Goal: Task Accomplishment & Management: Manage account settings

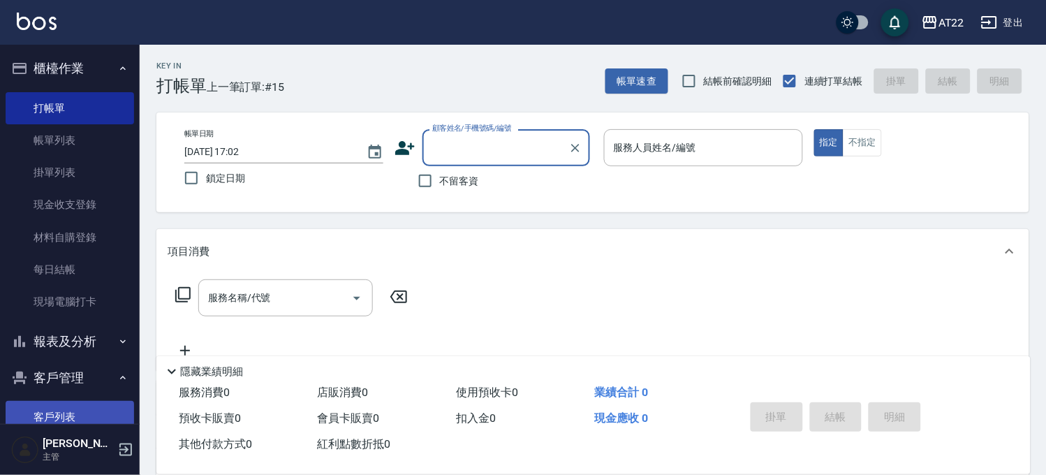
click at [73, 415] on link "客戶列表" at bounding box center [70, 417] width 128 height 32
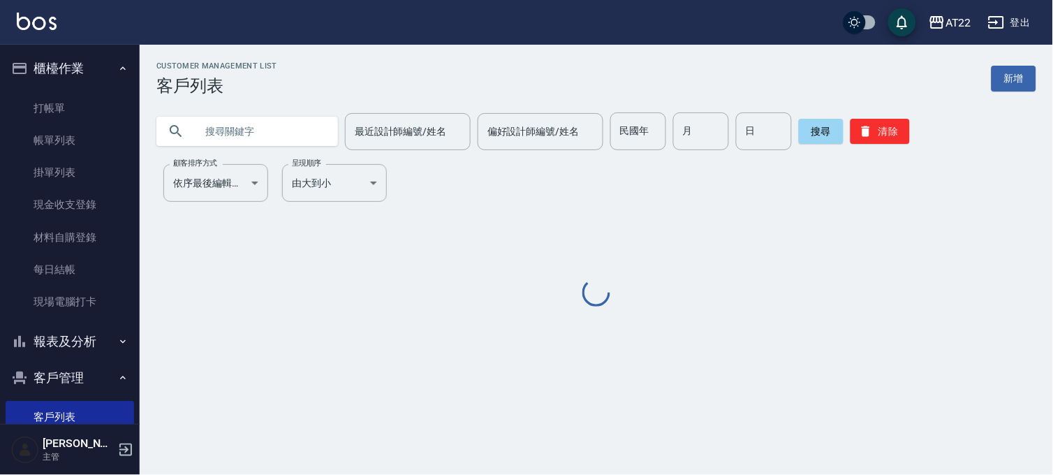
click at [248, 135] on input "text" at bounding box center [260, 131] width 131 height 38
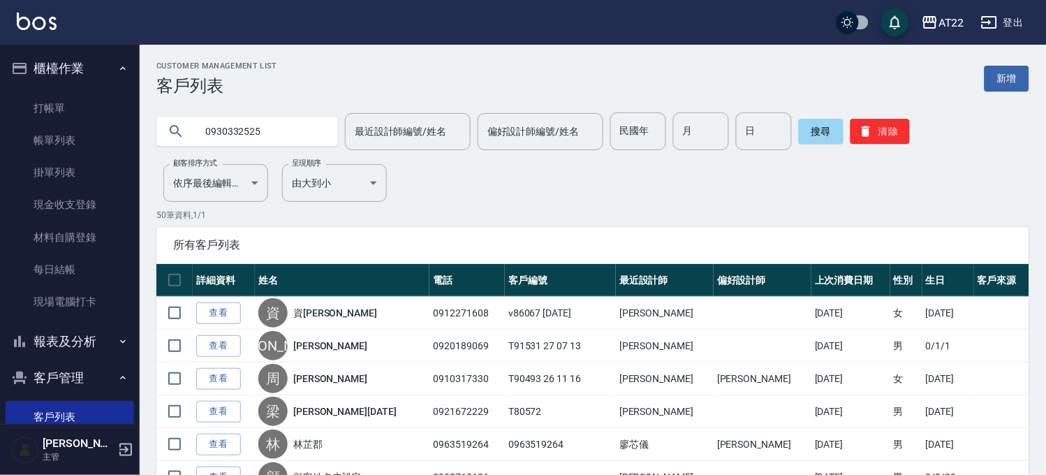
type input "0930332525"
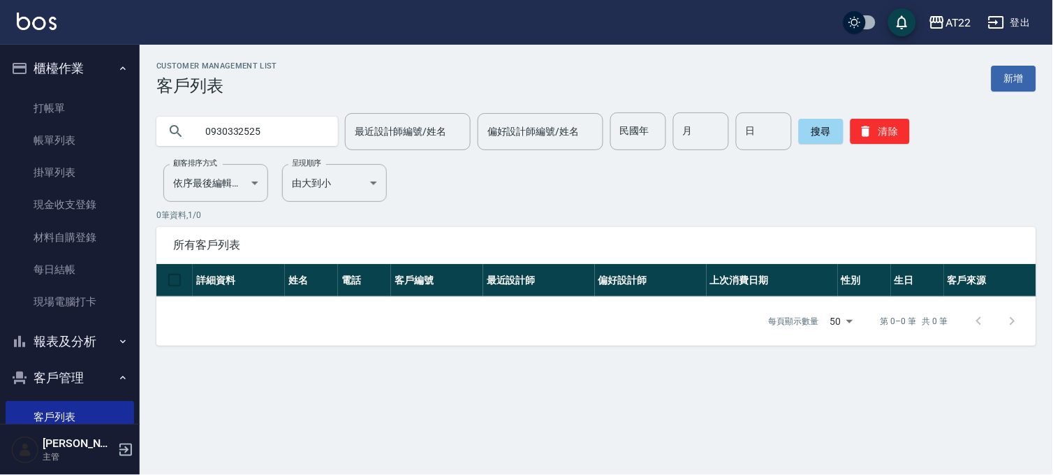
click at [283, 133] on input "0930332525" at bounding box center [260, 131] width 131 height 38
click at [297, 130] on input "0930332525" at bounding box center [260, 131] width 131 height 38
click at [268, 131] on input "0930332525" at bounding box center [260, 131] width 131 height 38
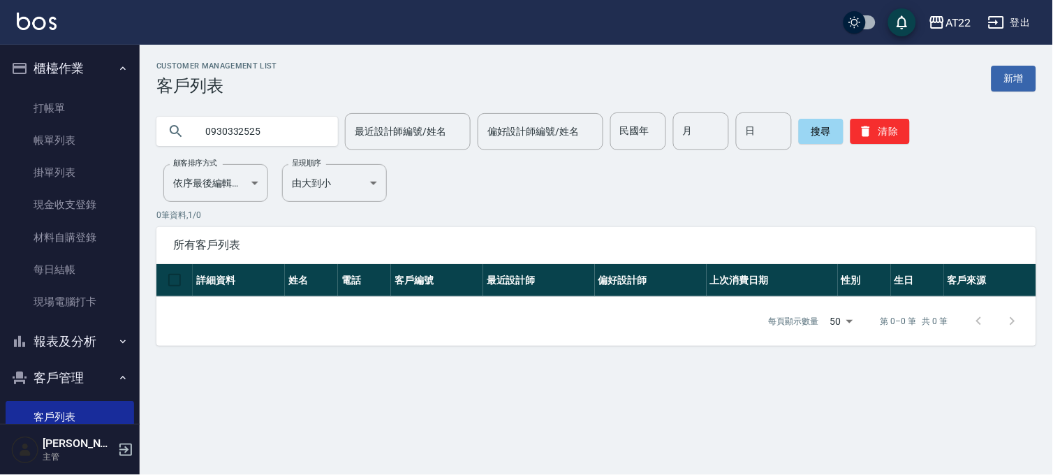
scroll to position [204, 0]
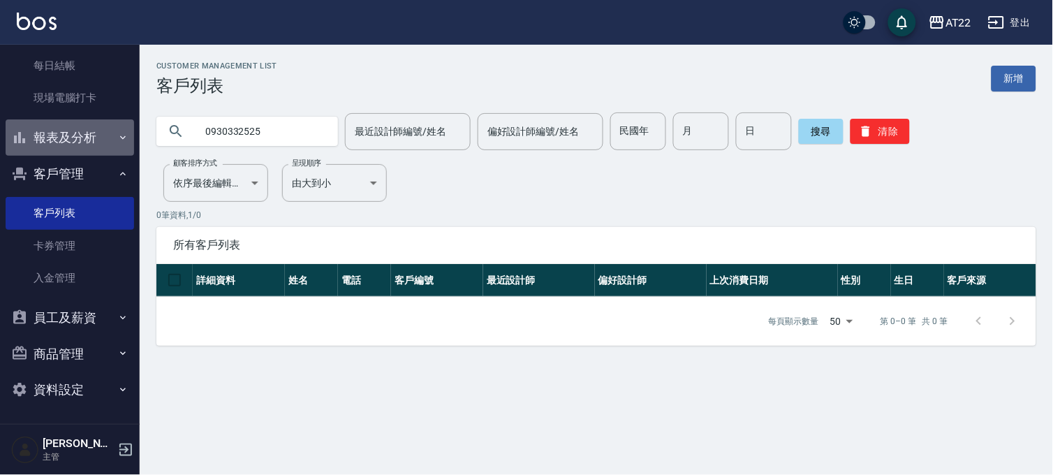
click at [87, 133] on button "報表及分析" at bounding box center [70, 137] width 128 height 36
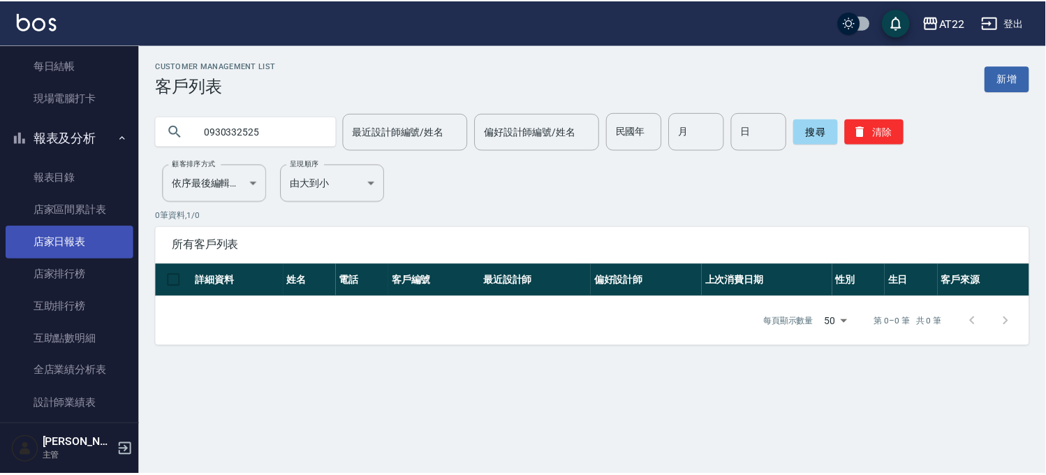
scroll to position [359, 0]
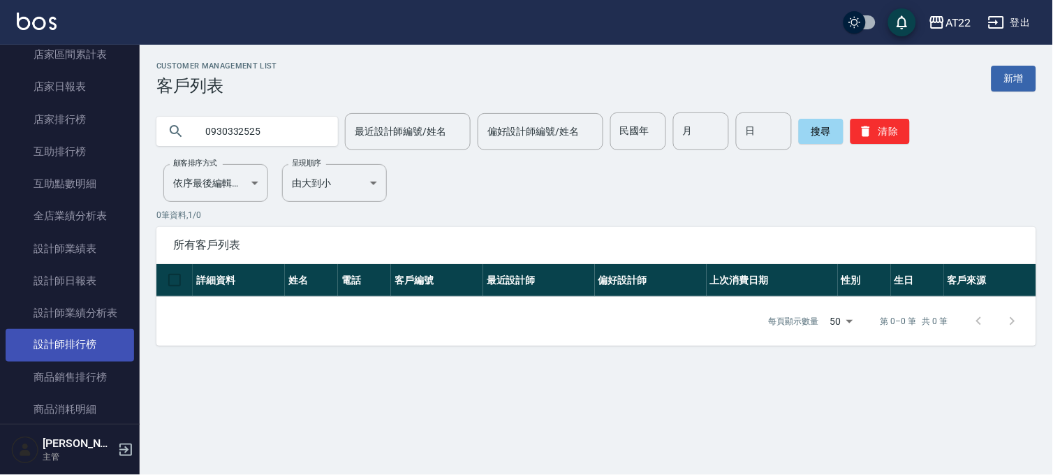
click at [106, 347] on link "設計師排行榜" at bounding box center [70, 345] width 128 height 32
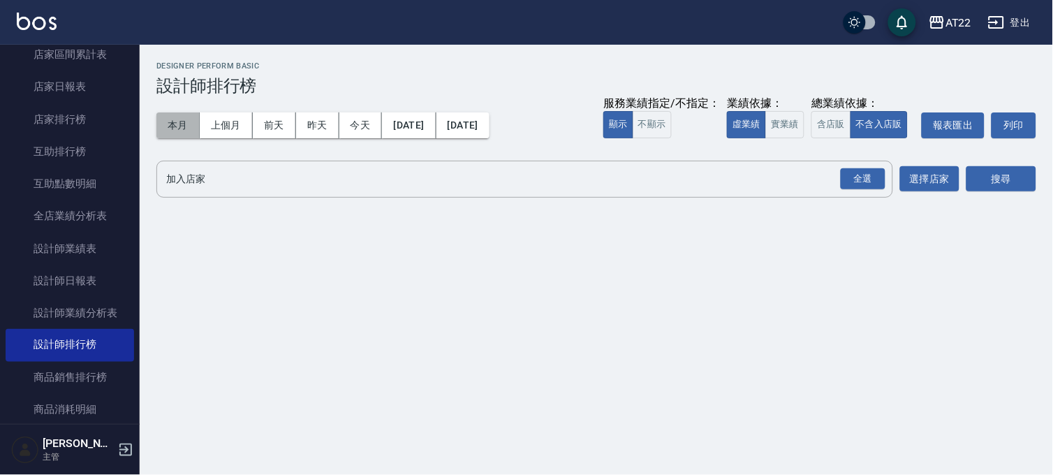
click at [176, 123] on button "本月" at bounding box center [177, 125] width 43 height 26
click at [873, 184] on div "全選" at bounding box center [862, 179] width 45 height 22
click at [999, 180] on button "搜尋" at bounding box center [1001, 180] width 70 height 26
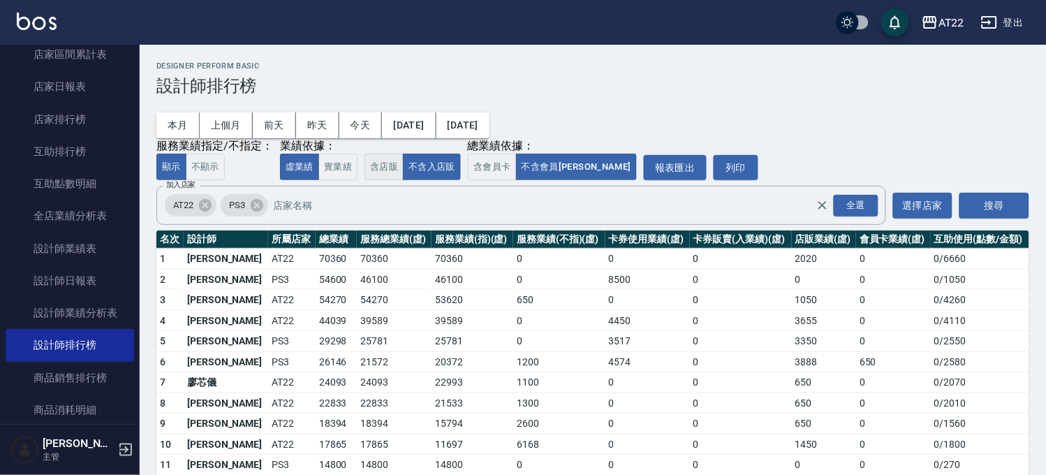
click at [385, 175] on button "含店販" at bounding box center [383, 167] width 39 height 27
click at [440, 172] on button "不含入店販" at bounding box center [432, 167] width 58 height 27
click at [379, 165] on button "含店販" at bounding box center [383, 167] width 39 height 27
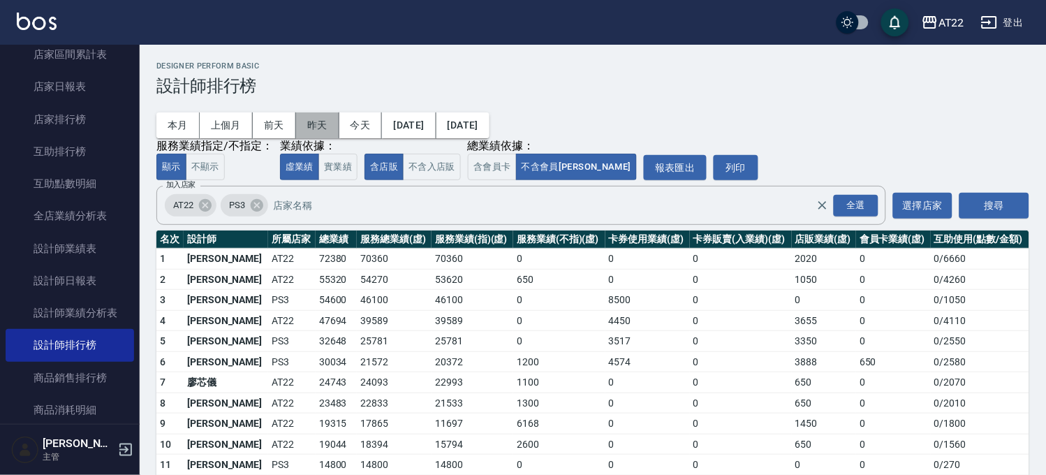
click at [332, 119] on button "昨天" at bounding box center [317, 125] width 43 height 26
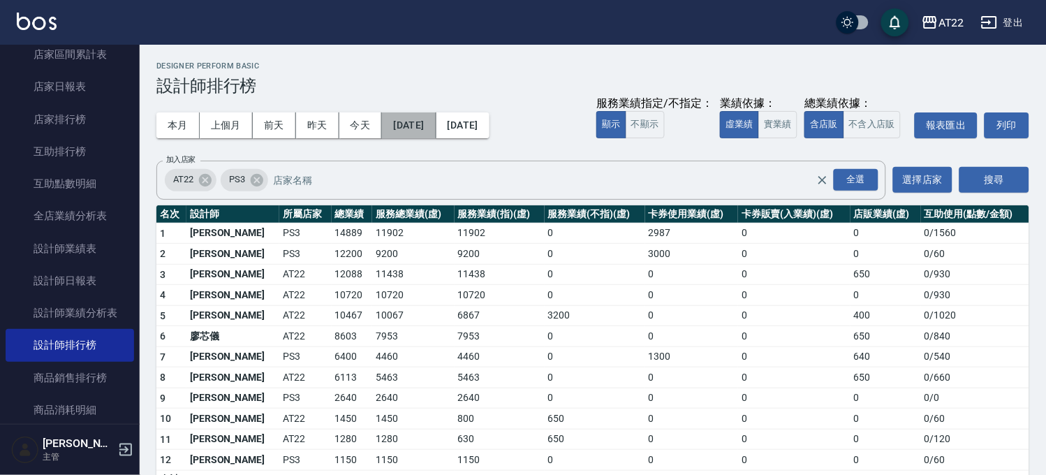
click at [436, 129] on button "[DATE]" at bounding box center [409, 125] width 54 height 26
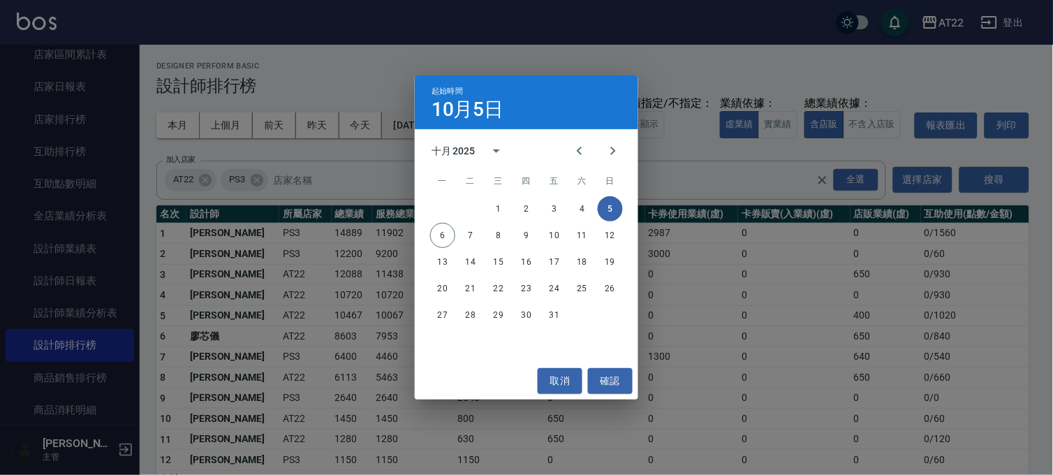
click at [449, 129] on div "十月 2025 一 二 三 四 五 六 日 1 2 3 4 5 6 7 8 9 10 11 12 13 14 15 16 17 18 19 20 21 22 …" at bounding box center [526, 245] width 223 height 233
click at [498, 207] on button "1" at bounding box center [498, 208] width 25 height 25
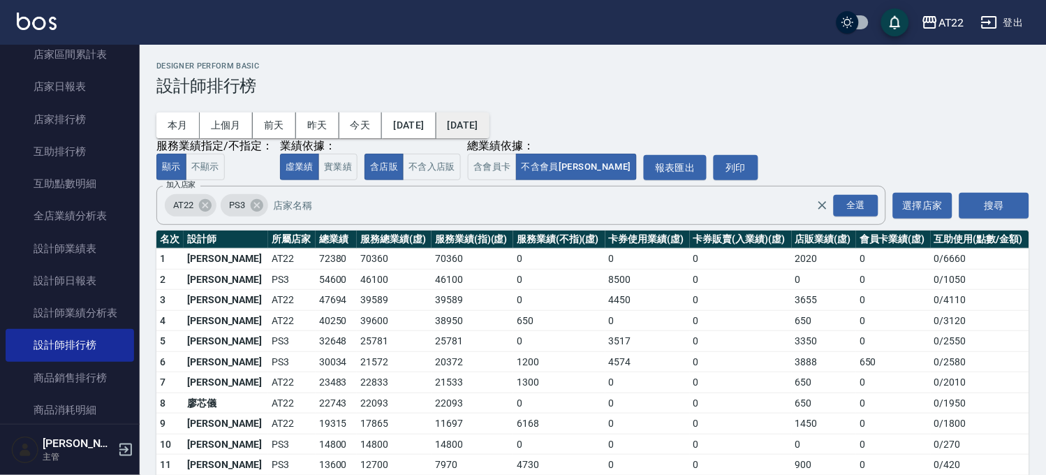
click at [489, 116] on button "[DATE]" at bounding box center [462, 125] width 53 height 26
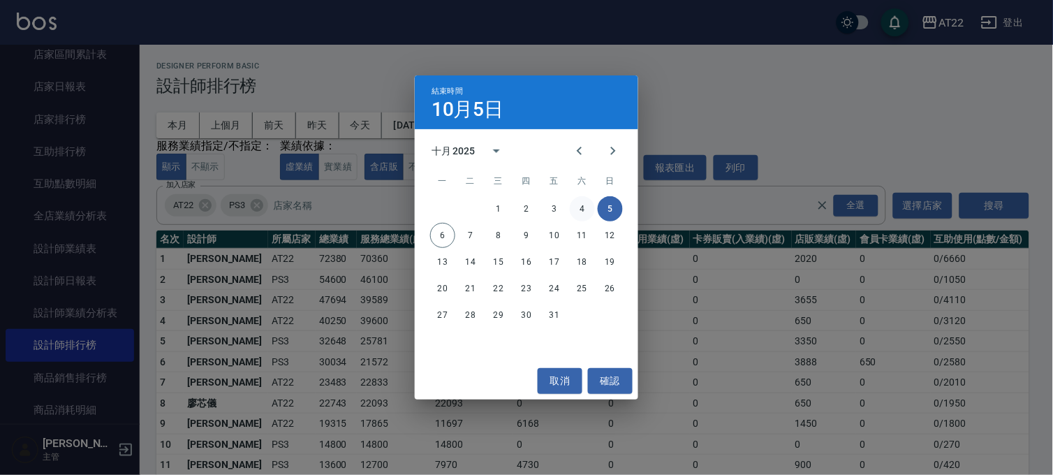
click at [580, 207] on button "4" at bounding box center [582, 208] width 25 height 25
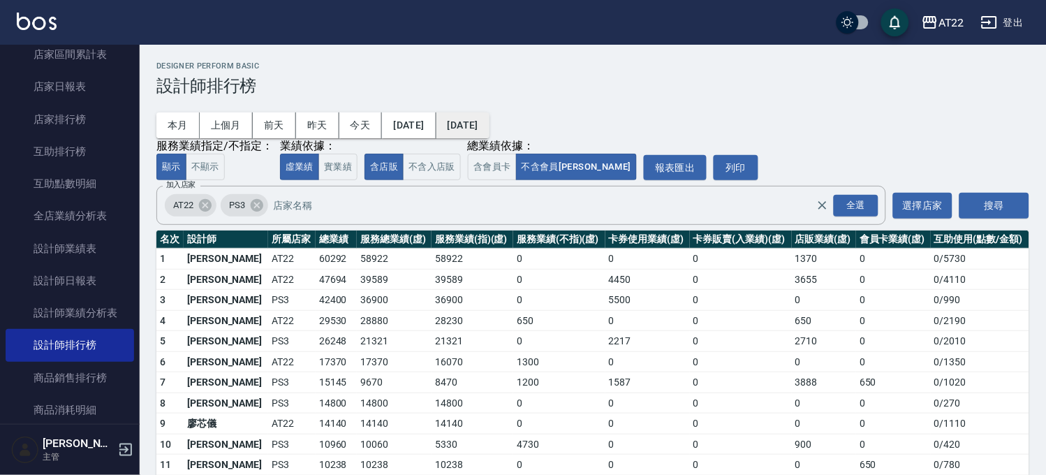
click at [489, 128] on button "[DATE]" at bounding box center [462, 125] width 53 height 26
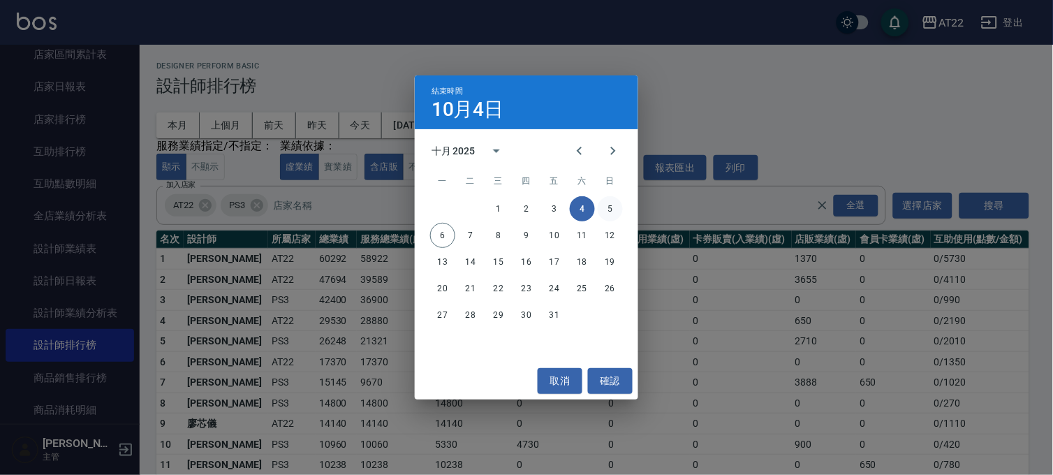
click at [606, 205] on button "5" at bounding box center [609, 208] width 25 height 25
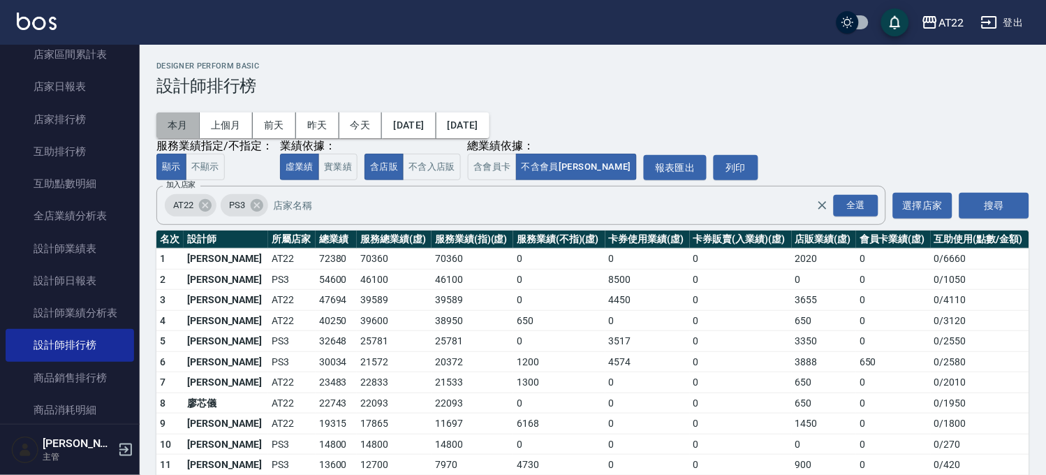
click at [176, 129] on button "本月" at bounding box center [177, 125] width 43 height 26
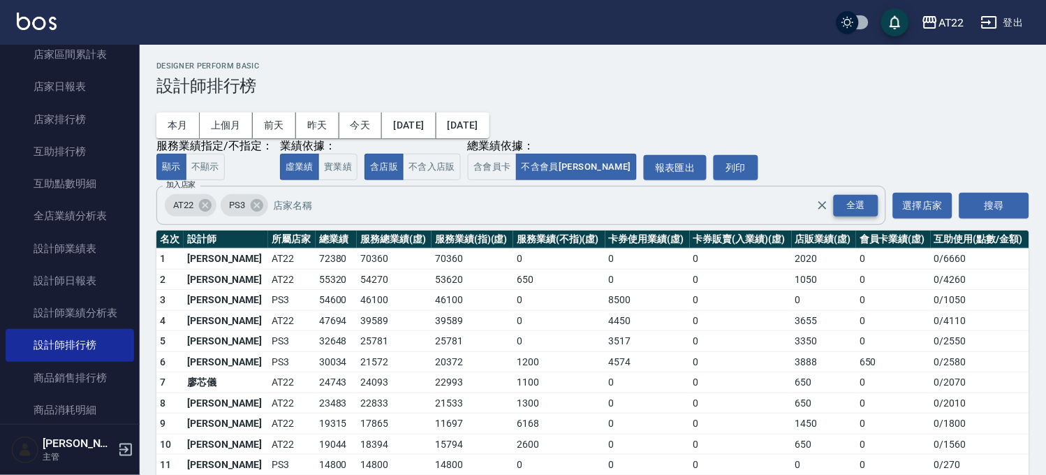
click at [865, 201] on div "全選" at bounding box center [855, 206] width 45 height 22
click at [991, 191] on div "搜尋" at bounding box center [994, 205] width 70 height 39
click at [993, 203] on button "搜尋" at bounding box center [994, 206] width 70 height 26
click at [363, 128] on button "今天" at bounding box center [360, 125] width 43 height 26
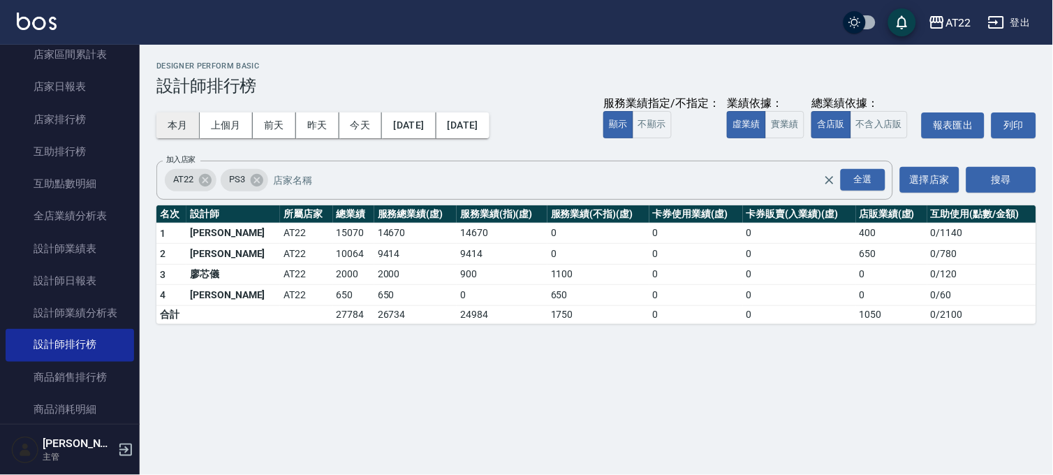
click at [174, 128] on button "本月" at bounding box center [177, 125] width 43 height 26
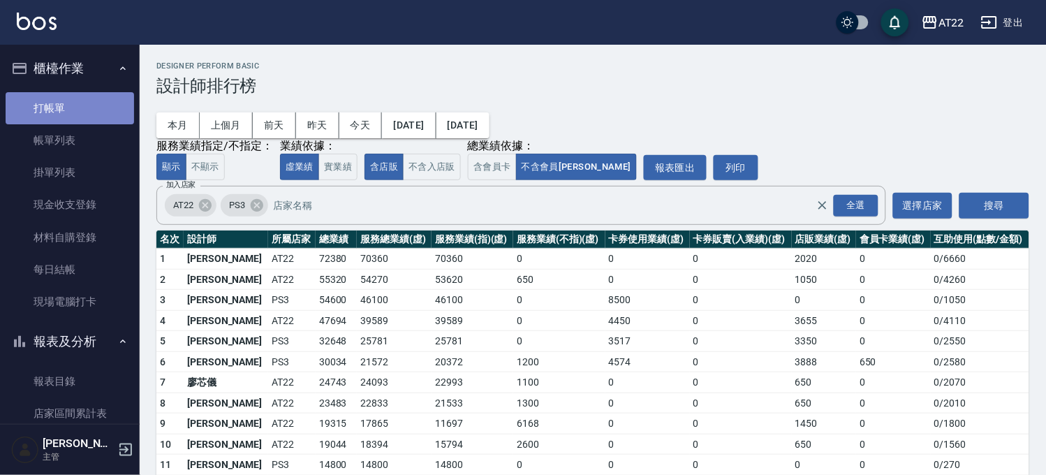
click at [89, 109] on link "打帳單" at bounding box center [70, 108] width 128 height 32
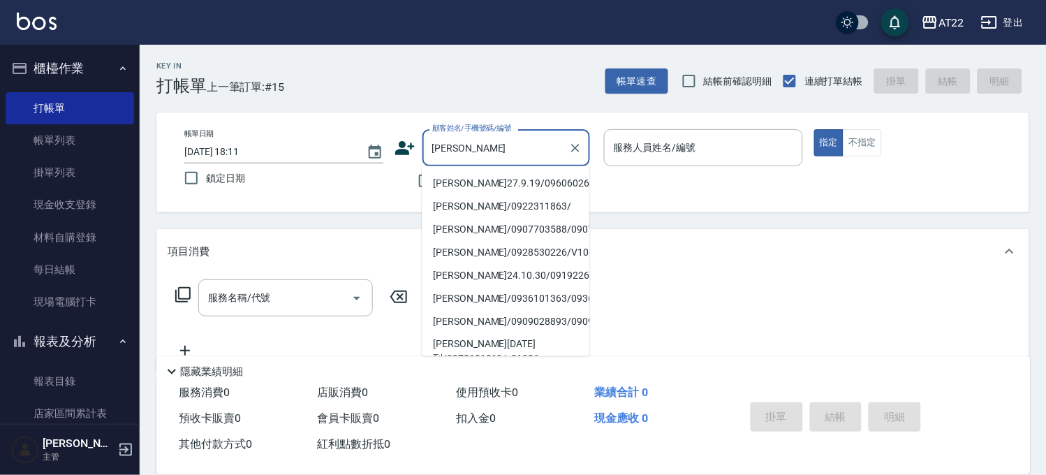
type input "張雅雯27.9.19/0960602633/V?"
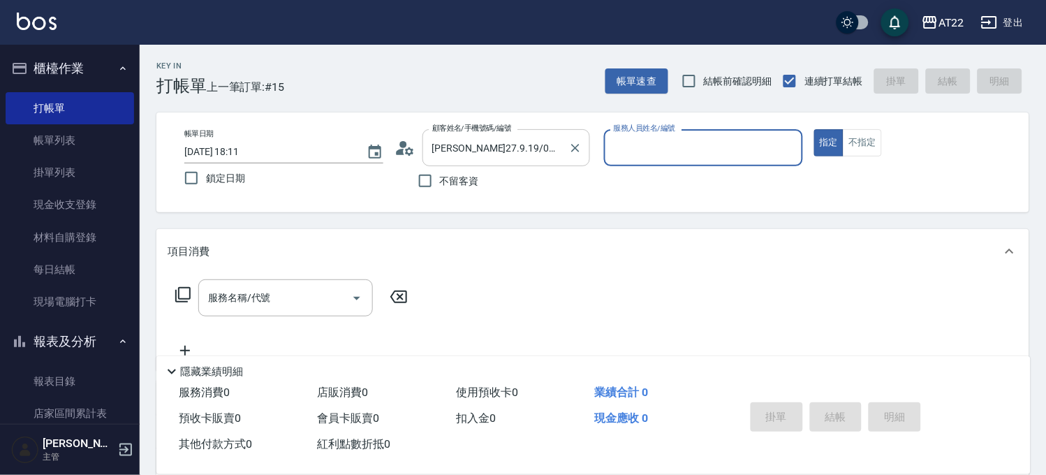
type input "Zoe-8"
click at [309, 290] on input "服務名稱/代號" at bounding box center [275, 297] width 141 height 24
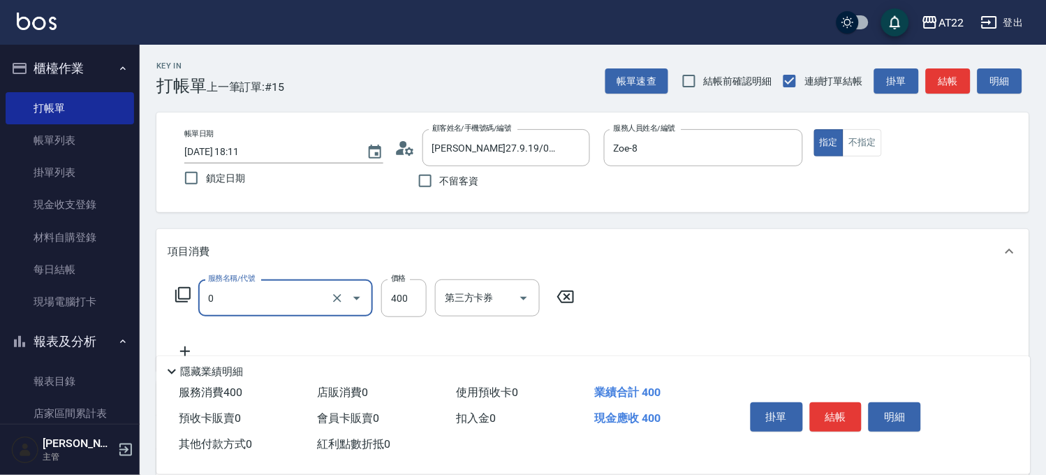
type input "有機洗髮(0)"
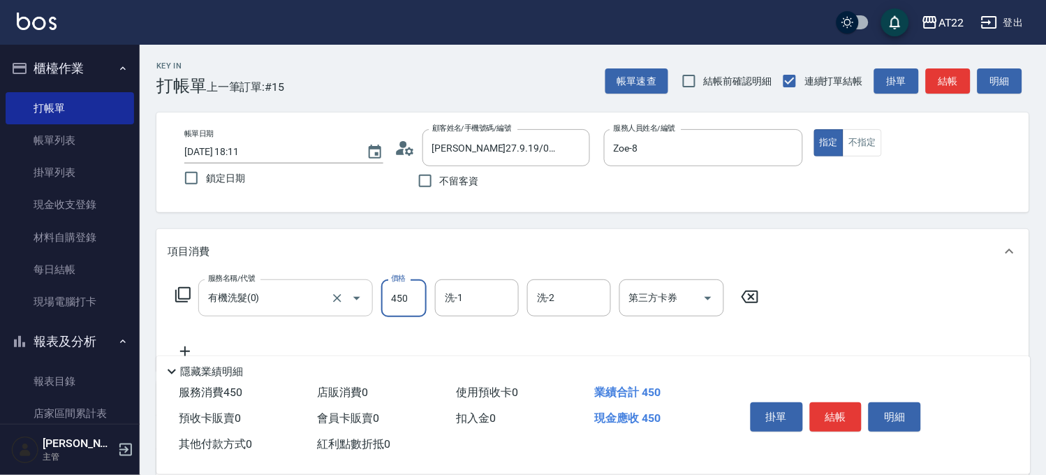
type input "450"
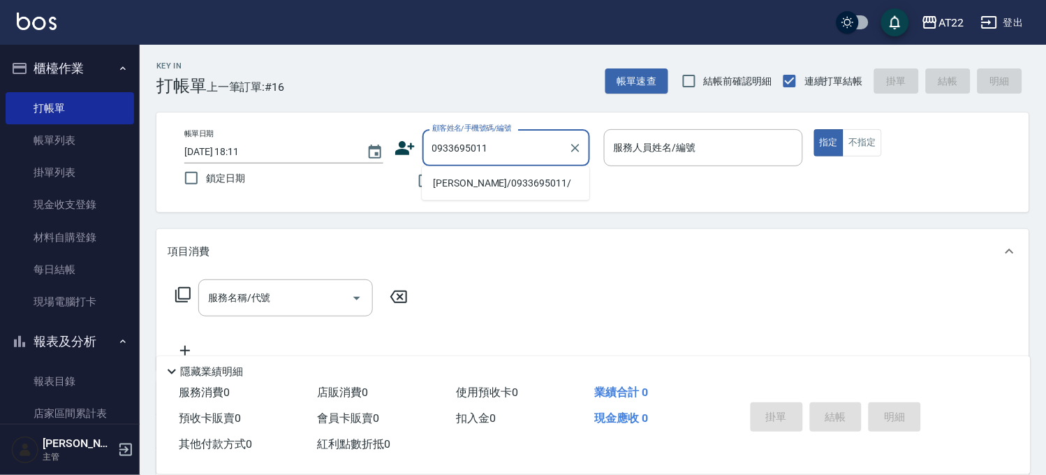
type input "謝汶靜/0933695011/"
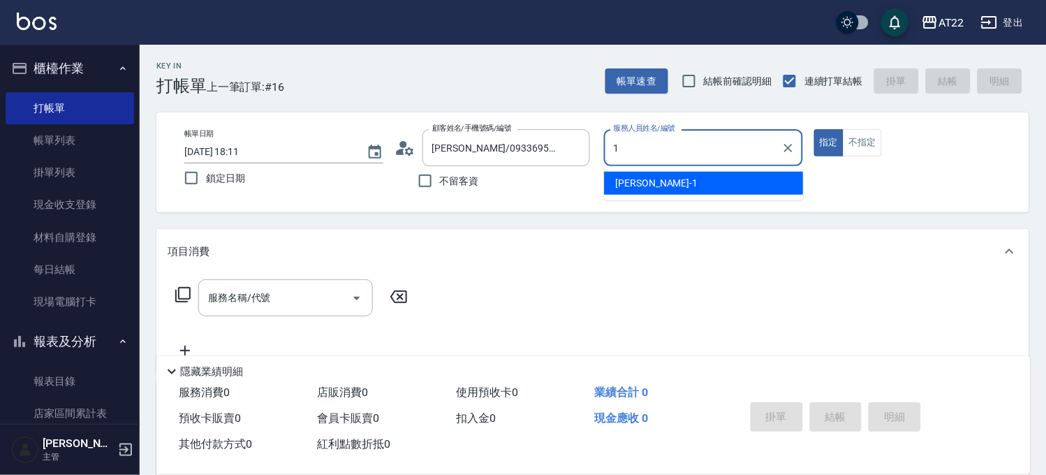
type input "孫一平-1"
type button "true"
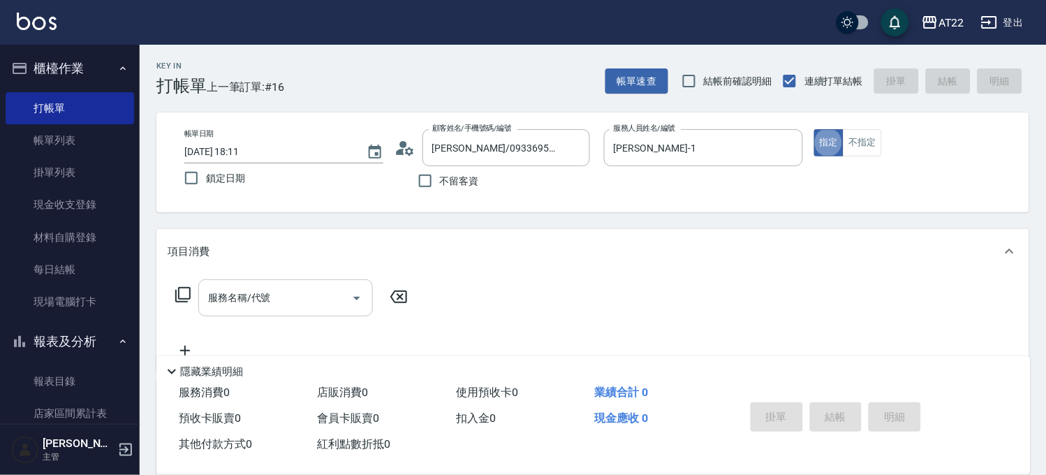
click at [305, 295] on input "服務名稱/代號" at bounding box center [275, 297] width 141 height 24
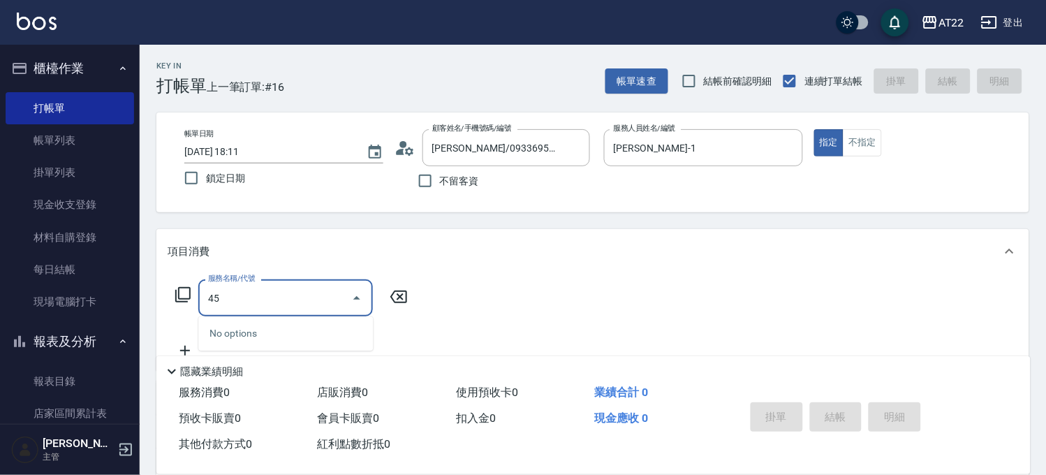
type input "4"
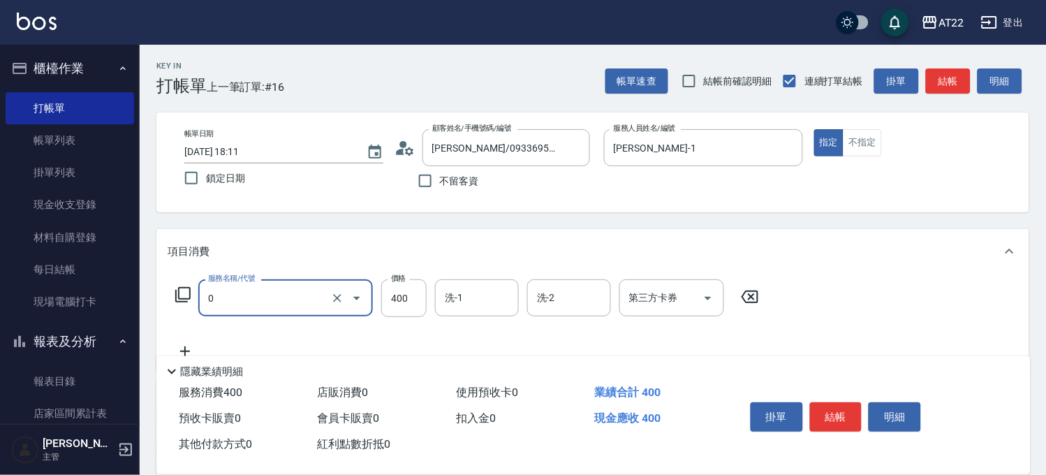
type input "有機洗髮(0)"
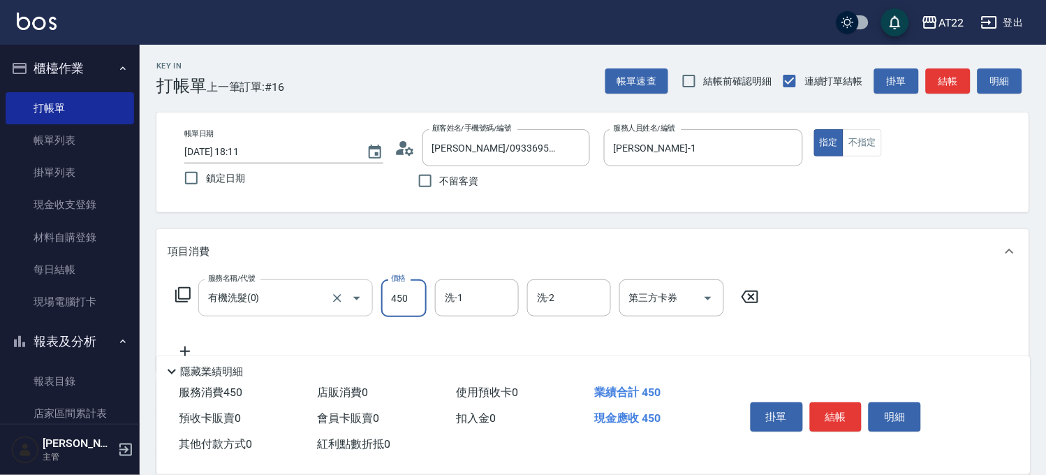
type input "450"
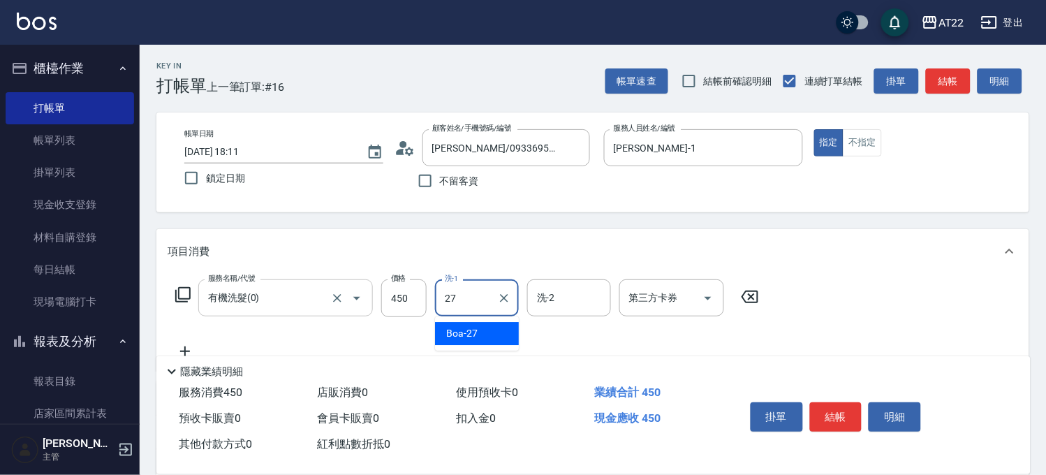
type input "Boa-27"
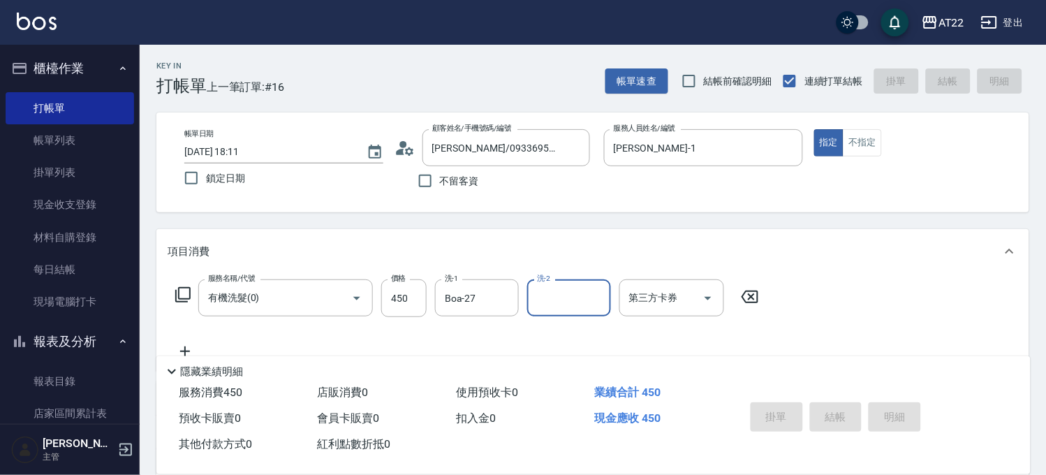
type input "2025/10/06 18:12"
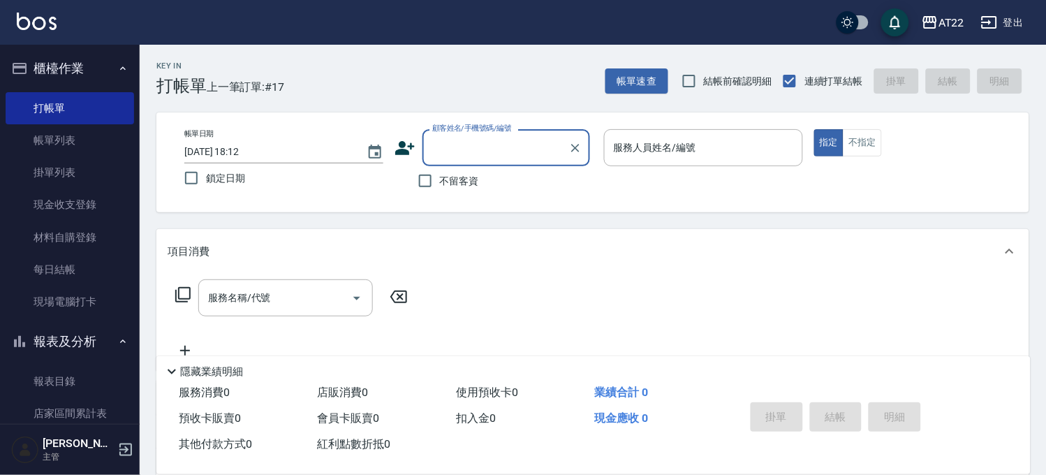
click at [475, 184] on span "不留客資" at bounding box center [459, 181] width 39 height 15
click at [440, 184] on input "不留客資" at bounding box center [424, 180] width 29 height 29
checkbox input "true"
type input "謝汶靜/0933695011/"
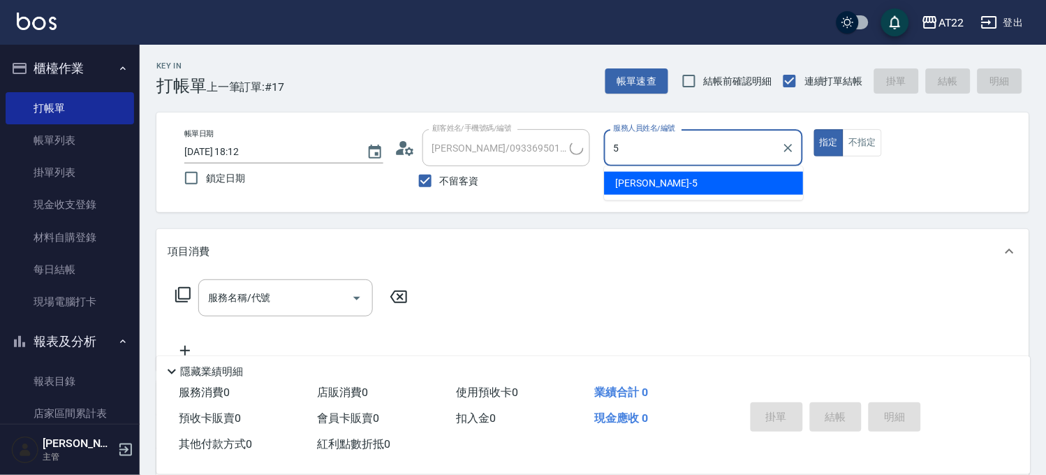
type input "king-5"
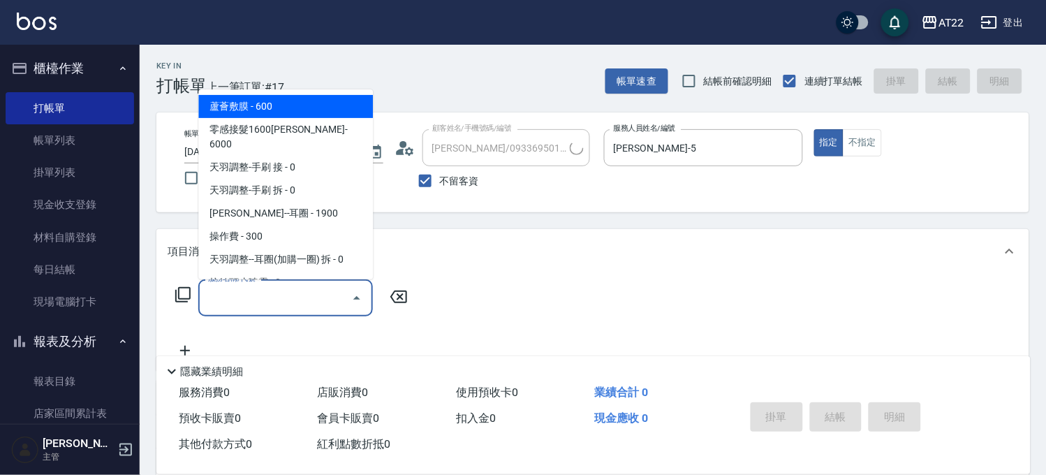
click at [281, 307] on input "服務名稱/代號" at bounding box center [275, 297] width 141 height 24
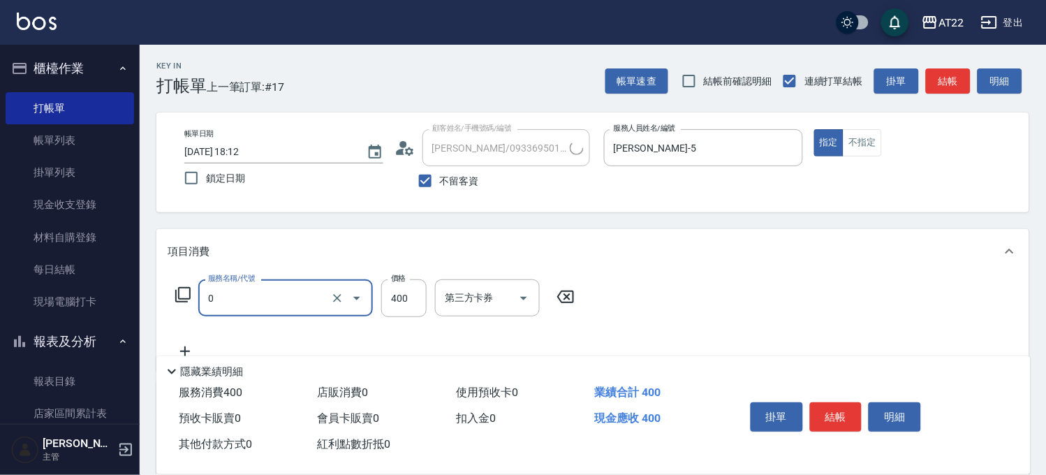
type input "有機洗髮(0)"
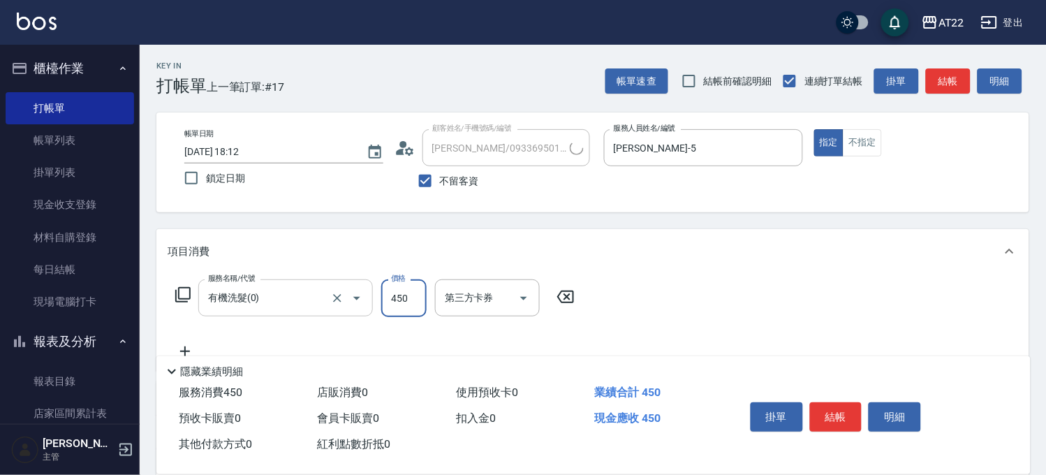
type input "450"
click at [188, 356] on div "隱藏業績明細" at bounding box center [593, 368] width 874 height 24
type input "陳宇翔/0965608892/"
click at [471, 302] on input "洗-1" at bounding box center [476, 297] width 71 height 24
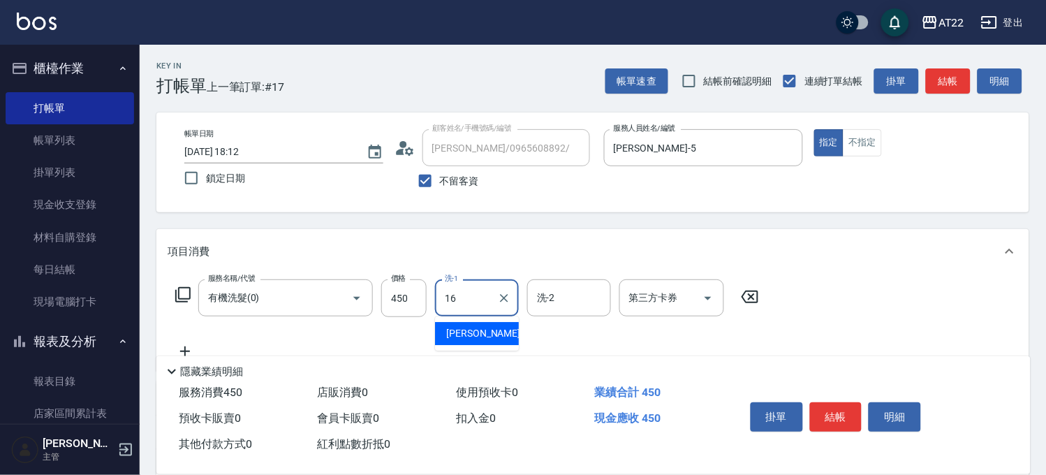
type input "Joe-16"
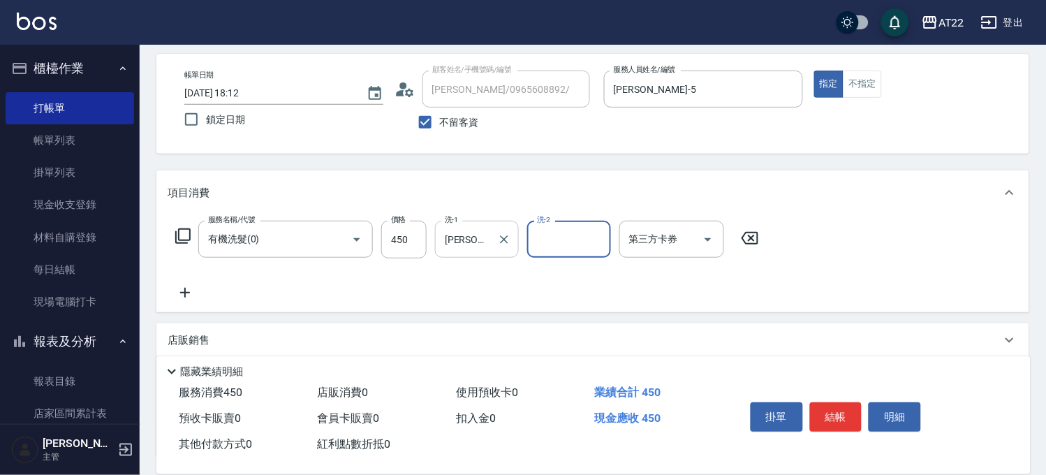
scroll to position [155, 0]
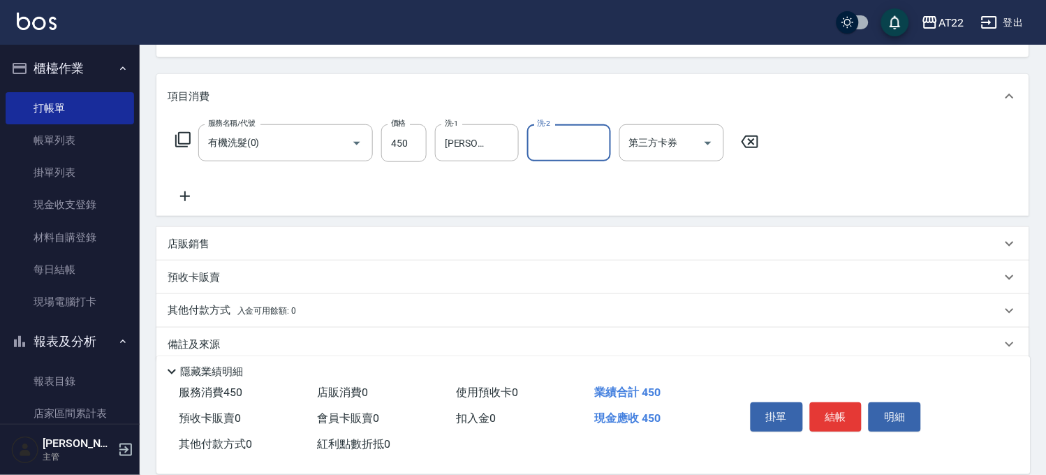
click at [165, 198] on div "服務名稱/代號 有機洗髮(0) 服務名稱/代號 價格 450 價格 洗-1 Joe-16 洗-1 洗-2 洗-2 第三方卡券 第三方卡券" at bounding box center [592, 167] width 872 height 97
click at [177, 193] on icon at bounding box center [185, 196] width 35 height 17
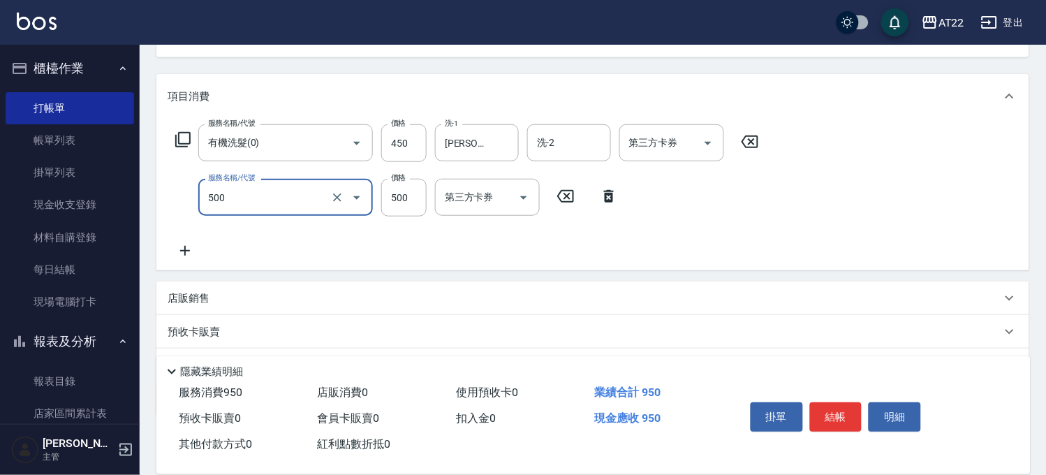
type input "剪髮(500)"
type input "380"
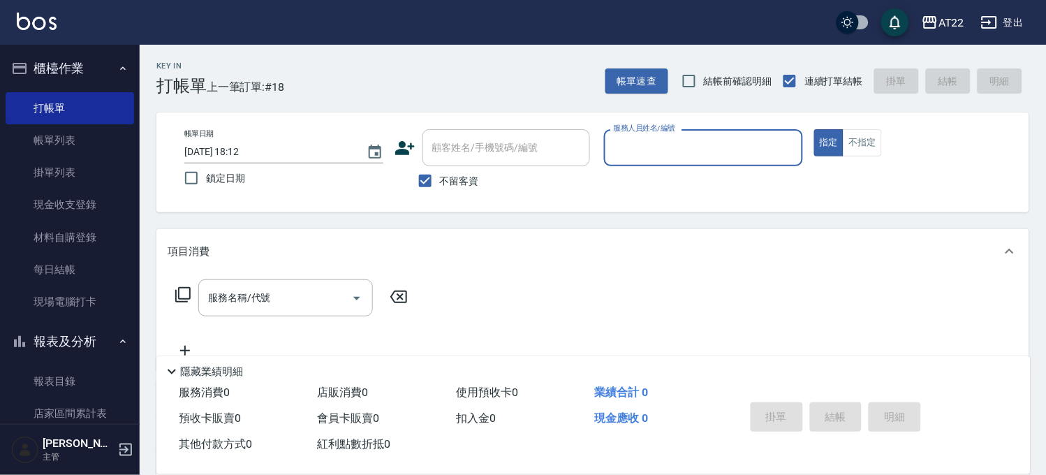
click at [461, 168] on label "不留客資" at bounding box center [444, 180] width 68 height 29
click at [440, 168] on input "不留客資" at bounding box center [424, 180] width 29 height 29
checkbox input "false"
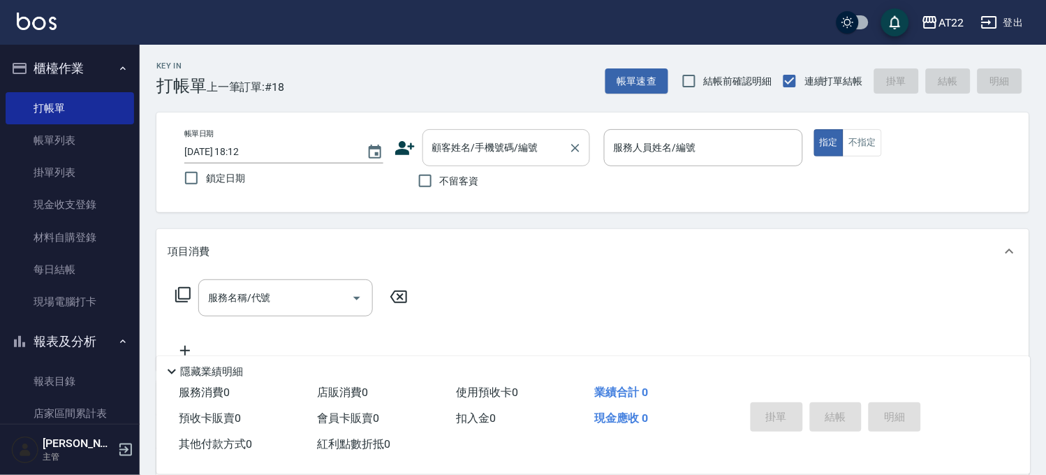
click at [472, 150] on input "顧客姓名/手機號碼/編號" at bounding box center [496, 147] width 134 height 24
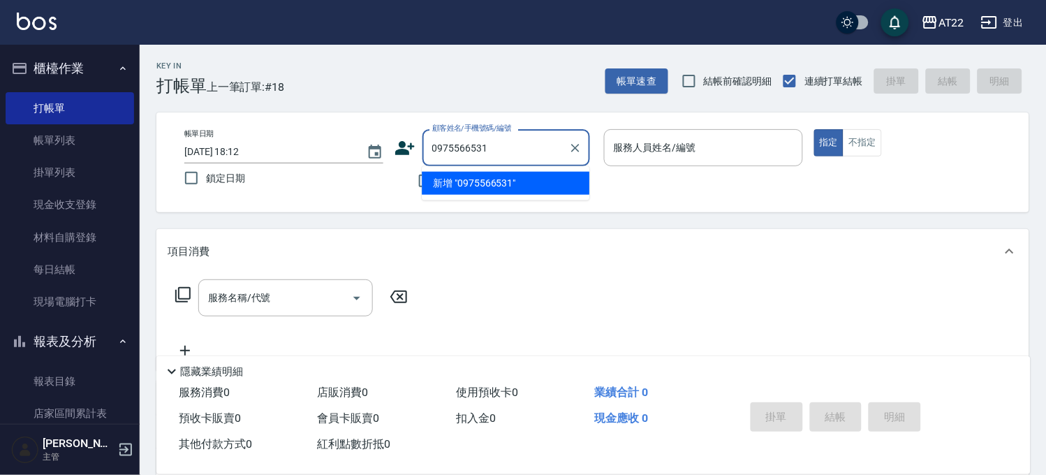
click at [500, 181] on li "新增 "0975566531"" at bounding box center [506, 183] width 168 height 23
type input "0975566531"
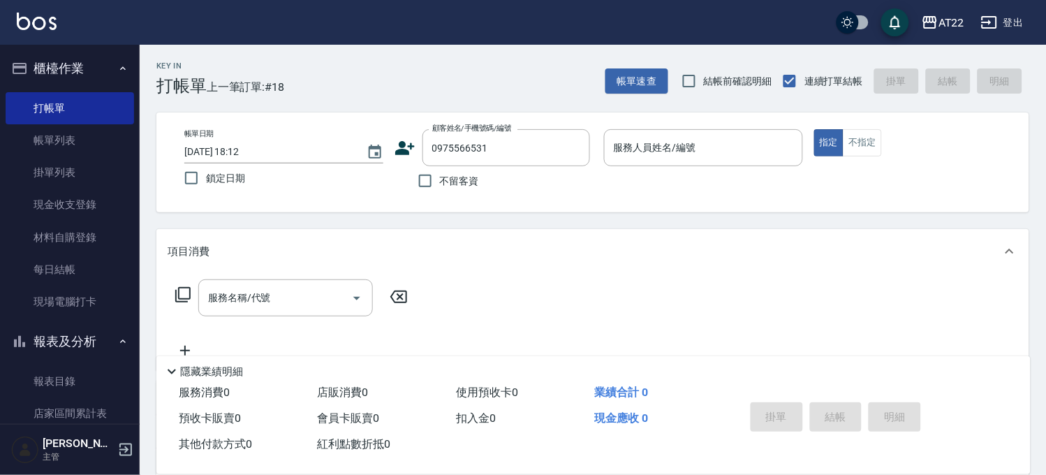
click at [408, 152] on icon at bounding box center [405, 148] width 20 height 14
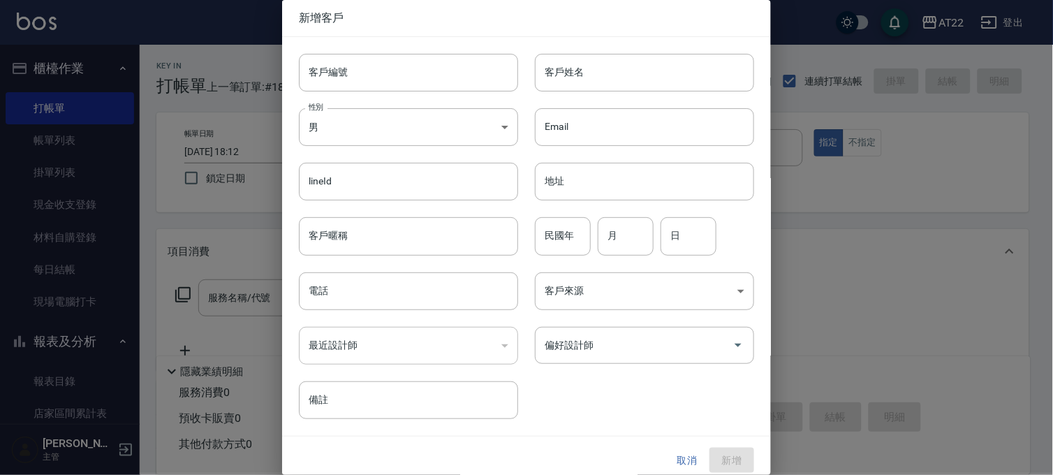
type input "0975566531"
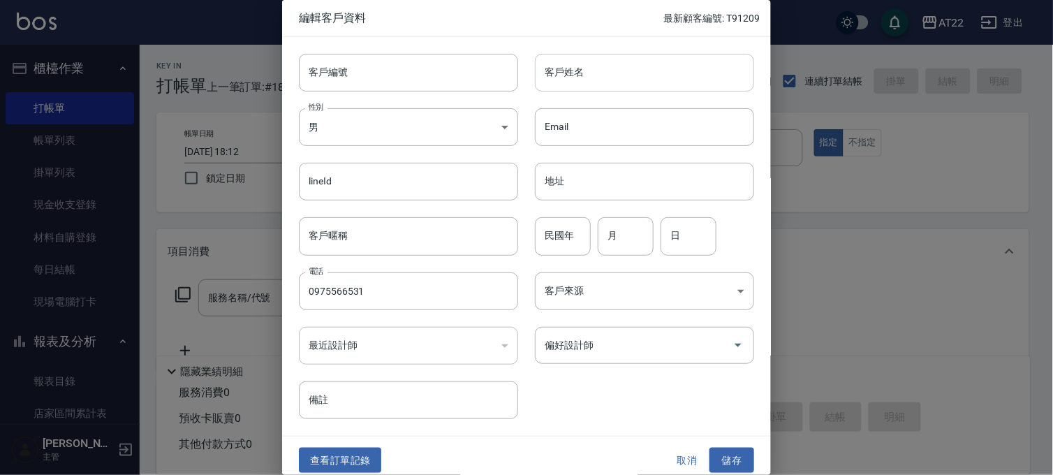
click at [563, 72] on input "客戶姓名" at bounding box center [644, 73] width 219 height 38
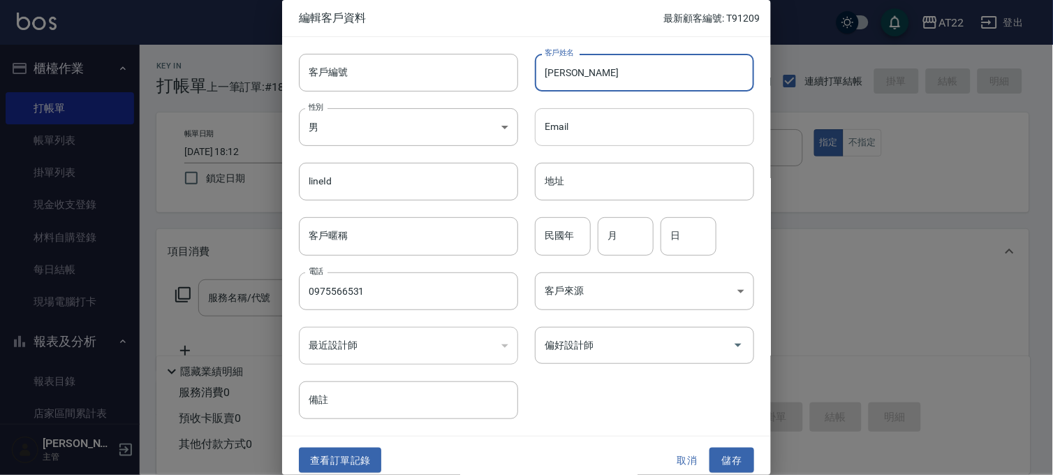
type input "趙忠亞"
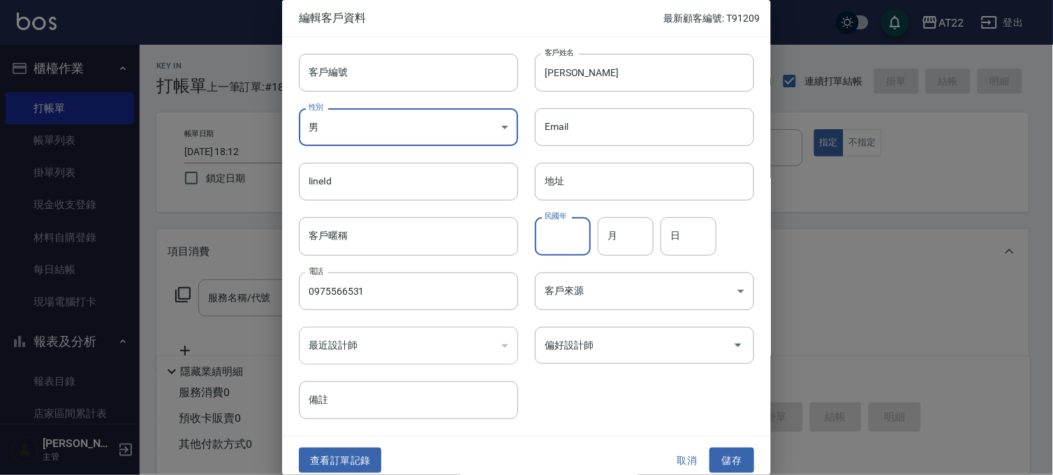
click at [563, 238] on input "民國年" at bounding box center [563, 236] width 56 height 38
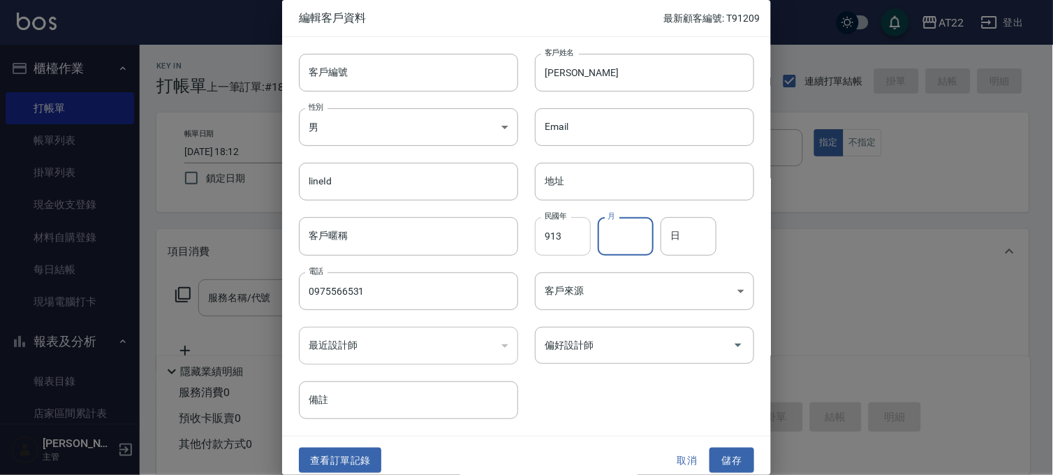
click at [563, 238] on input "913" at bounding box center [563, 236] width 56 height 38
type input "91"
click at [606, 236] on input "月" at bounding box center [625, 236] width 56 height 38
type input "11"
type input "19"
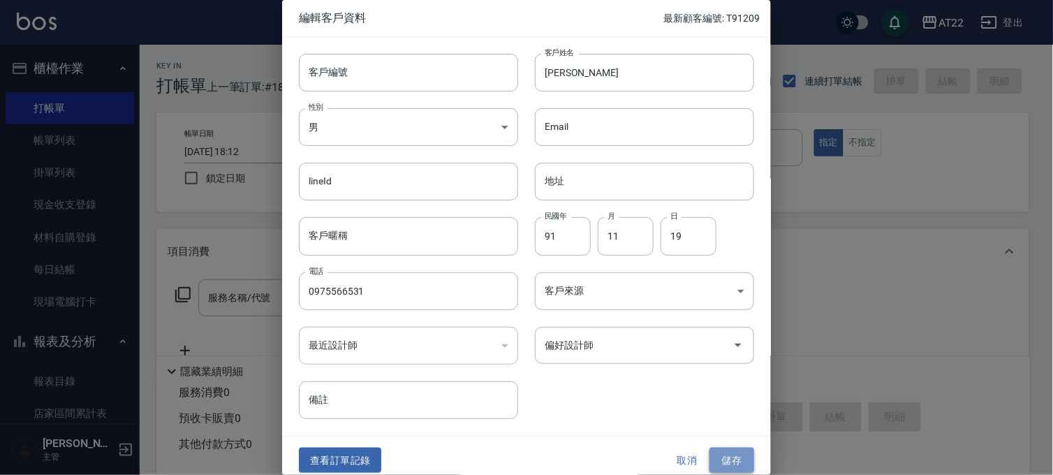
click at [722, 452] on button "儲存" at bounding box center [731, 460] width 45 height 26
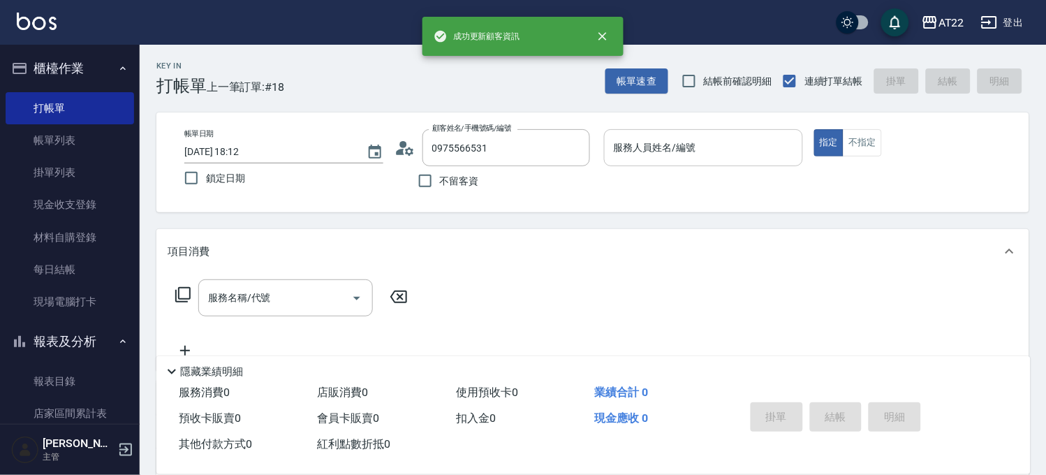
click at [653, 150] on input "服務人員姓名/編號" at bounding box center [703, 147] width 186 height 24
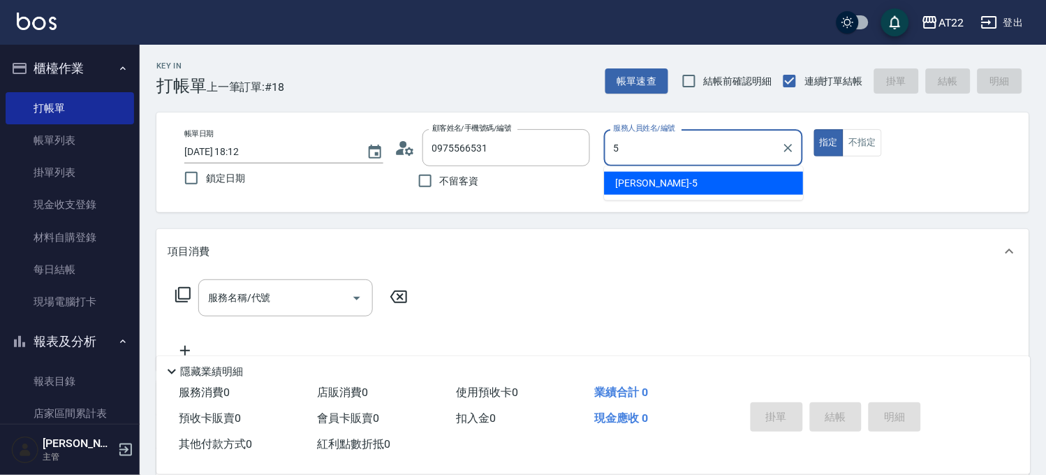
type input "king-5"
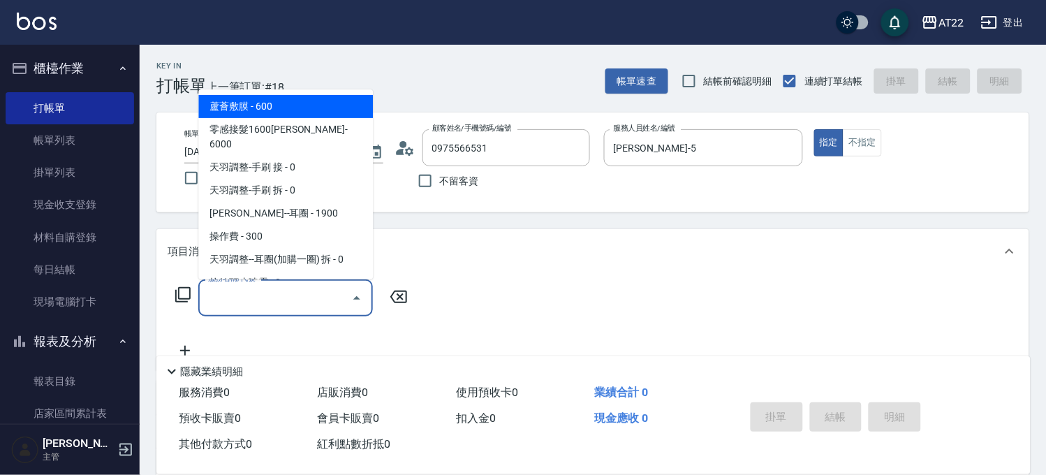
click at [333, 297] on input "服務名稱/代號" at bounding box center [275, 297] width 141 height 24
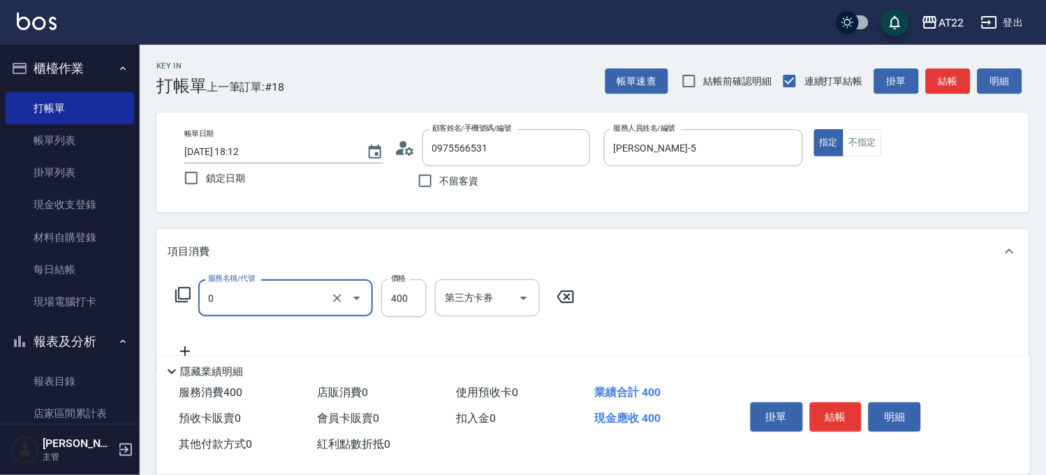
type input "有機洗髮(0)"
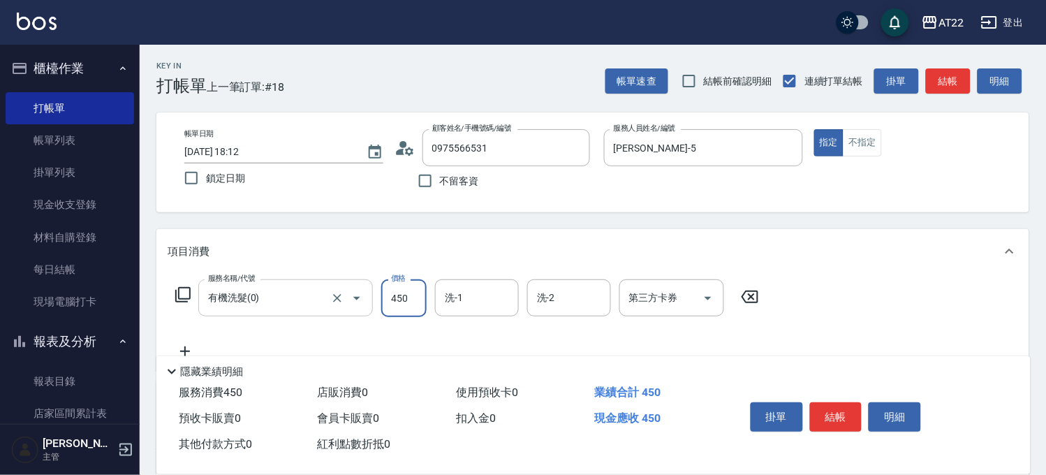
type input "450"
type input "Joe-16"
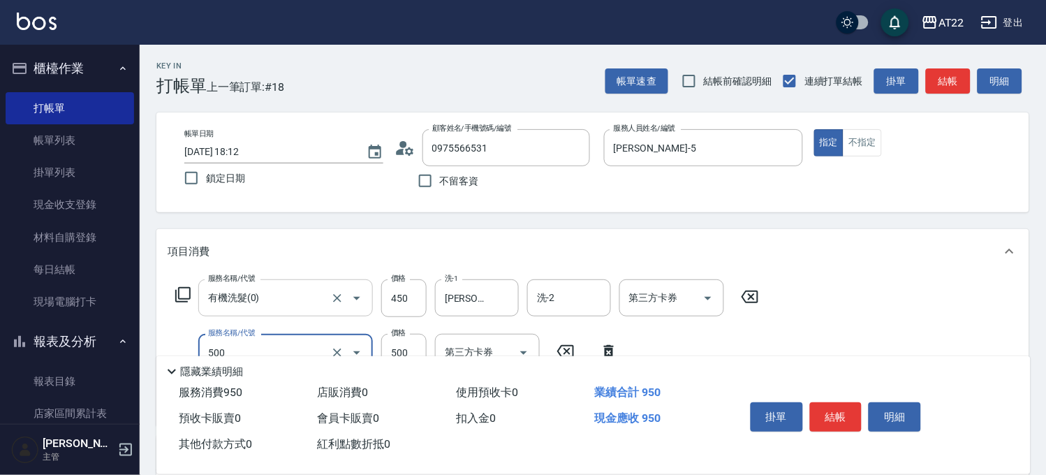
type input "剪髮(500)"
type input "450"
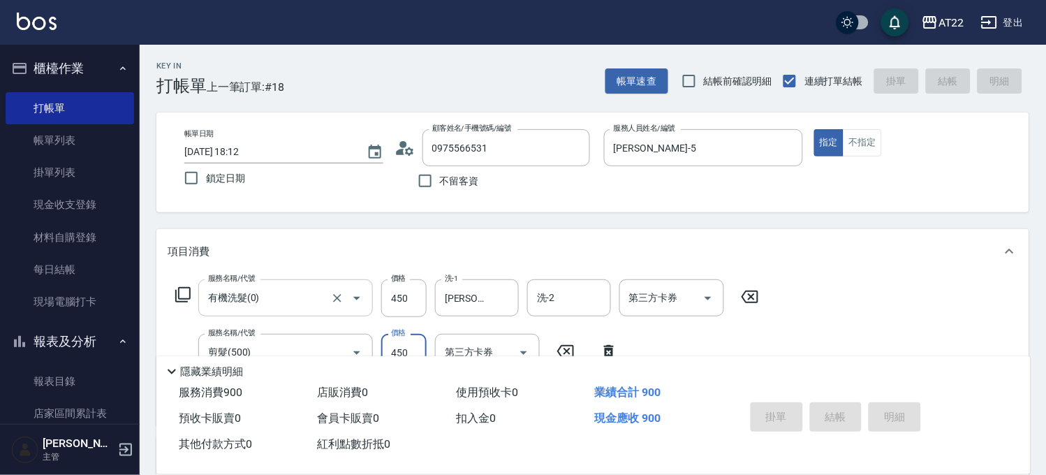
type input "2025/10/06 18:13"
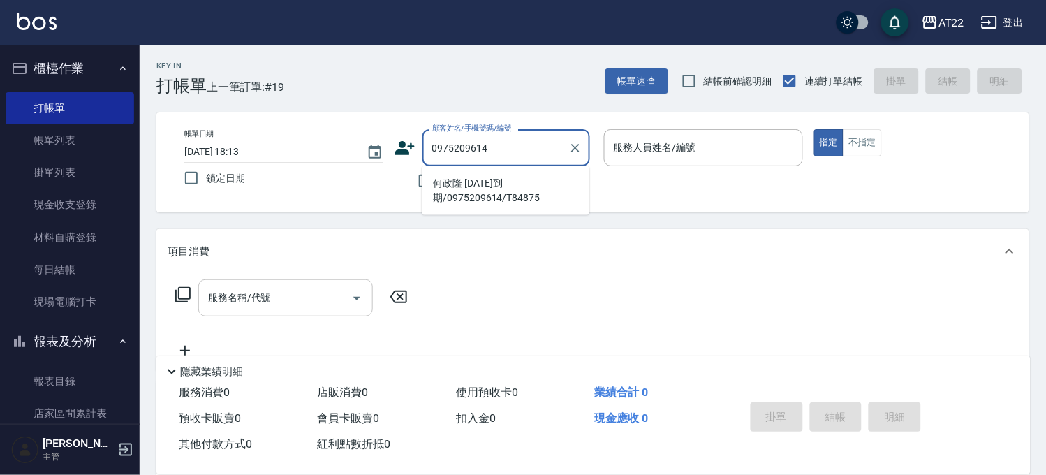
type input "何政隆 2024.12.14到期/0975209614/T84875"
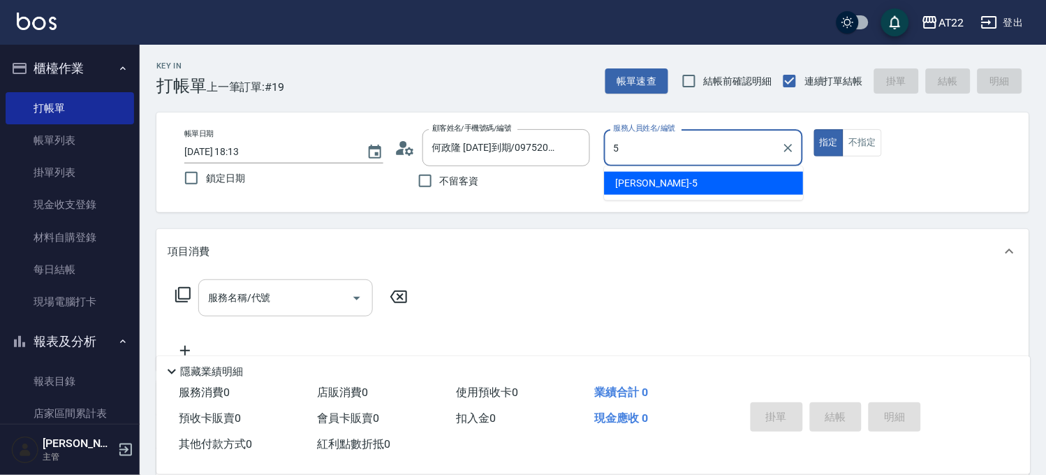
type input "king-5"
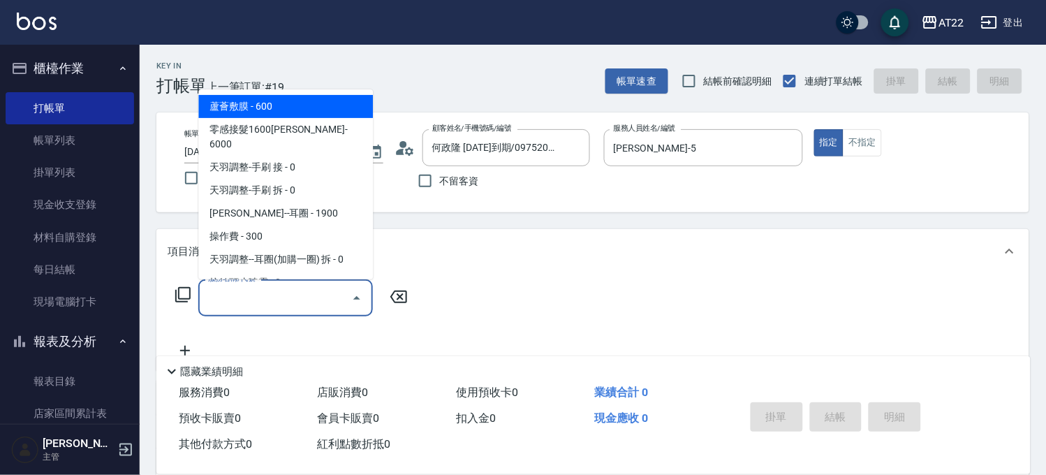
click at [266, 297] on div "服務名稱/代號 服務名稱/代號" at bounding box center [285, 297] width 174 height 37
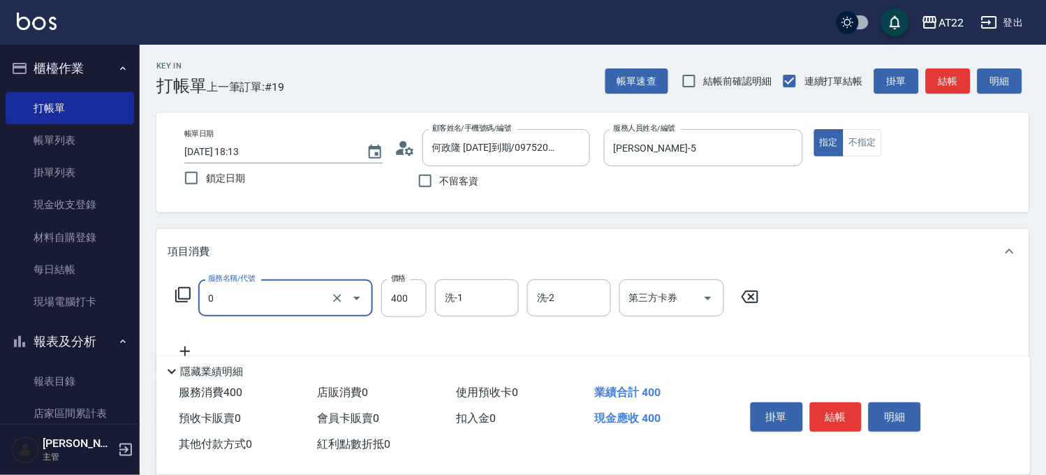
type input "有機洗髮(0)"
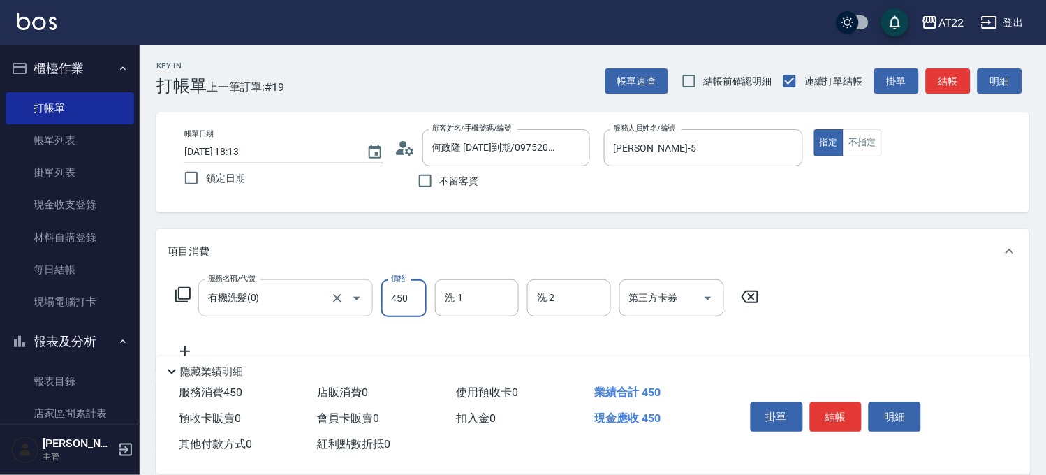
type input "450"
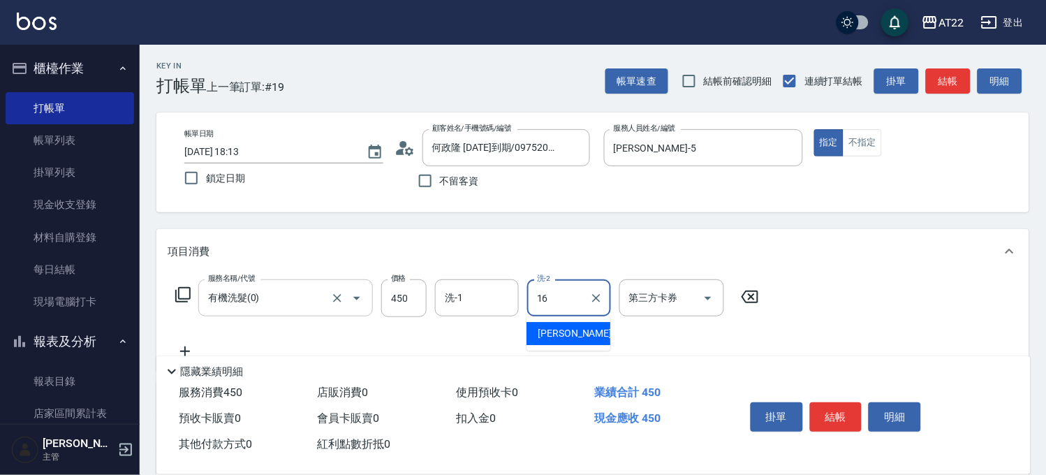
type input "Joe-16"
click at [186, 345] on icon at bounding box center [185, 351] width 35 height 17
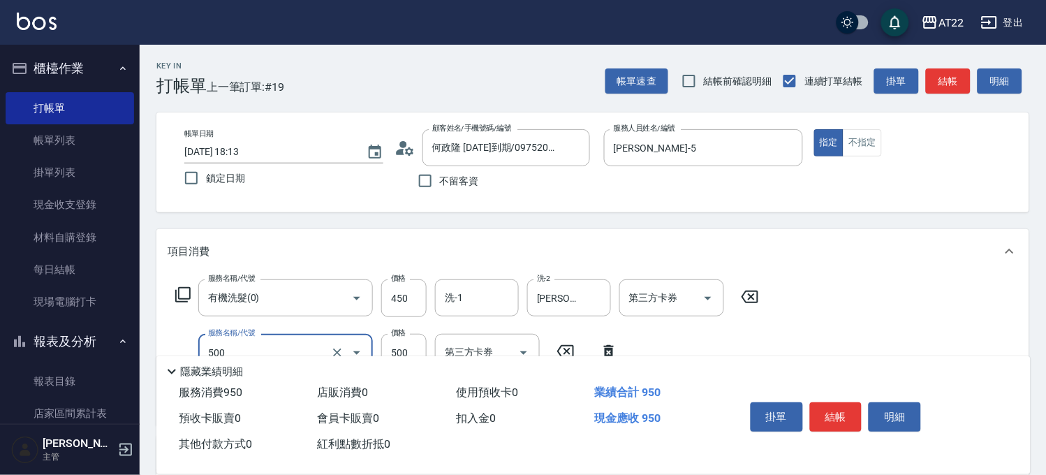
type input "剪髮(500)"
type input "200"
click at [876, 147] on button "不指定" at bounding box center [861, 142] width 39 height 27
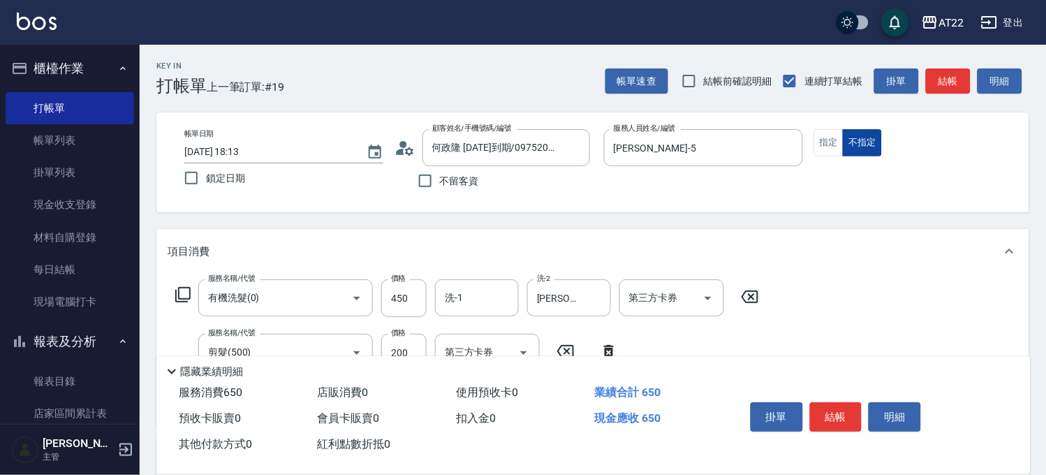
type button "false"
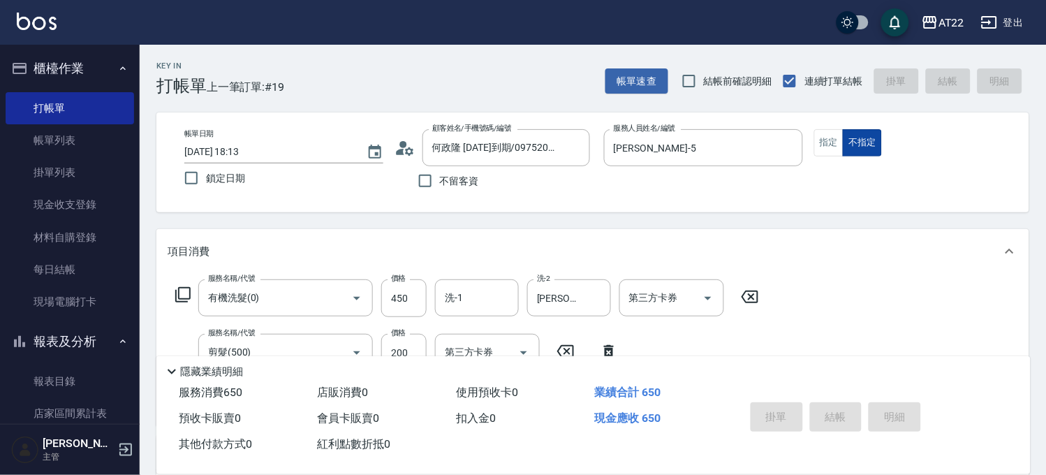
type input "2025/10/06 18:14"
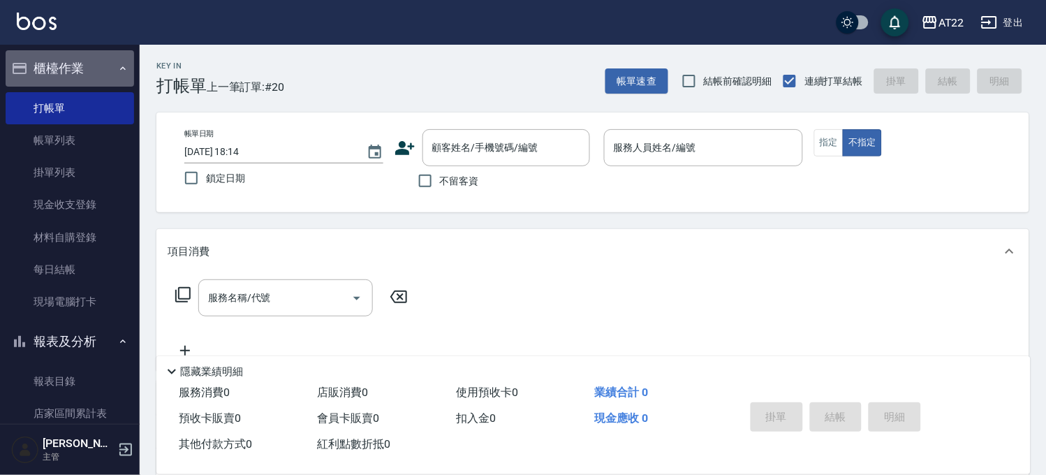
click at [87, 72] on button "櫃檯作業" at bounding box center [70, 68] width 128 height 36
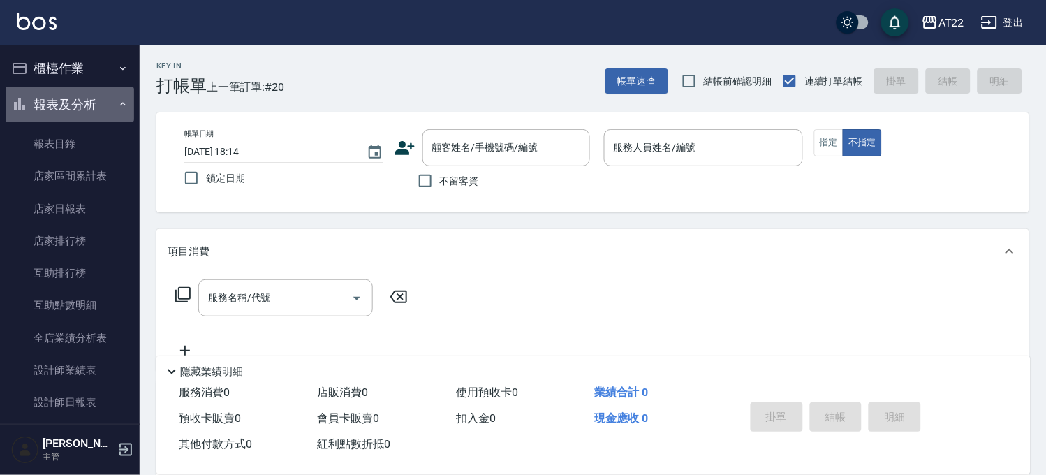
click at [96, 98] on button "報表及分析" at bounding box center [70, 105] width 128 height 36
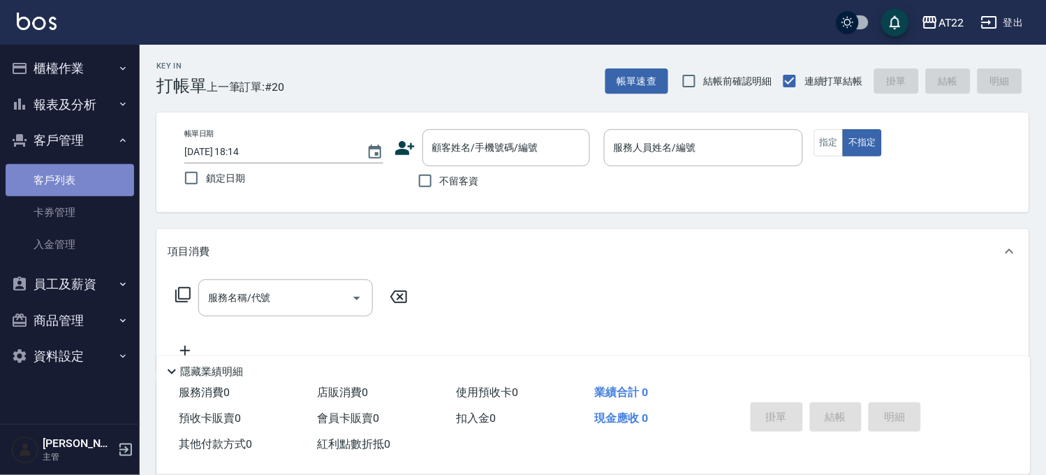
click at [87, 175] on link "客戶列表" at bounding box center [70, 180] width 128 height 32
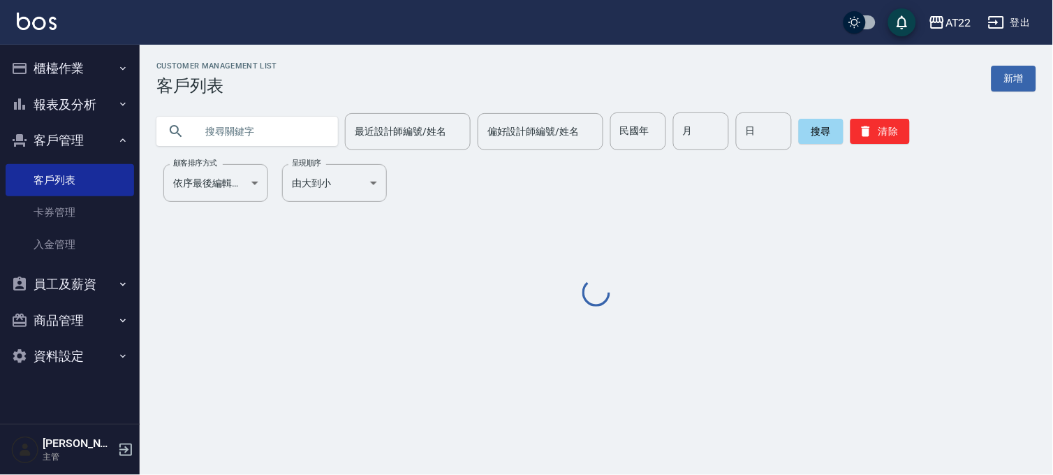
click at [200, 142] on input "text" at bounding box center [260, 131] width 131 height 38
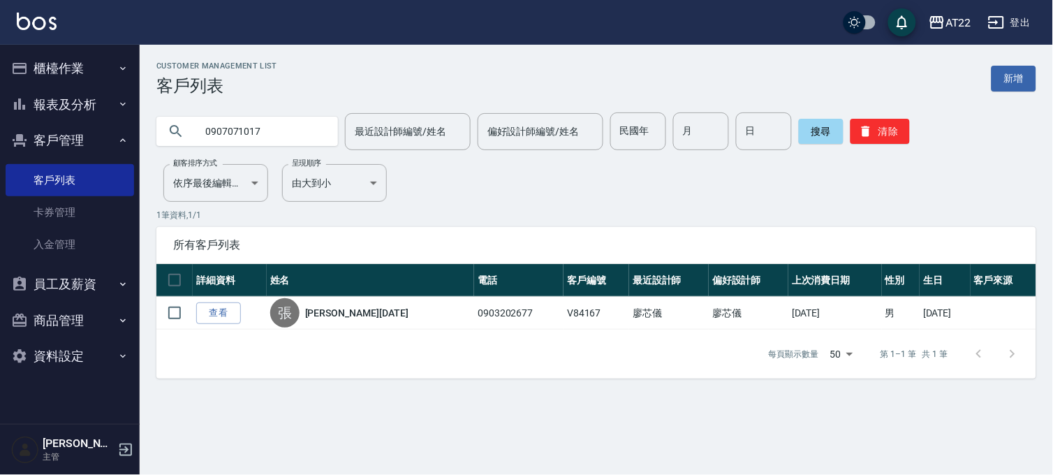
type input "0907071017"
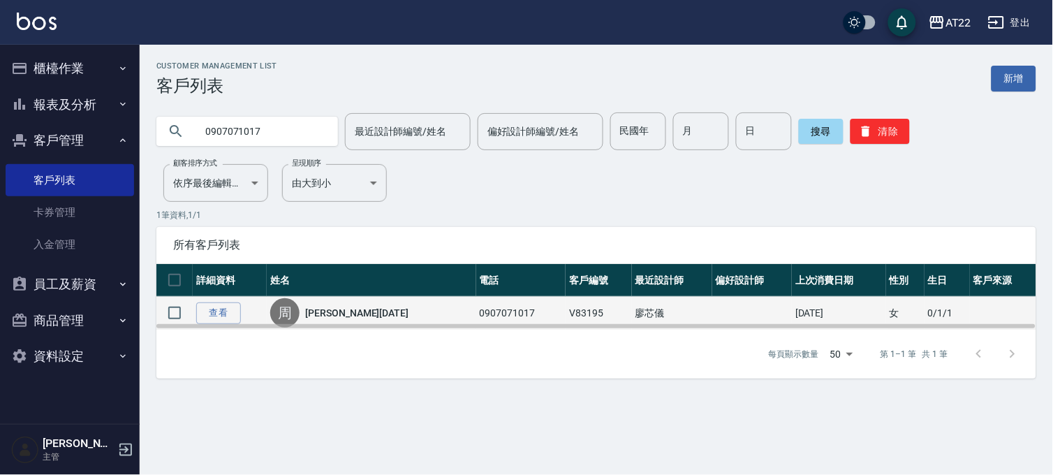
click at [214, 300] on td "查看" at bounding box center [230, 313] width 74 height 33
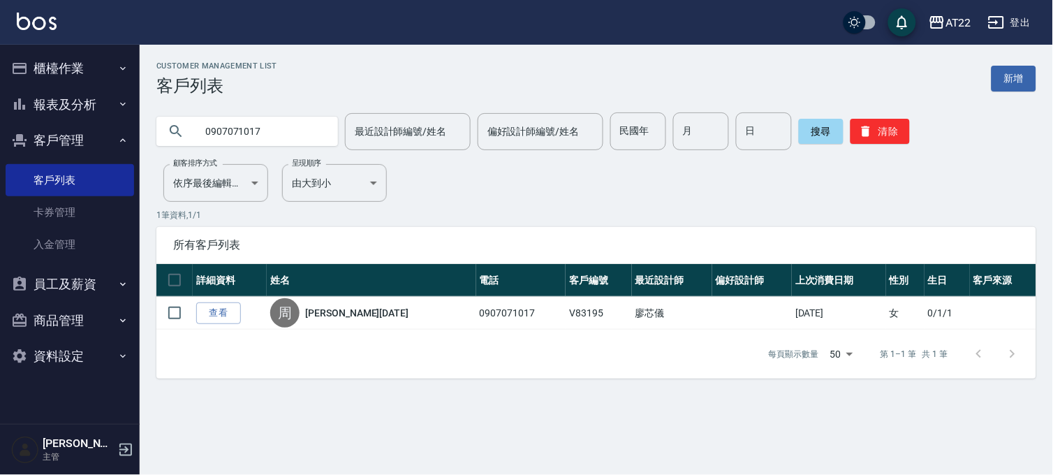
drag, startPoint x: 214, startPoint y: 311, endPoint x: 232, endPoint y: 290, distance: 27.7
click at [214, 311] on link "查看" at bounding box center [218, 313] width 45 height 22
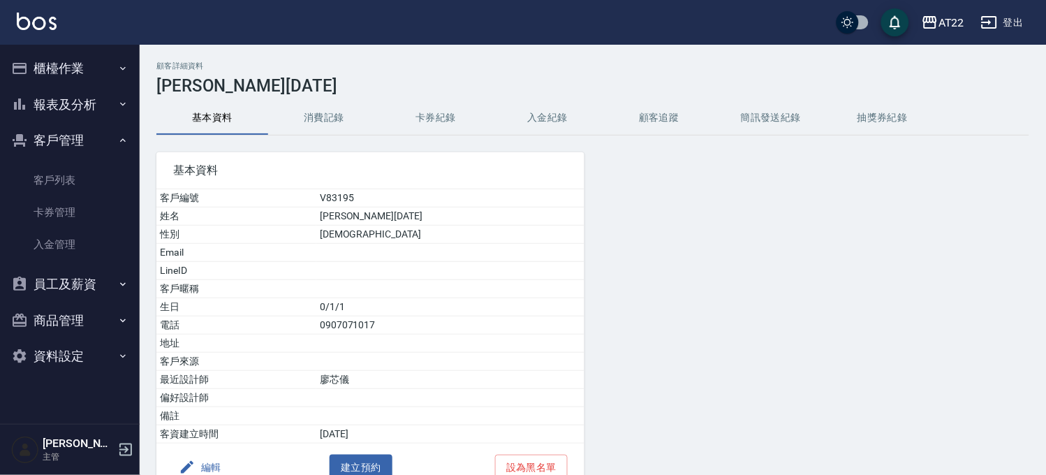
click at [307, 119] on button "消費記錄" at bounding box center [324, 118] width 112 height 34
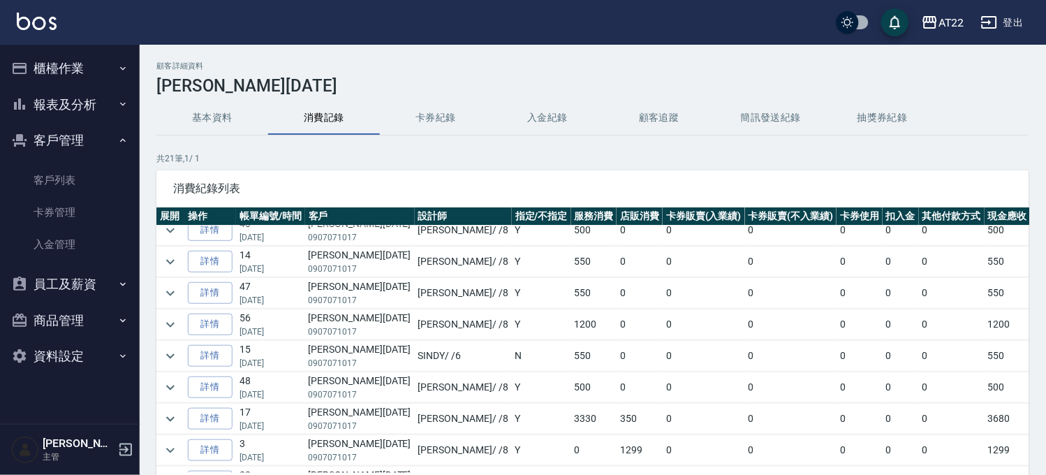
scroll to position [415, 0]
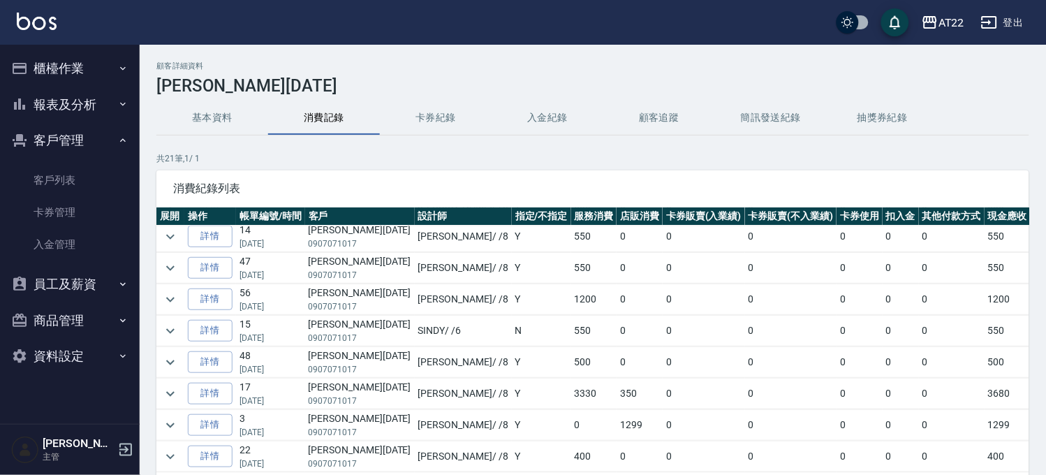
click at [70, 101] on button "報表及分析" at bounding box center [70, 105] width 128 height 36
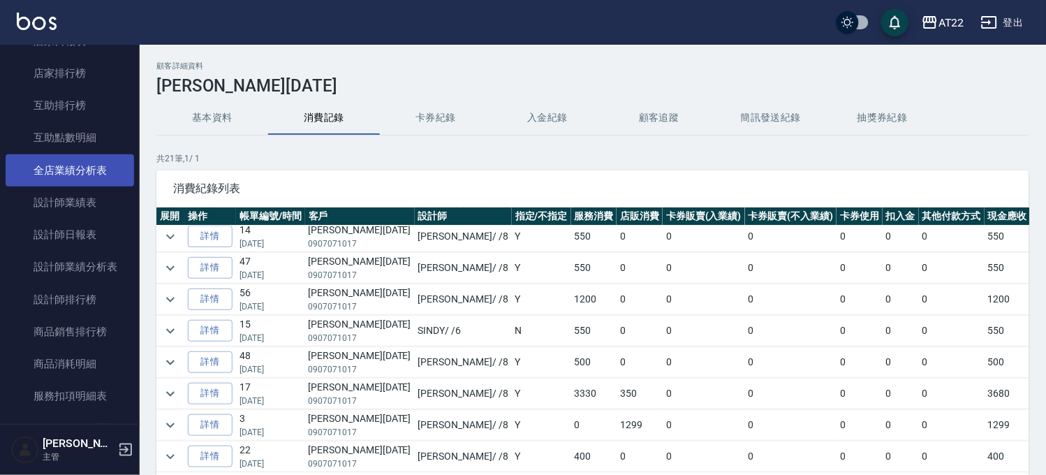
scroll to position [232, 0]
click at [87, 174] on link "設計師日報表" at bounding box center [70, 170] width 128 height 32
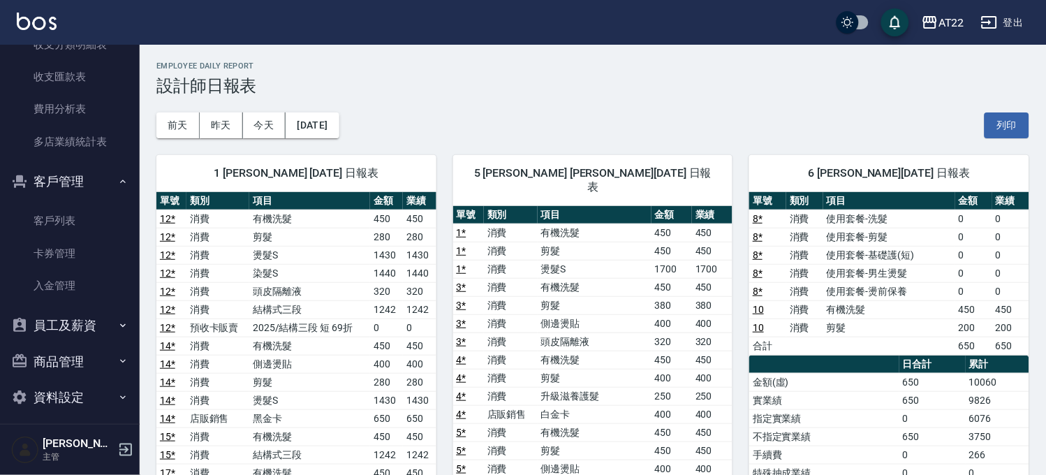
scroll to position [720, 0]
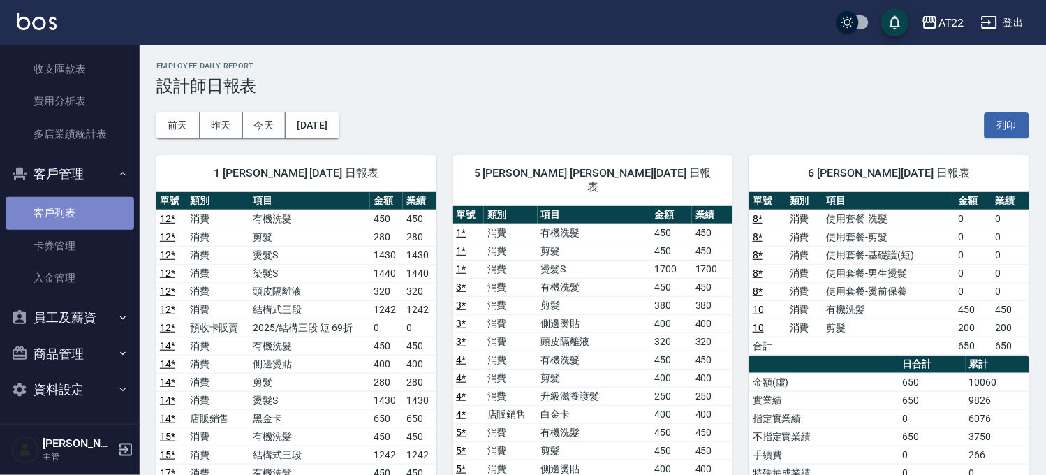
click at [77, 217] on link "客戶列表" at bounding box center [70, 213] width 128 height 32
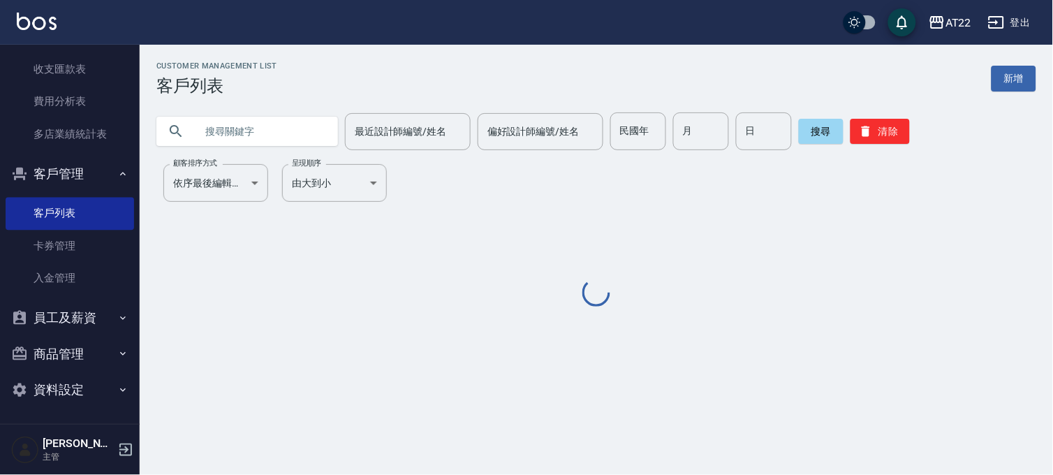
click at [251, 123] on input "text" at bounding box center [260, 131] width 131 height 38
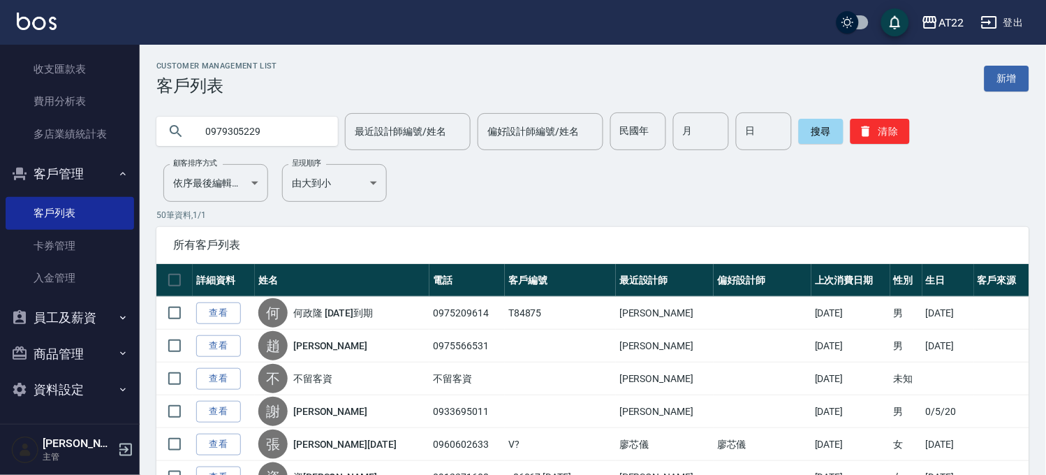
type input "0979305229"
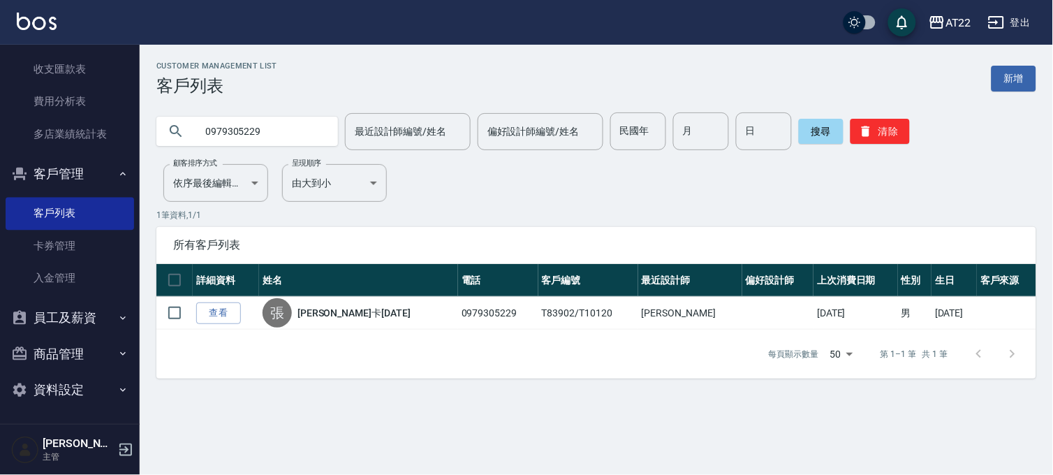
click at [268, 131] on input "0979305229" at bounding box center [260, 131] width 131 height 38
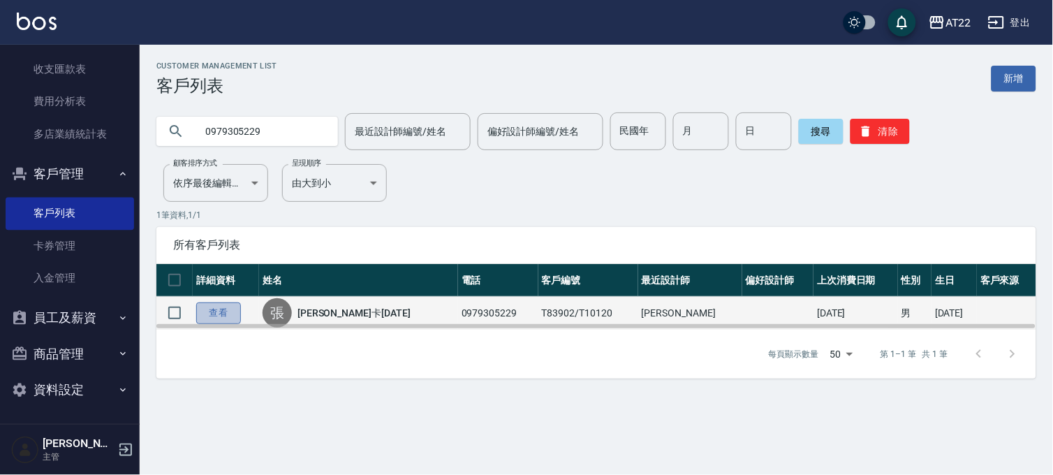
click at [215, 304] on link "查看" at bounding box center [218, 313] width 45 height 22
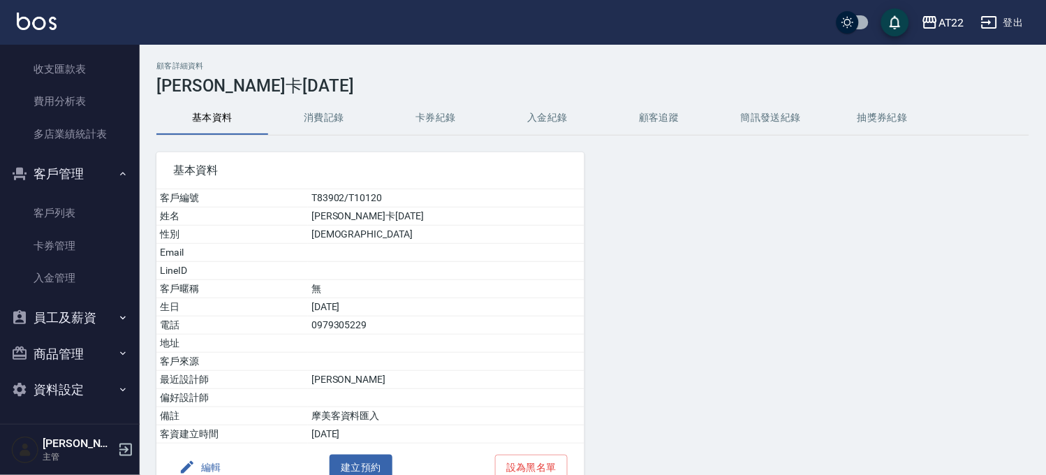
click at [317, 126] on button "消費記錄" at bounding box center [324, 118] width 112 height 34
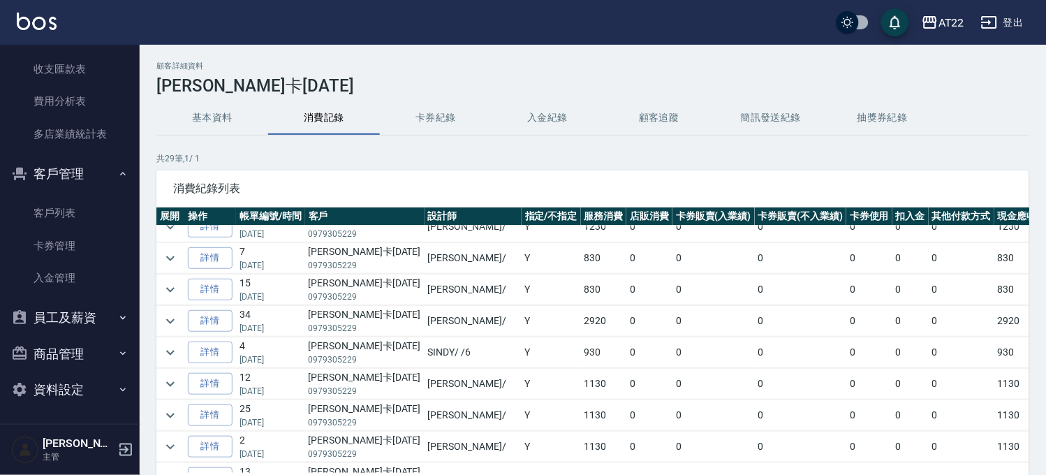
scroll to position [59, 0]
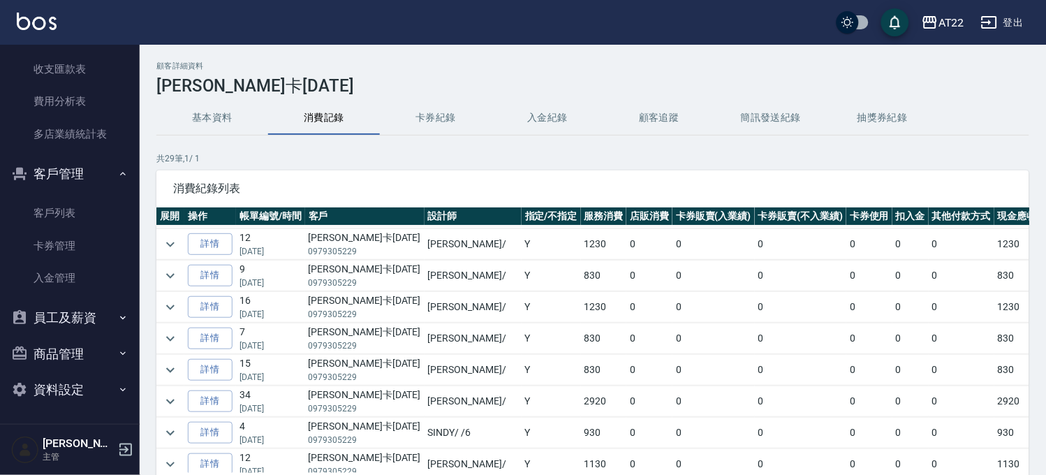
click at [241, 120] on button "基本資料" at bounding box center [212, 118] width 112 height 34
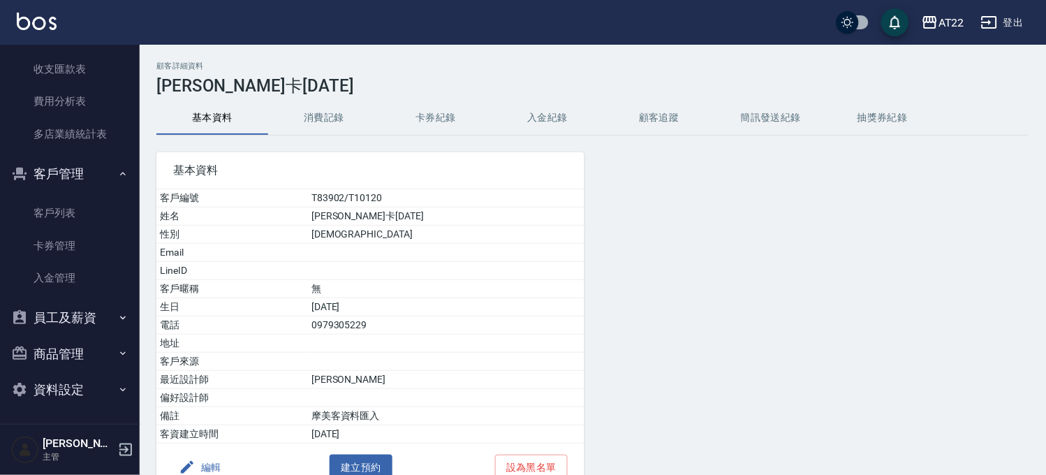
click at [381, 329] on td "0979305229" at bounding box center [446, 325] width 276 height 18
copy td "0979305229"
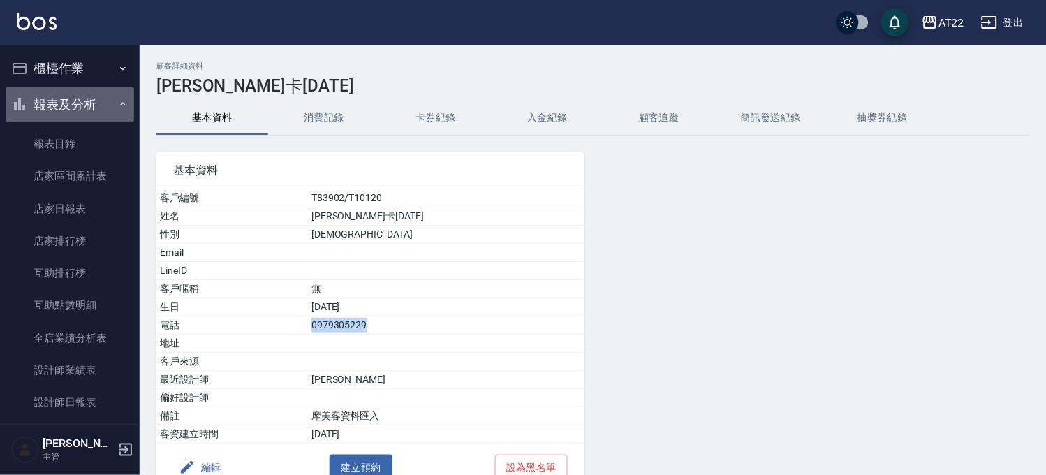
click at [81, 102] on button "報表及分析" at bounding box center [70, 105] width 128 height 36
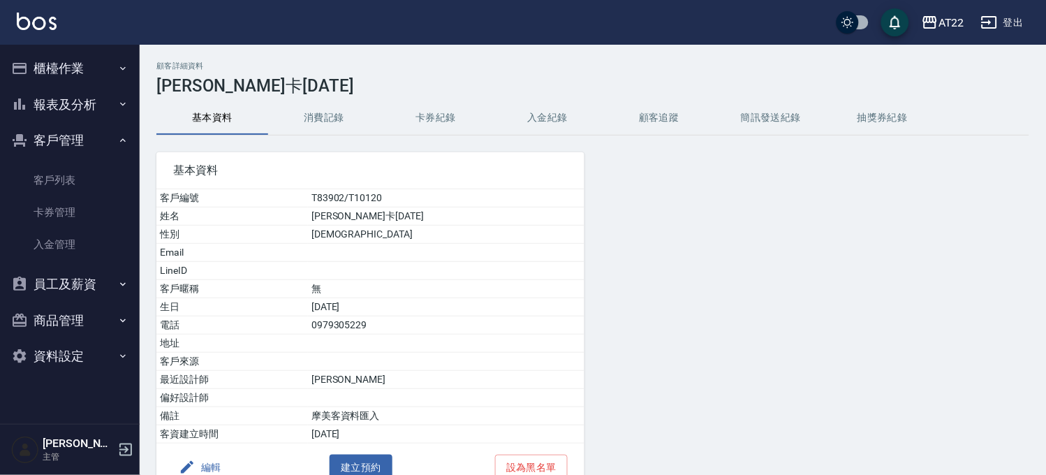
click at [308, 323] on td "電話" at bounding box center [231, 325] width 151 height 18
click at [110, 73] on button "櫃檯作業" at bounding box center [70, 68] width 128 height 36
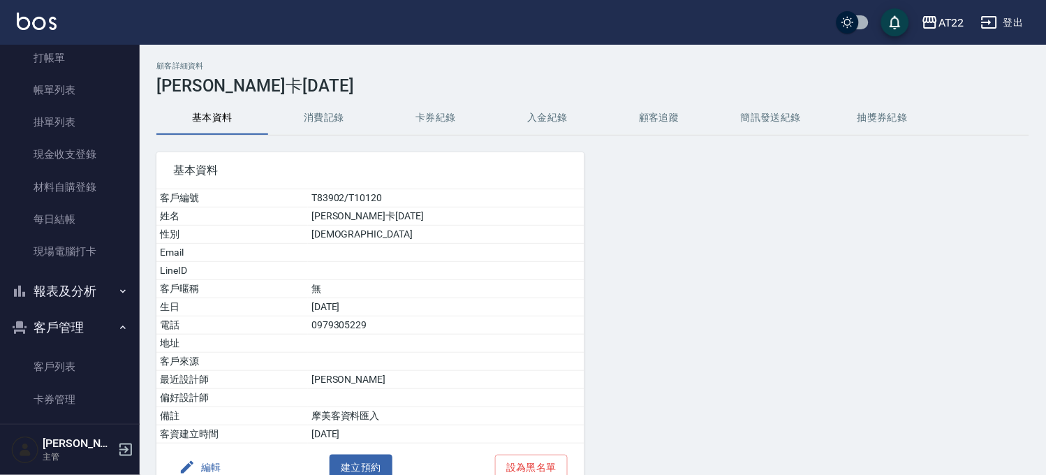
scroll to position [77, 0]
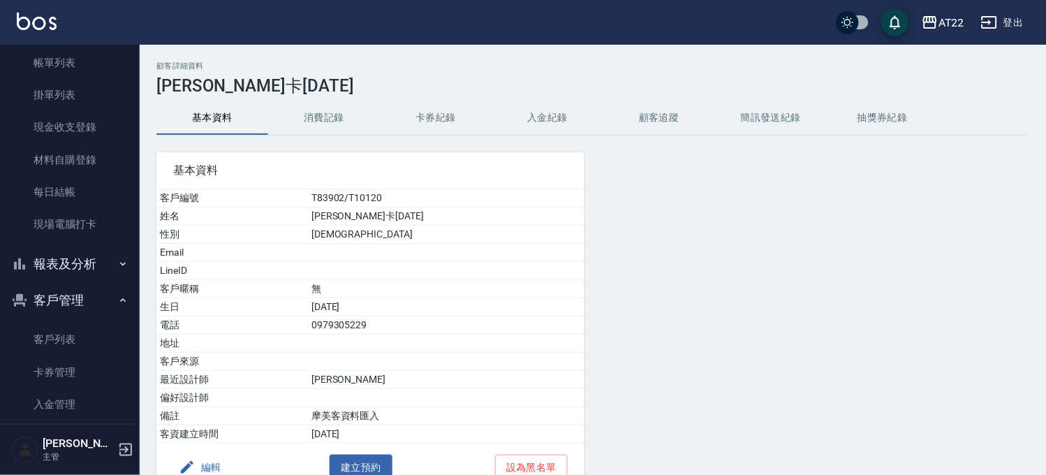
click at [91, 288] on button "客戶管理" at bounding box center [70, 300] width 128 height 36
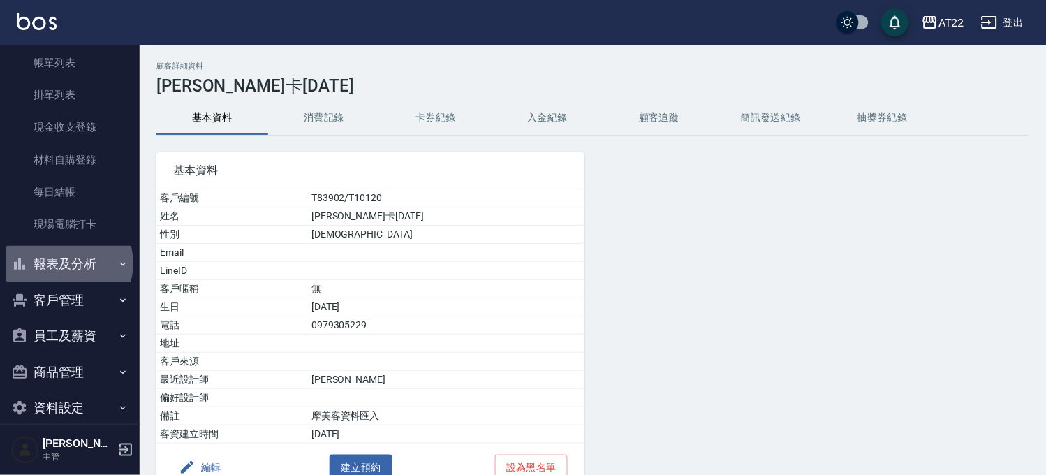
click at [68, 263] on button "報表及分析" at bounding box center [70, 264] width 128 height 36
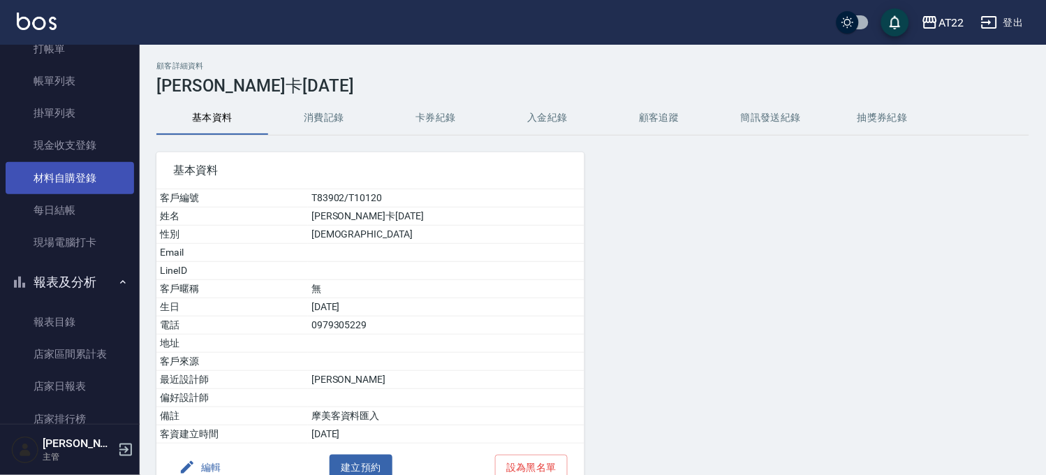
scroll to position [0, 0]
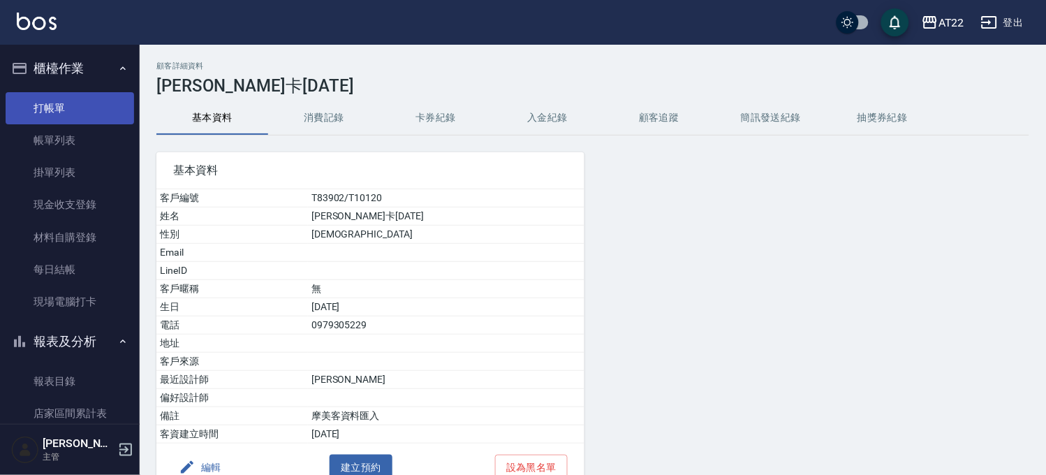
click at [80, 116] on link "打帳單" at bounding box center [70, 108] width 128 height 32
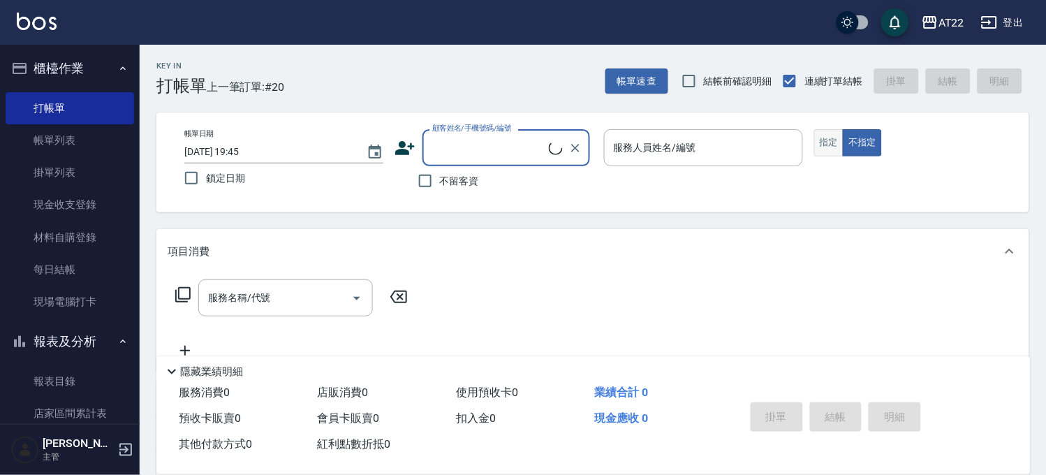
click at [831, 145] on button "指定" at bounding box center [829, 142] width 30 height 27
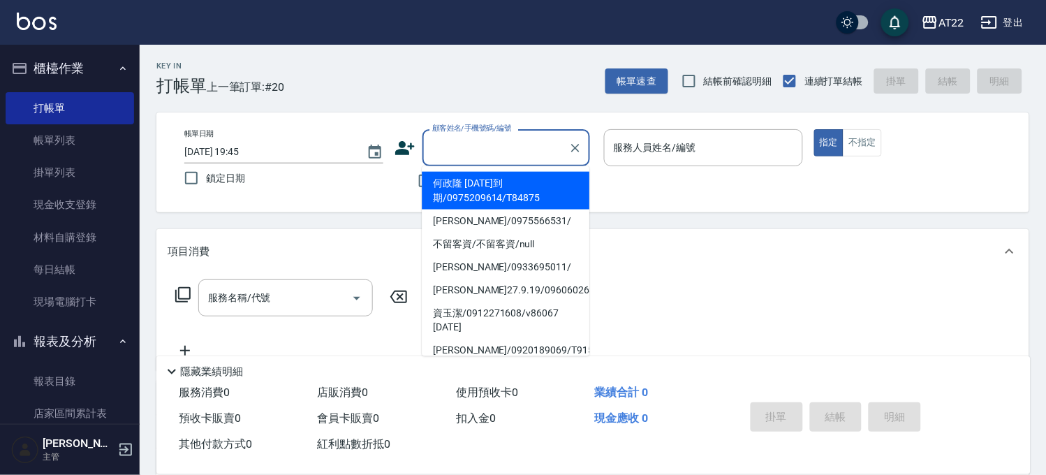
click at [454, 143] on input "顧客姓名/手機號碼/編號" at bounding box center [496, 147] width 134 height 24
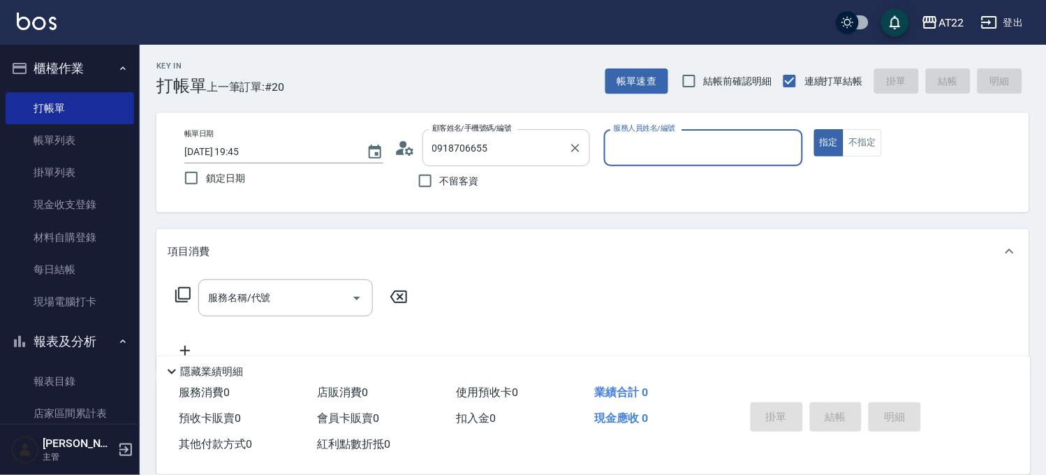
type input "簡伯儒27.8.29/0918706655/T91835"
type input "SINDY-6"
click at [248, 289] on div "服務名稱/代號 服務名稱/代號" at bounding box center [285, 297] width 174 height 37
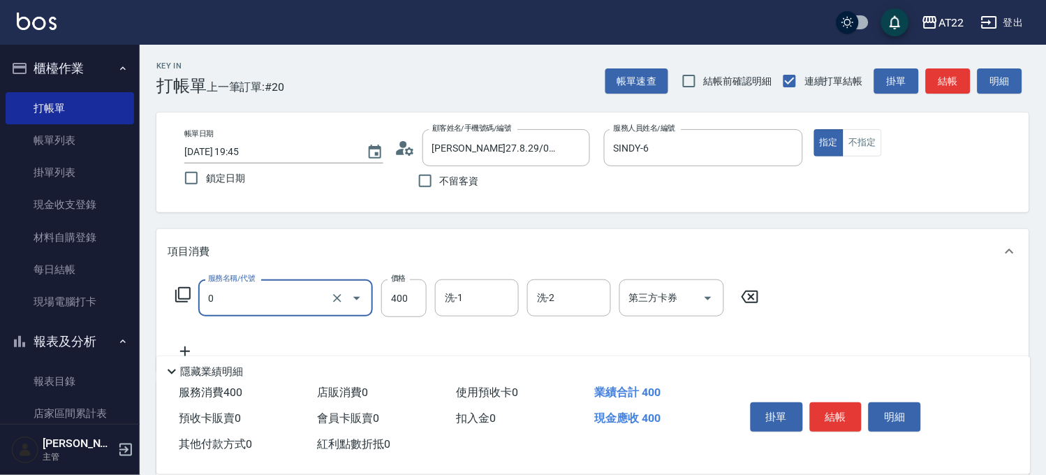
type input "有機洗髮(0)"
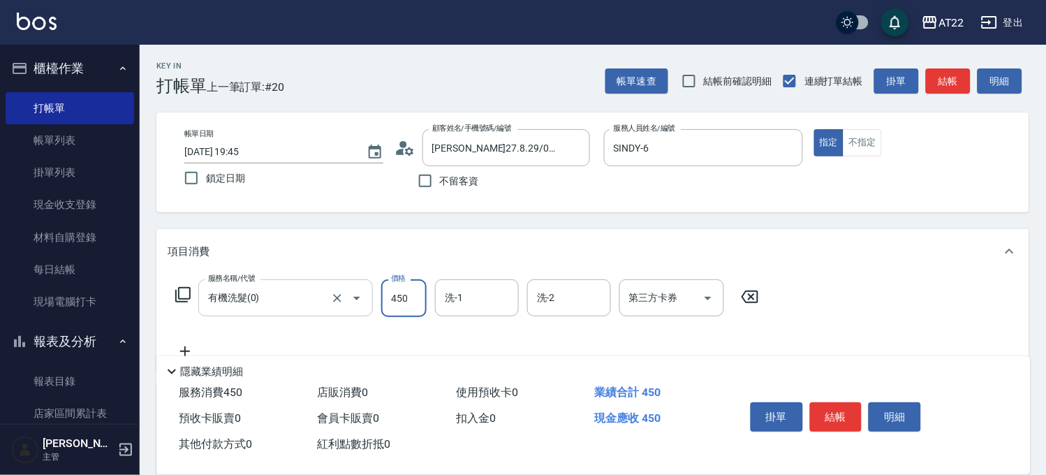
type input "450"
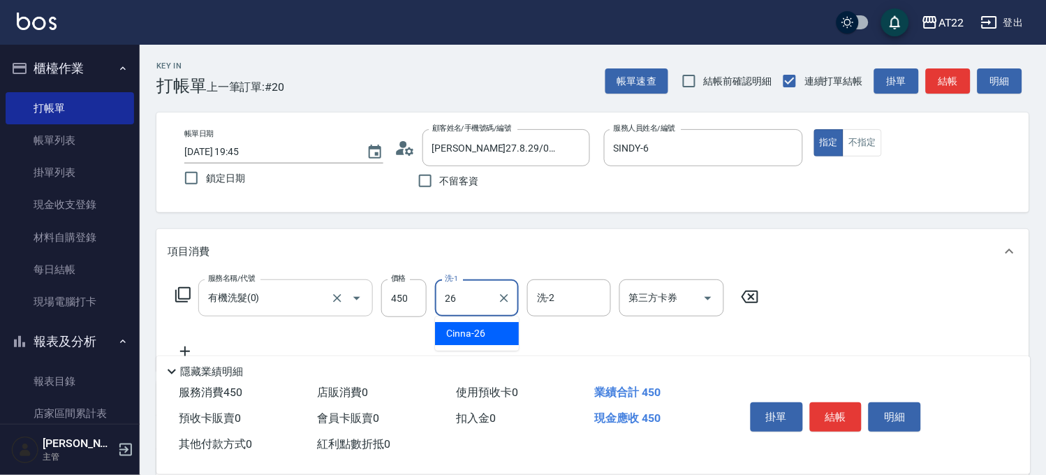
type input "Cinna-26"
click at [185, 347] on icon at bounding box center [185, 351] width 10 height 10
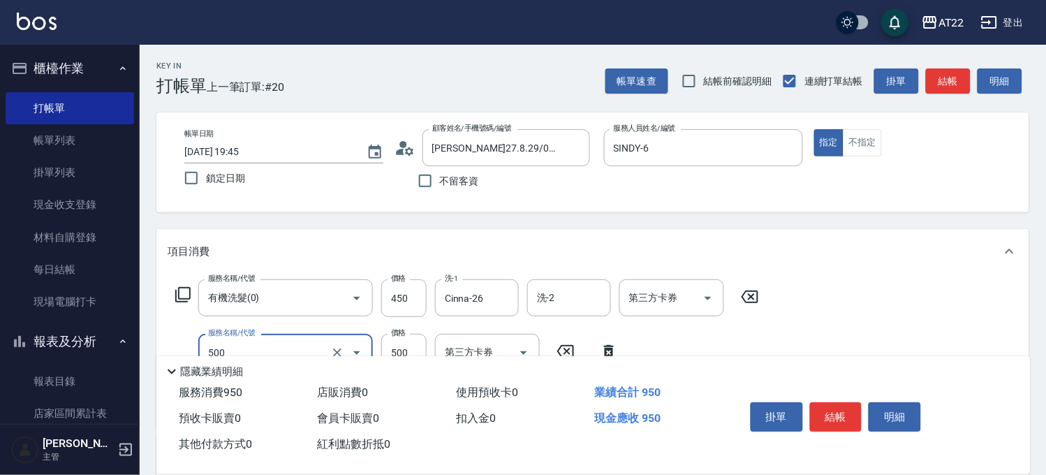
type input "剪髮(500)"
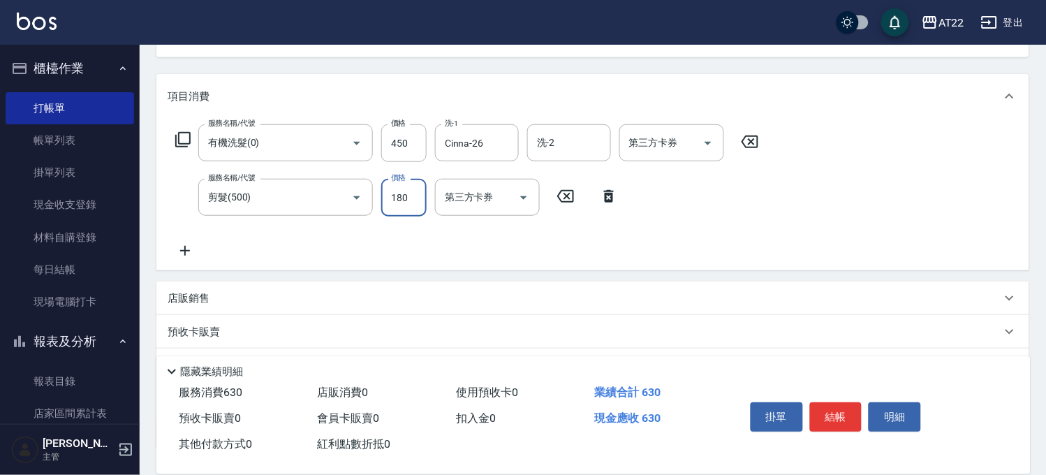
type input "180"
click at [177, 242] on icon at bounding box center [185, 250] width 35 height 17
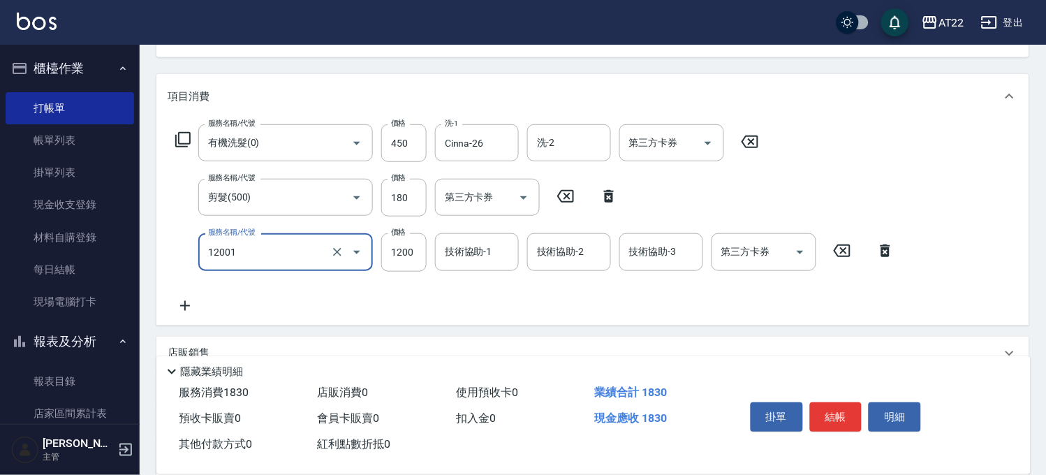
type input "燙髮S(12001)"
type input "1530"
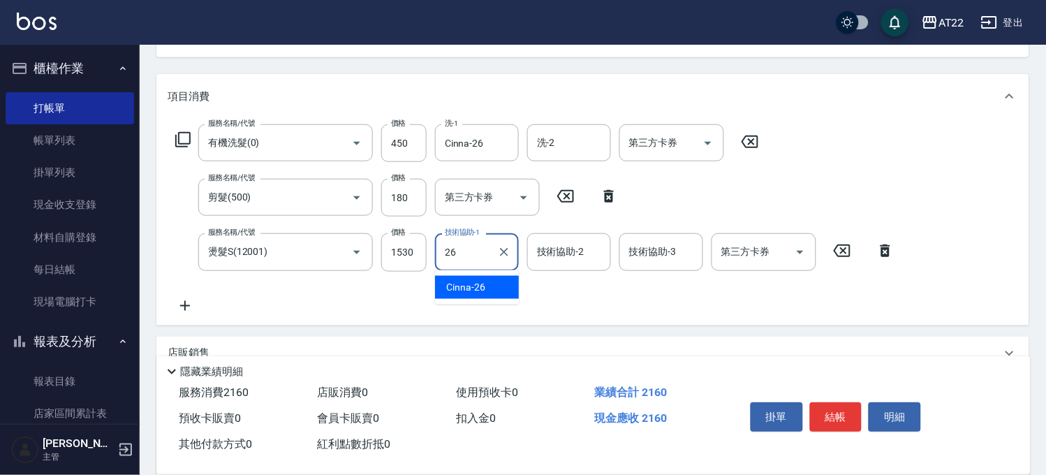
type input "Cinna-26"
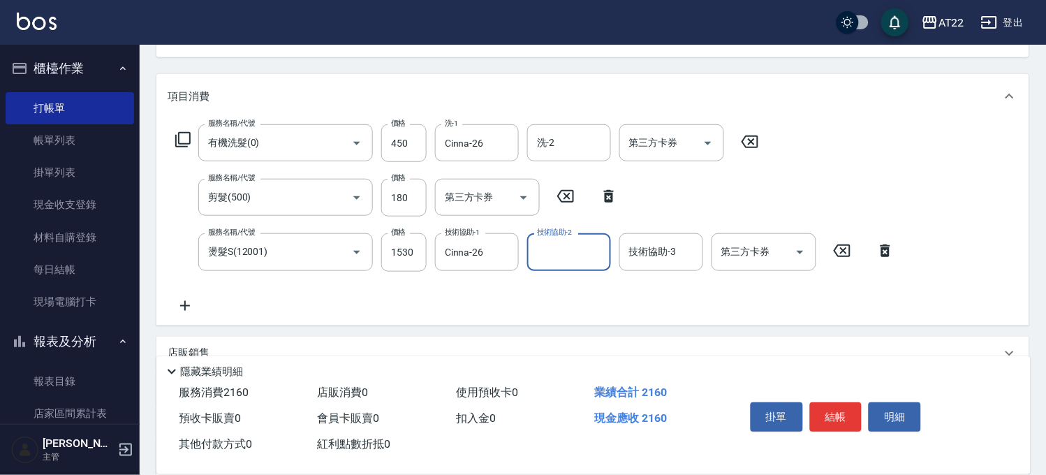
click at [181, 302] on icon at bounding box center [185, 305] width 35 height 17
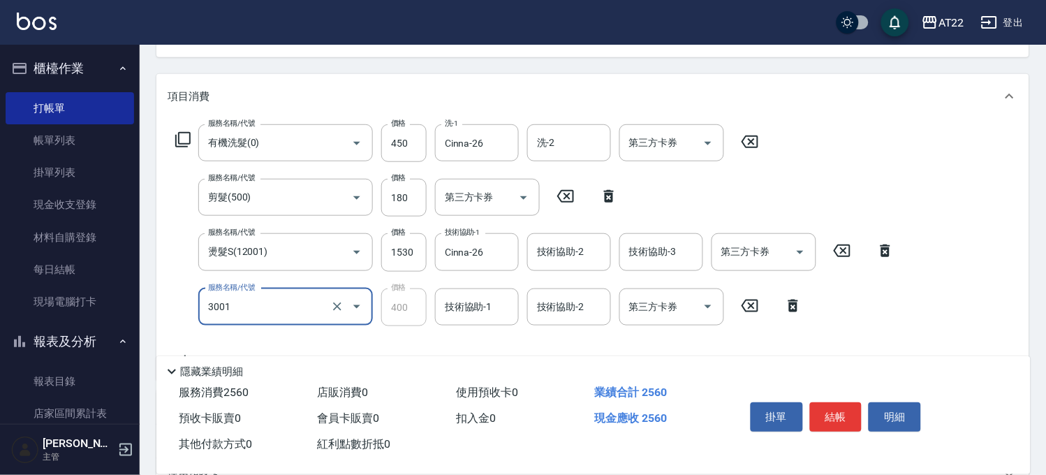
type input "側邊燙貼(3001)"
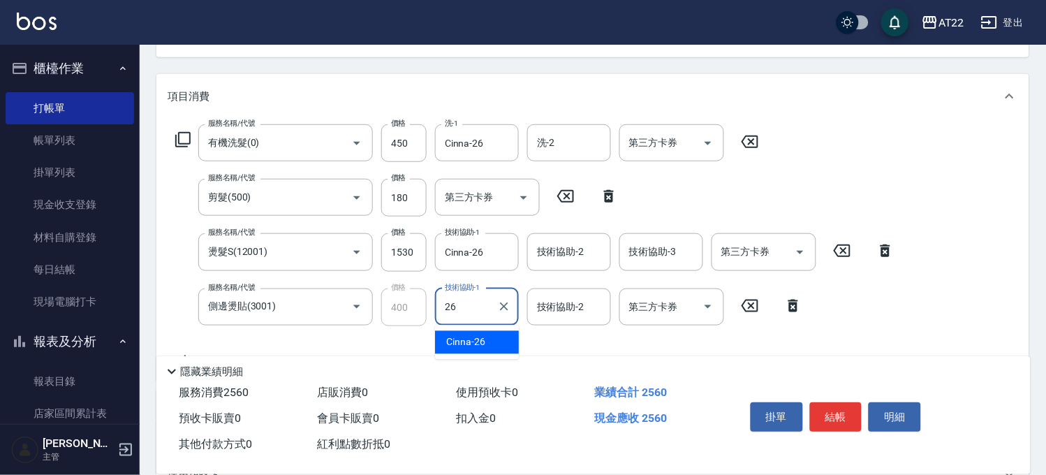
type input "Cinna-26"
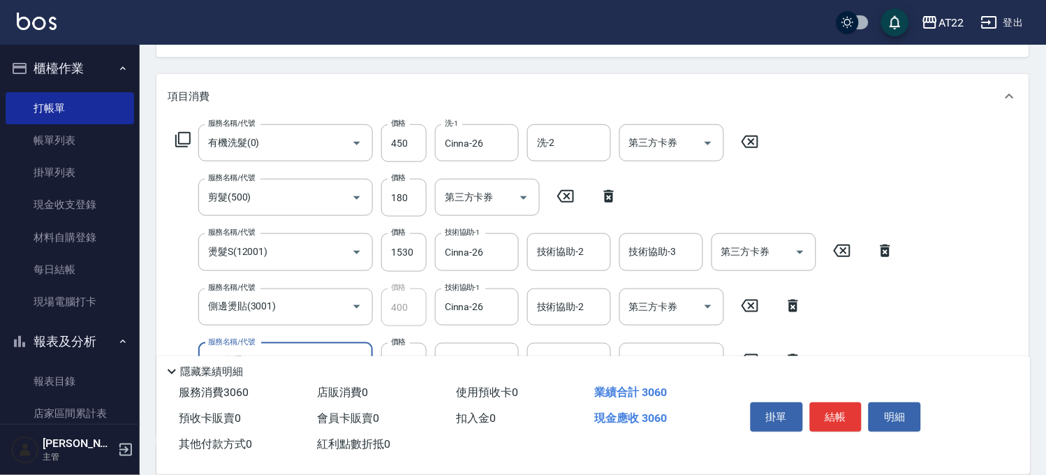
type input "+二段燙"
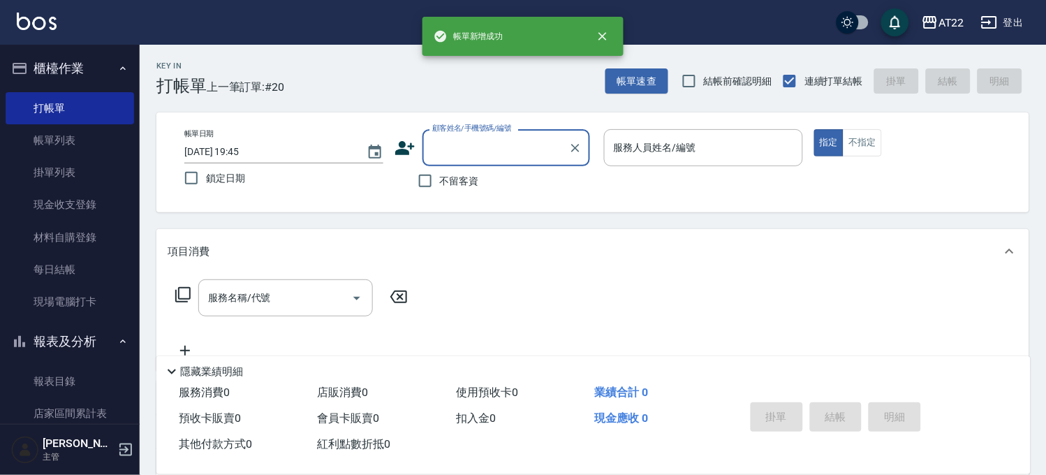
scroll to position [0, 0]
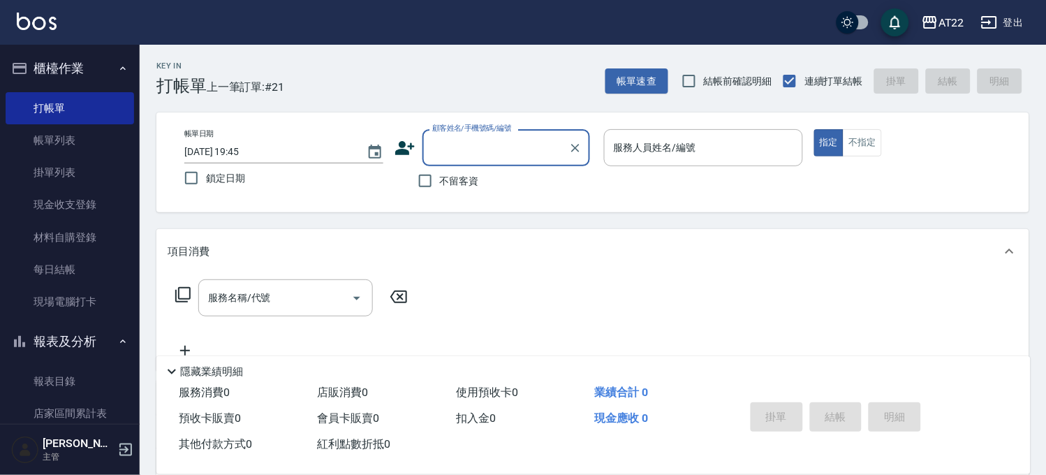
click at [406, 147] on icon at bounding box center [404, 148] width 21 height 21
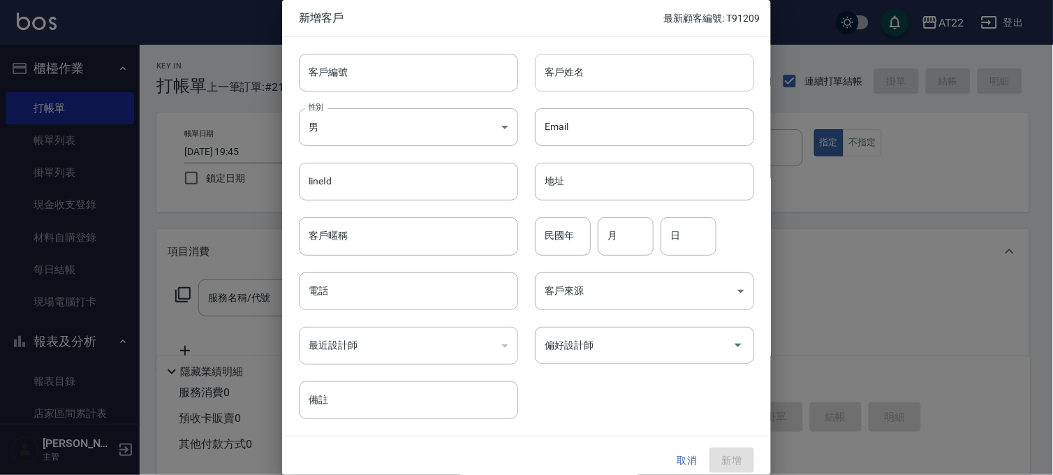
click at [665, 67] on input "客戶姓名" at bounding box center [644, 73] width 219 height 38
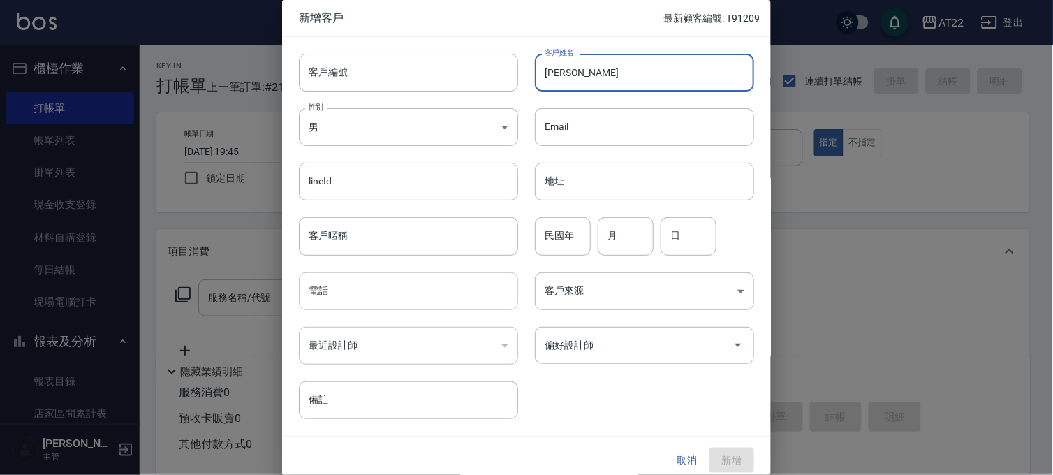
type input "[PERSON_NAME]"
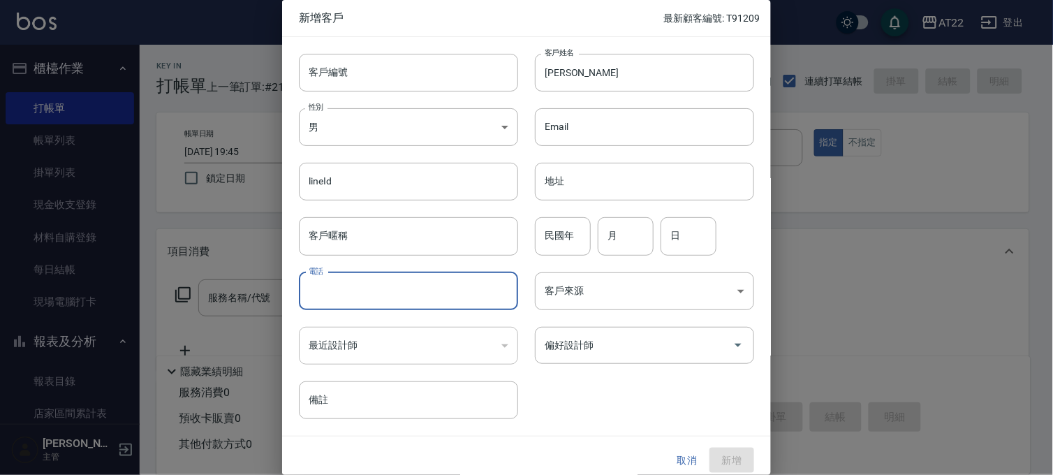
click at [440, 300] on input "電話" at bounding box center [408, 291] width 219 height 38
type input "0986568729"
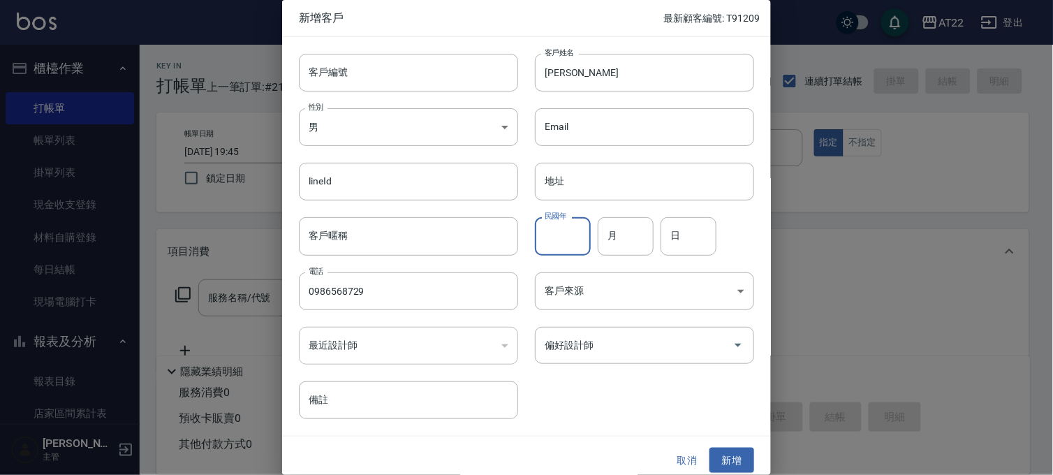
click at [553, 237] on input "民國年" at bounding box center [563, 236] width 56 height 38
type input "68"
type input "7"
type input "29"
click at [725, 456] on button "新增" at bounding box center [731, 460] width 45 height 26
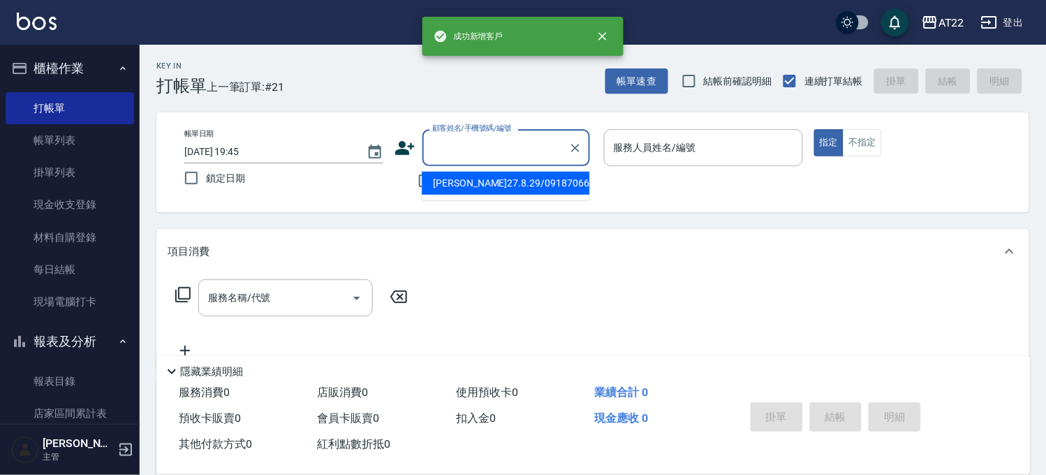
click at [454, 143] on input "顧客姓名/手機號碼/編號" at bounding box center [496, 147] width 134 height 24
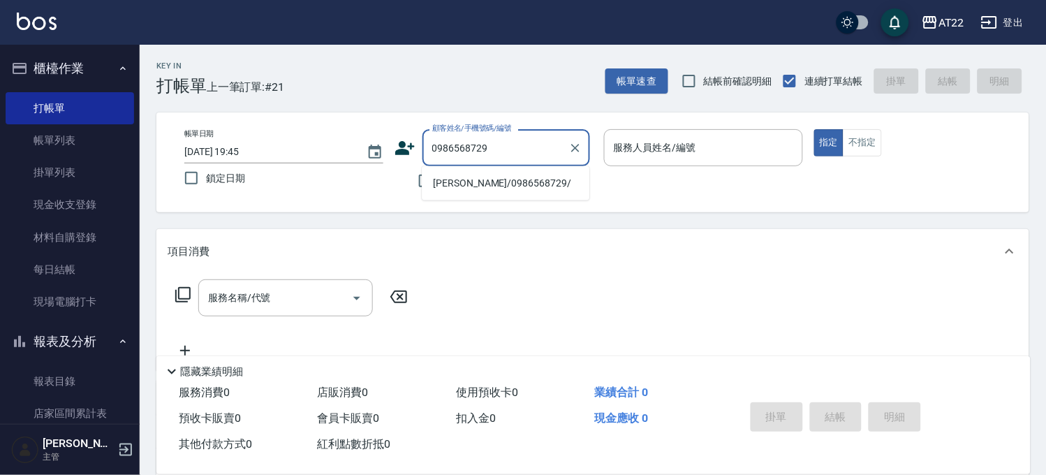
click at [547, 179] on li "李婉瑩/0986568729/" at bounding box center [506, 183] width 168 height 23
type input "李婉瑩/0986568729/"
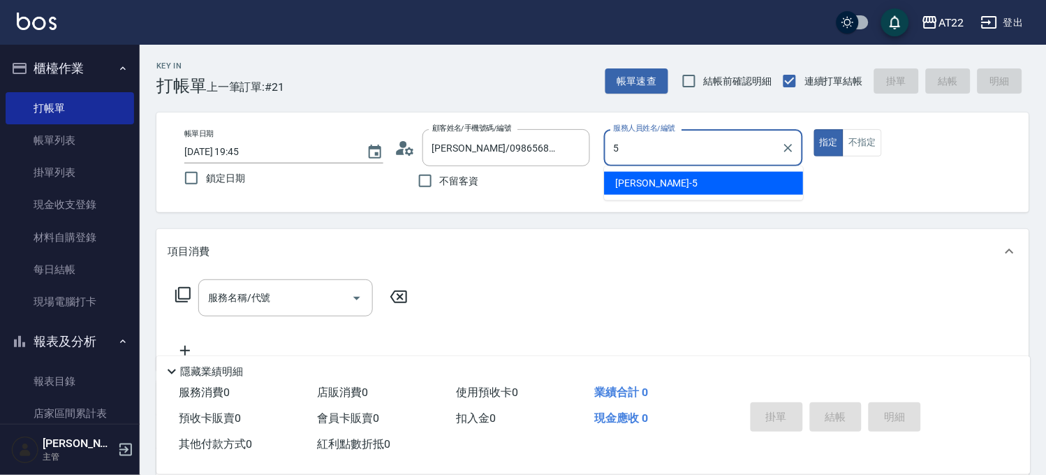
type input "king-5"
type button "true"
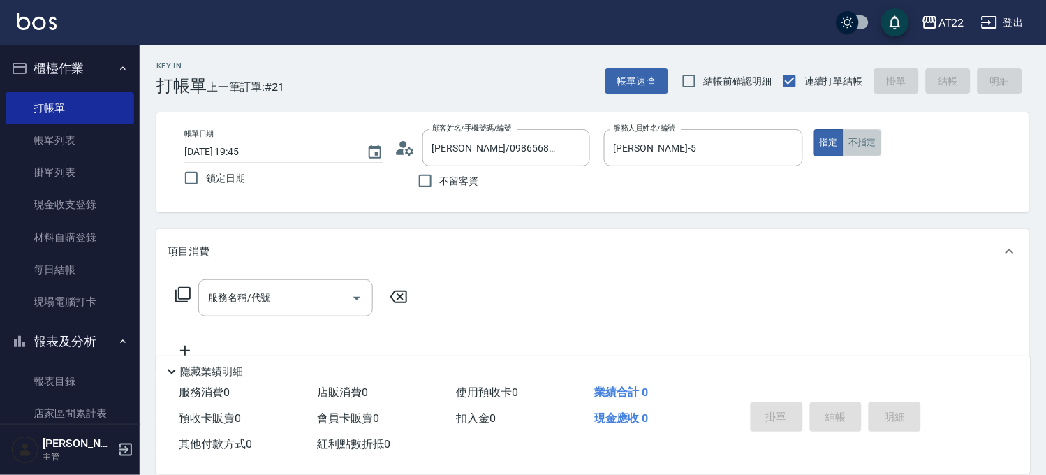
click at [870, 144] on button "不指定" at bounding box center [861, 142] width 39 height 27
click at [311, 298] on input "服務名稱/代號" at bounding box center [275, 297] width 141 height 24
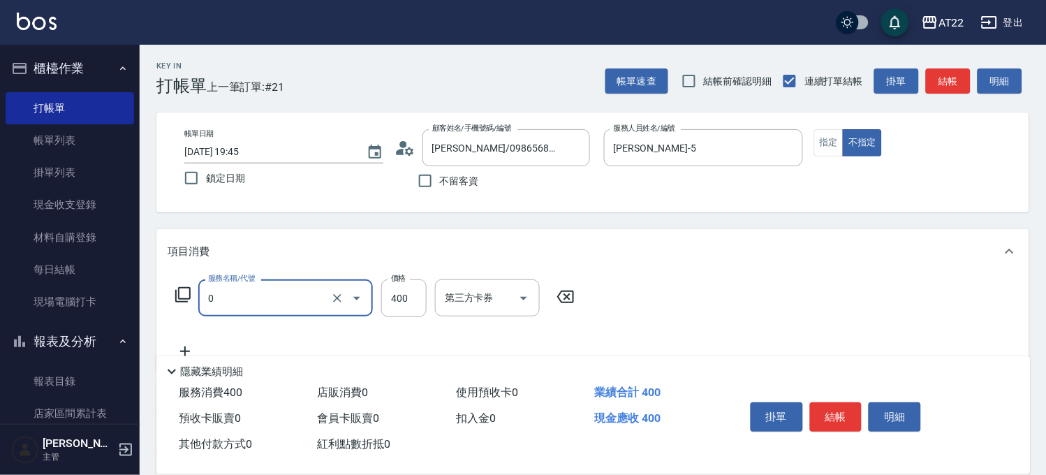
type input "有機洗髮(0)"
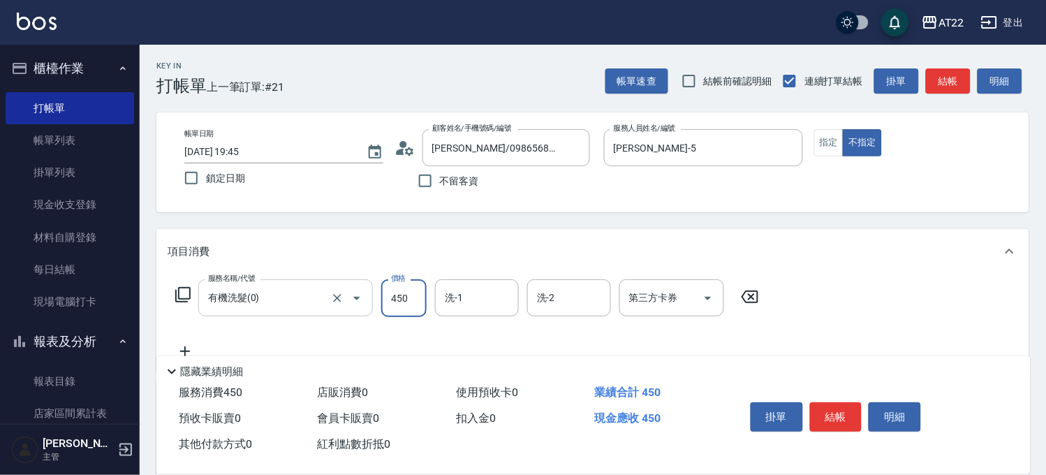
type input "450"
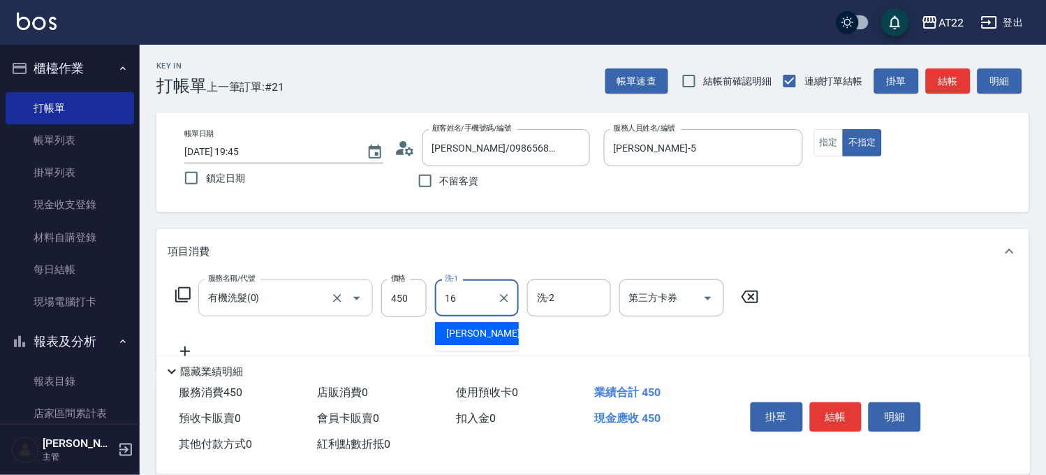
type input "Joe-16"
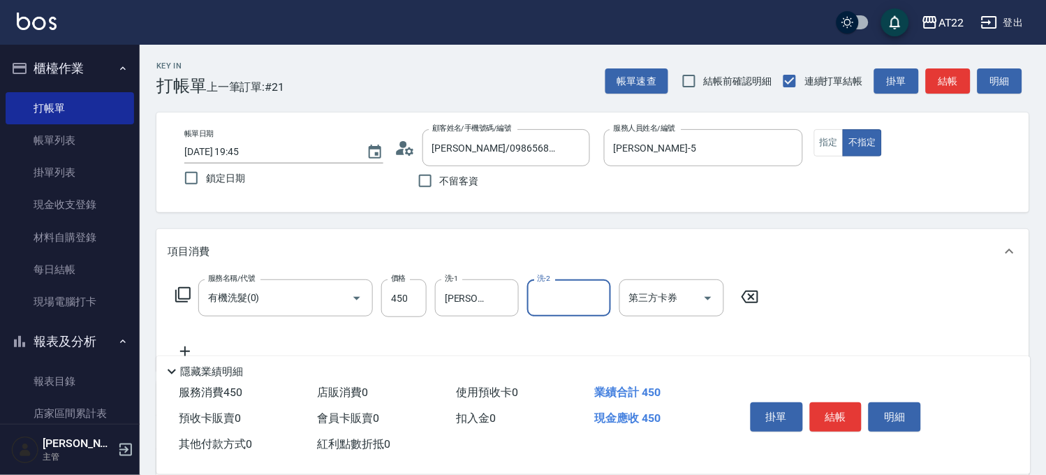
click at [192, 346] on icon at bounding box center [185, 351] width 35 height 17
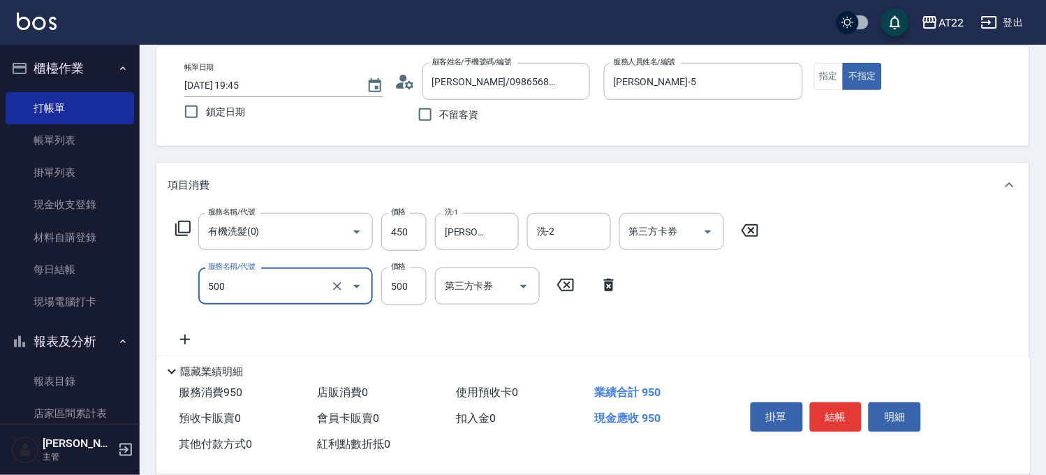
scroll to position [155, 0]
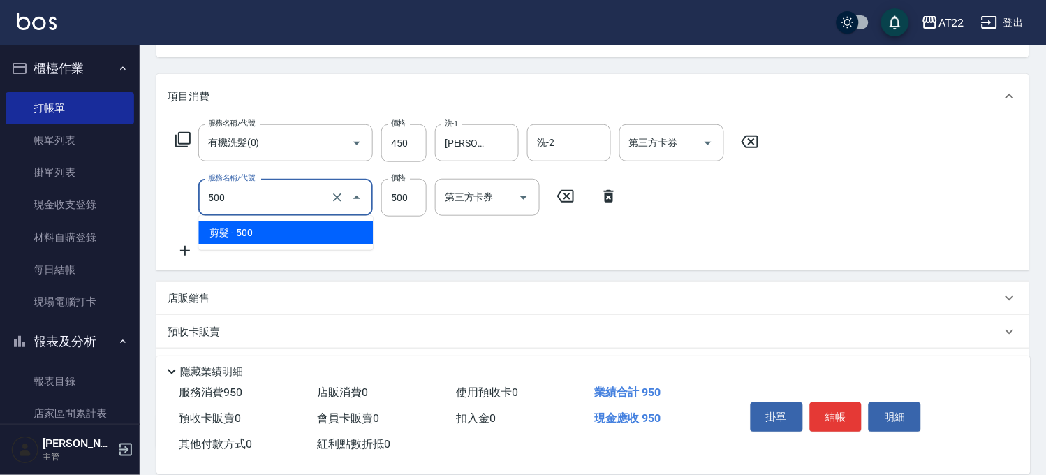
click at [291, 203] on input "500" at bounding box center [266, 197] width 123 height 24
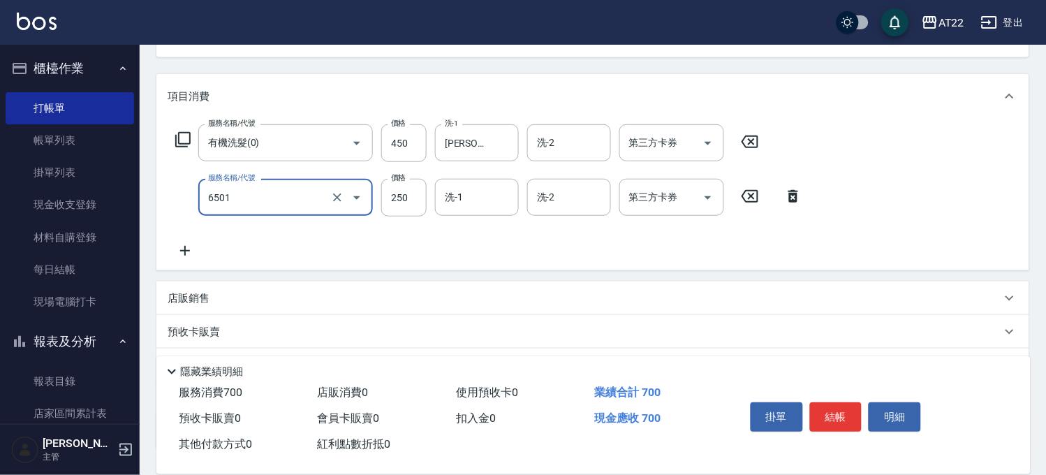
type input "升級滋養護髮(6501)"
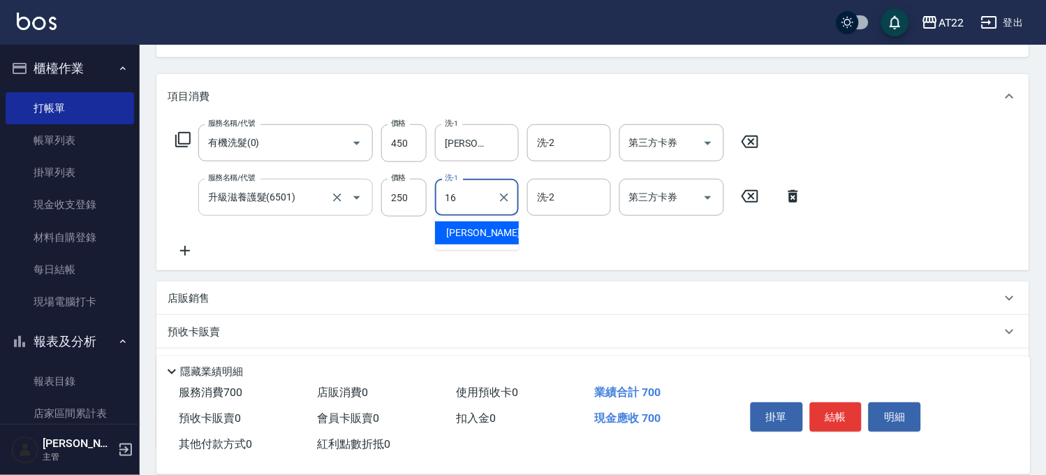
type input "Joe-16"
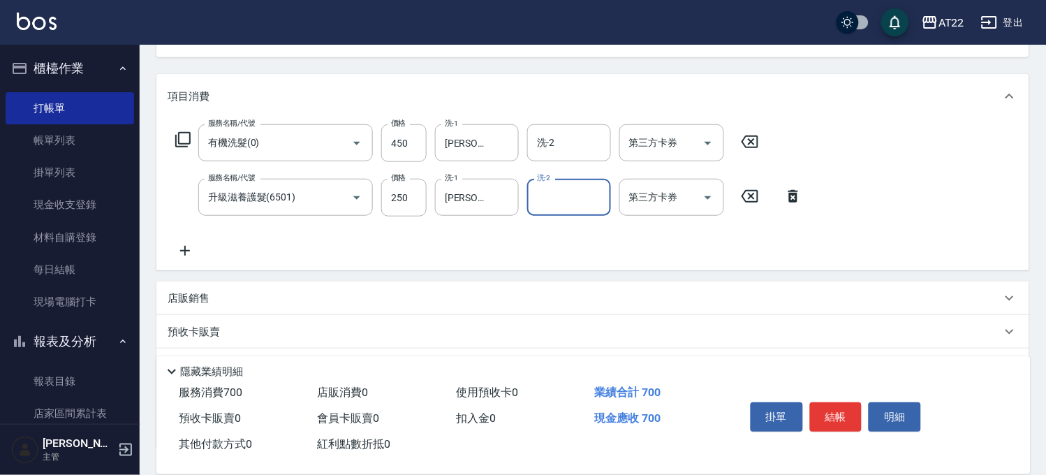
click at [193, 248] on icon at bounding box center [185, 250] width 35 height 17
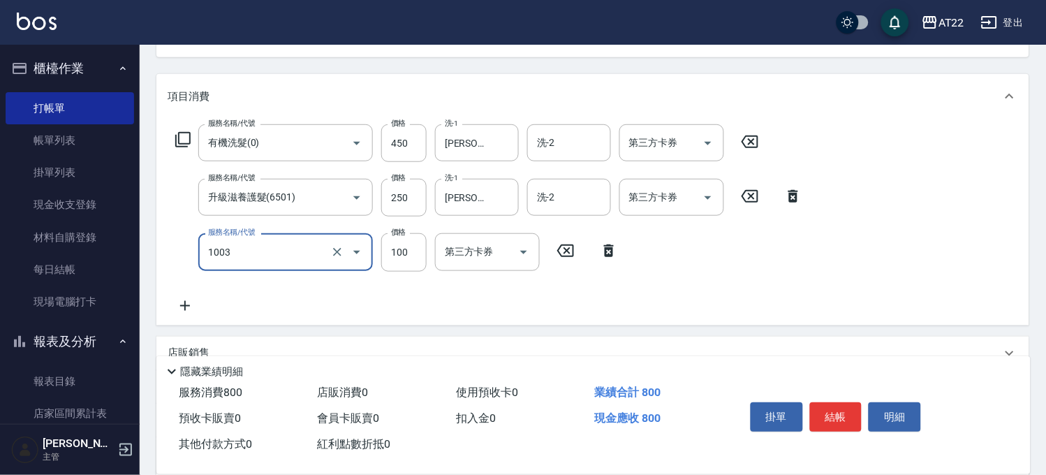
type input "造型(1003)"
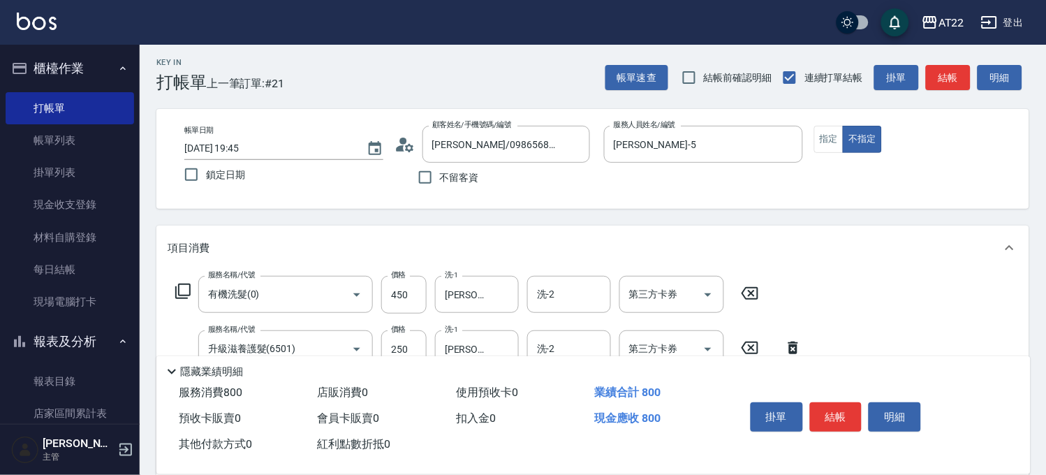
scroll to position [0, 0]
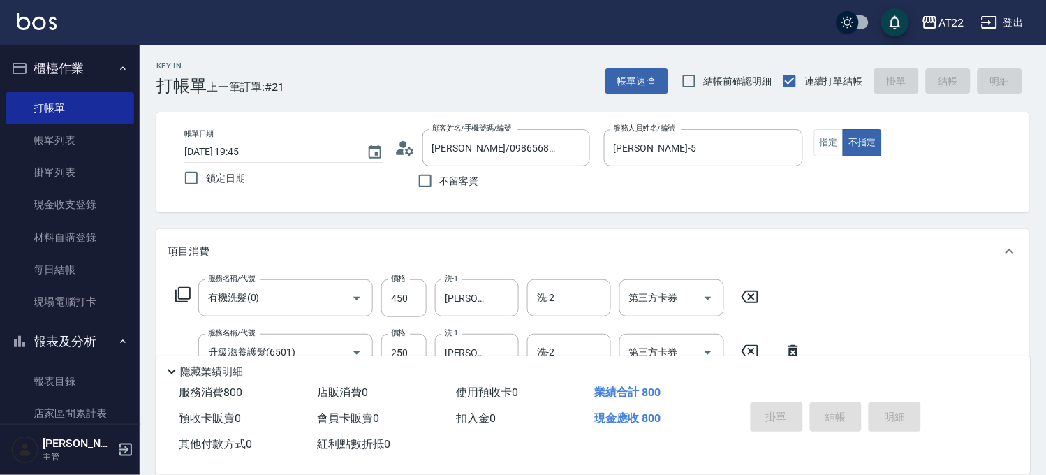
type input "2025/10/06 19:47"
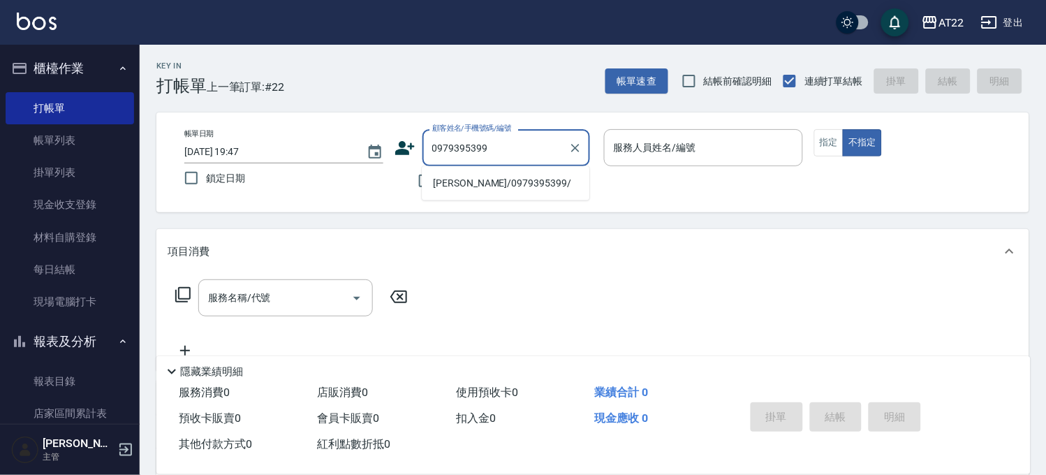
click at [456, 172] on li "盧寯博/0979395399/" at bounding box center [506, 183] width 168 height 23
type input "盧寯博/0979395399/"
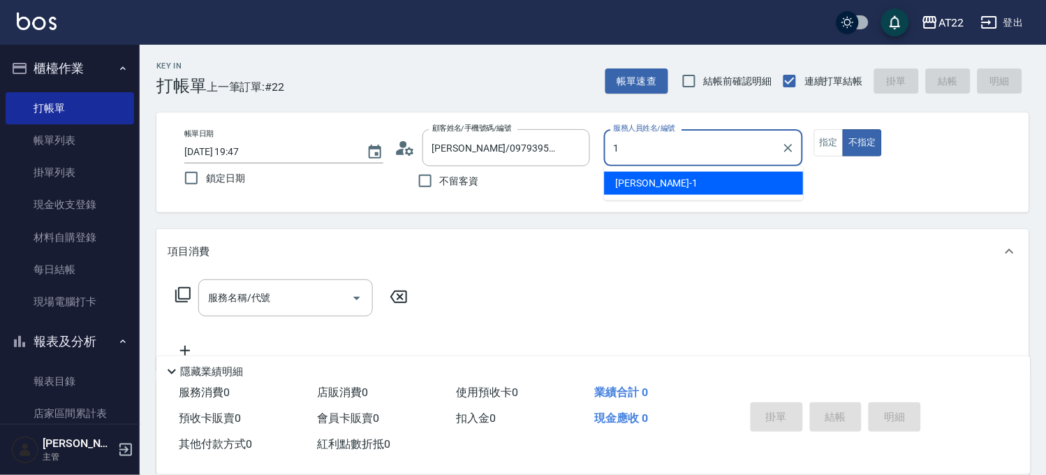
type input "孫一平-1"
type button "false"
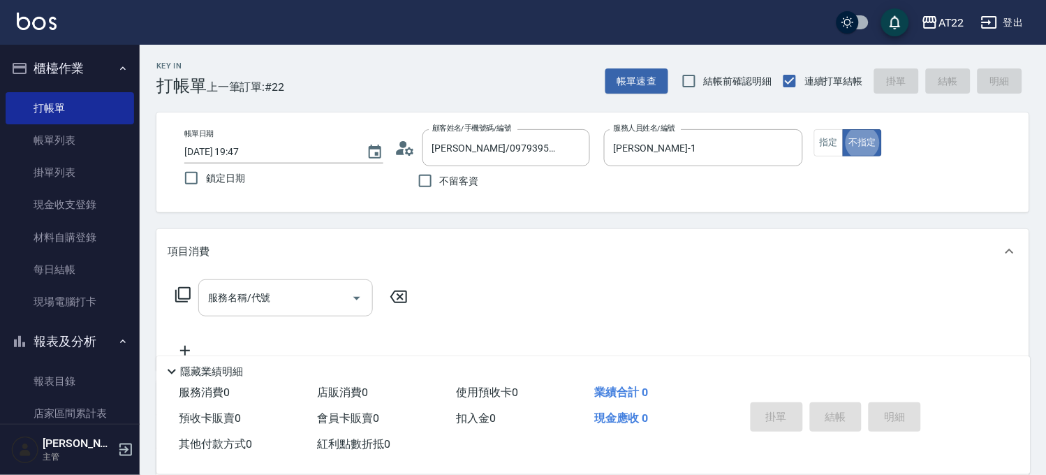
click at [291, 290] on input "服務名稱/代號" at bounding box center [275, 297] width 141 height 24
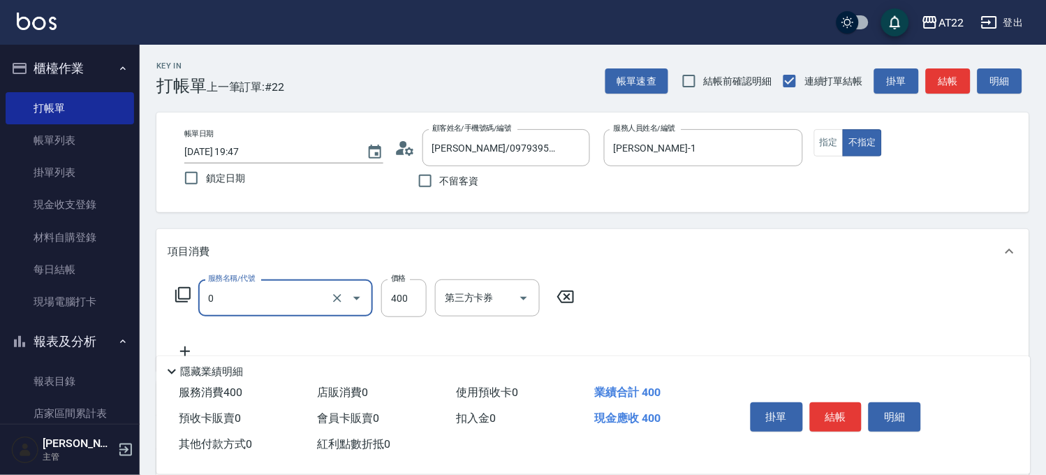
type input "有機洗髮(0)"
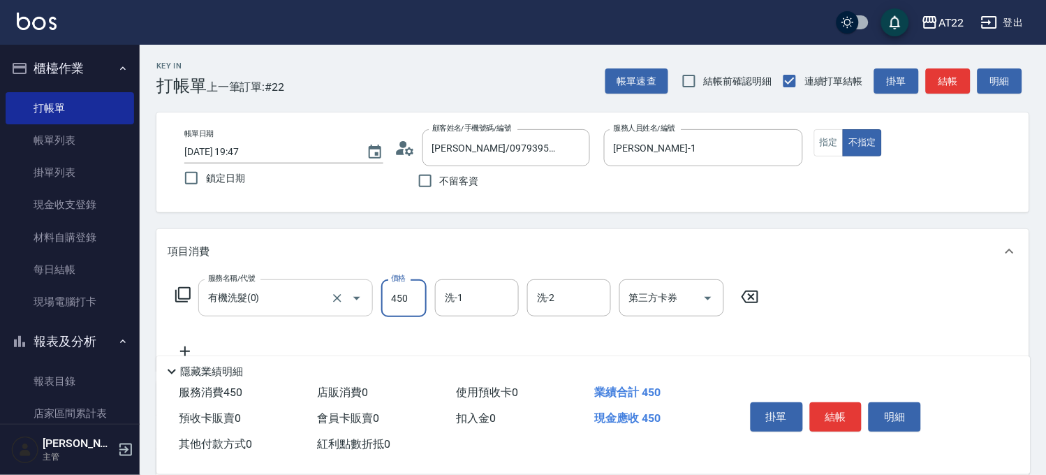
type input "450"
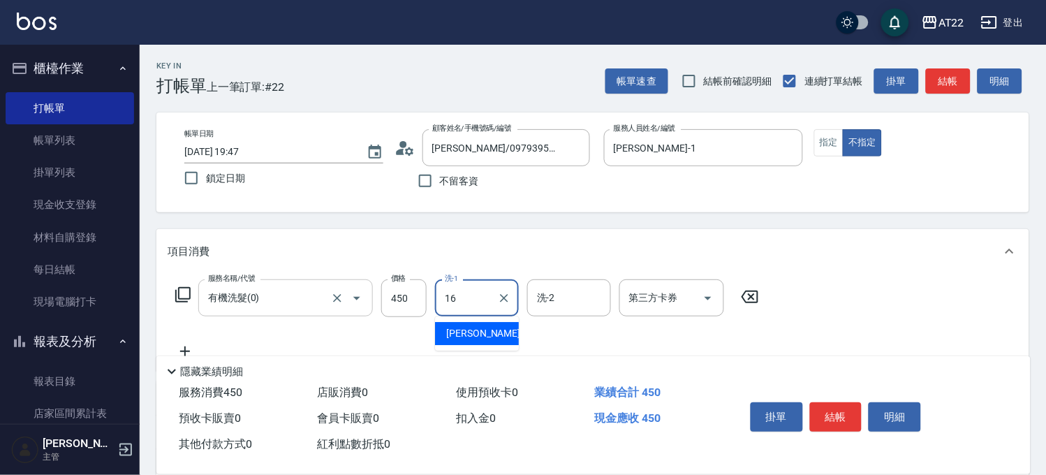
type input "Joe-16"
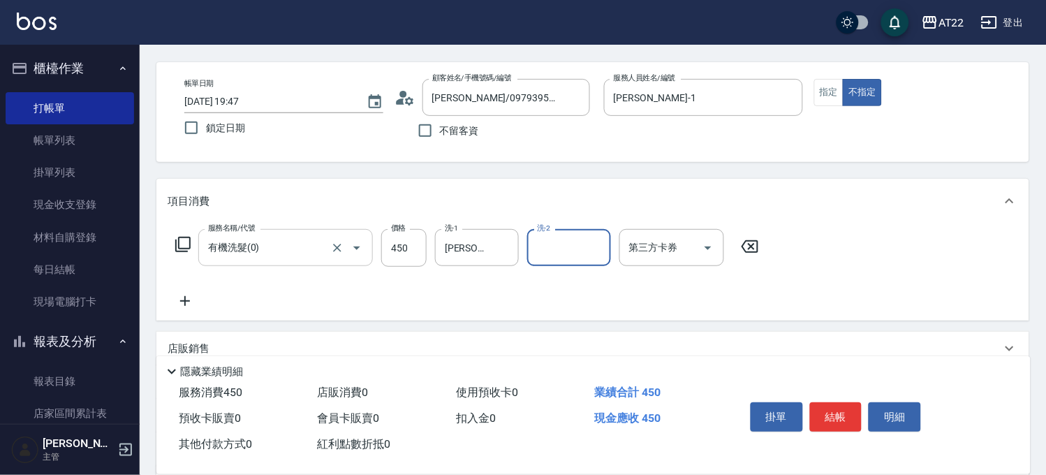
scroll to position [77, 0]
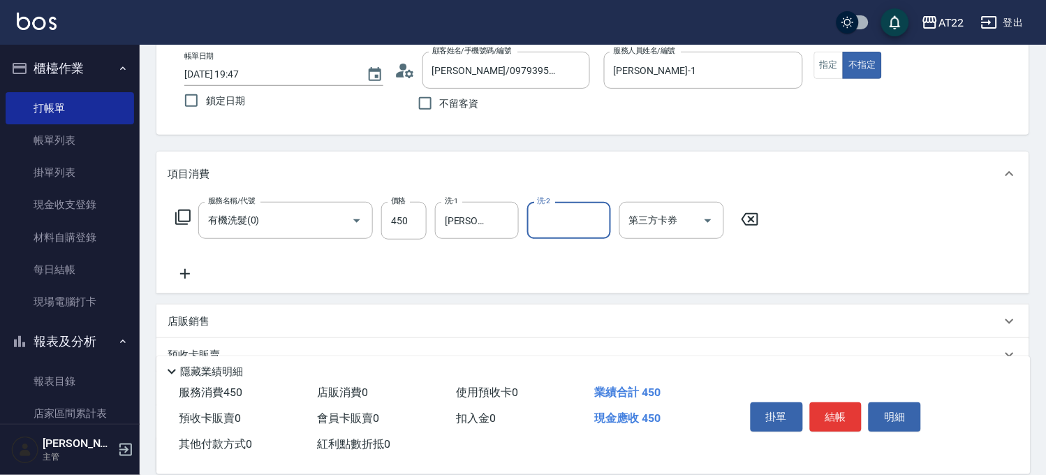
click at [184, 269] on icon at bounding box center [185, 274] width 10 height 10
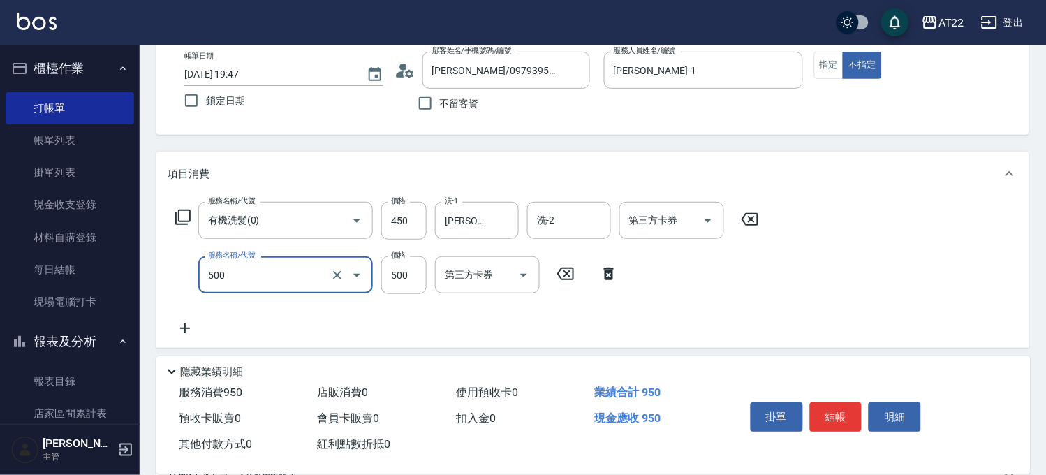
type input "剪髮(500)"
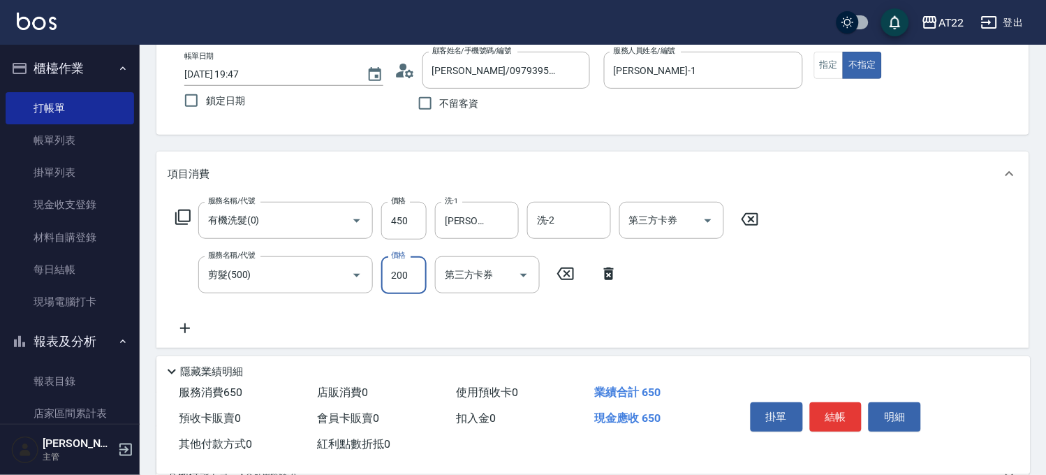
type input "200"
click at [686, 298] on div "服務名稱/代號 有機洗髮(0) 服務名稱/代號 價格 450 價格 洗-1 Joe-16 洗-1 洗-2 洗-2 第三方卡券 第三方卡券 服務名稱/代號 剪髮…" at bounding box center [468, 269] width 600 height 135
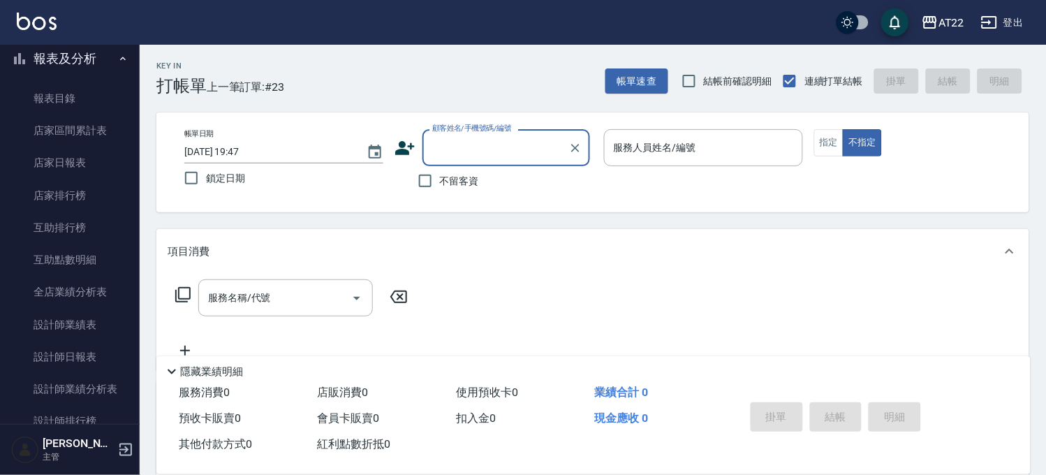
scroll to position [310, 0]
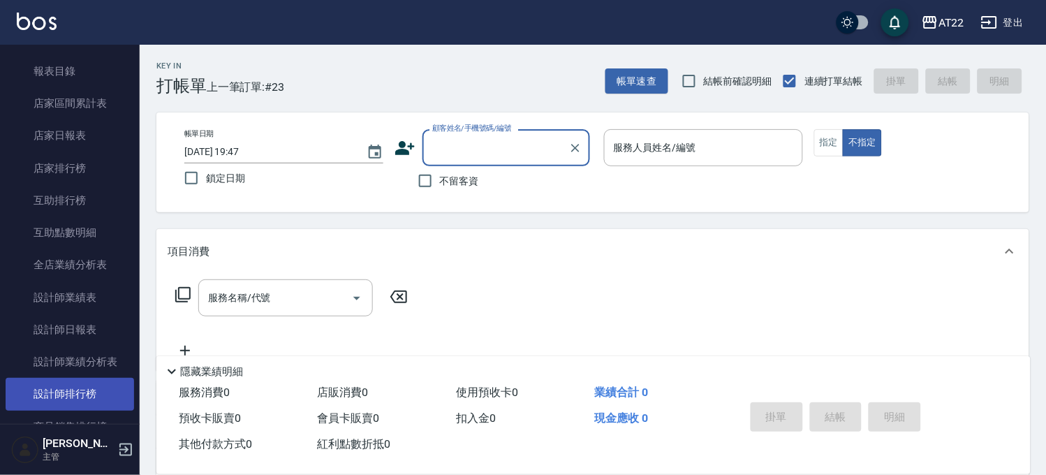
click at [110, 398] on link "設計師排行榜" at bounding box center [70, 394] width 128 height 32
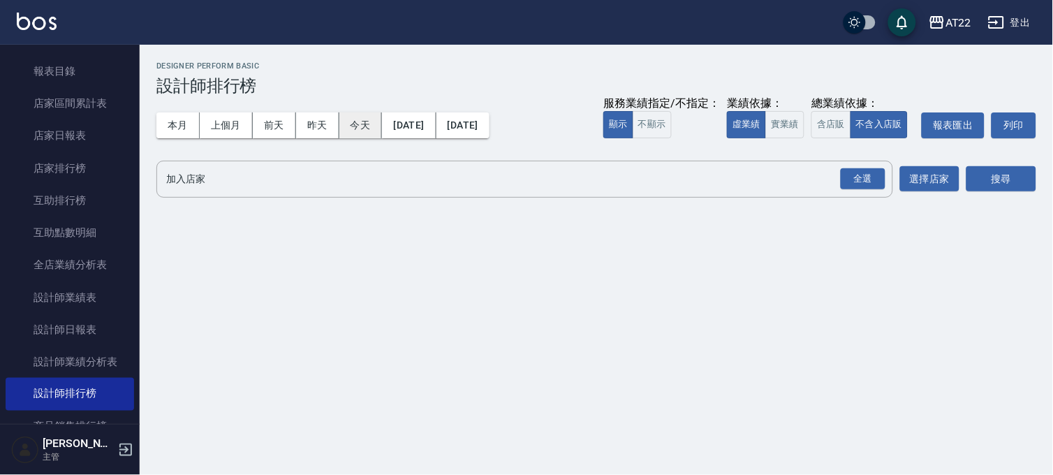
click at [357, 117] on button "今天" at bounding box center [360, 125] width 43 height 26
click at [853, 182] on div "全選" at bounding box center [862, 179] width 45 height 22
click at [974, 179] on button "搜尋" at bounding box center [1001, 180] width 70 height 26
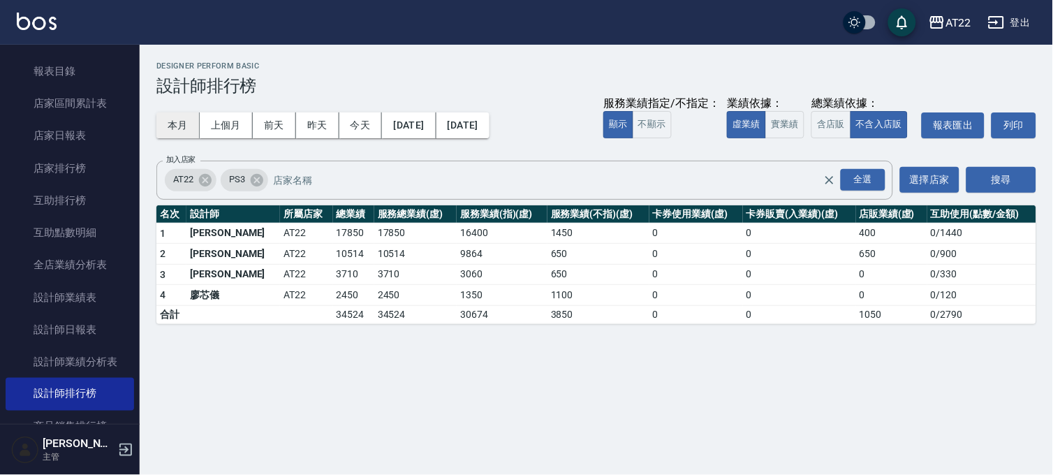
click at [170, 119] on button "本月" at bounding box center [177, 125] width 43 height 26
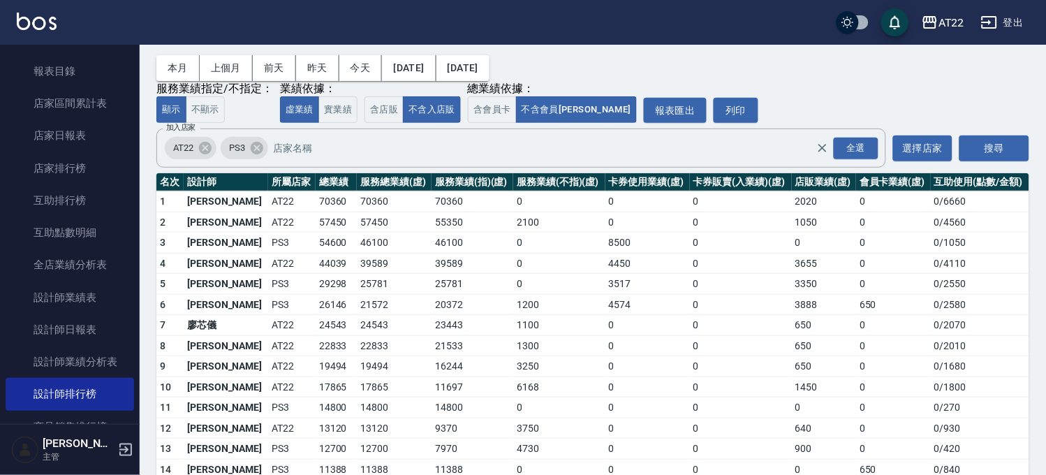
scroll to position [22, 0]
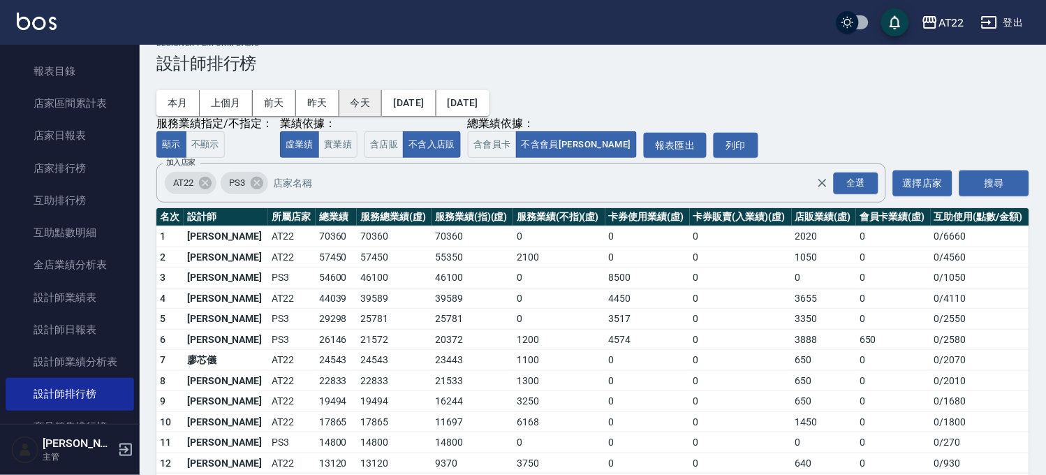
click at [377, 100] on button "今天" at bounding box center [360, 103] width 43 height 26
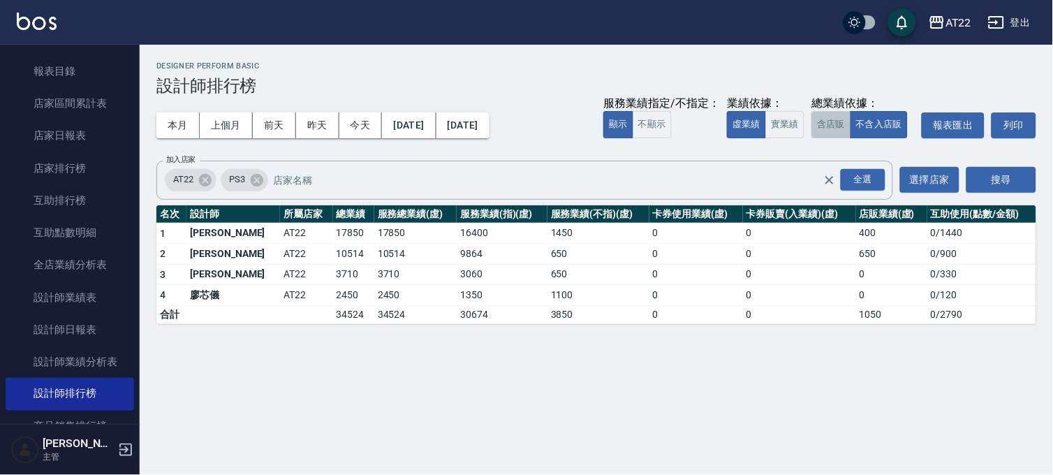
click at [840, 116] on button "含店販" at bounding box center [830, 124] width 39 height 27
click at [177, 128] on button "本月" at bounding box center [177, 125] width 43 height 26
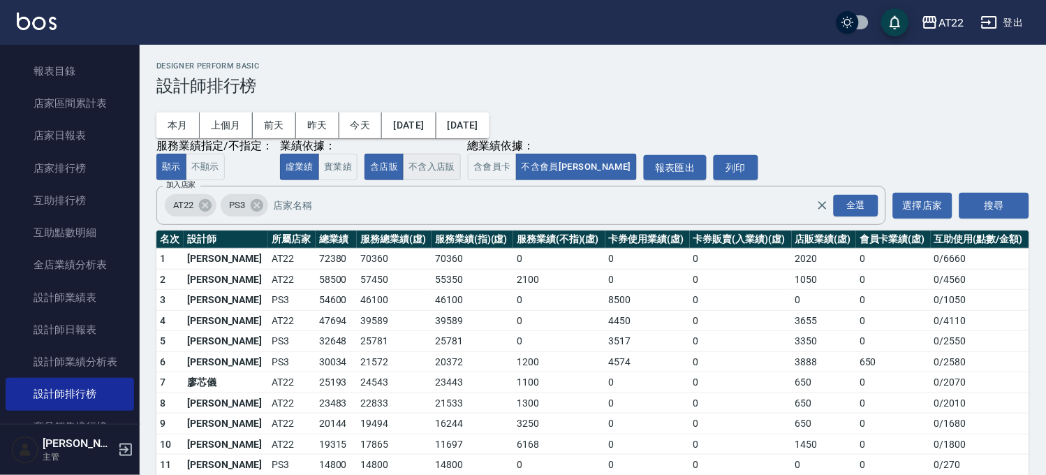
click at [426, 170] on button "不含入店販" at bounding box center [432, 167] width 58 height 27
click at [373, 169] on button "含店販" at bounding box center [383, 167] width 39 height 27
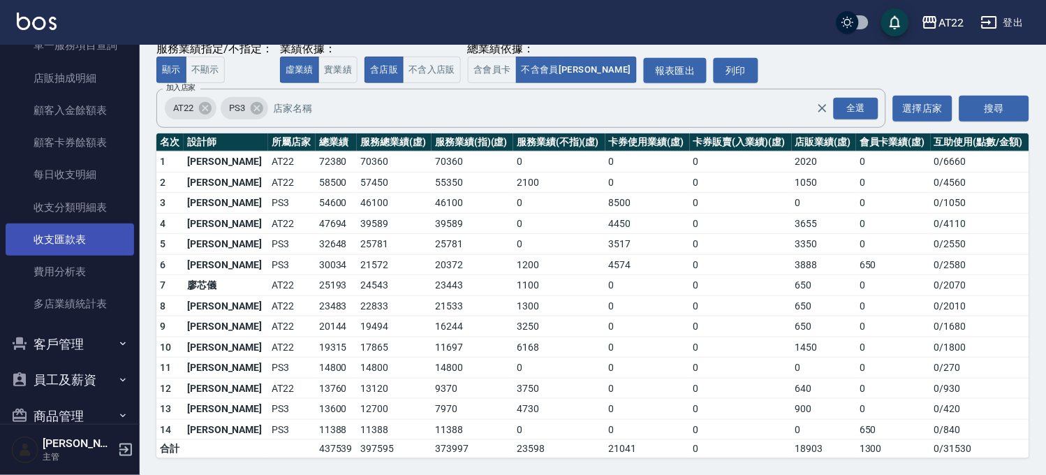
scroll to position [849, 0]
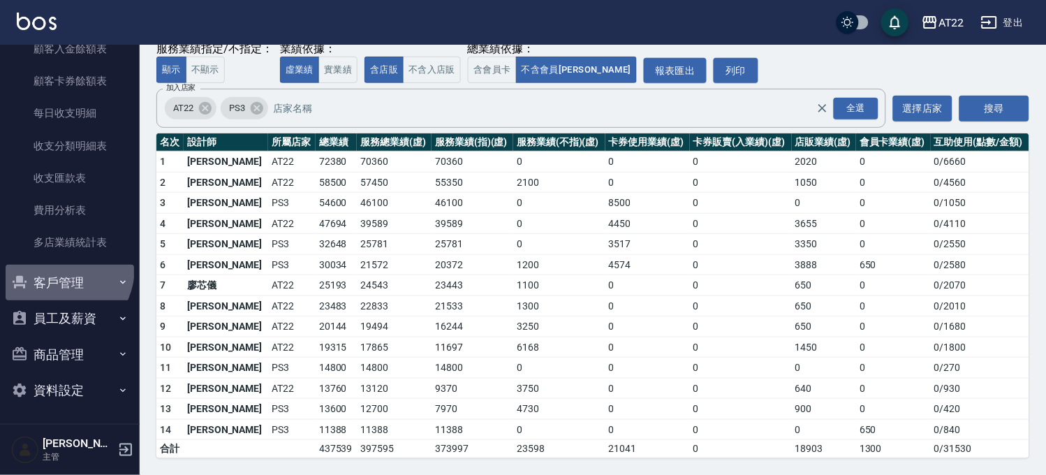
click at [54, 267] on button "客戶管理" at bounding box center [70, 283] width 128 height 36
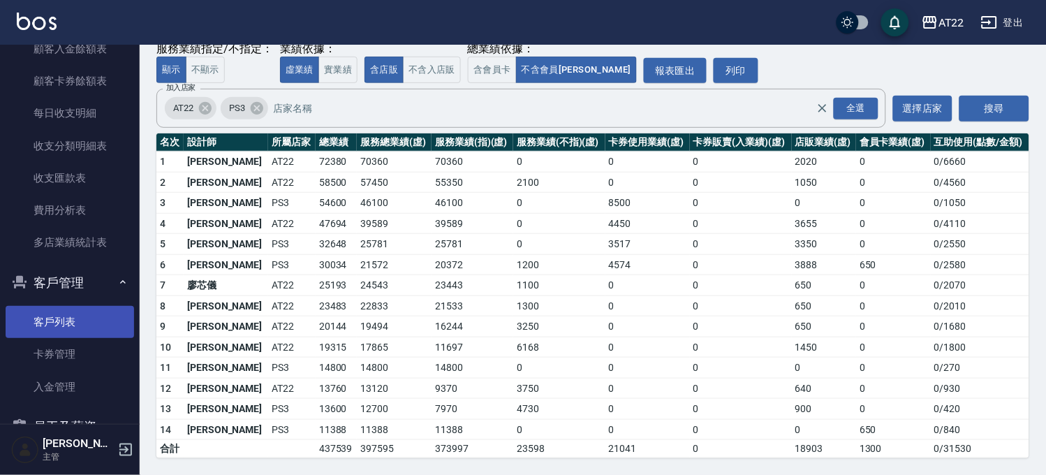
click at [56, 312] on link "客戶列表" at bounding box center [70, 322] width 128 height 32
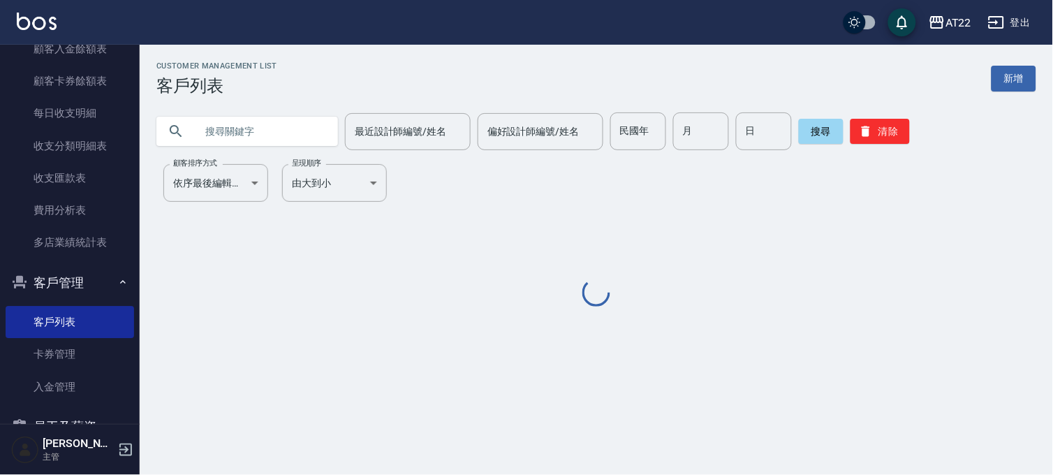
click at [239, 135] on input "text" at bounding box center [260, 131] width 131 height 38
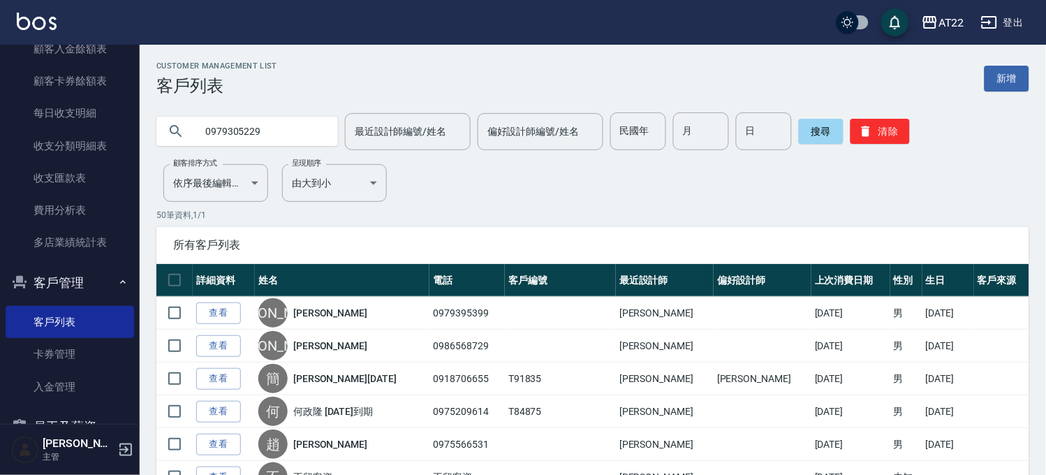
type input "0979305229"
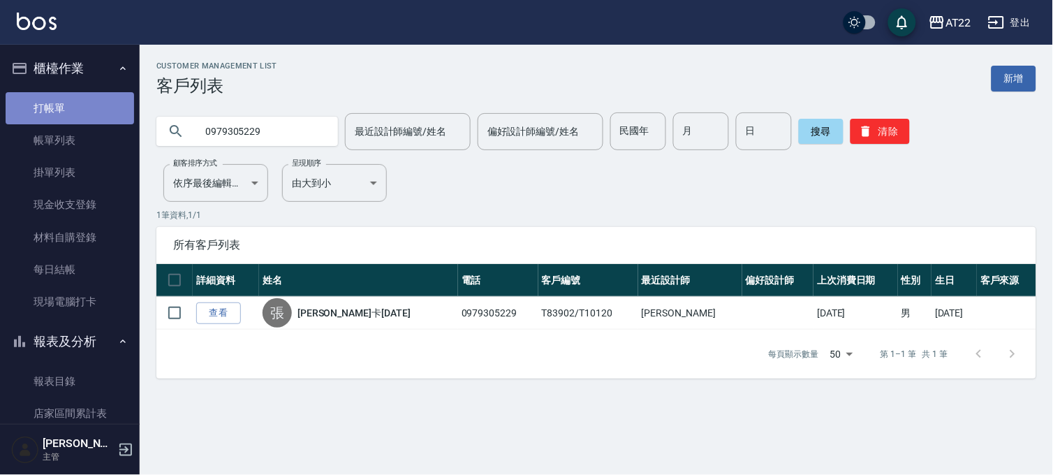
click at [87, 98] on link "打帳單" at bounding box center [70, 108] width 128 height 32
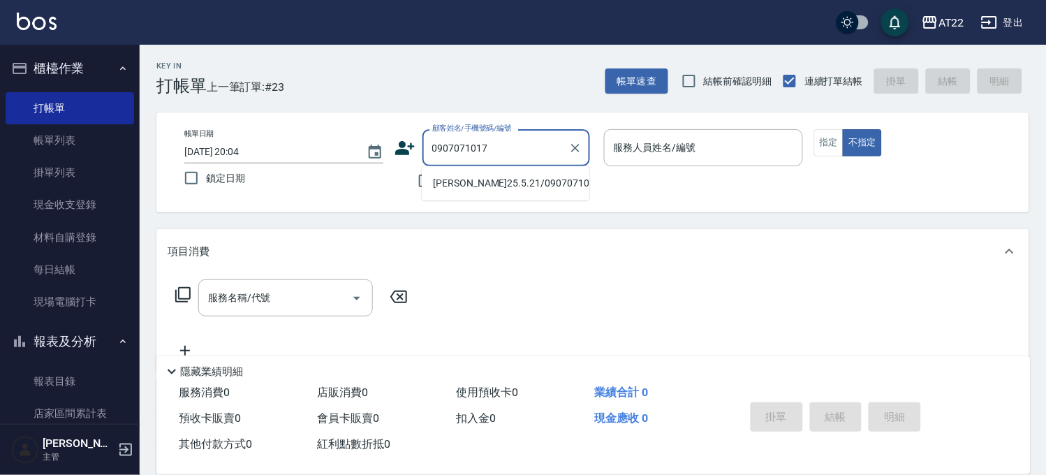
type input "周詩婷25.5.21/0907071017/V83195"
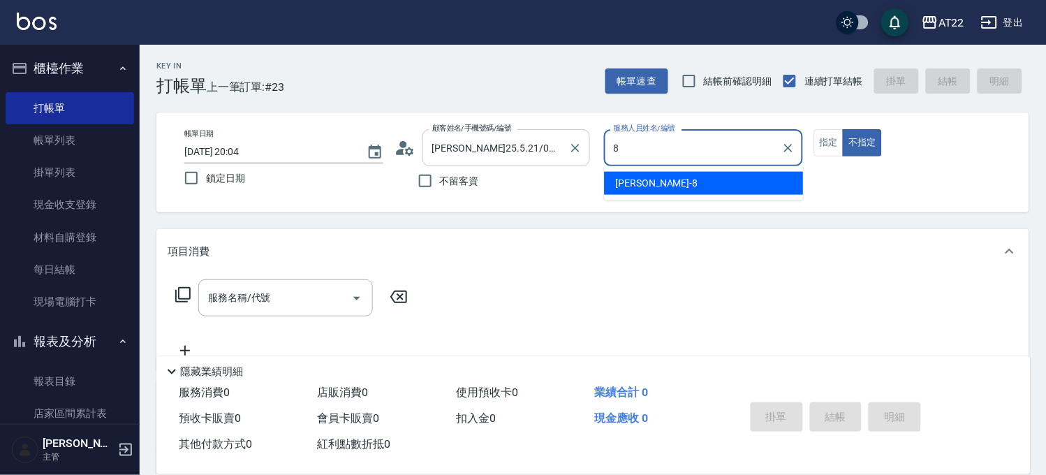
type input "Zoe-8"
type button "false"
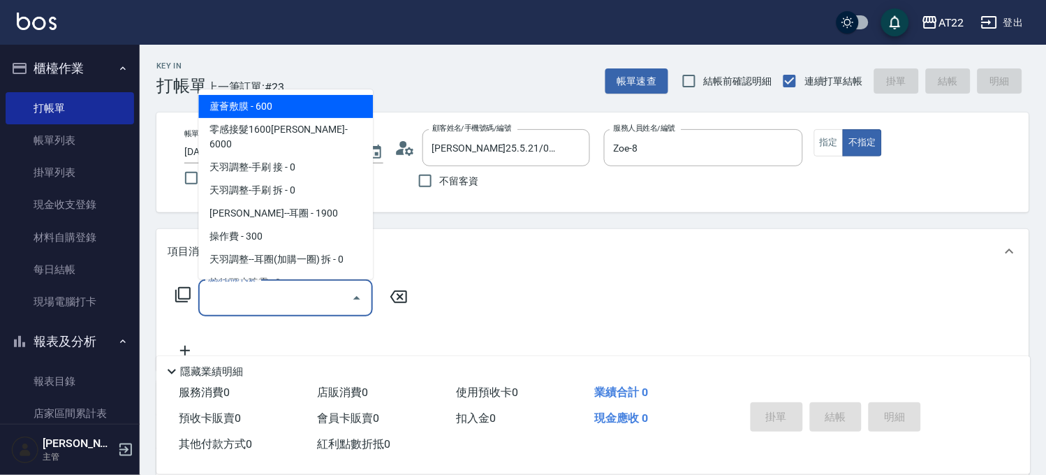
click at [316, 293] on input "服務名稱/代號" at bounding box center [275, 297] width 141 height 24
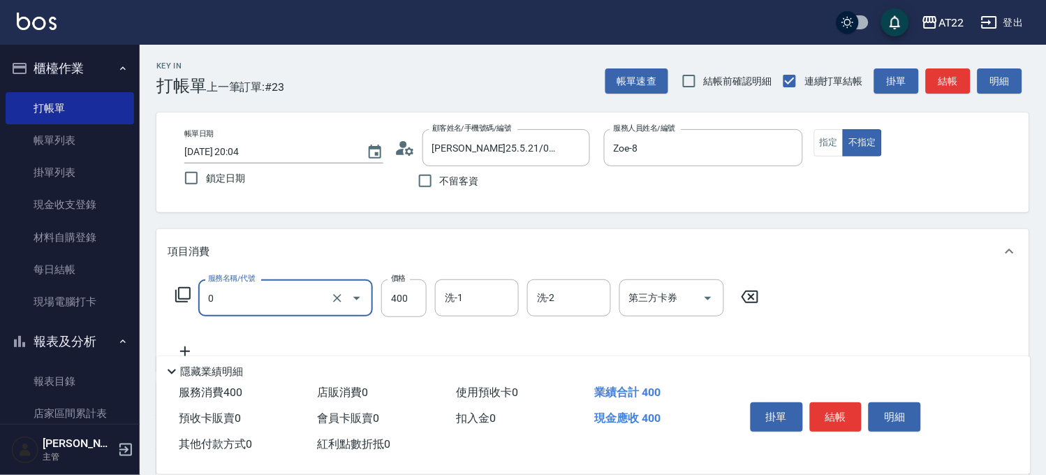
type input "有機洗髮(0)"
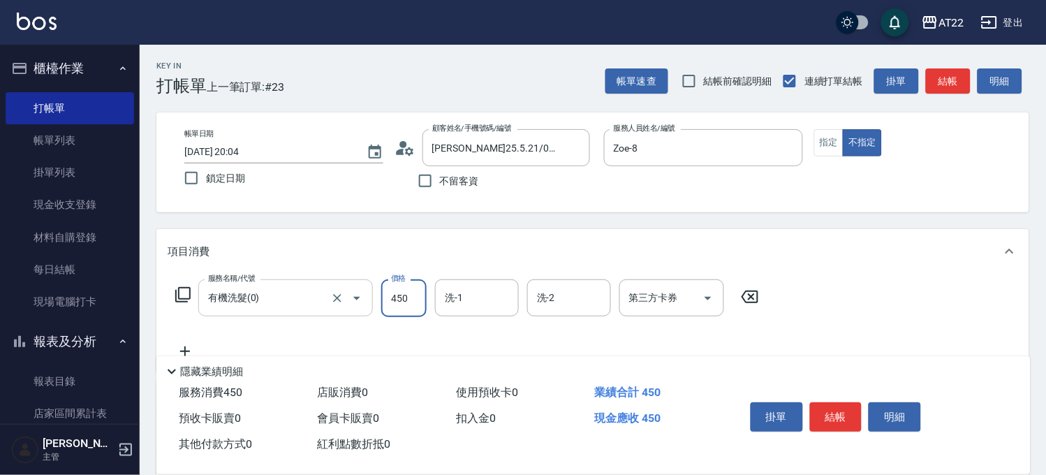
type input "450"
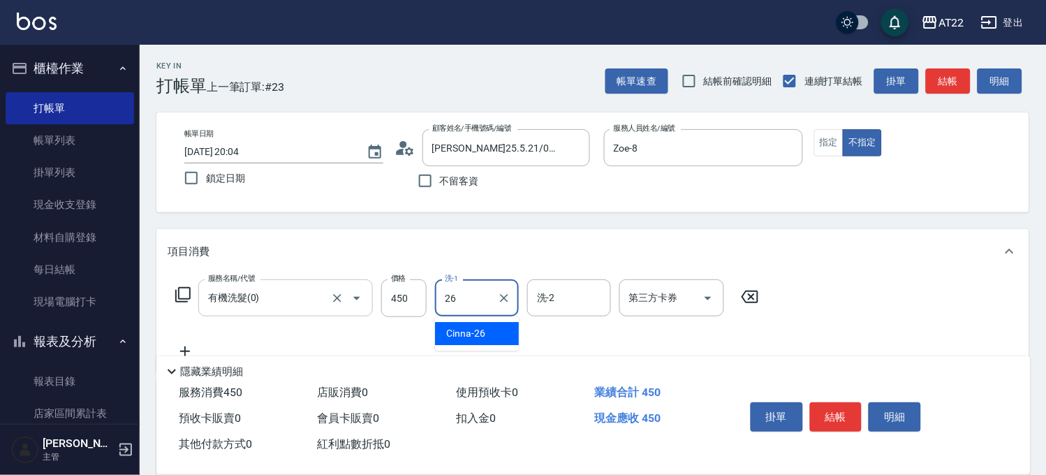
type input "Cinna-26"
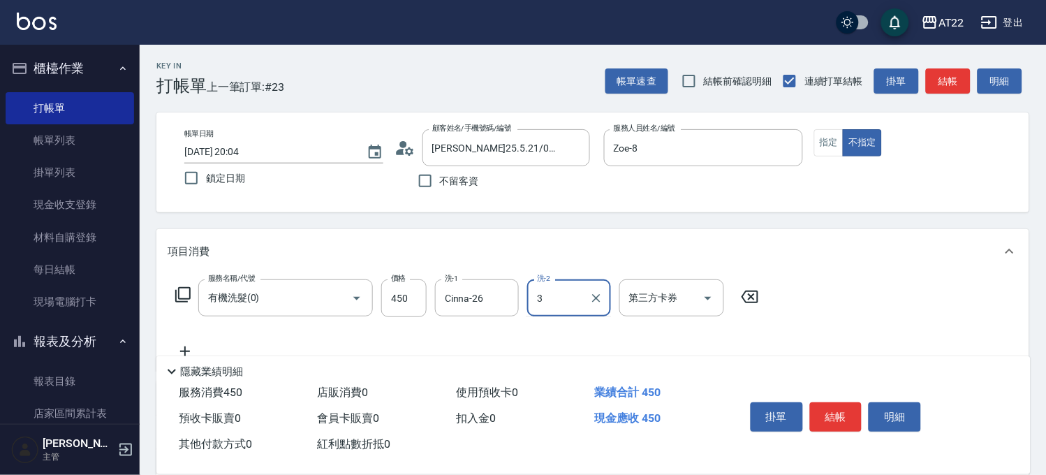
type input "3"
click at [183, 348] on icon at bounding box center [185, 351] width 35 height 17
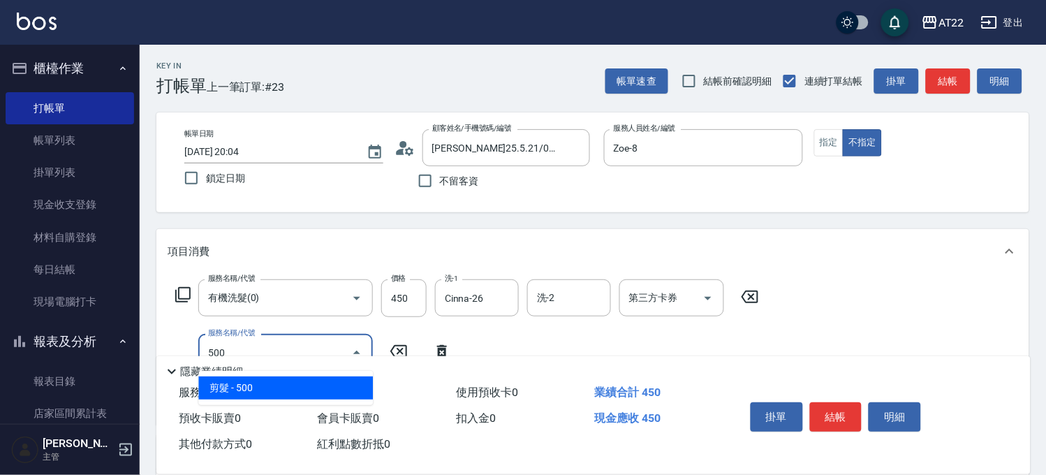
type input "剪髮(500)"
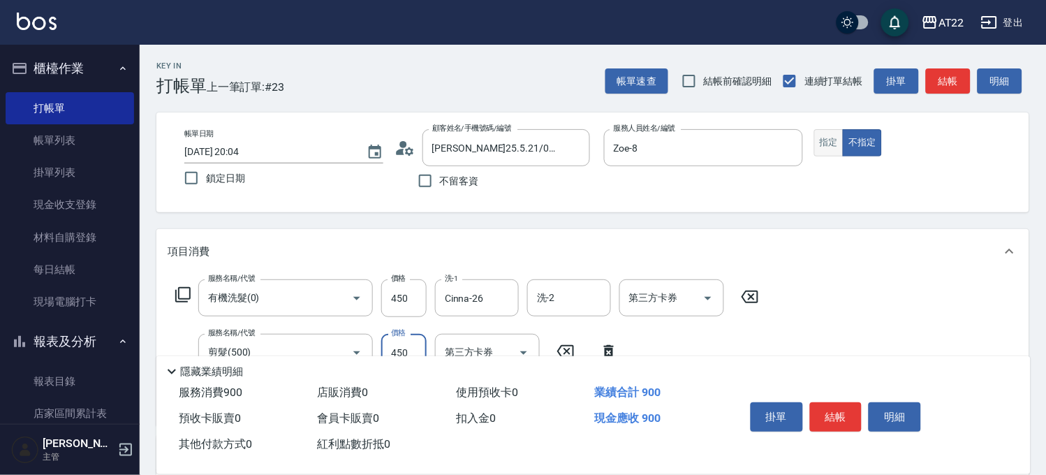
type input "450"
click at [835, 145] on button "指定" at bounding box center [829, 142] width 30 height 27
type button "true"
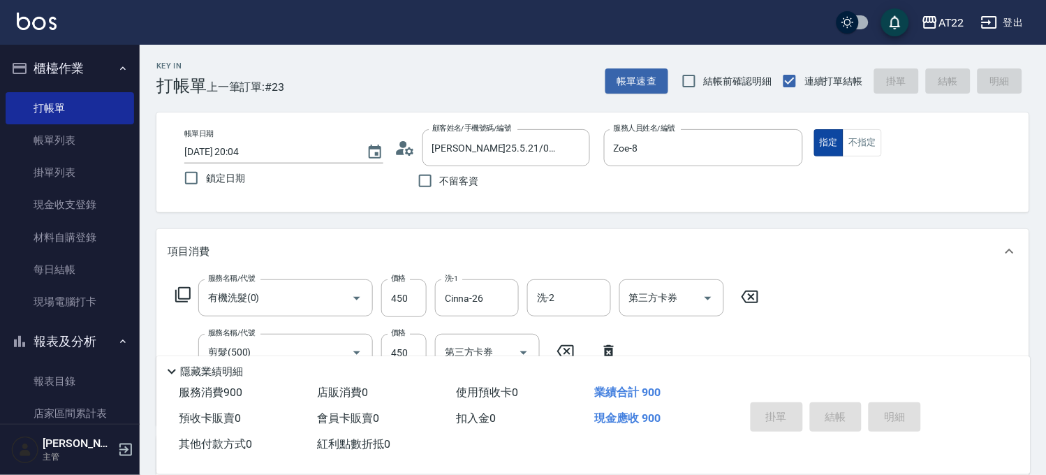
type input "2025/10/06 20:05"
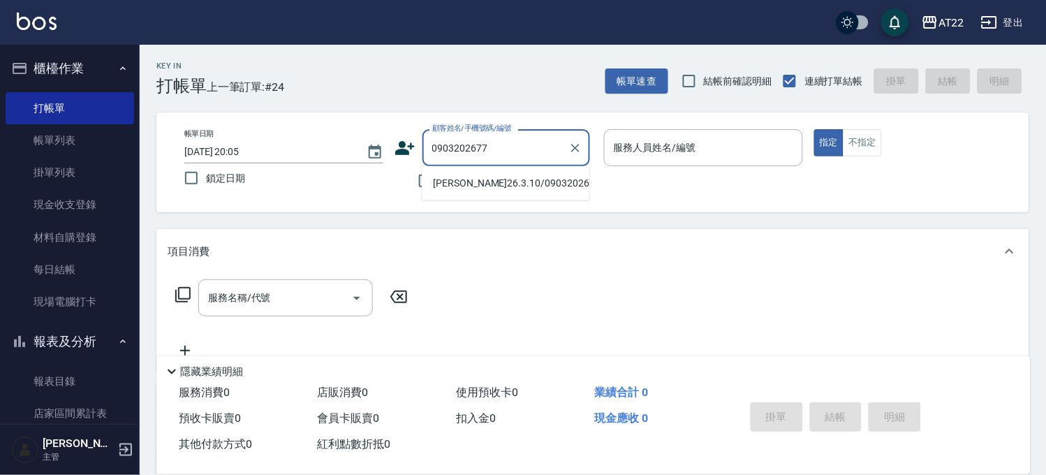
click at [486, 188] on li "張慶祥26.3.10/0903202677/V84167" at bounding box center [506, 183] width 168 height 23
type input "張慶祥26.3.10/0903202677/V84167"
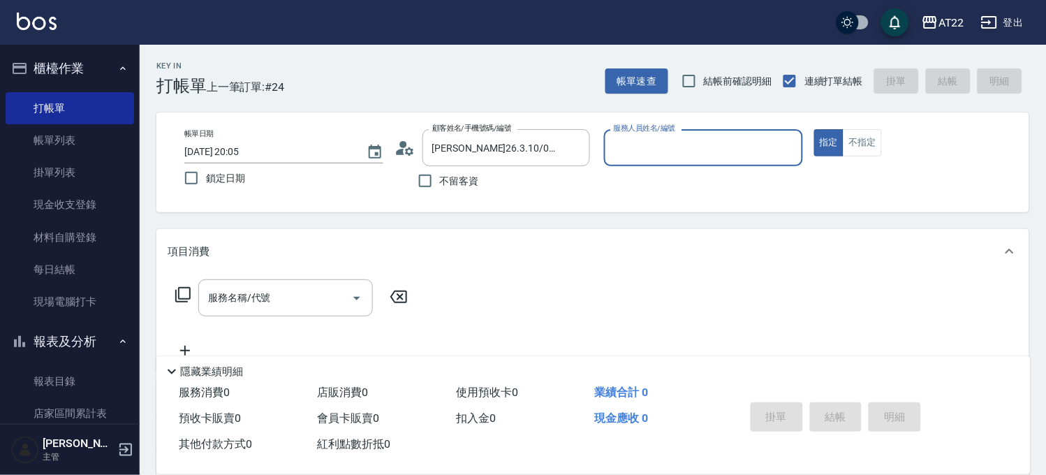
type input "Zoe-8"
click at [290, 281] on div "服務名稱/代號" at bounding box center [285, 297] width 174 height 37
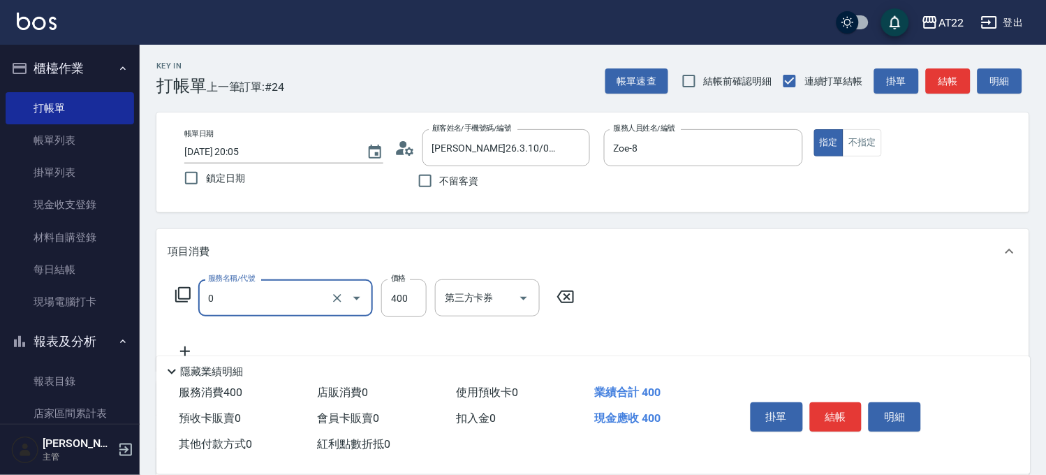
type input "有機洗髮(0)"
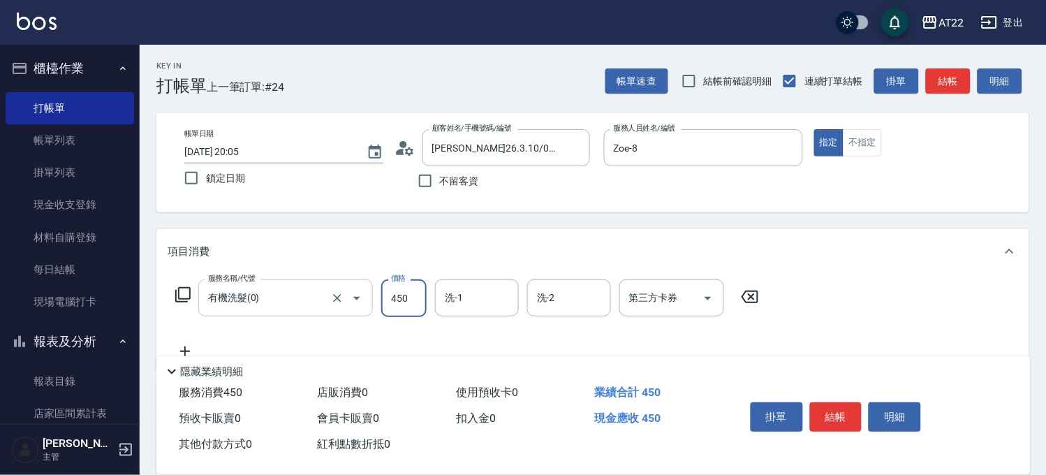
type input "450"
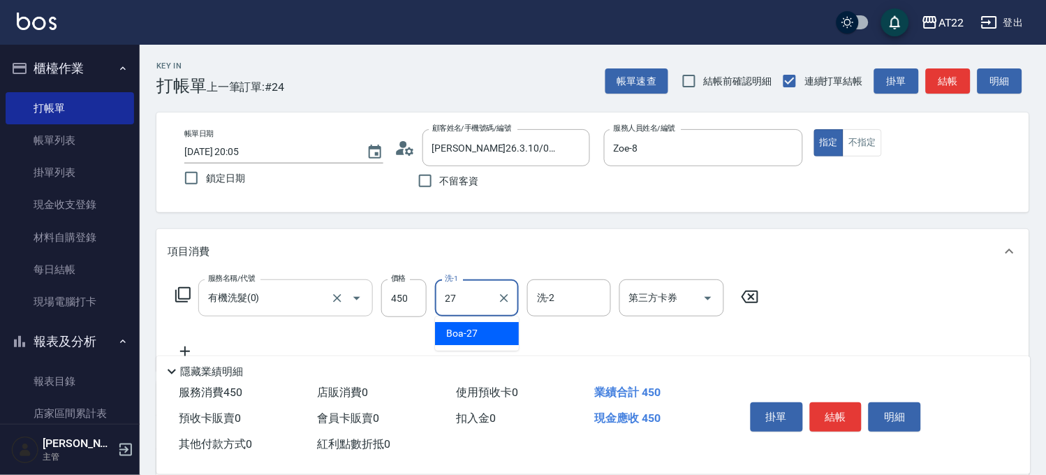
type input "Boa-27"
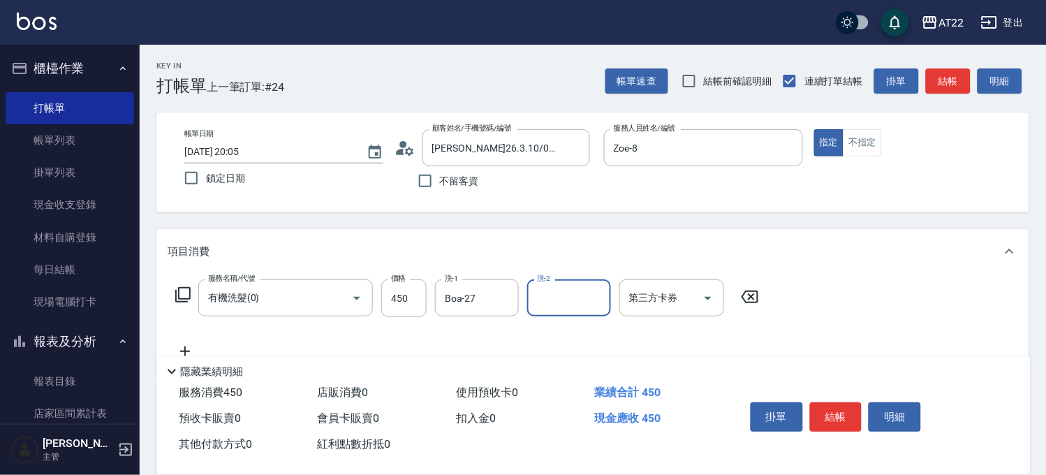
click at [186, 343] on icon at bounding box center [185, 351] width 35 height 17
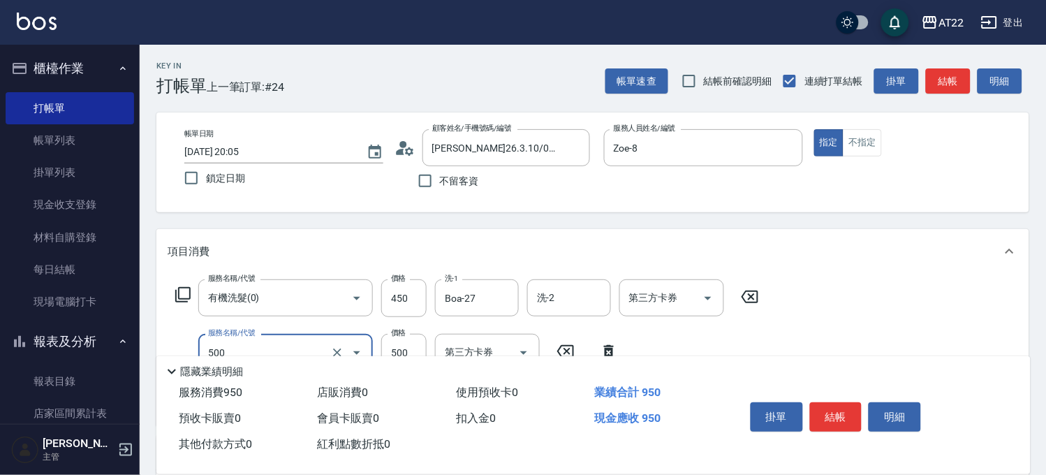
type input "2"
type input "剪髮(500)"
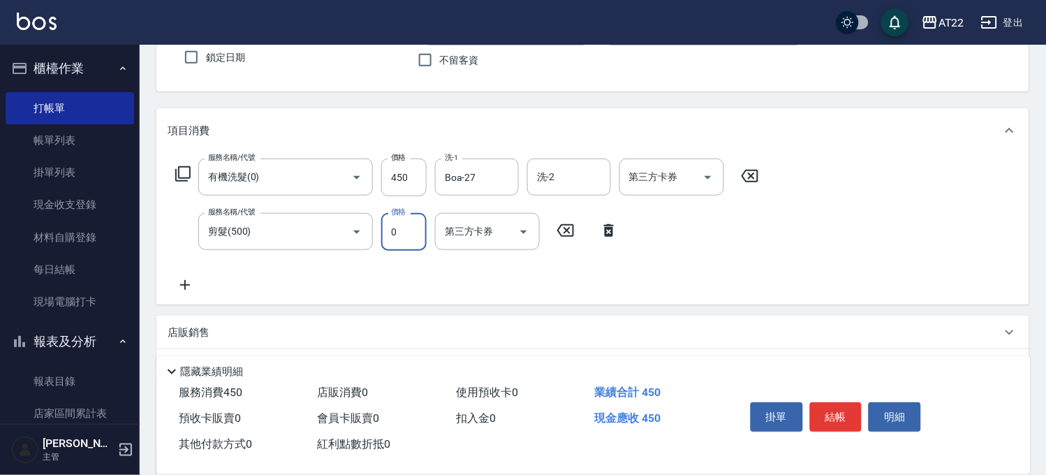
scroll to position [232, 0]
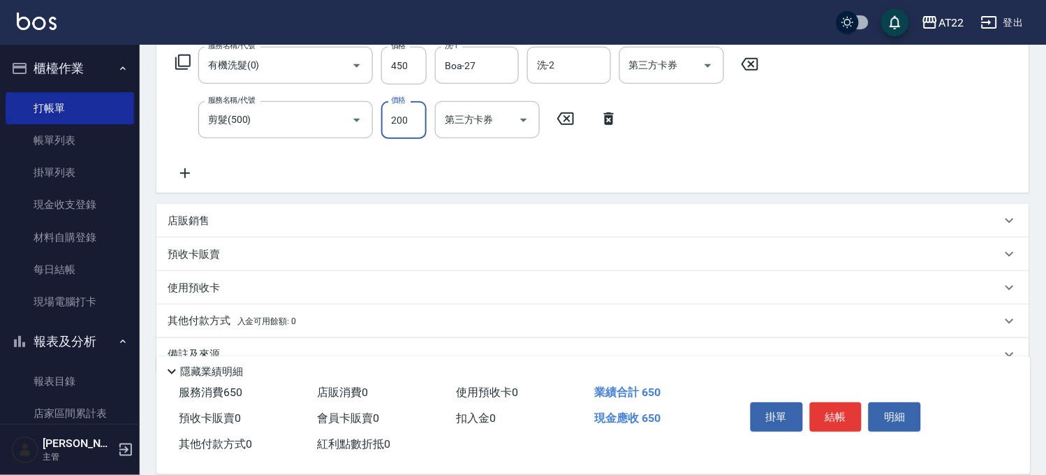
type input "200"
click at [177, 178] on icon at bounding box center [185, 173] width 35 height 17
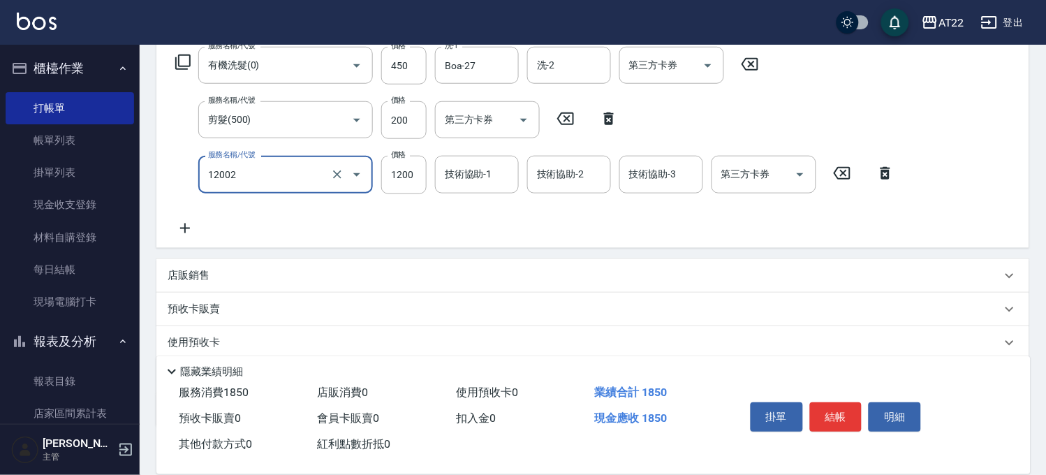
type input "染髮S(12002)"
type input "1350"
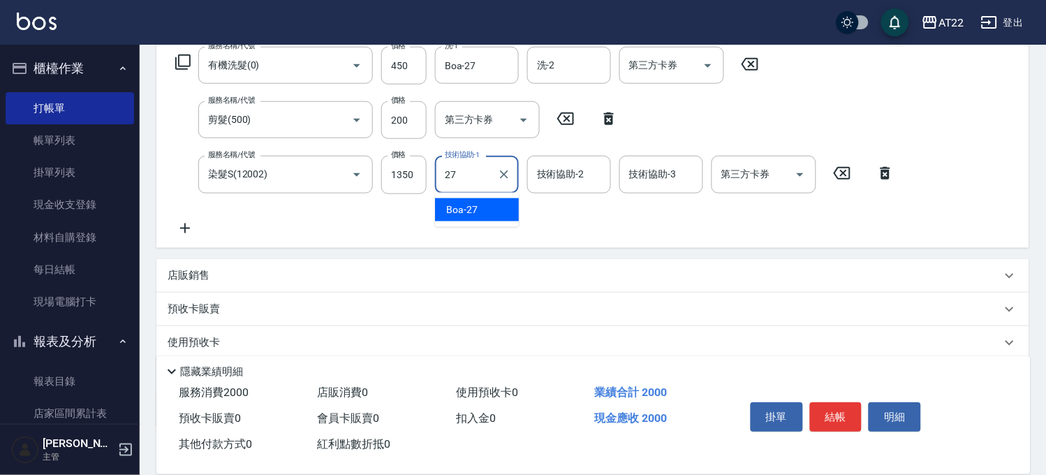
type input "Boa-27"
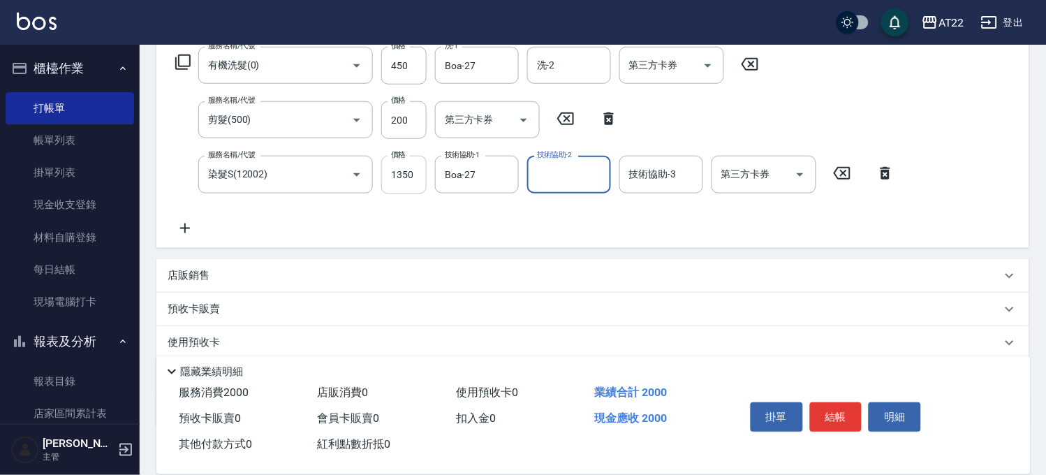
click at [402, 176] on input "1350" at bounding box center [403, 175] width 45 height 38
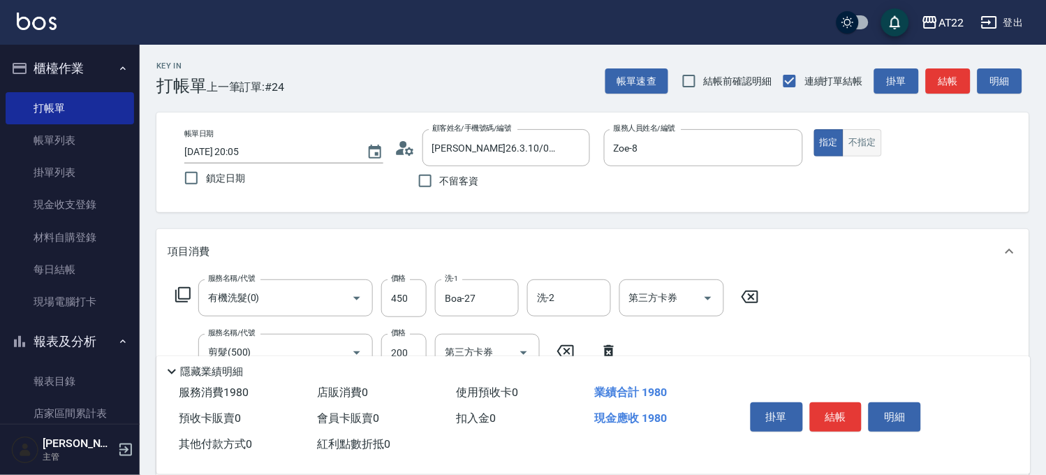
type input "1330"
click at [863, 138] on button "不指定" at bounding box center [861, 142] width 39 height 27
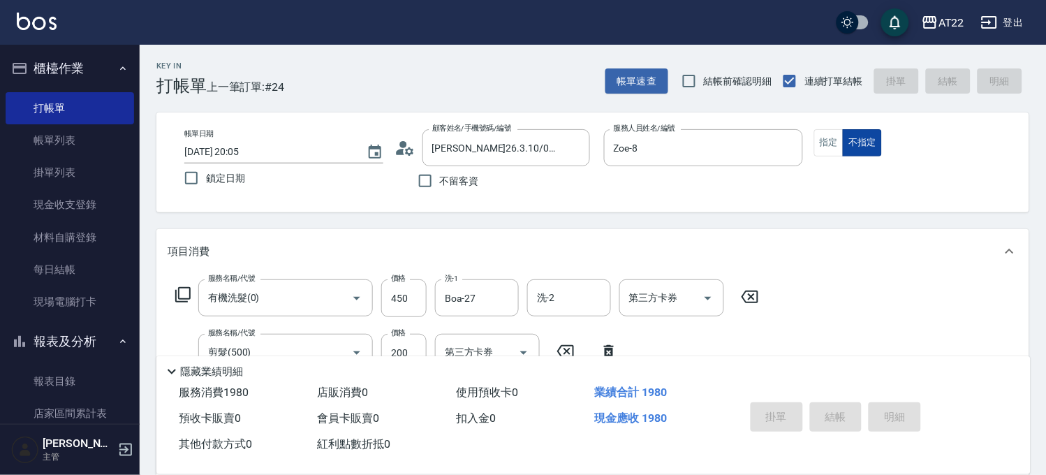
type input "2025/10/06 20:06"
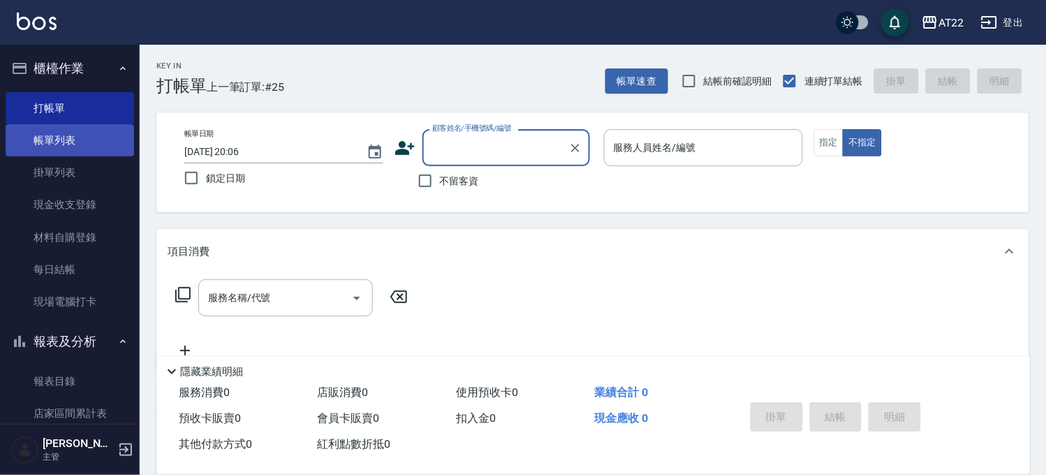
click at [92, 151] on link "帳單列表" at bounding box center [70, 140] width 128 height 32
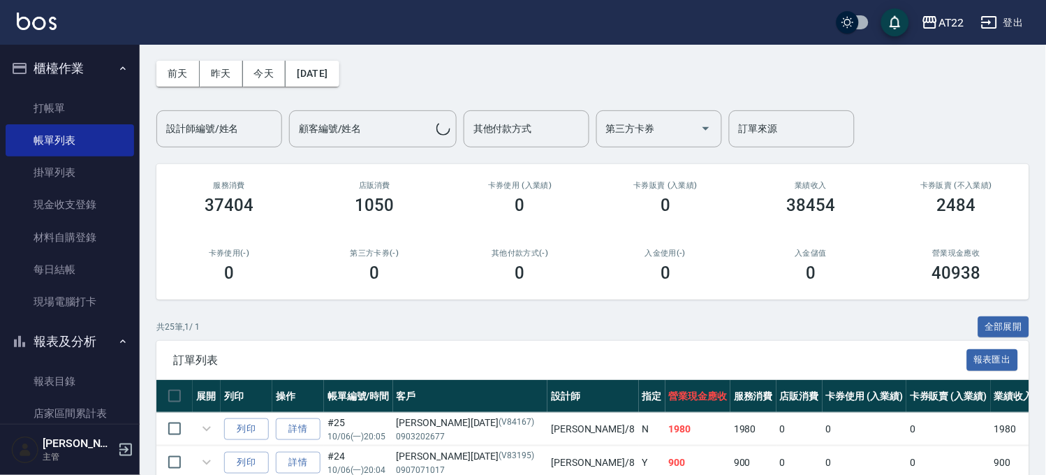
scroll to position [232, 0]
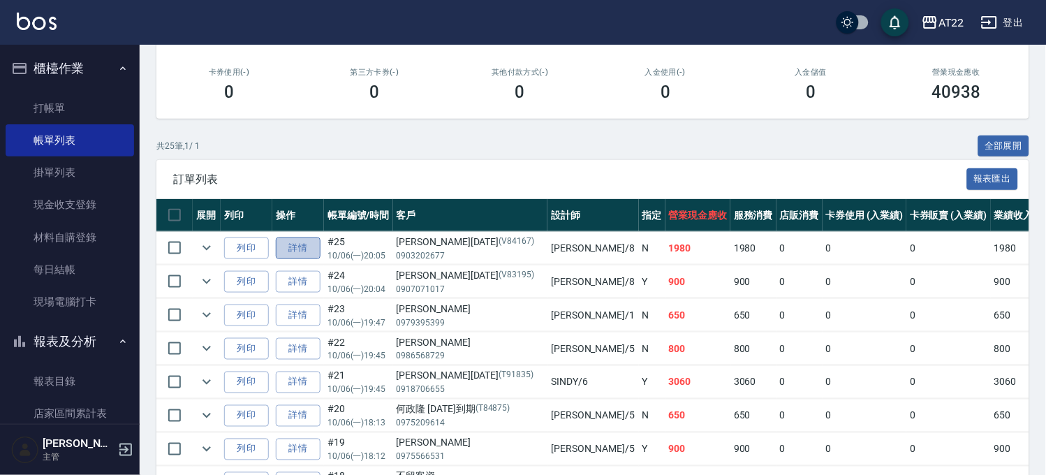
click at [304, 248] on link "詳情" at bounding box center [298, 248] width 45 height 22
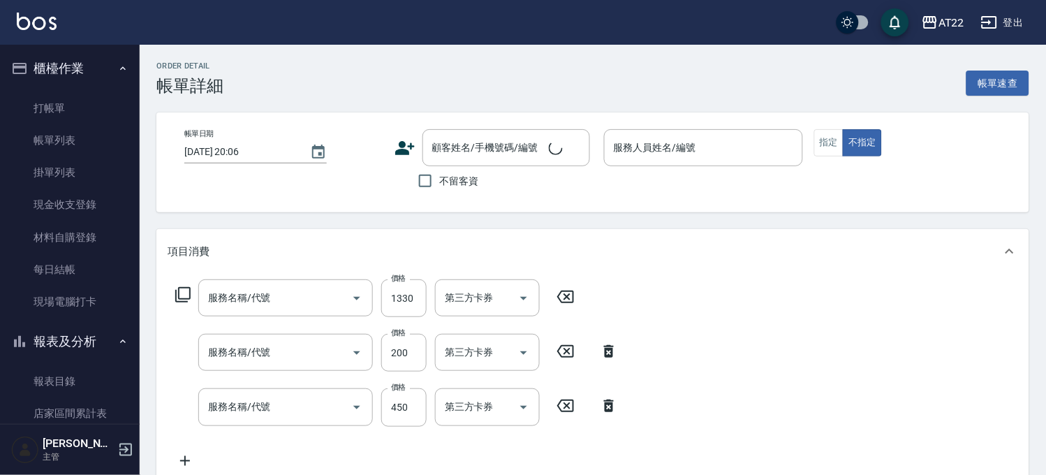
type input "2025/10/06 20:05"
type input "Zoe-8"
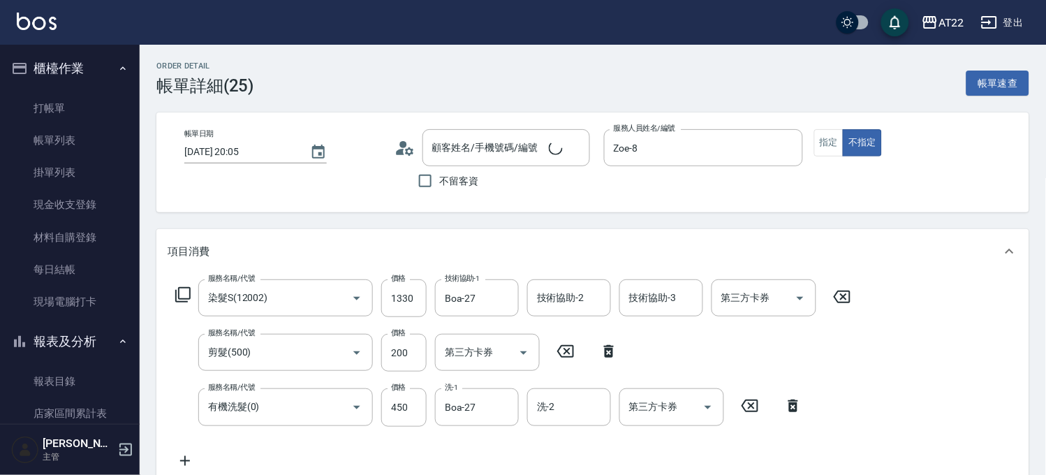
type input "染髮S(12002)"
type input "剪髮(500)"
type input "有機洗髮(0)"
type input "張慶祥26.3.10/0903202677/V84167"
click at [339, 295] on icon "Clear" at bounding box center [337, 298] width 8 height 8
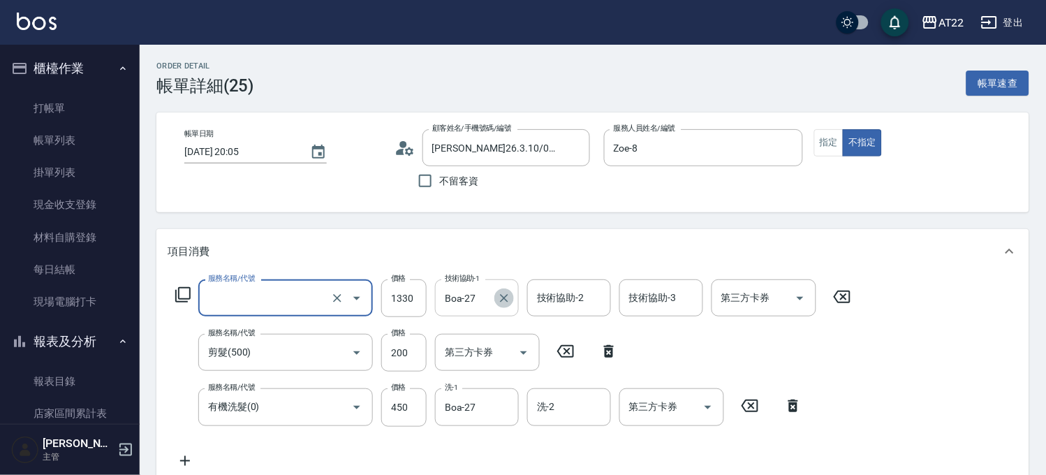
click at [511, 299] on button "Clear" at bounding box center [504, 298] width 20 height 20
type input "染髮S(12002)"
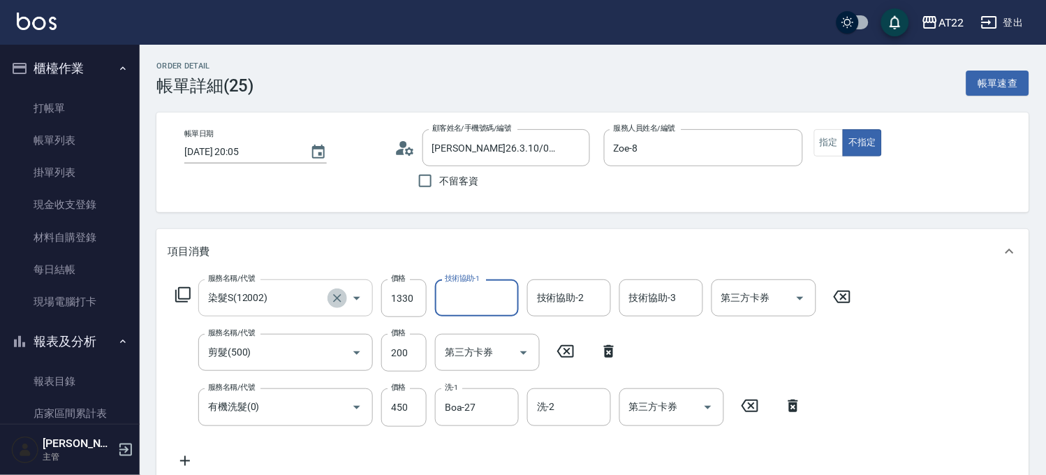
click at [334, 294] on icon "Clear" at bounding box center [337, 298] width 14 height 14
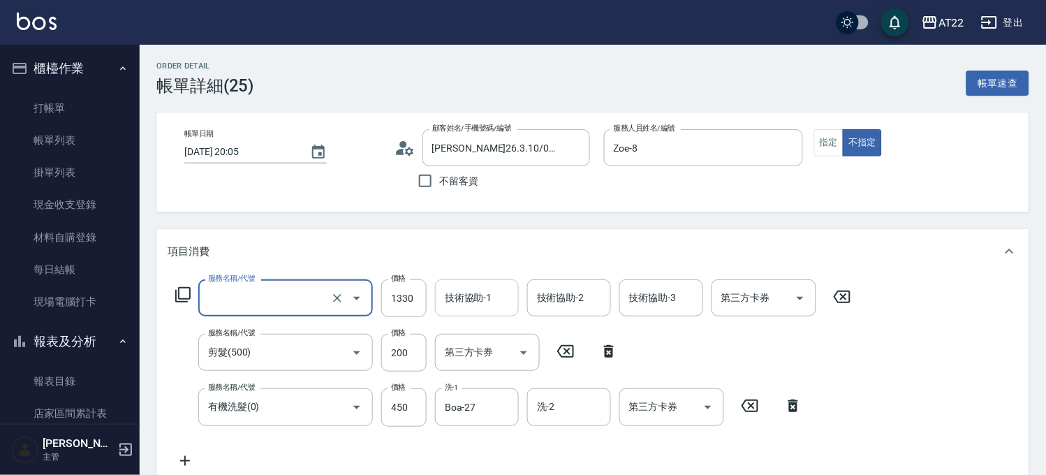
type input "染髮S(12002)"
click at [839, 293] on icon at bounding box center [841, 296] width 35 height 17
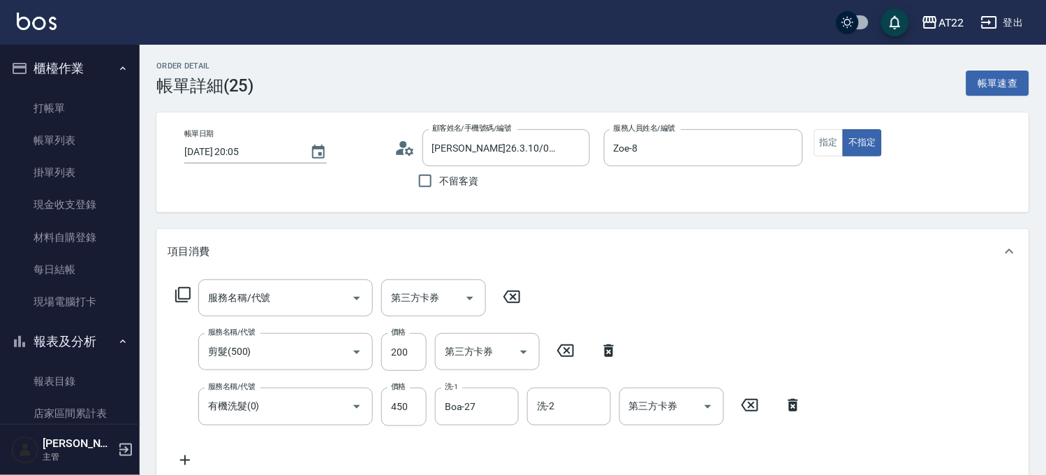
click at [514, 300] on icon at bounding box center [511, 296] width 35 height 17
click at [335, 402] on icon "Clear" at bounding box center [337, 406] width 14 height 14
click at [320, 310] on div "服務名稱/代號" at bounding box center [285, 297] width 174 height 37
type input "有機洗髮(0)"
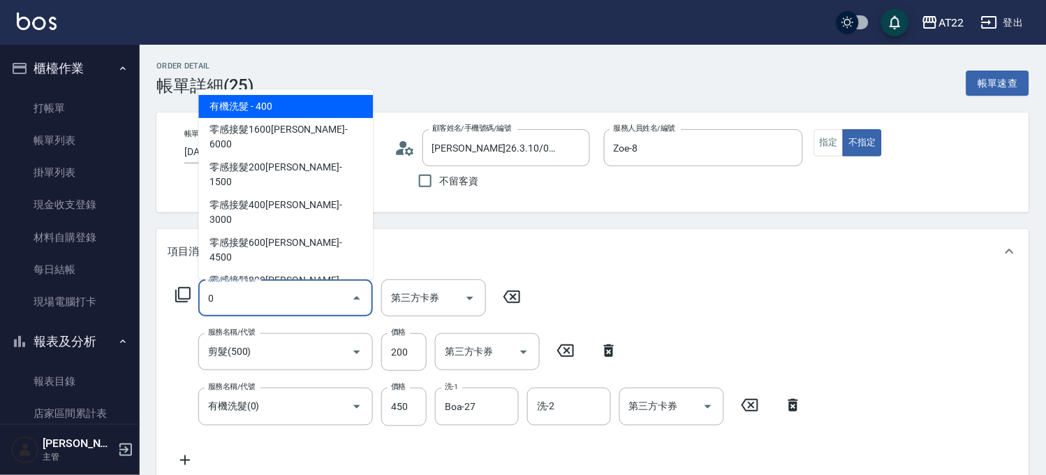
type input "有機洗髮(0)"
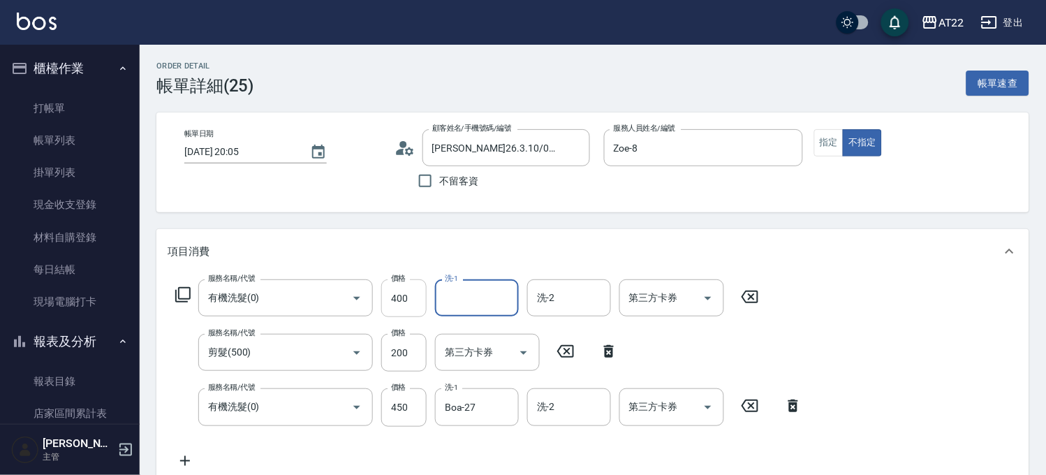
click at [394, 290] on input "400" at bounding box center [403, 298] width 45 height 38
type input "450"
type input "Boa-27"
click at [456, 302] on input "Boa-27" at bounding box center [466, 297] width 50 height 24
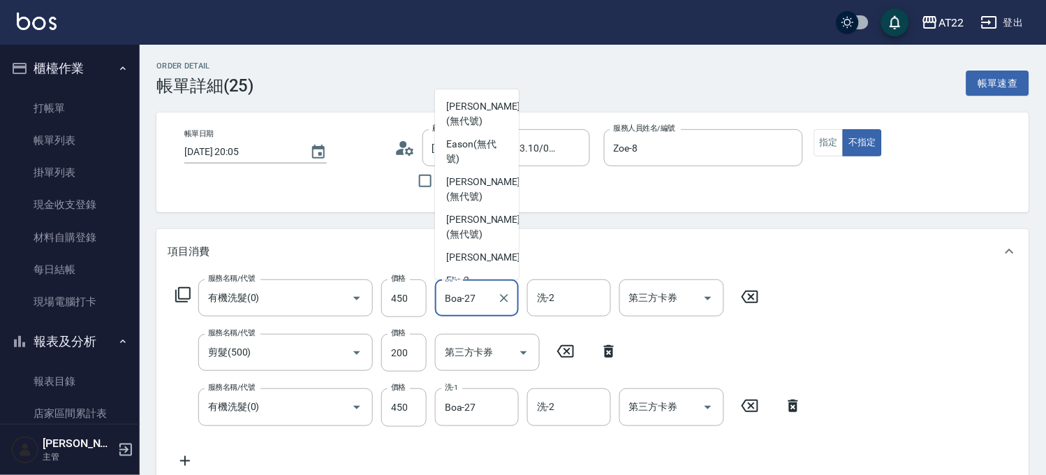
scroll to position [335, 0]
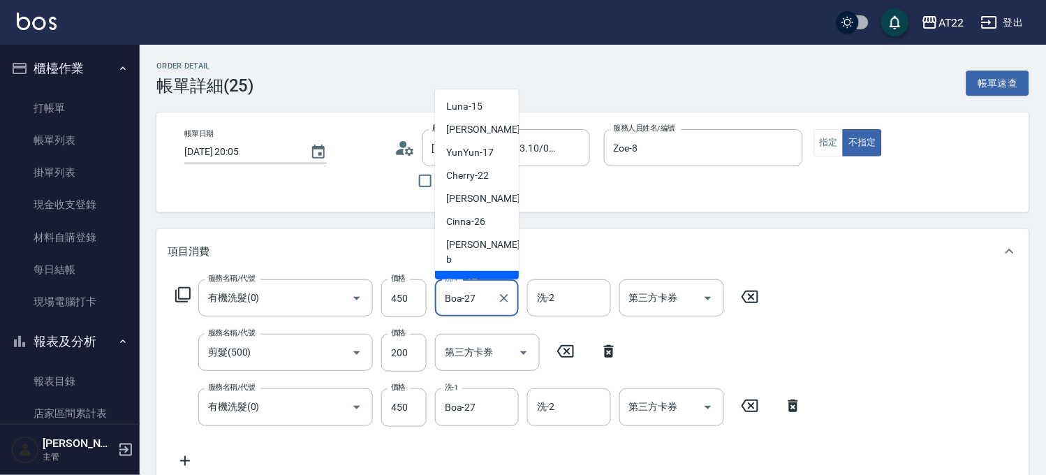
click at [456, 301] on input "Boa-27" at bounding box center [466, 297] width 50 height 24
click at [506, 301] on icon "Clear" at bounding box center [504, 298] width 8 height 8
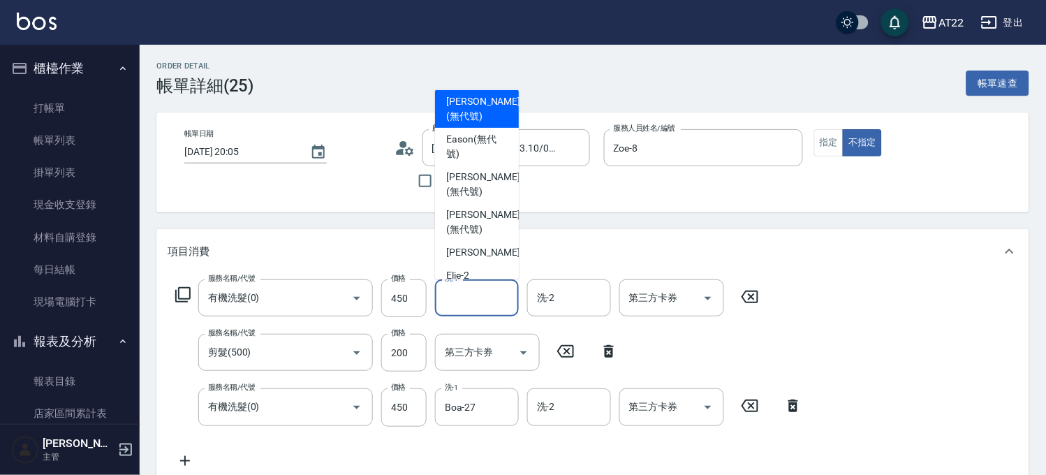
click at [803, 401] on icon at bounding box center [792, 405] width 35 height 17
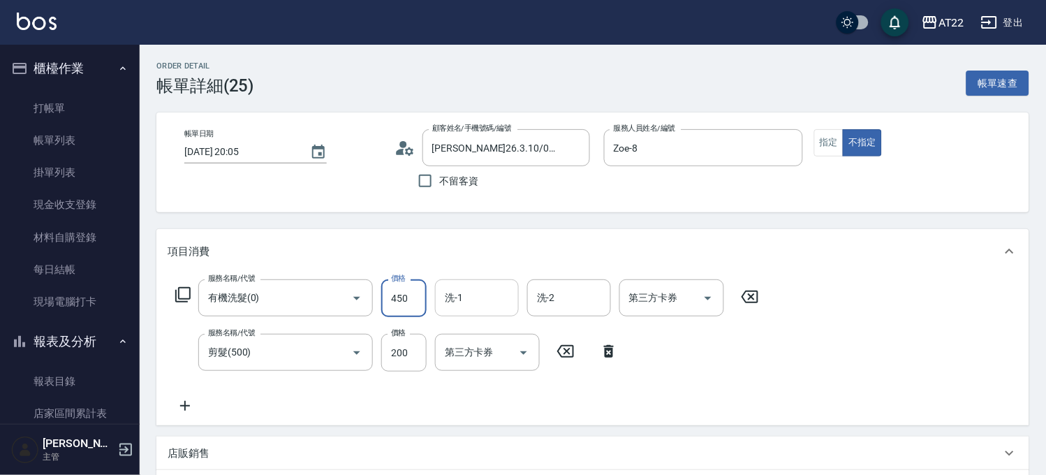
click at [408, 308] on input "450" at bounding box center [403, 298] width 45 height 38
click at [378, 353] on div "服務名稱/代號 剪髮(500) 服務名稱/代號 價格 200 價格 第三方卡券 第三方卡券" at bounding box center [397, 353] width 459 height 38
click at [389, 349] on input "200" at bounding box center [403, 353] width 45 height 38
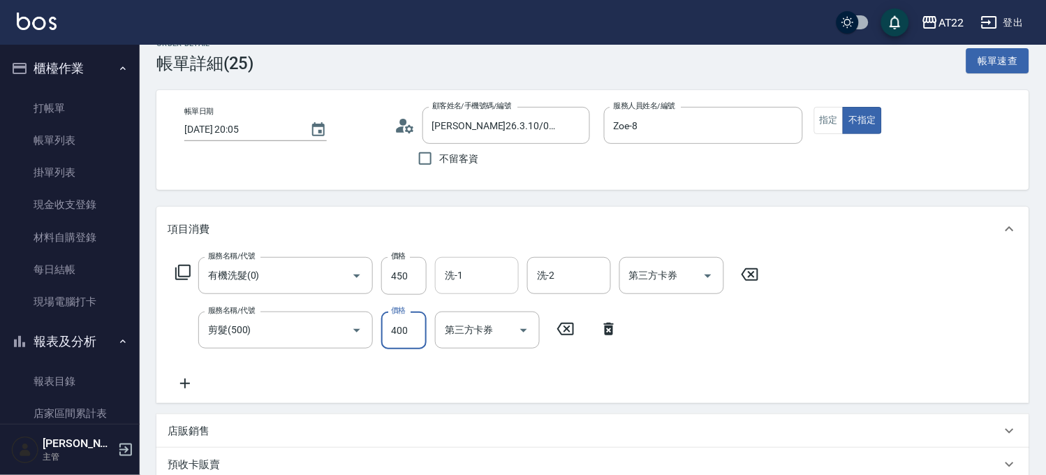
scroll to position [0, 0]
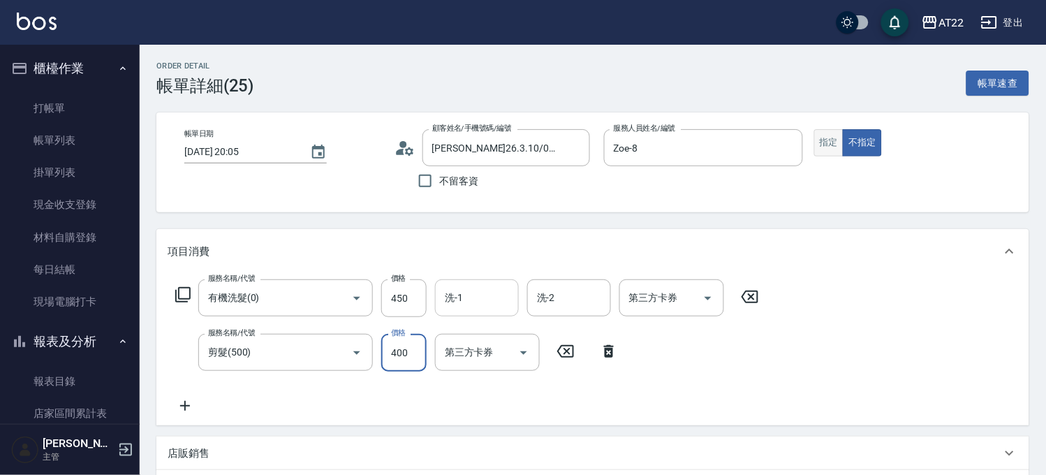
type input "400"
click at [828, 145] on button "指定" at bounding box center [829, 142] width 30 height 27
type button "true"
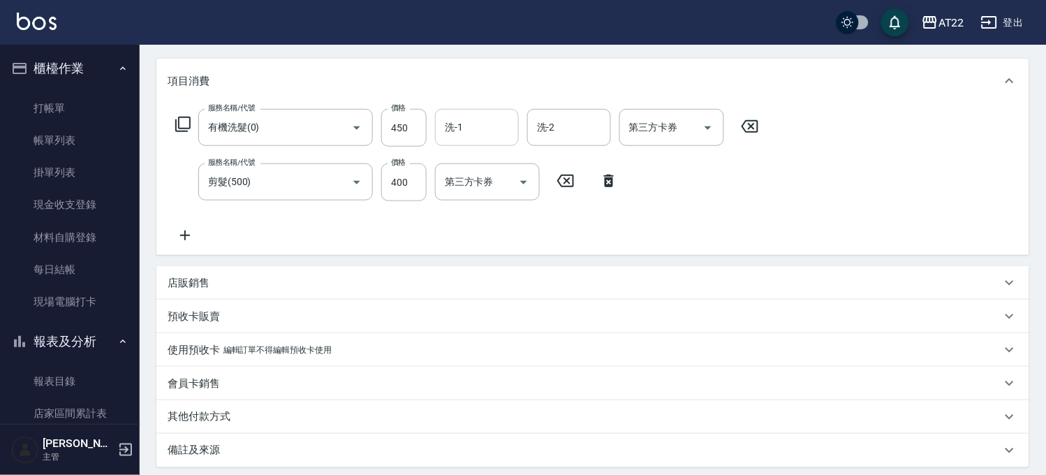
scroll to position [311, 0]
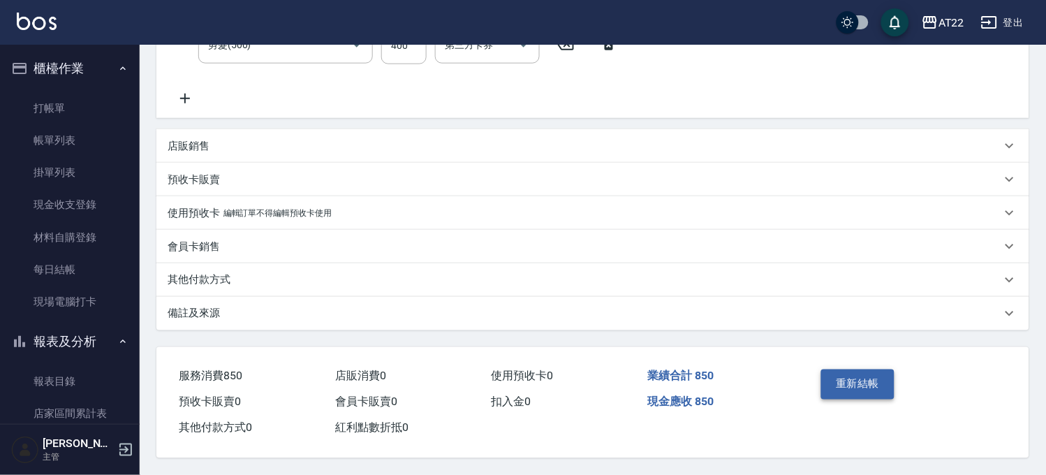
click at [873, 371] on button "重新結帳" at bounding box center [858, 383] width 74 height 29
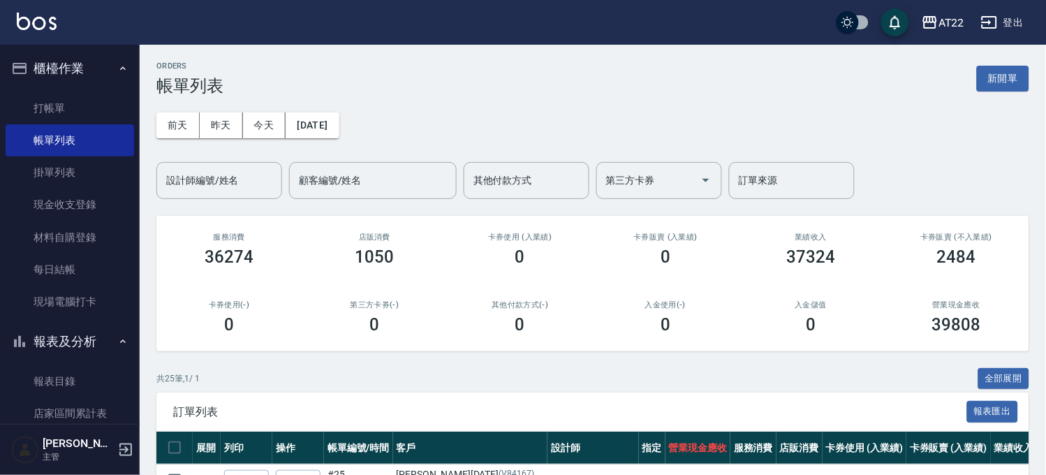
scroll to position [310, 0]
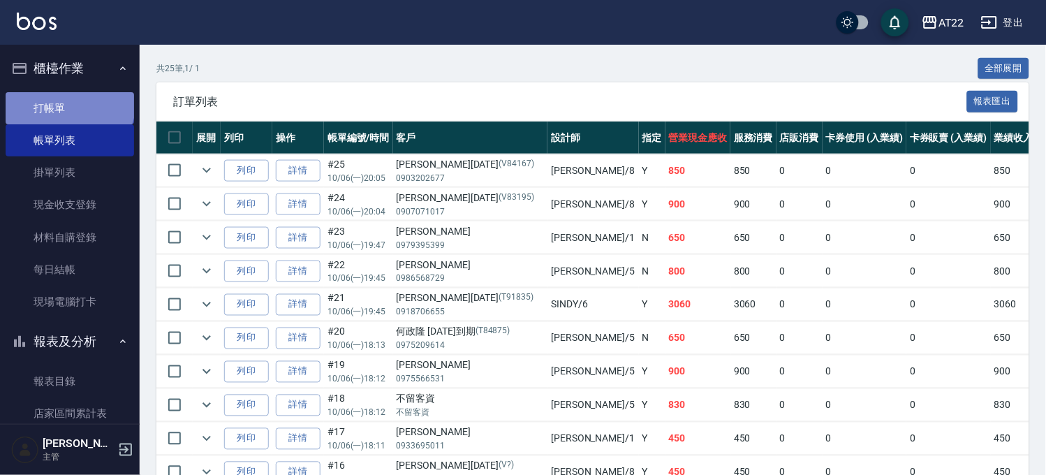
click at [68, 101] on link "打帳單" at bounding box center [70, 108] width 128 height 32
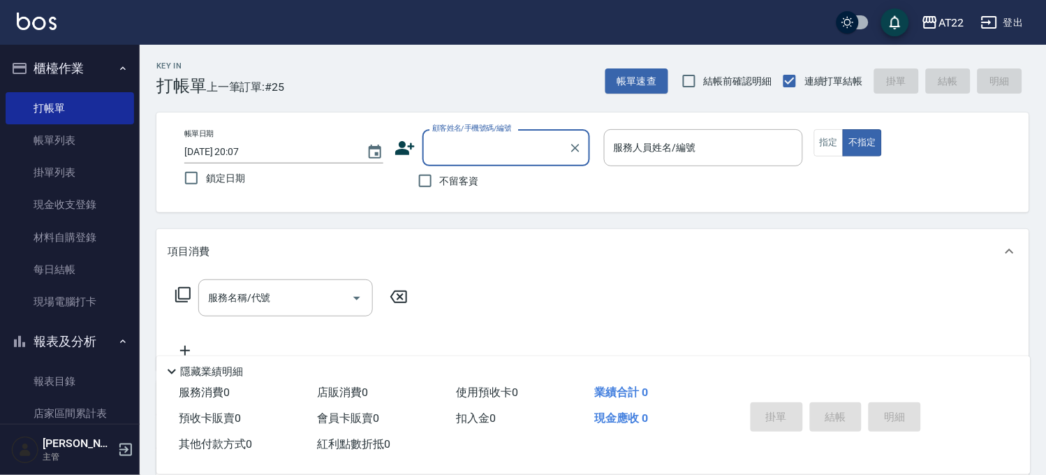
click at [401, 142] on icon at bounding box center [405, 148] width 20 height 14
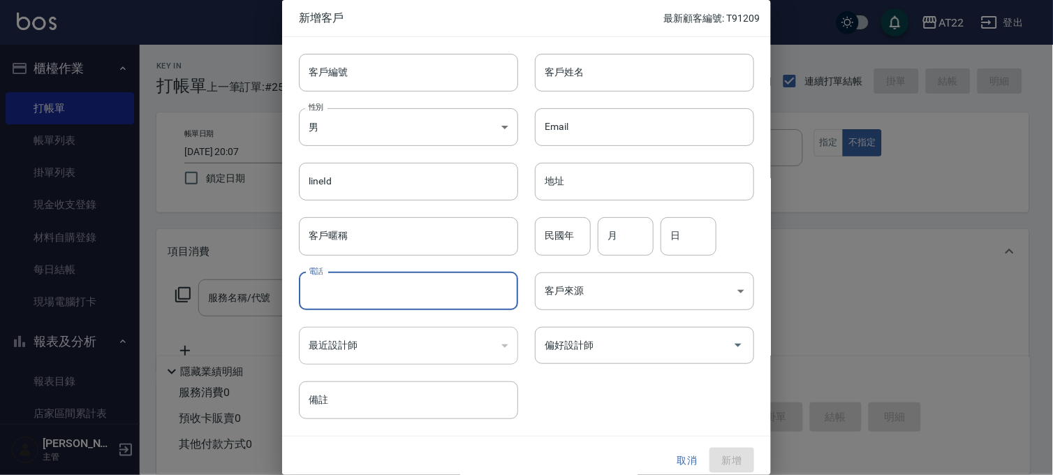
click at [389, 289] on input "電話" at bounding box center [408, 291] width 219 height 38
type input "0930332525"
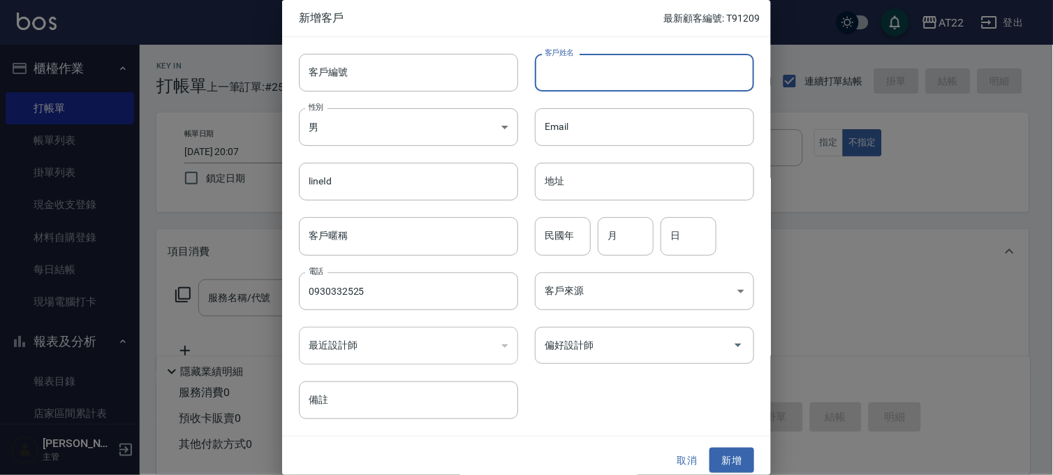
click at [629, 82] on input "客戶姓名" at bounding box center [644, 73] width 219 height 38
type input "張"
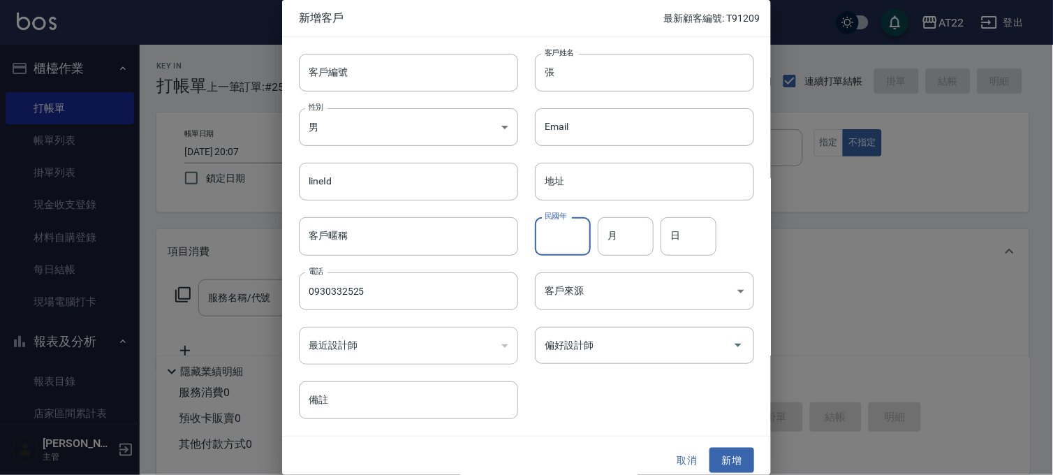
click at [560, 223] on div "民國年 民國年" at bounding box center [563, 236] width 56 height 38
type input "76"
type input "5"
type input "22"
click at [734, 456] on button "新增" at bounding box center [731, 460] width 45 height 26
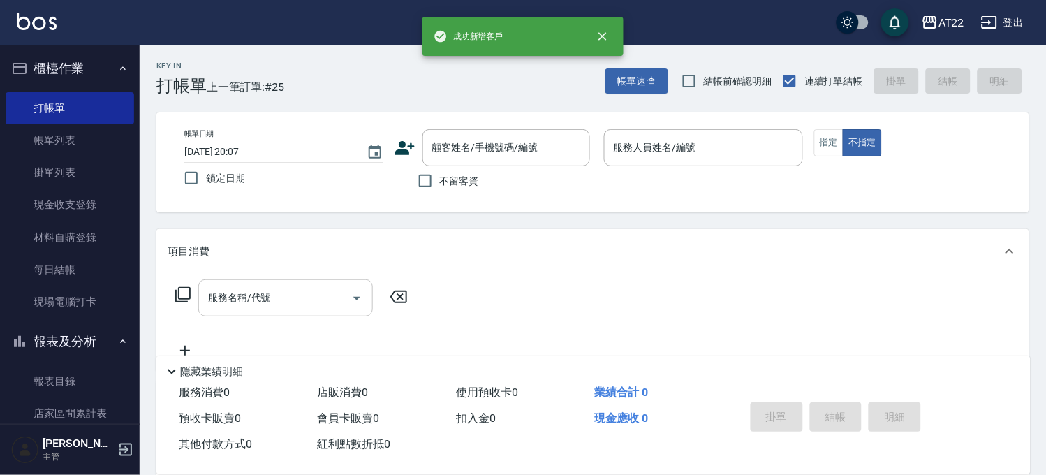
click at [225, 297] on div "服務名稱/代號 服務名稱/代號" at bounding box center [285, 297] width 174 height 37
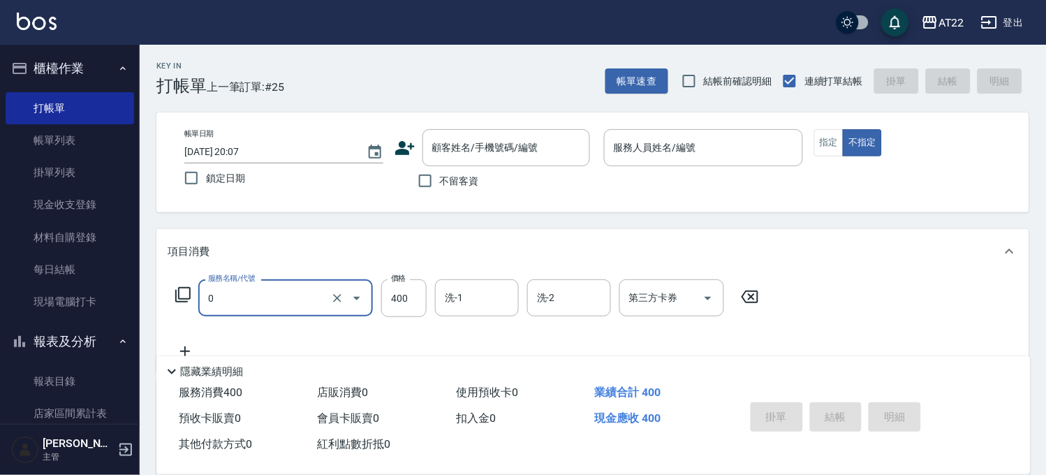
type input "有機洗髮(0)"
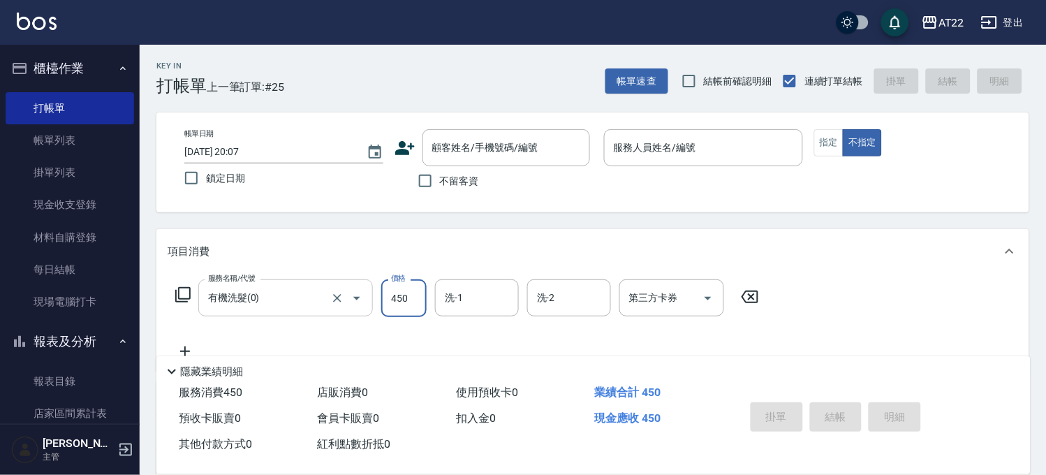
type input "450"
type input "Boa-27"
click at [183, 349] on icon at bounding box center [185, 351] width 35 height 17
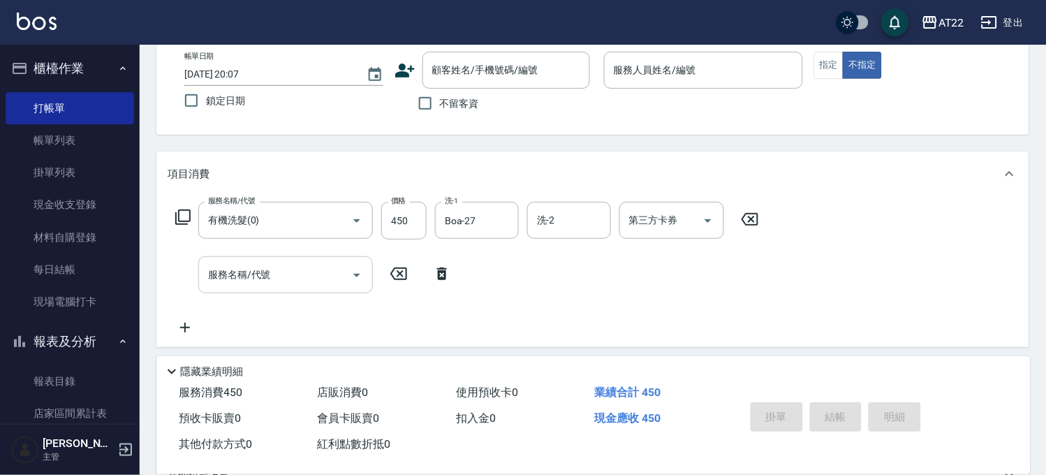
click at [263, 268] on div "服務名稱/代號 服務名稱/代號" at bounding box center [285, 274] width 174 height 37
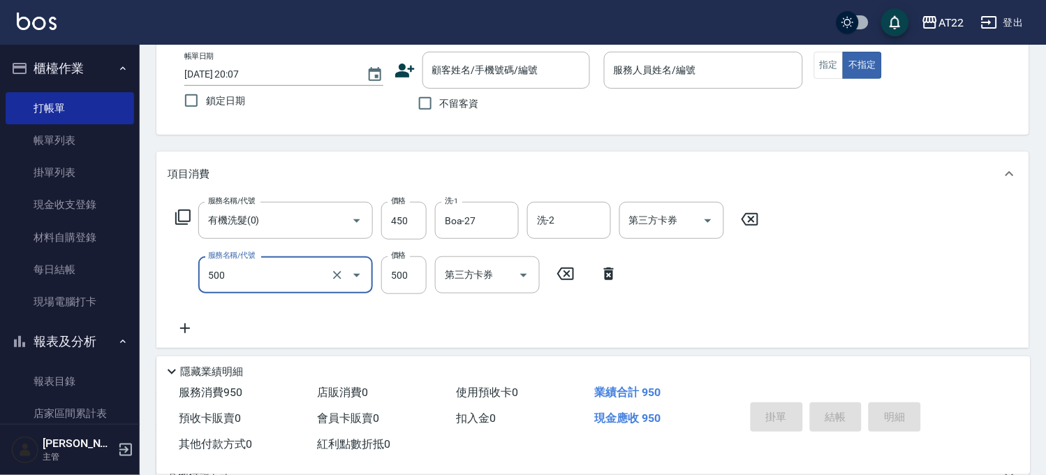
type input "剪髮(500)"
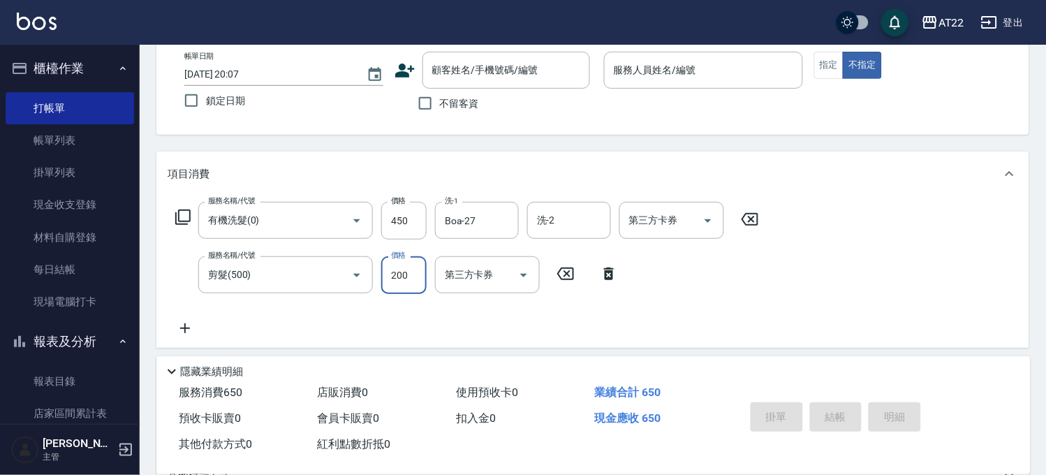
type input "200"
click at [180, 324] on icon at bounding box center [185, 328] width 35 height 17
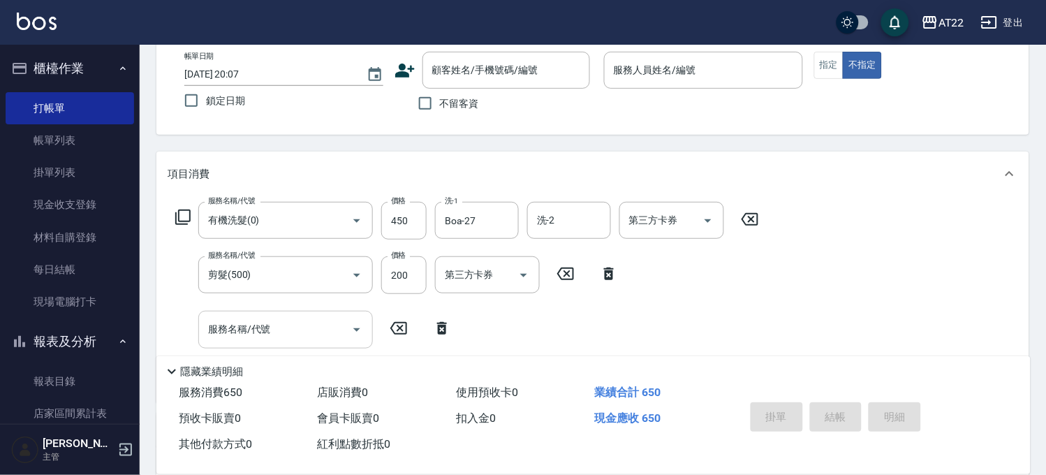
click at [244, 336] on input "服務名稱/代號" at bounding box center [275, 329] width 141 height 24
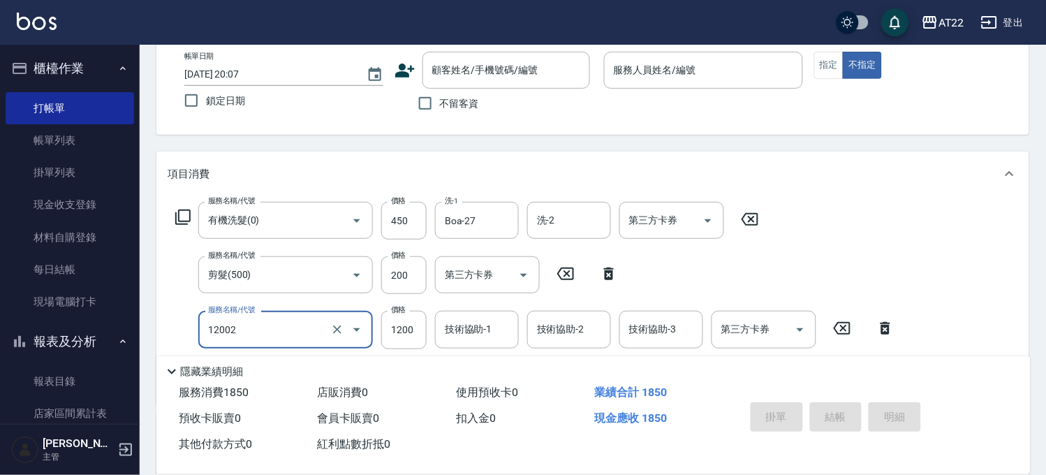
type input "染髮S(12002)"
type input "1330"
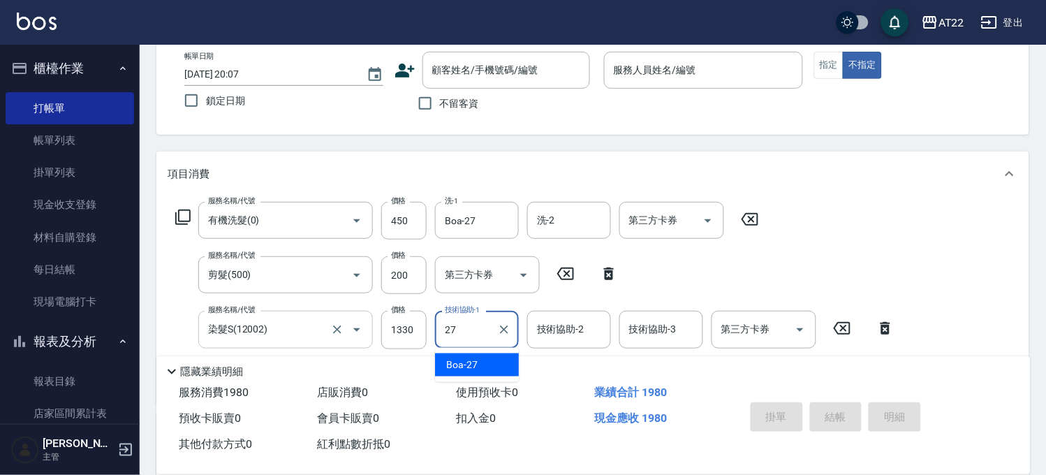
type input "Boa-27"
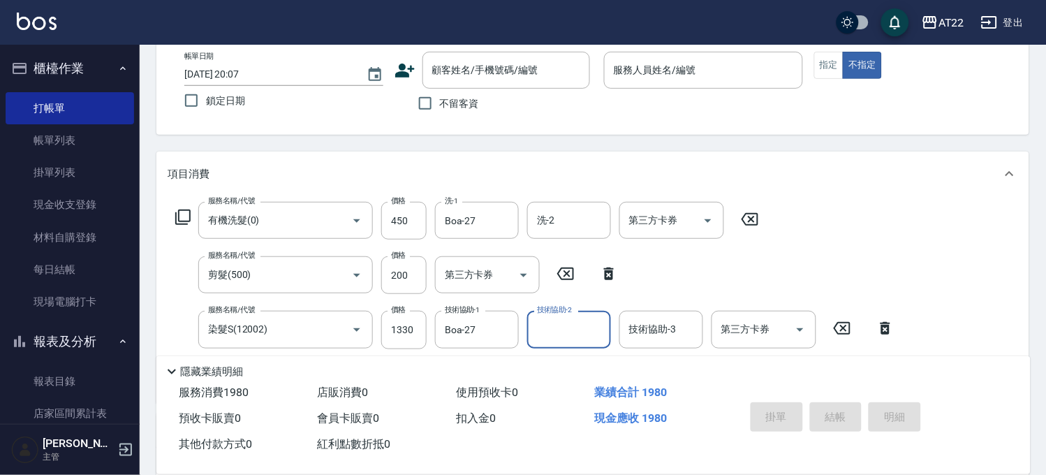
scroll to position [0, 0]
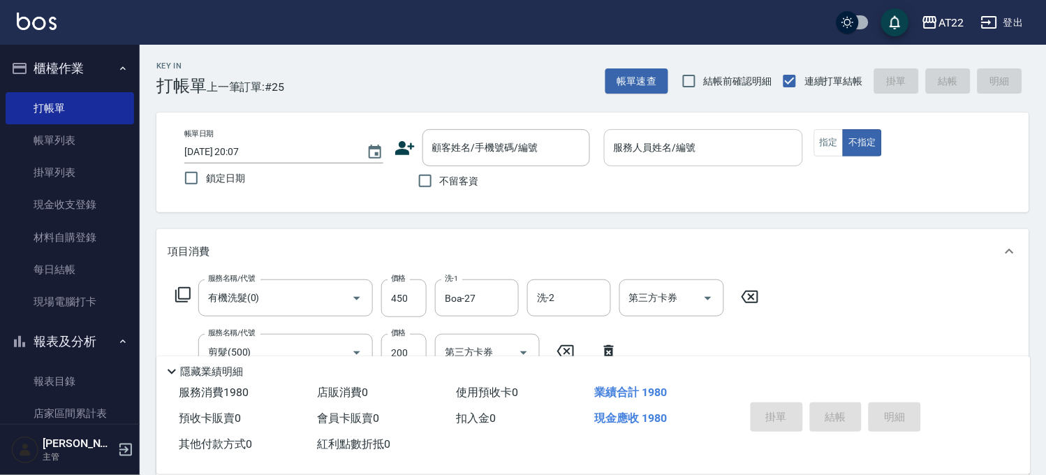
click at [756, 134] on div "服務人員姓名/編號" at bounding box center [703, 147] width 199 height 37
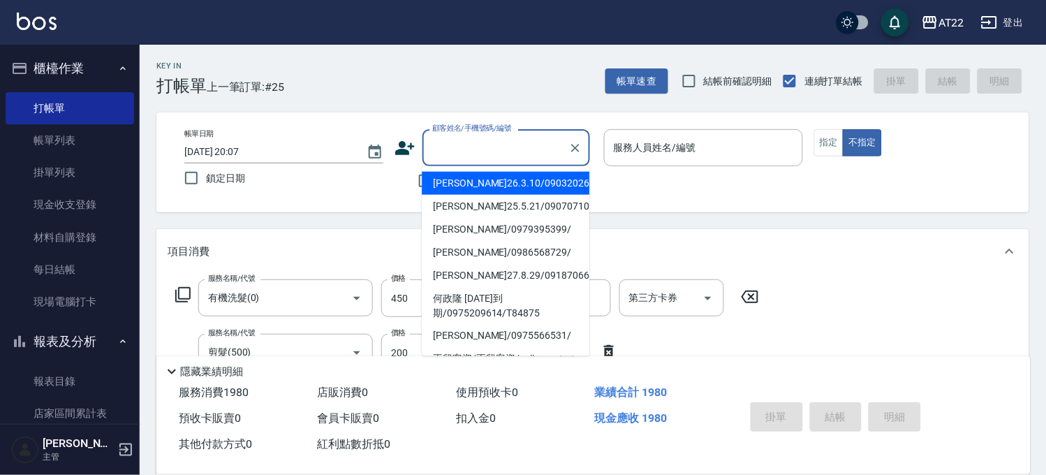
click at [512, 150] on input "顧客姓名/手機號碼/編號" at bounding box center [496, 147] width 134 height 24
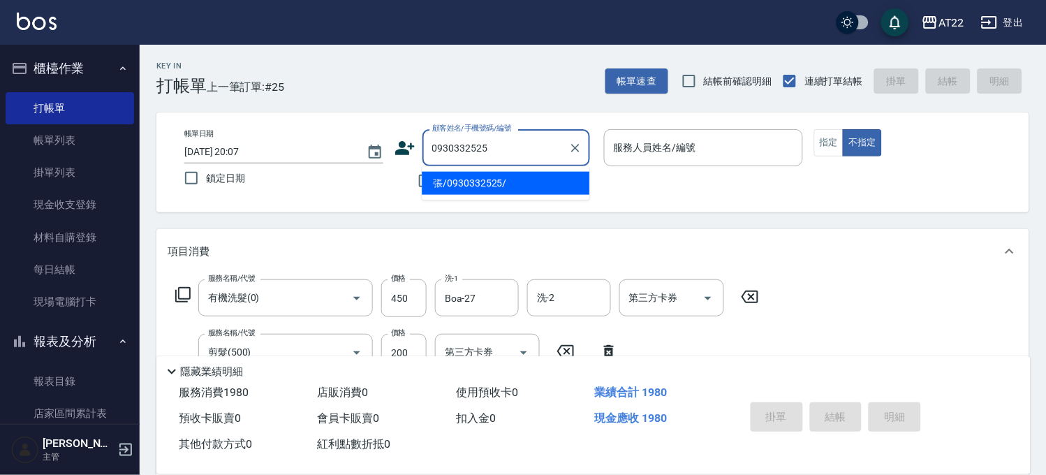
type input "張/0930332525/"
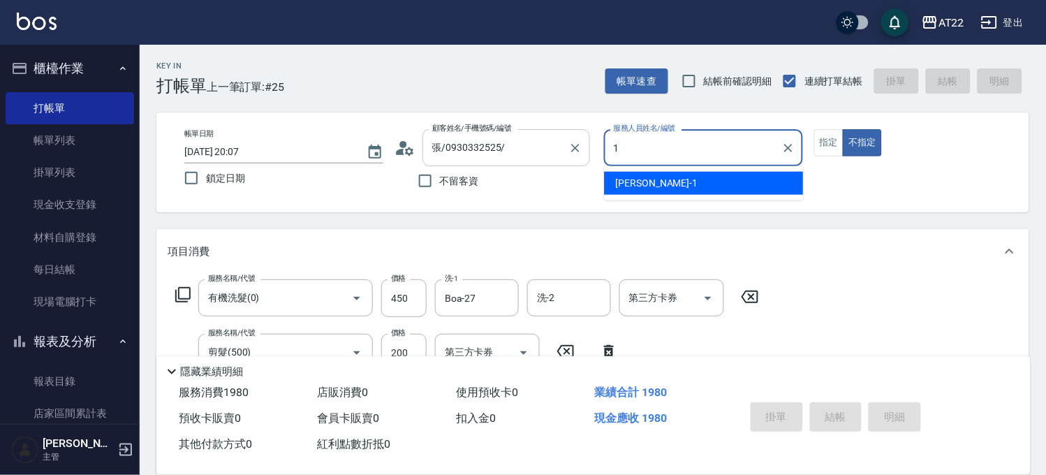
type input "孫一平-1"
type button "false"
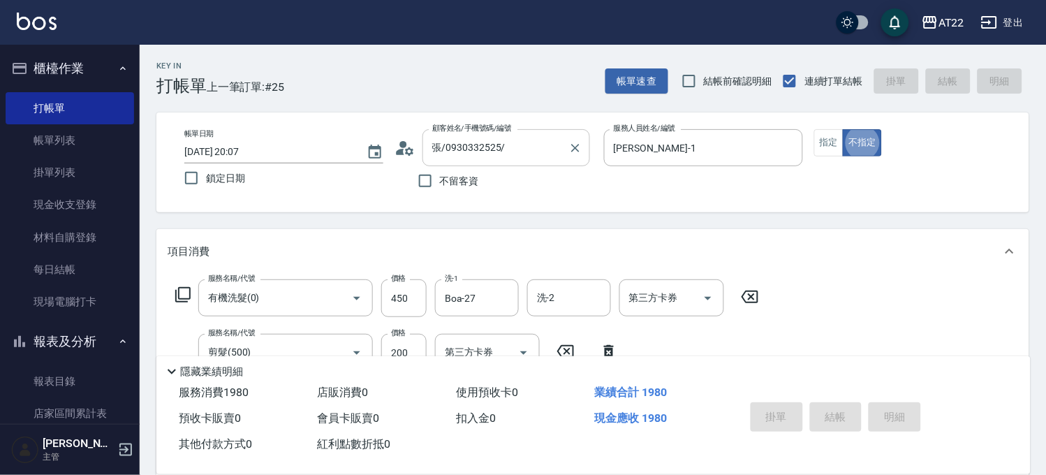
type input "2025/10/06 20:08"
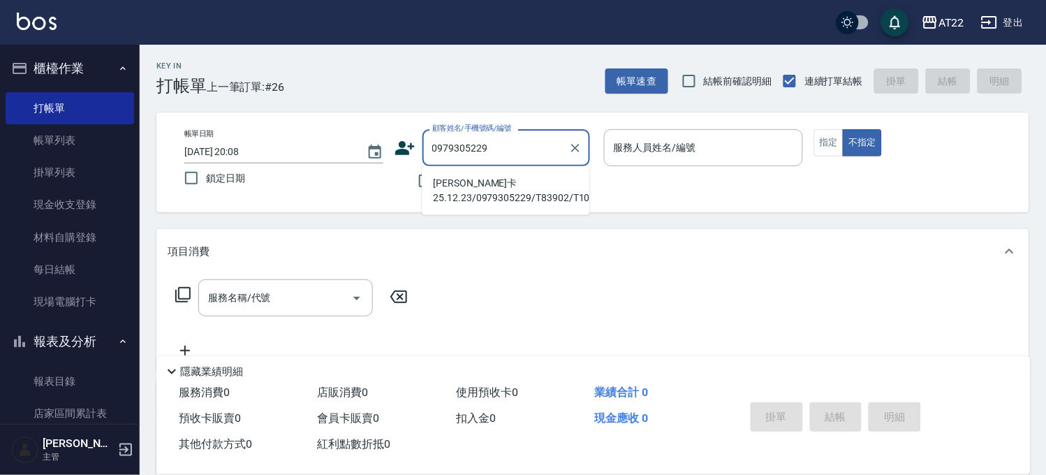
click at [513, 187] on li "張凱瑋黑卡25.12.23/0979305229/T83902/T10120" at bounding box center [506, 191] width 168 height 38
type input "張凱瑋黑卡25.12.23/0979305229/T83902/T10120"
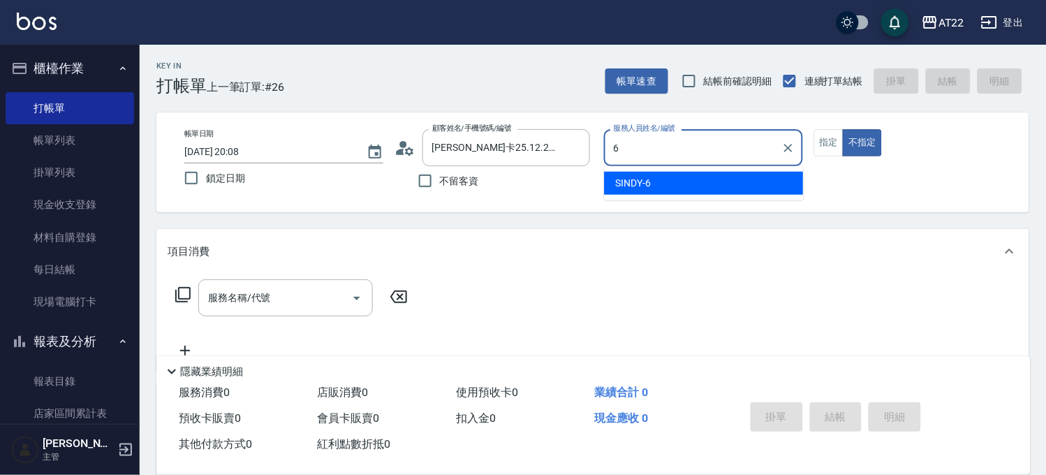
type input "SINDY-6"
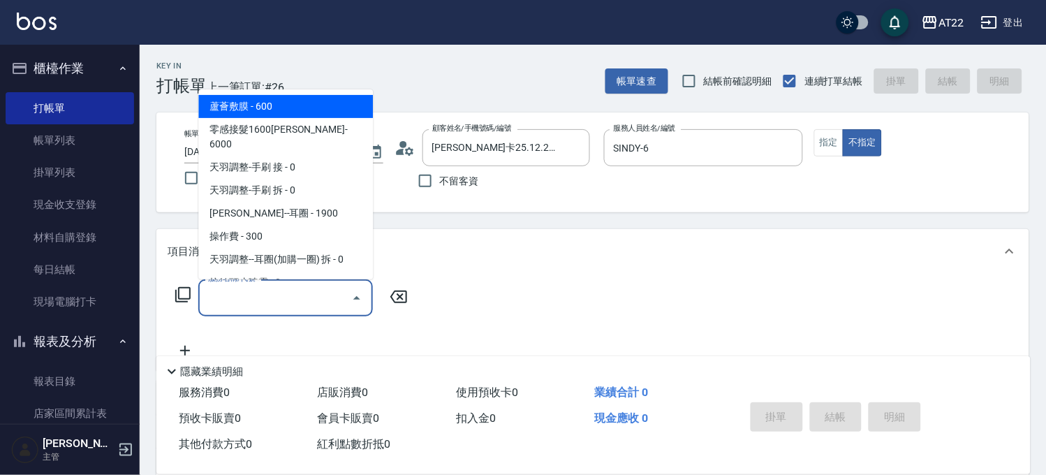
click at [231, 298] on input "服務名稱/代號" at bounding box center [275, 297] width 141 height 24
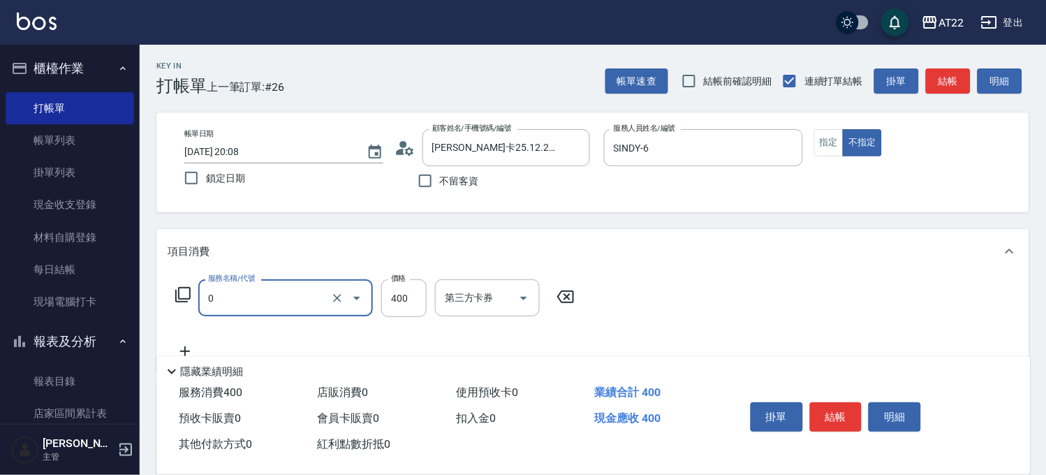
type input "有機洗髮(0)"
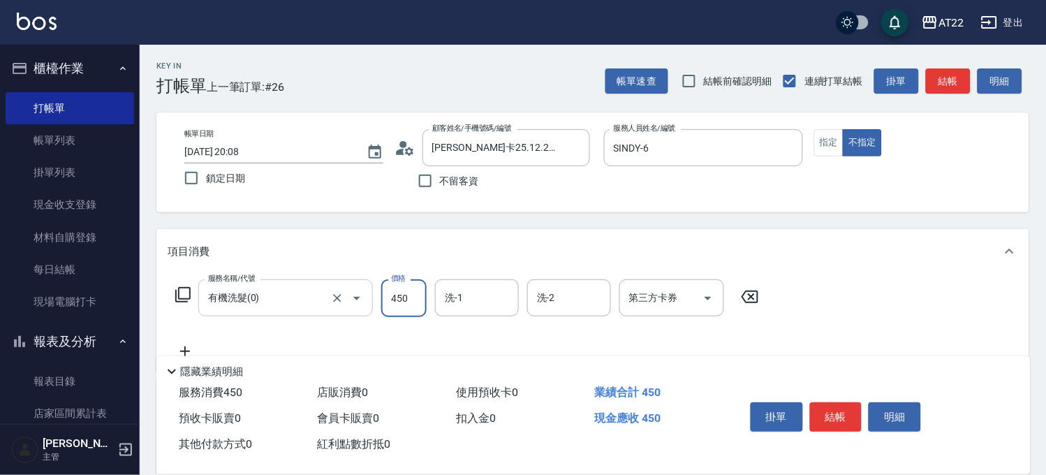
type input "450"
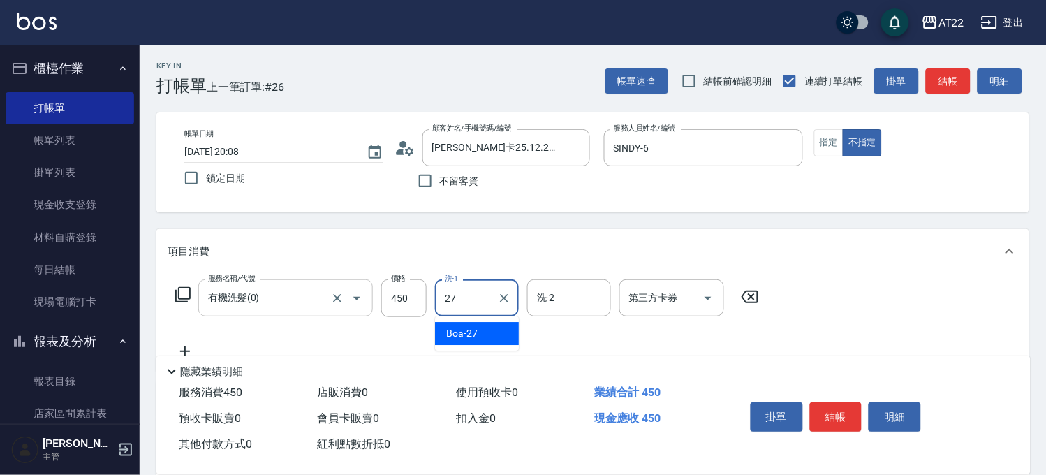
type input "Boa-27"
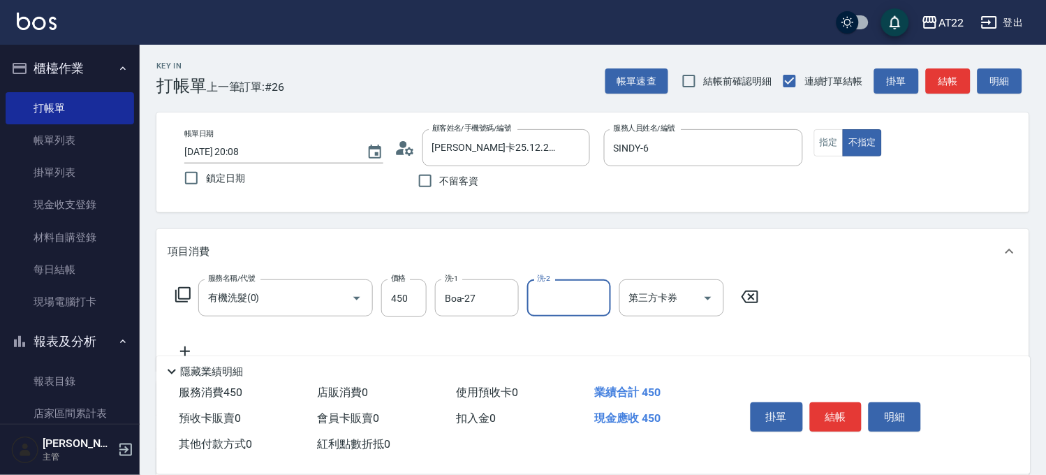
click at [189, 345] on icon at bounding box center [185, 351] width 35 height 17
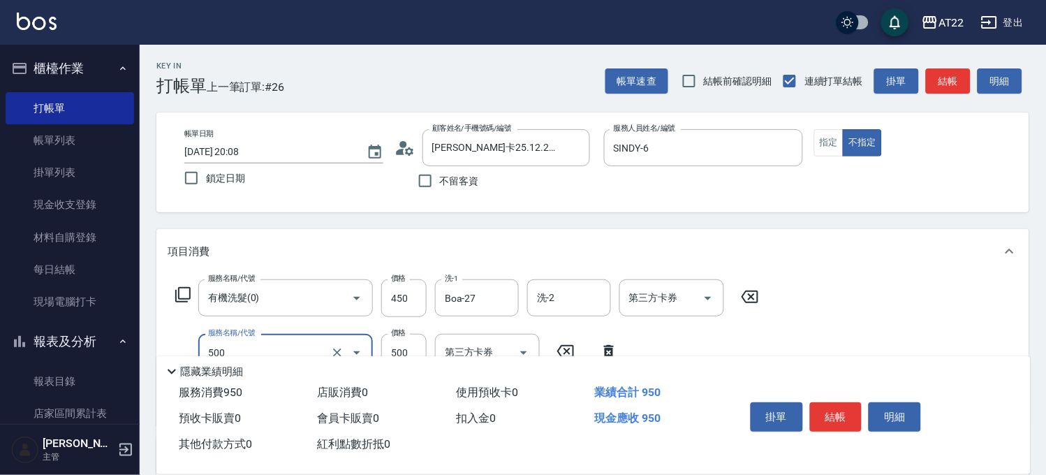
type input "剪髮(500)"
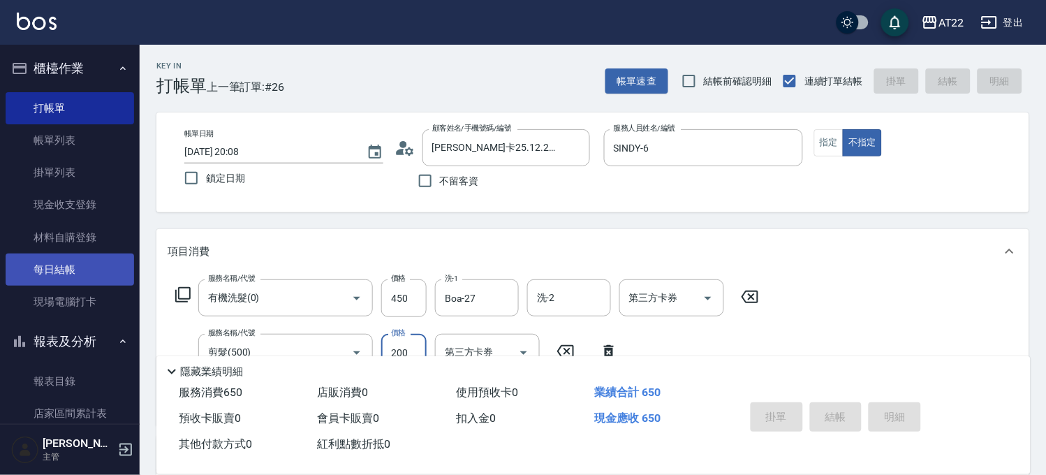
type input "200"
click at [112, 260] on link "每日結帳" at bounding box center [70, 269] width 128 height 32
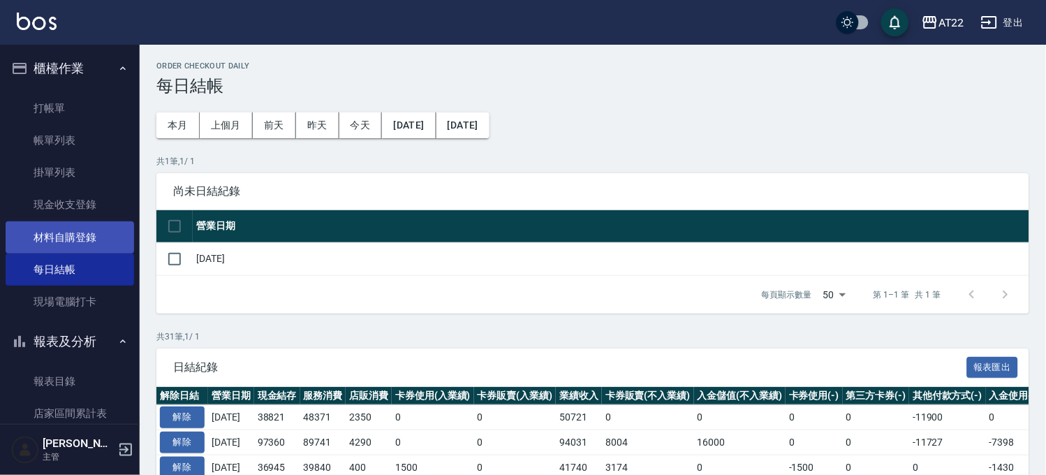
click at [92, 223] on link "材料自購登錄" at bounding box center [70, 237] width 128 height 32
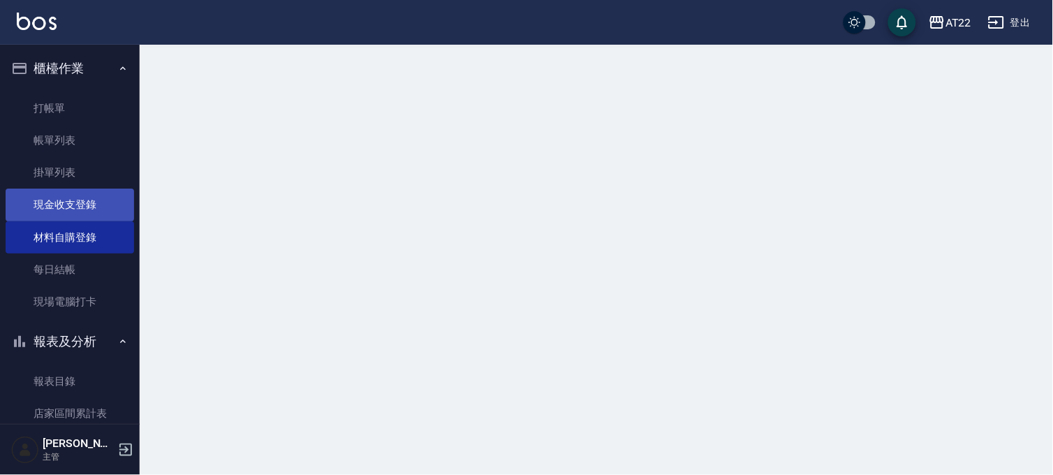
click at [92, 213] on link "現金收支登錄" at bounding box center [70, 204] width 128 height 32
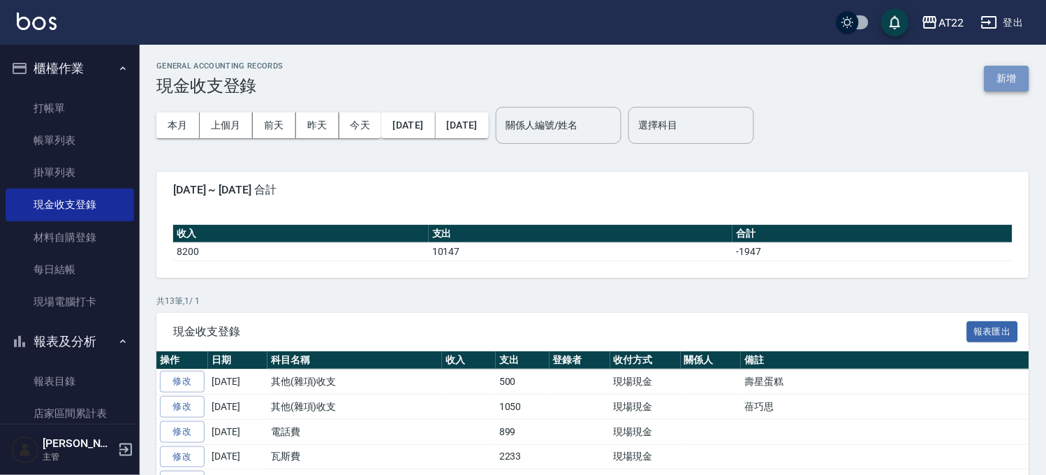
click at [1008, 77] on button "新增" at bounding box center [1006, 79] width 45 height 26
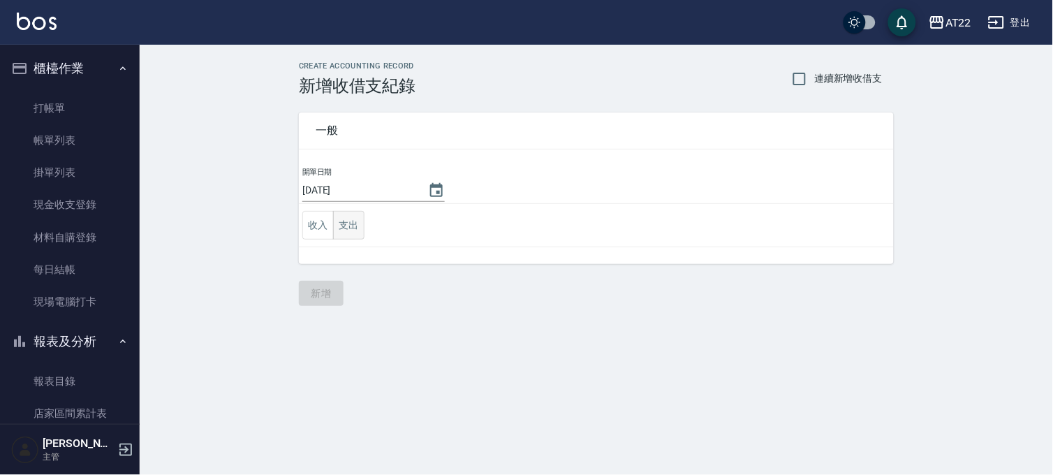
click at [345, 216] on button "支出" at bounding box center [348, 225] width 31 height 29
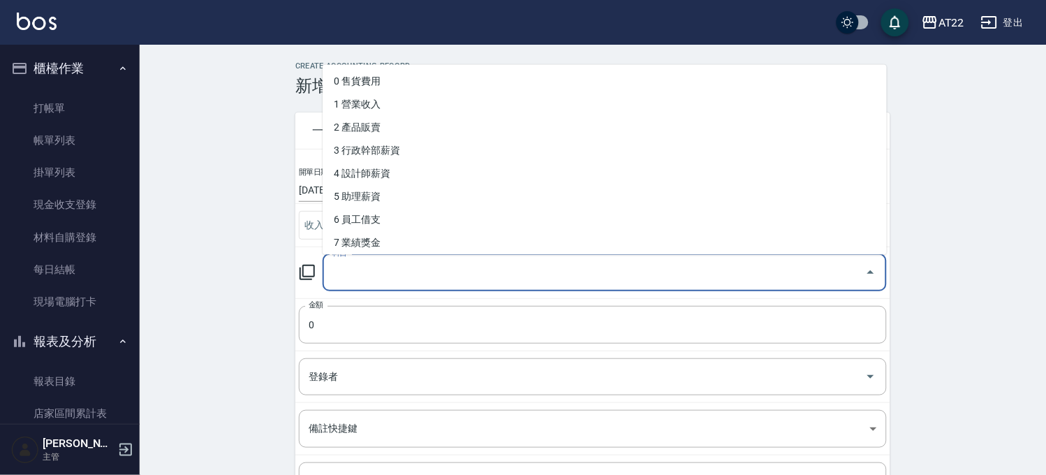
click at [448, 272] on input "科目" at bounding box center [594, 272] width 530 height 24
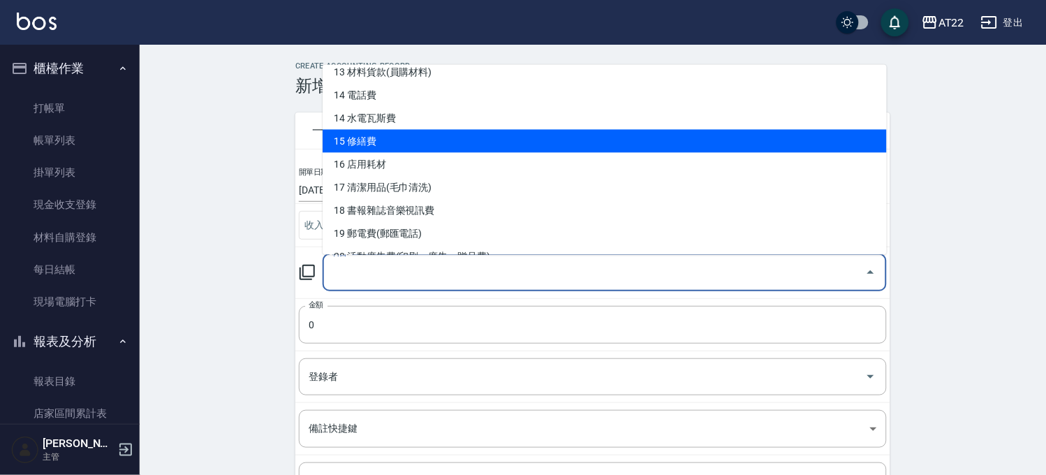
scroll to position [310, 0]
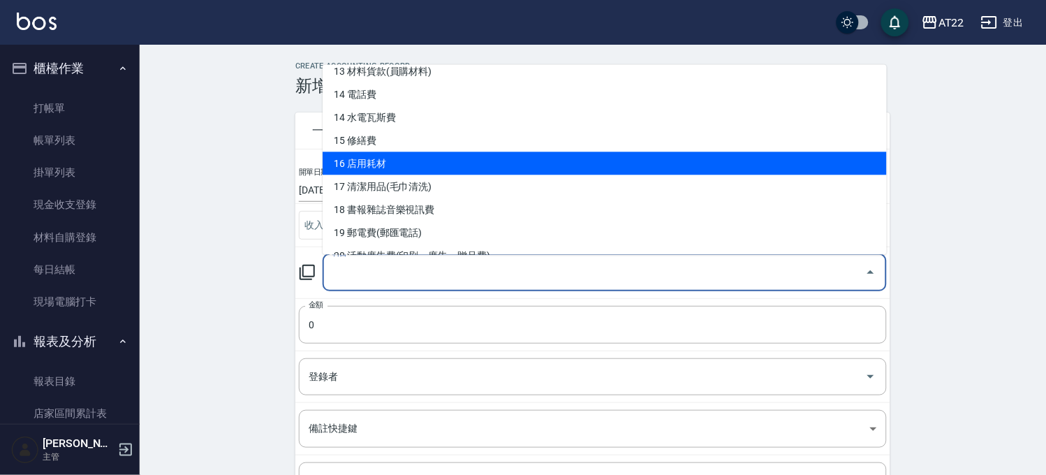
click at [406, 165] on li "16 店用耗材" at bounding box center [604, 162] width 564 height 23
type input "16 店用耗材"
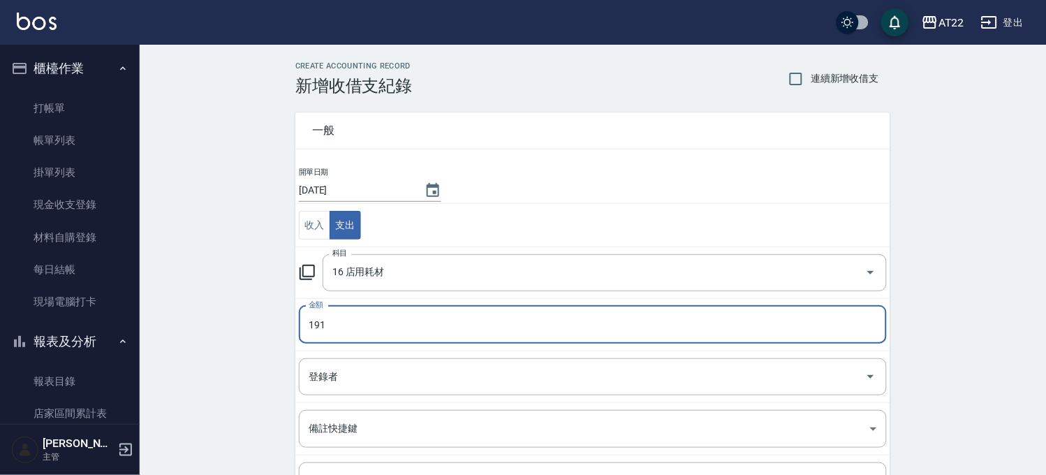
click at [380, 336] on input "191" at bounding box center [593, 325] width 588 height 38
drag, startPoint x: 380, startPoint y: 336, endPoint x: 377, endPoint y: 324, distance: 12.4
click at [378, 332] on input "191" at bounding box center [593, 325] width 588 height 38
click at [377, 324] on input "191" at bounding box center [593, 325] width 588 height 38
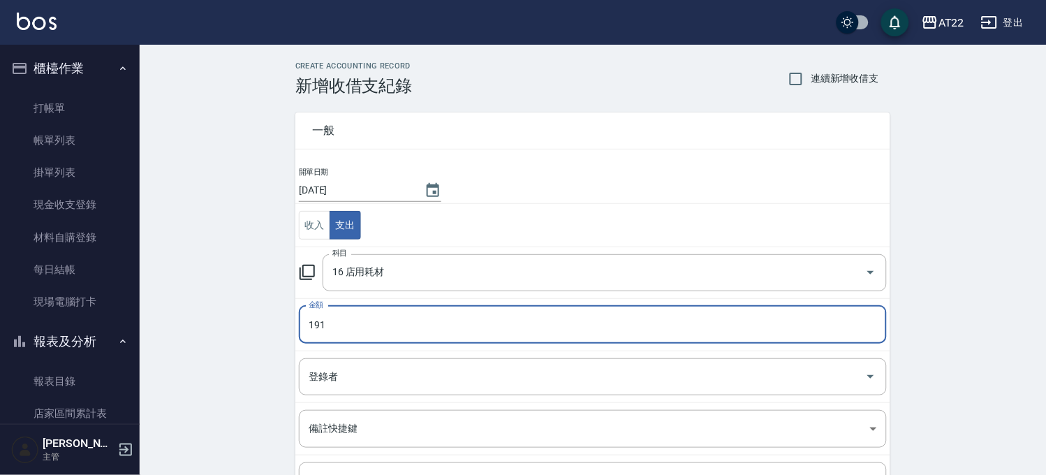
click at [377, 324] on input "191" at bounding box center [593, 325] width 588 height 38
type input "455"
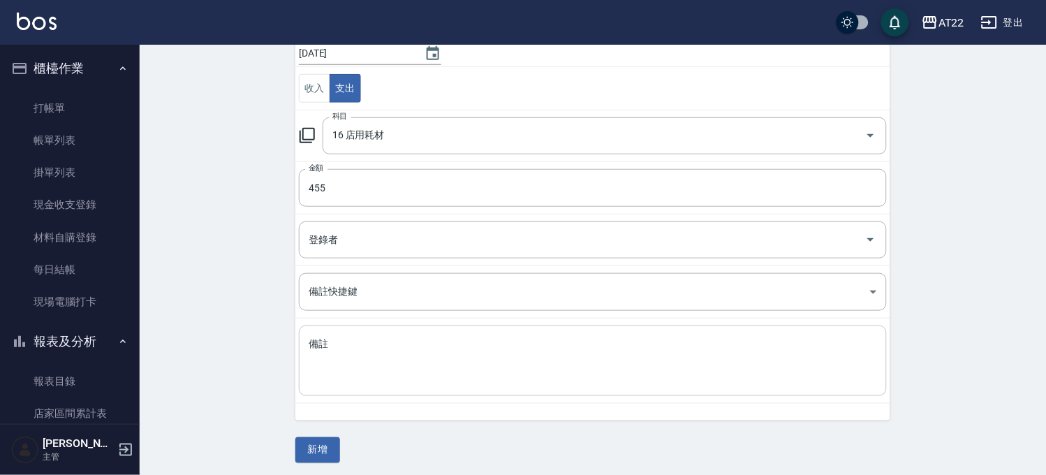
scroll to position [142, 0]
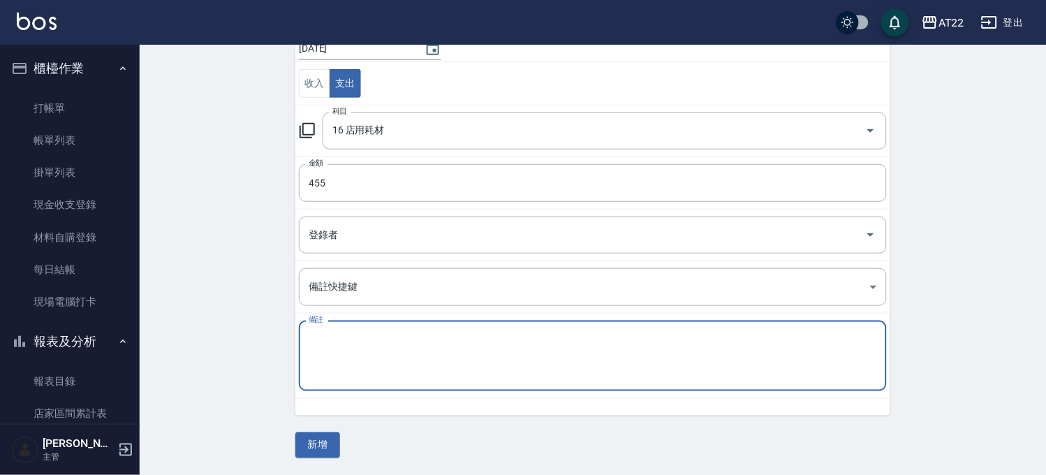
click at [372, 339] on textarea "備註" at bounding box center [593, 355] width 568 height 47
type textarea "黏著劑+測ㄙㄨㄛ"
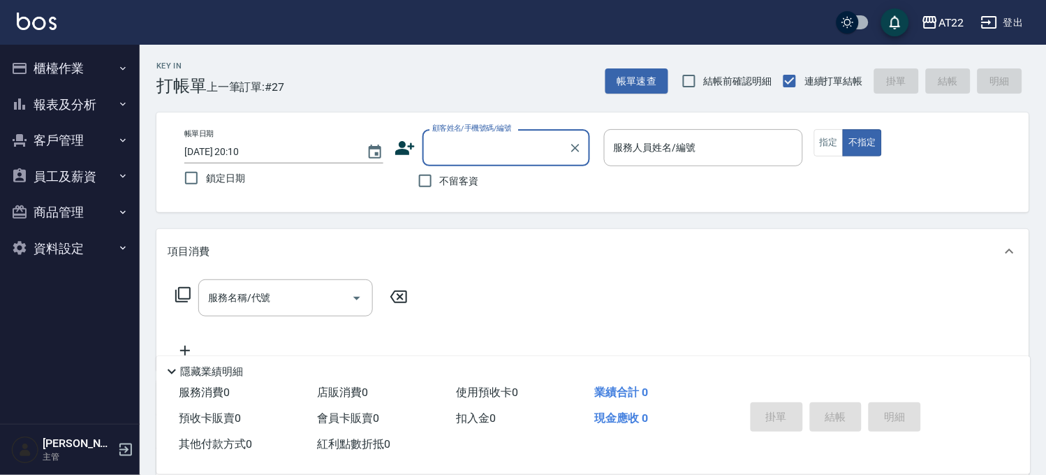
click at [75, 109] on button "報表及分析" at bounding box center [70, 105] width 128 height 36
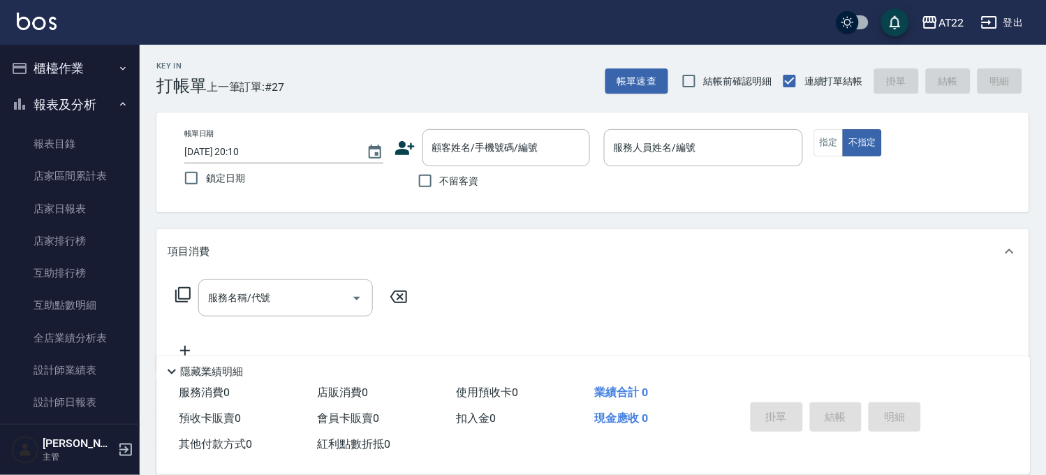
click at [87, 73] on button "櫃檯作業" at bounding box center [70, 68] width 128 height 36
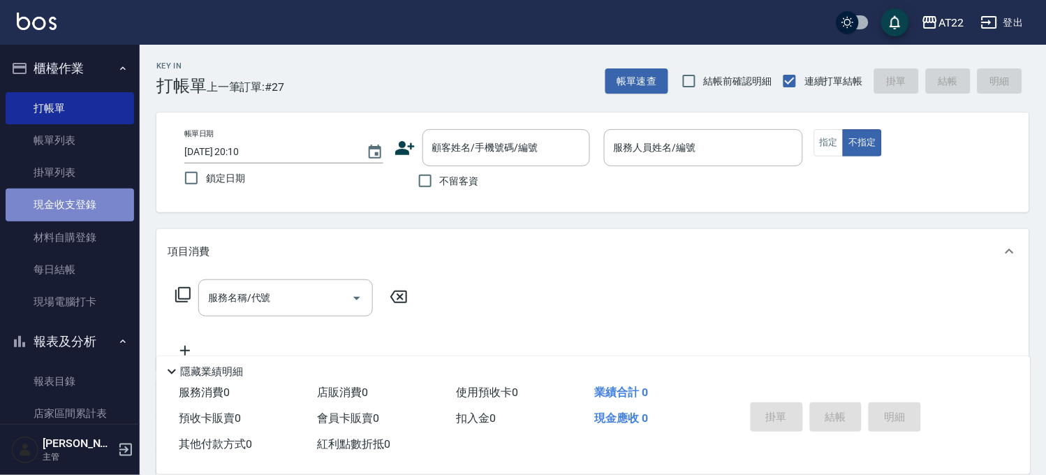
click at [82, 205] on link "現金收支登錄" at bounding box center [70, 204] width 128 height 32
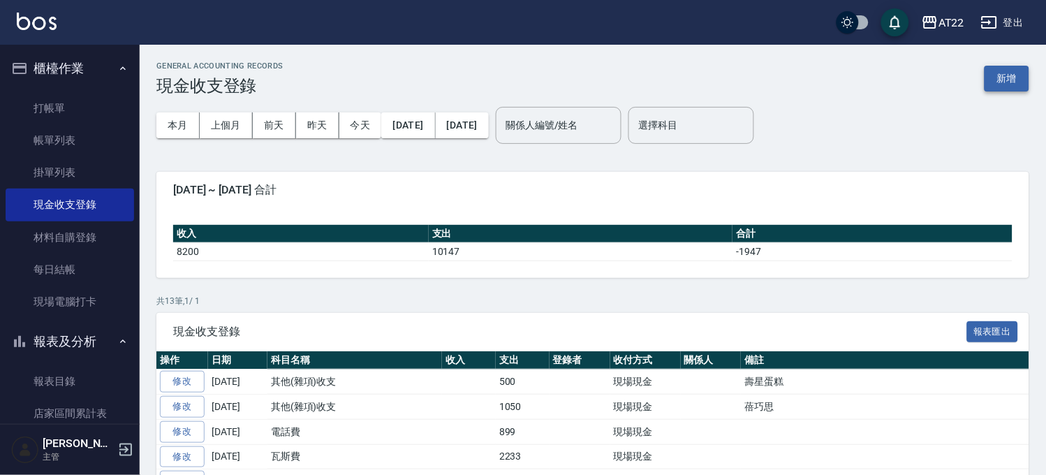
click at [1012, 79] on button "新增" at bounding box center [1006, 79] width 45 height 26
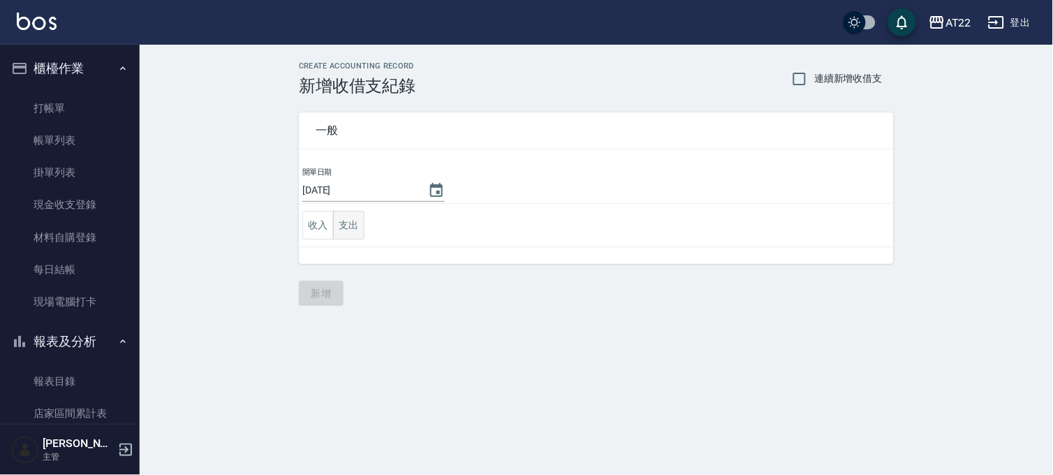
click at [359, 214] on button "支出" at bounding box center [348, 225] width 31 height 29
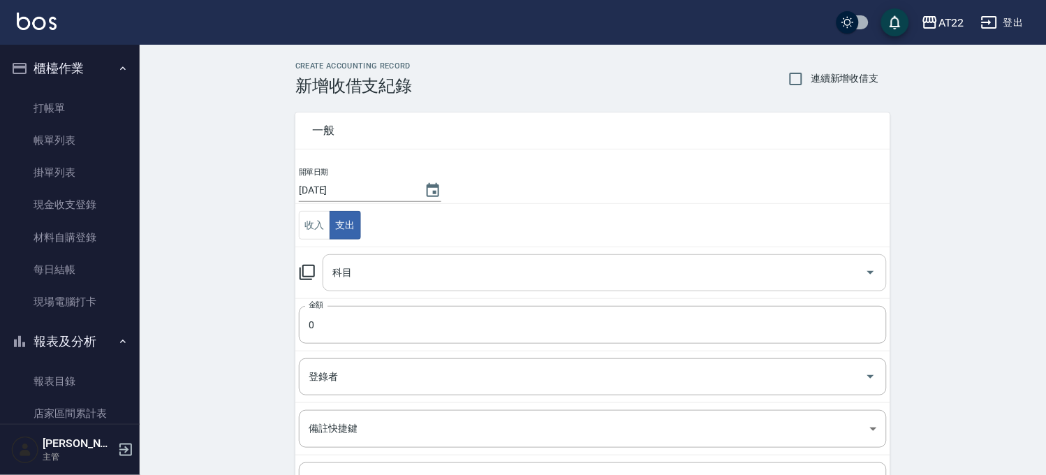
click at [431, 281] on input "科目" at bounding box center [594, 272] width 530 height 24
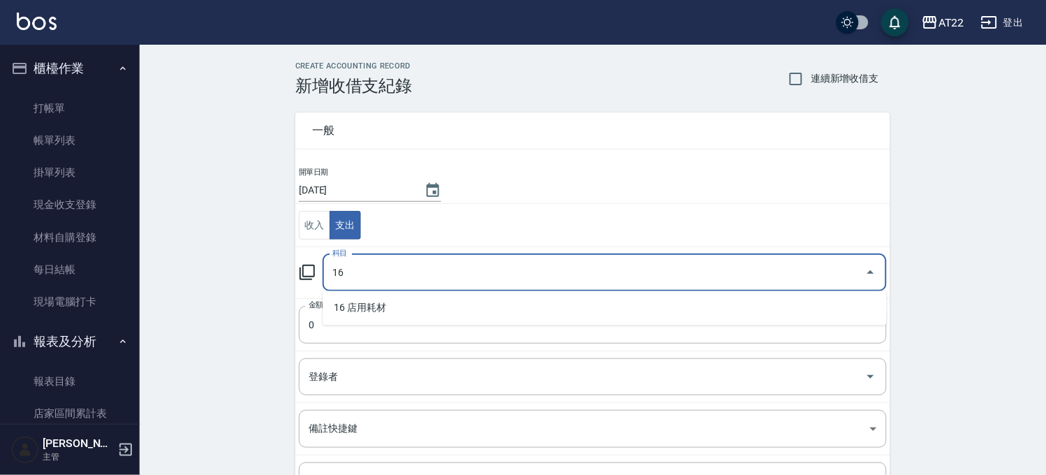
type input "16"
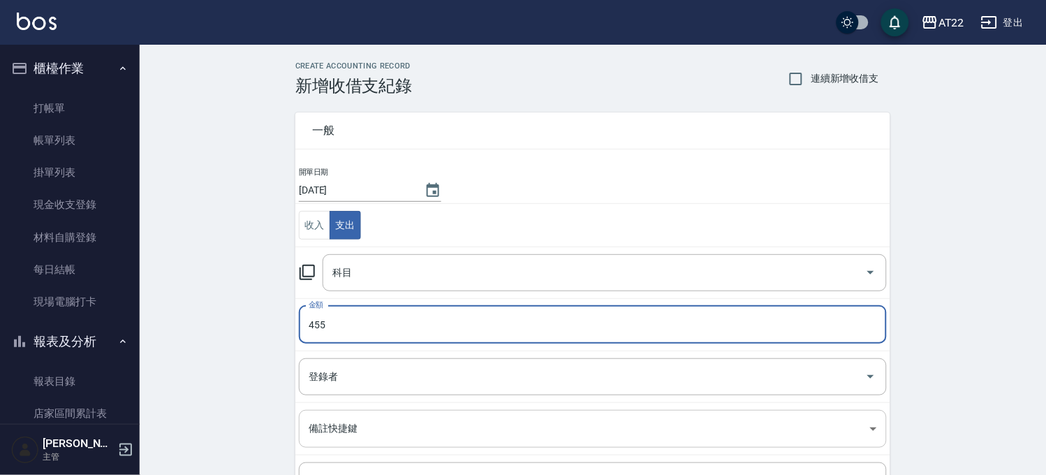
type input "455"
click at [378, 434] on body "AT22 登出 櫃檯作業 打帳單 帳單列表 掛單列表 現金收支登錄 材料自購登錄 每日結帳 現場電腦打卡 報表及分析 報表目錄 店家區間累計表 店家日報表 店…" at bounding box center [523, 308] width 1046 height 616
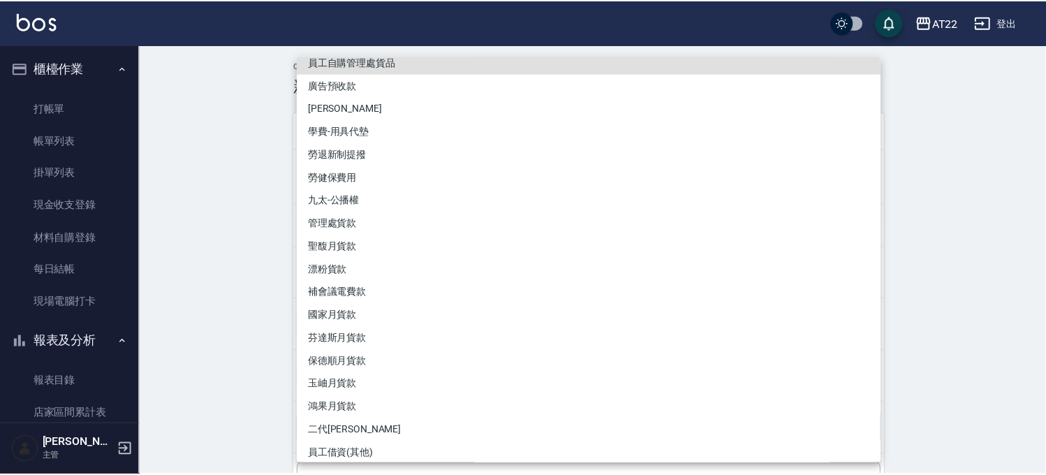
scroll to position [17, 0]
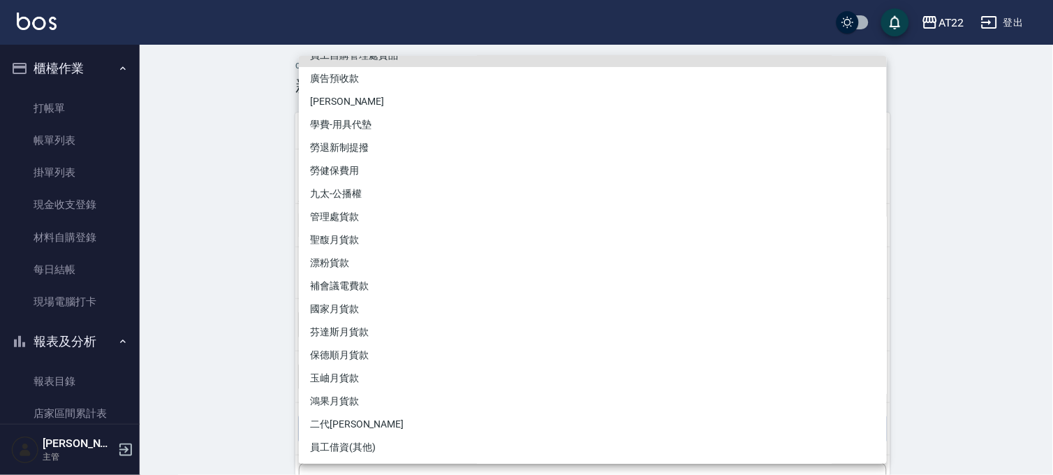
click at [254, 364] on div at bounding box center [526, 237] width 1053 height 475
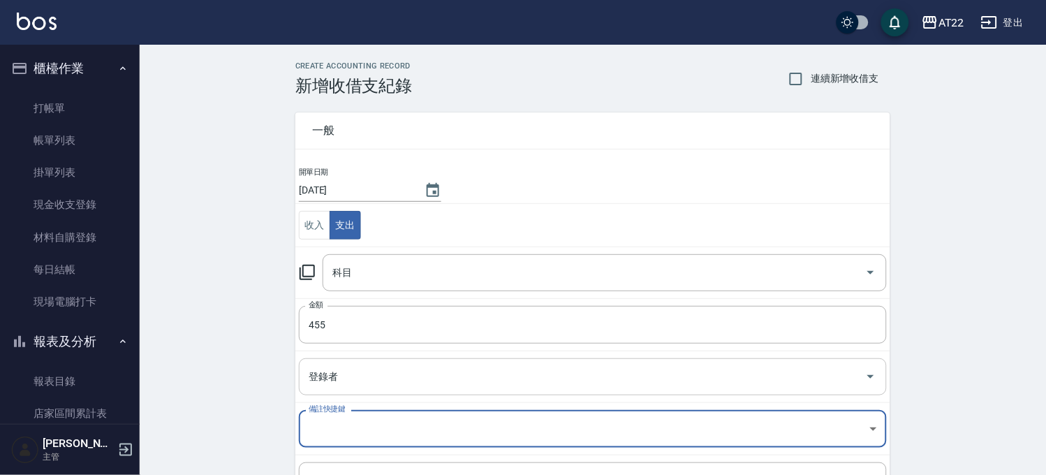
scroll to position [142, 0]
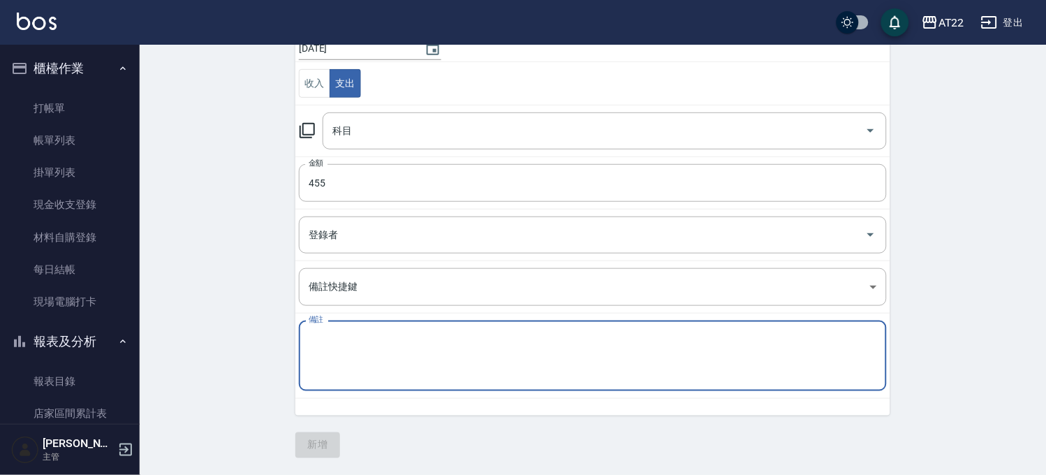
click at [368, 339] on textarea "備註" at bounding box center [593, 355] width 568 height 47
click at [394, 355] on textarea "黏著劑+雙面膠" at bounding box center [593, 355] width 568 height 47
click at [381, 364] on textarea "黏著劑+雙面膠" at bounding box center [593, 355] width 568 height 47
type textarea "黏著劑+雙面膠"
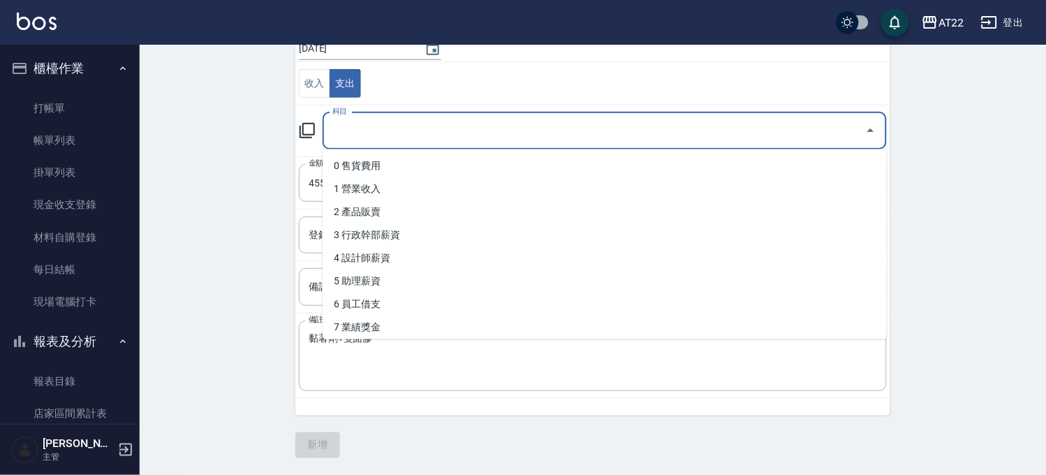
click at [387, 119] on input "科目" at bounding box center [594, 131] width 530 height 24
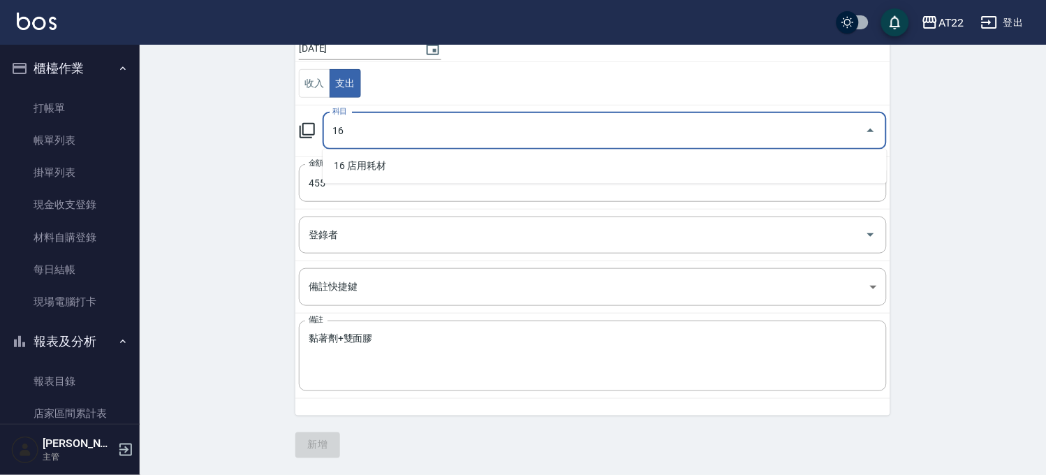
type input "16"
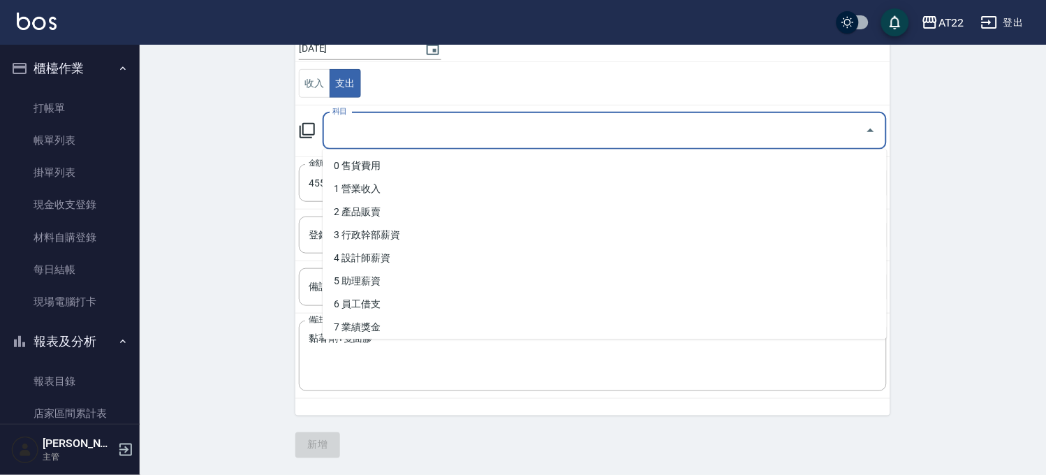
click at [391, 142] on input "科目" at bounding box center [594, 131] width 530 height 24
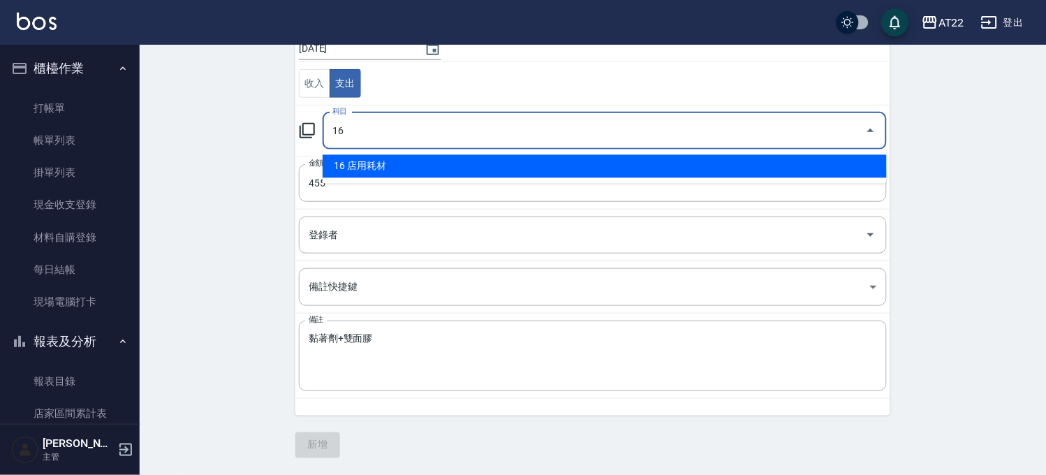
click at [388, 170] on li "16 店用耗材" at bounding box center [604, 166] width 564 height 23
type input "16 店用耗材"
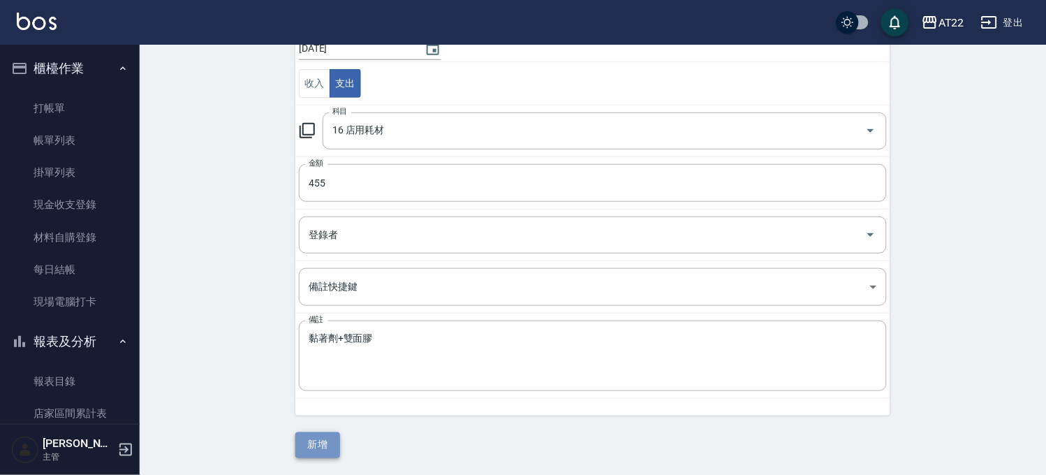
click at [328, 445] on button "新增" at bounding box center [317, 445] width 45 height 26
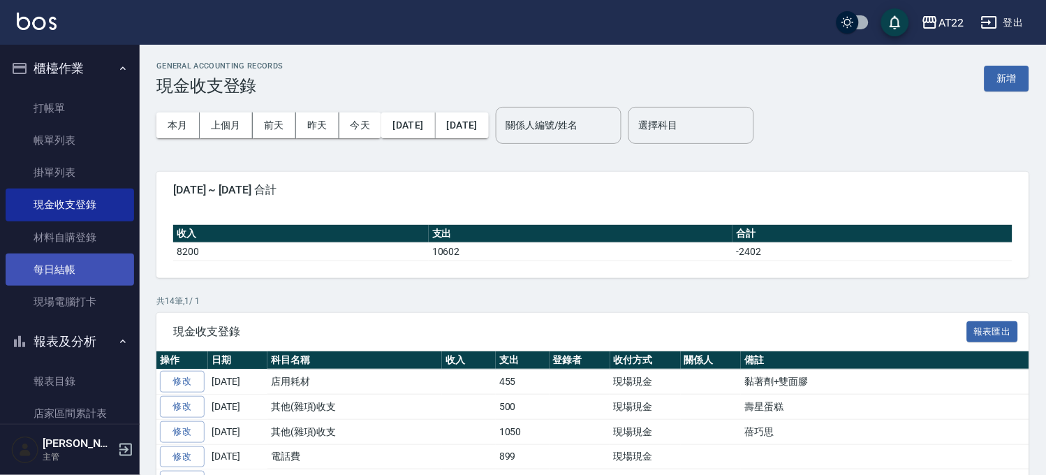
drag, startPoint x: 84, startPoint y: 262, endPoint x: 96, endPoint y: 260, distance: 12.0
click at [84, 262] on link "每日結帳" at bounding box center [70, 269] width 128 height 32
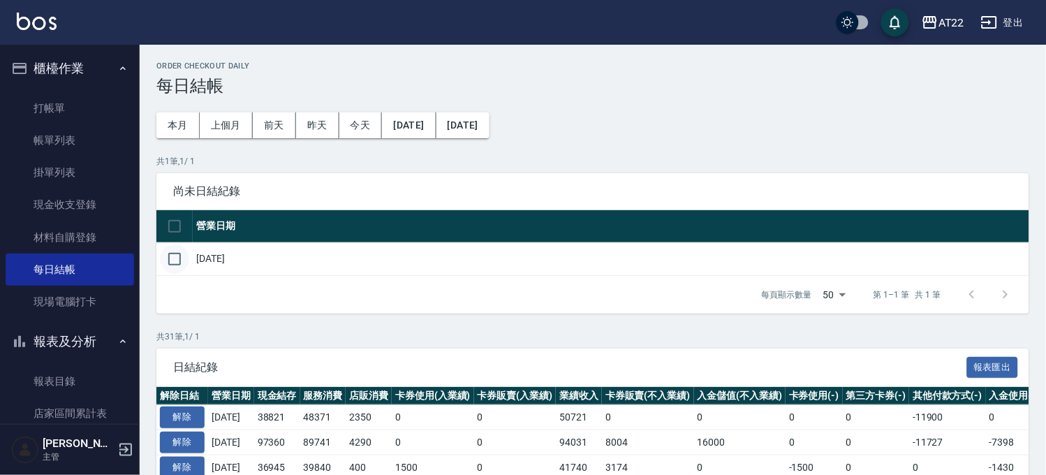
click at [176, 256] on input "checkbox" at bounding box center [174, 258] width 29 height 29
checkbox input "true"
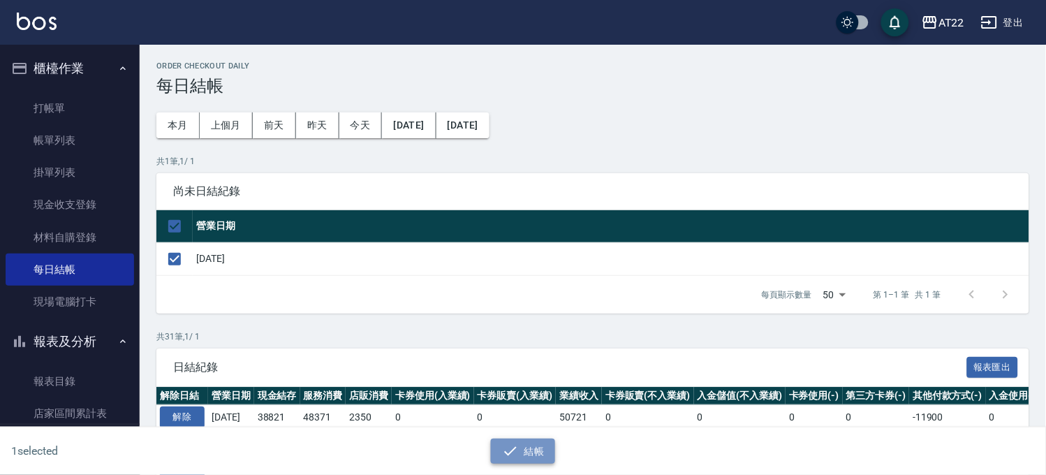
click at [529, 454] on button "結帳" at bounding box center [523, 451] width 65 height 26
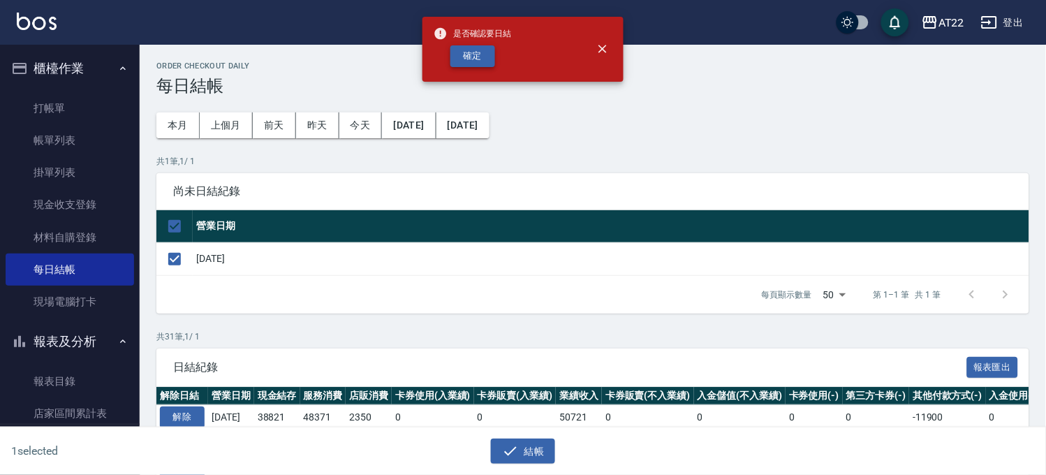
click at [459, 52] on button "確定" at bounding box center [472, 56] width 45 height 22
checkbox input "false"
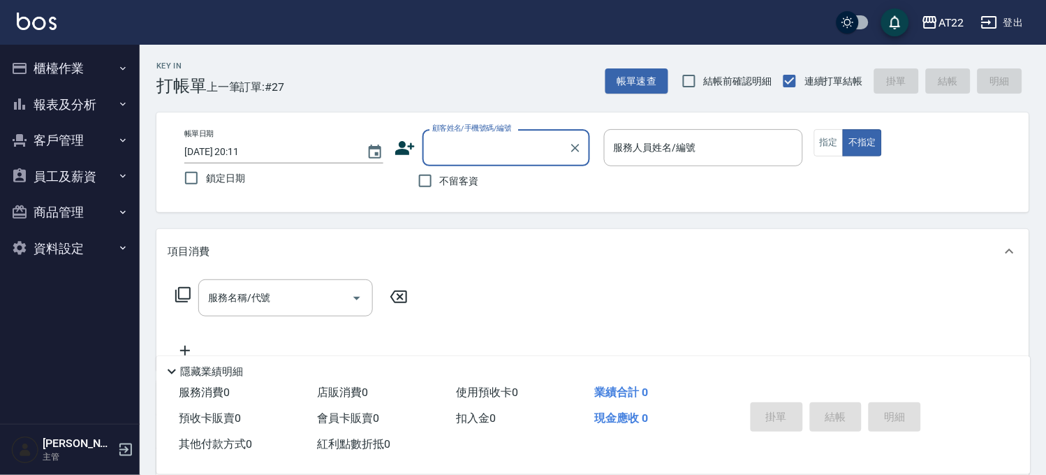
click at [98, 70] on button "櫃檯作業" at bounding box center [70, 68] width 128 height 36
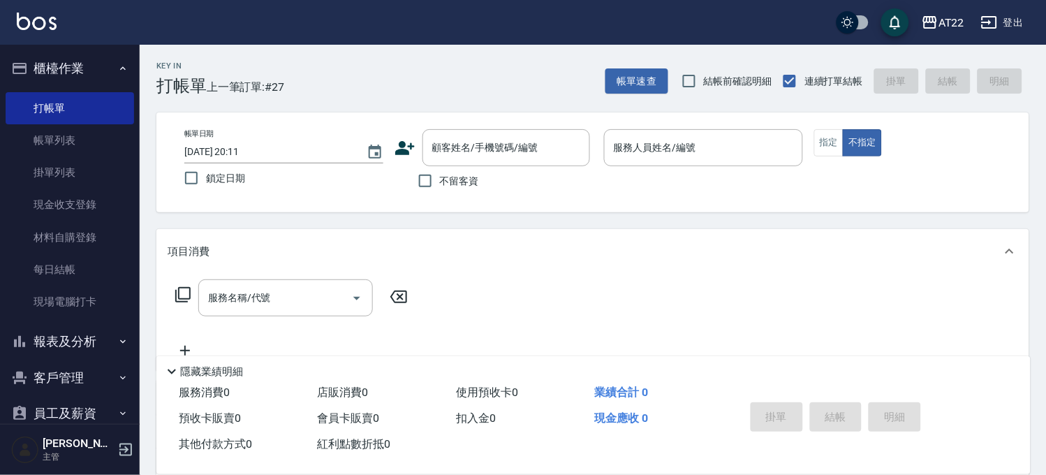
drag, startPoint x: 64, startPoint y: 375, endPoint x: 70, endPoint y: 371, distance: 7.8
click at [64, 375] on button "客戶管理" at bounding box center [70, 377] width 128 height 36
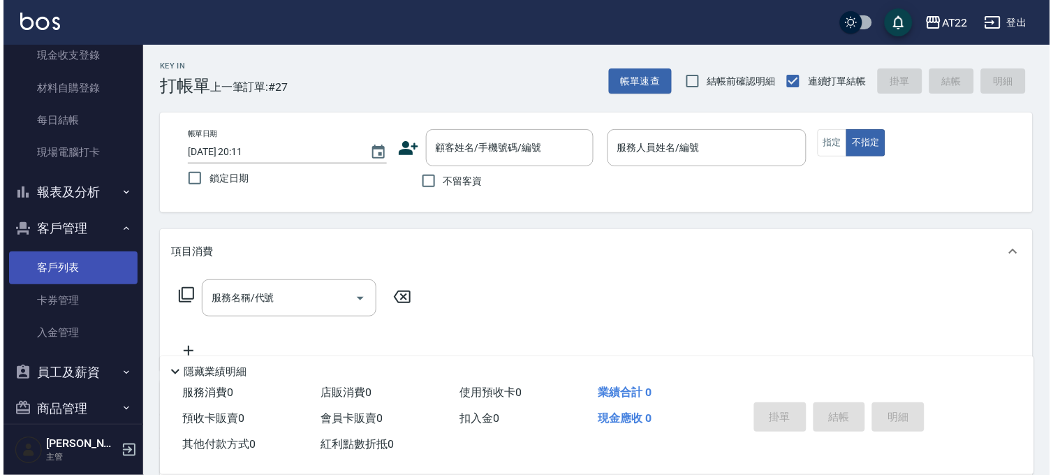
scroll to position [204, 0]
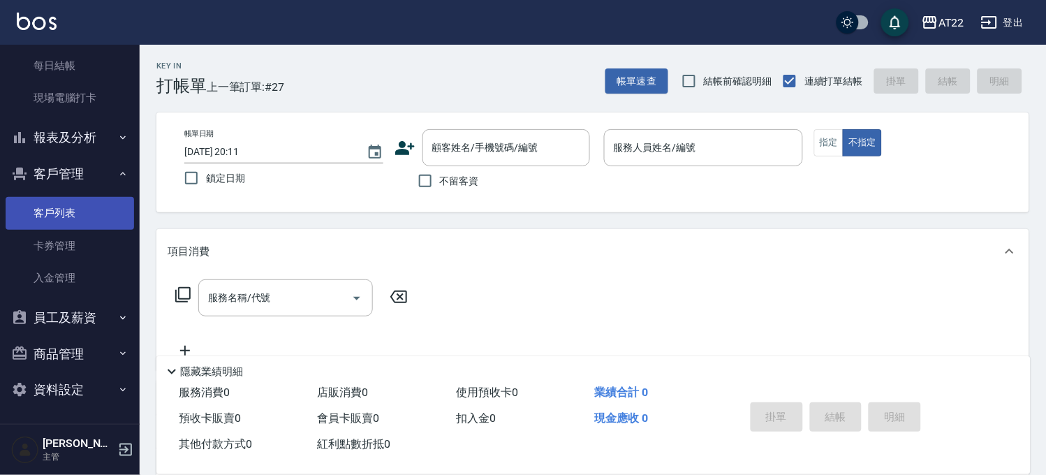
click at [79, 207] on link "客戶列表" at bounding box center [70, 213] width 128 height 32
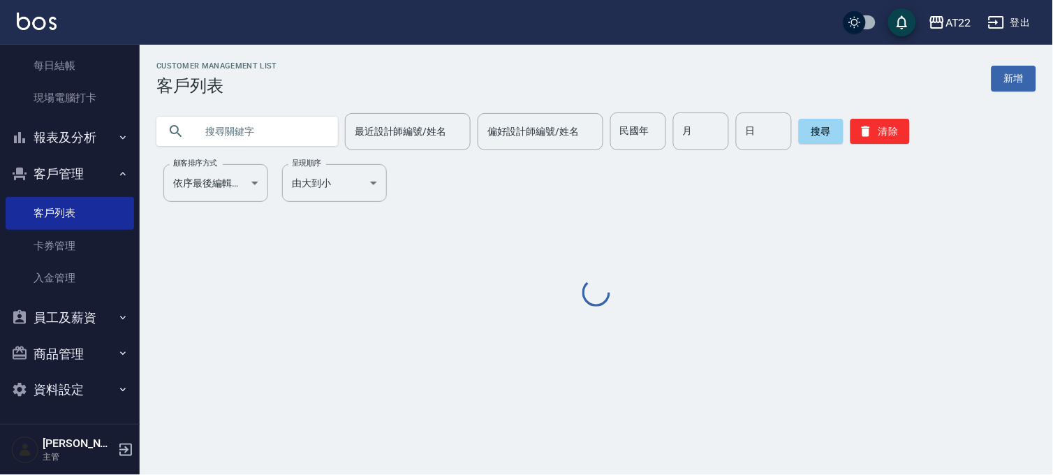
click at [227, 124] on input "text" at bounding box center [260, 131] width 131 height 38
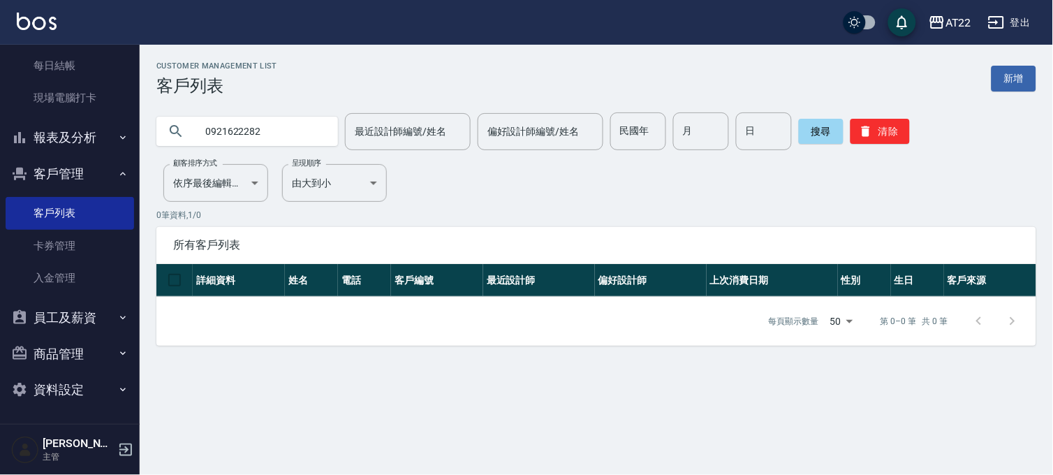
type input "0921622282"
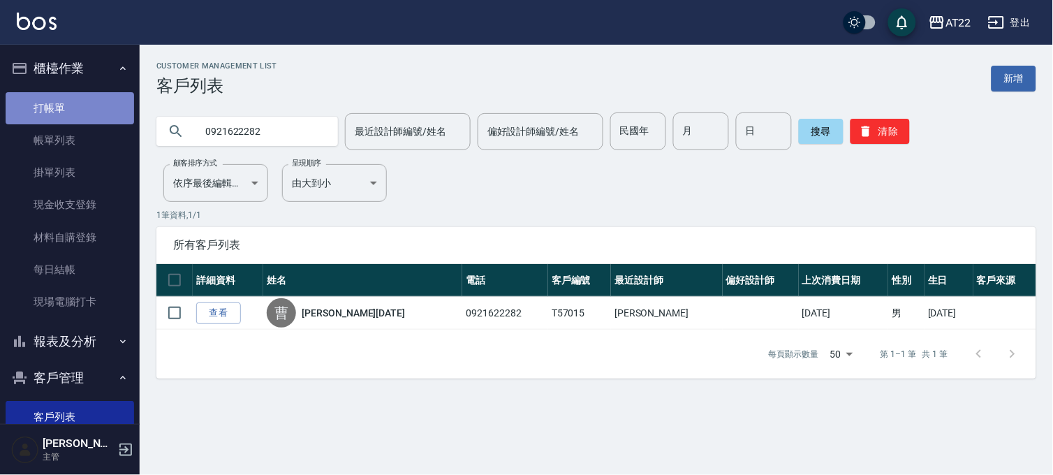
click at [80, 107] on link "打帳單" at bounding box center [70, 108] width 128 height 32
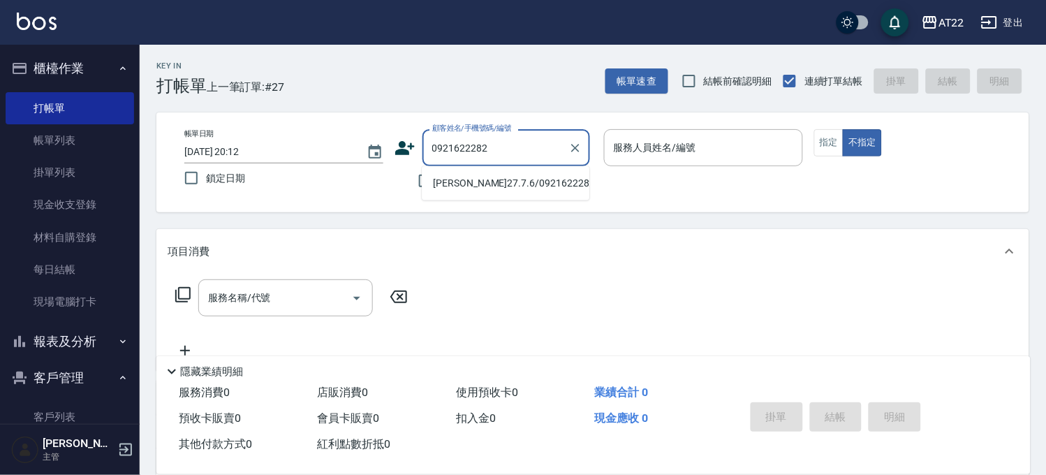
click at [521, 193] on li "曹聖偉27.7.6/0921622282/T57015" at bounding box center [506, 183] width 168 height 23
type input "曹聖偉27.7.6/0921622282/T57015"
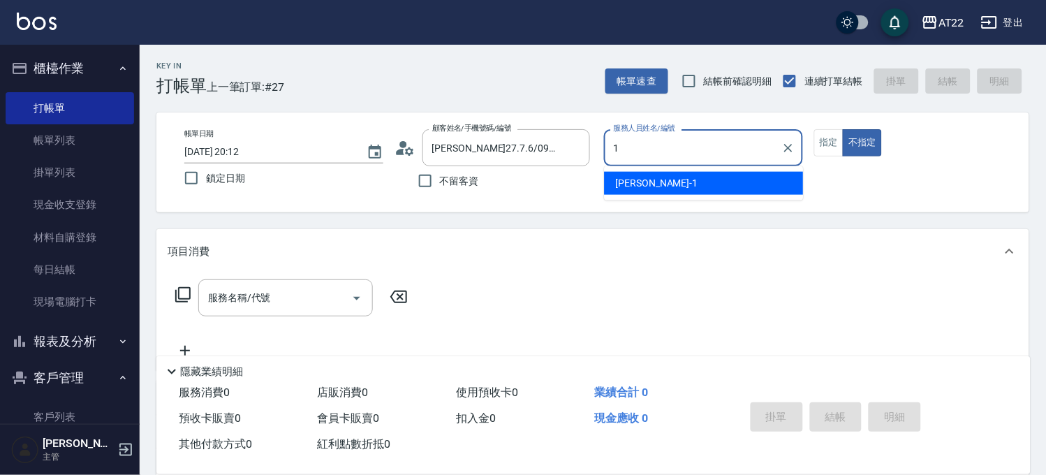
type input "孫一平-1"
type button "false"
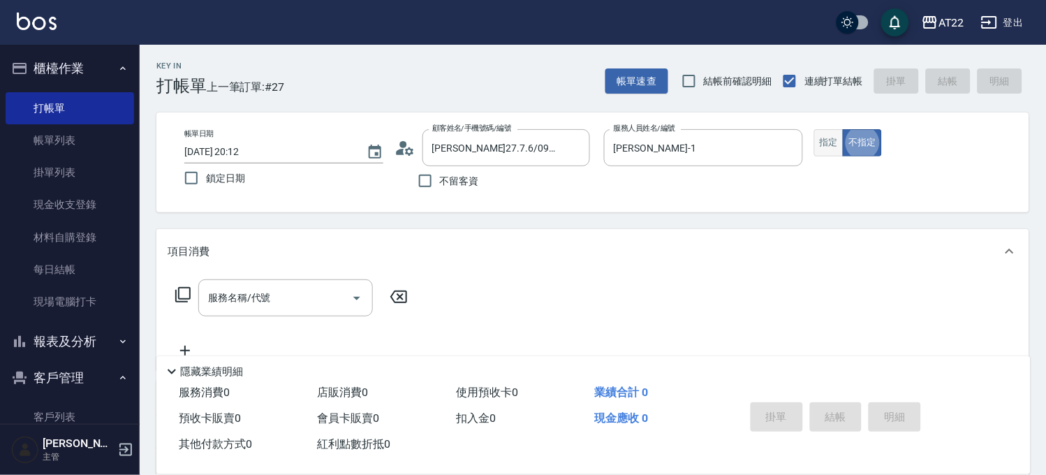
click at [828, 142] on button "指定" at bounding box center [829, 142] width 30 height 27
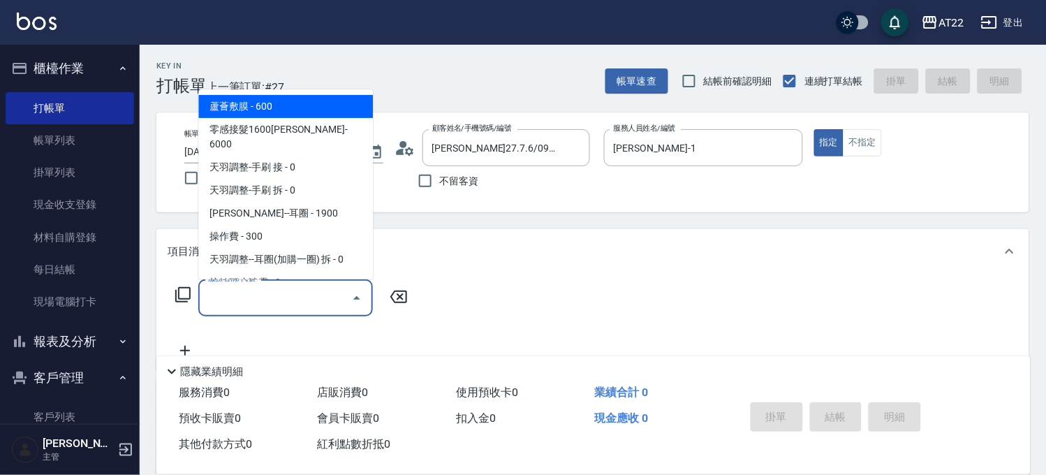
click at [272, 300] on input "服務名稱/代號" at bounding box center [275, 297] width 141 height 24
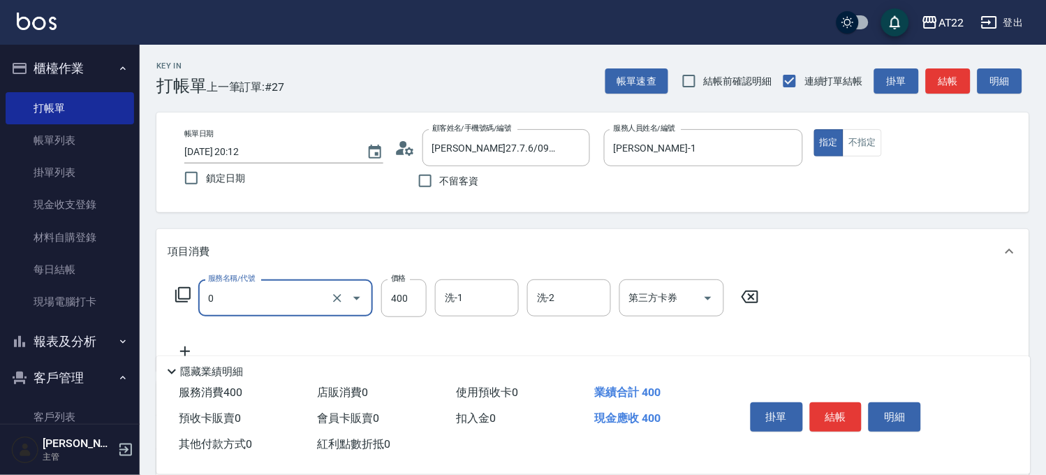
type input "有機洗髮(0)"
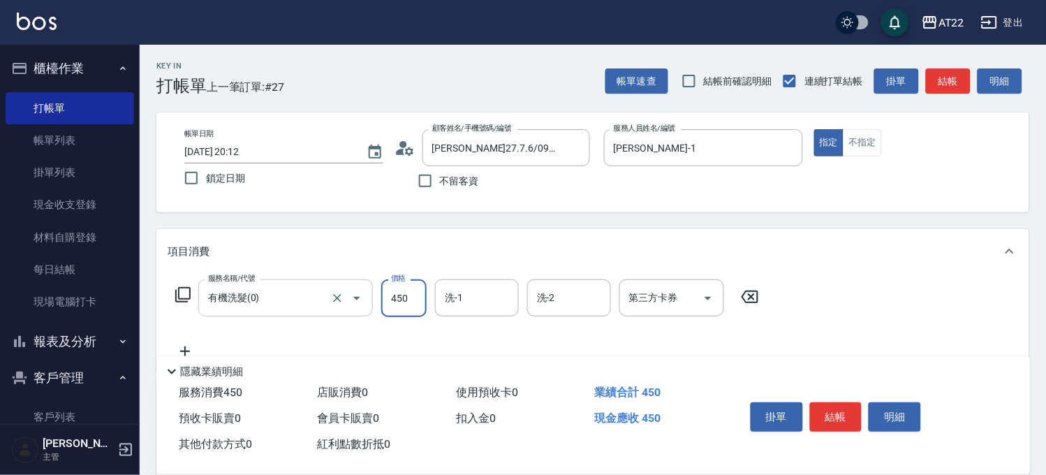
type input "450"
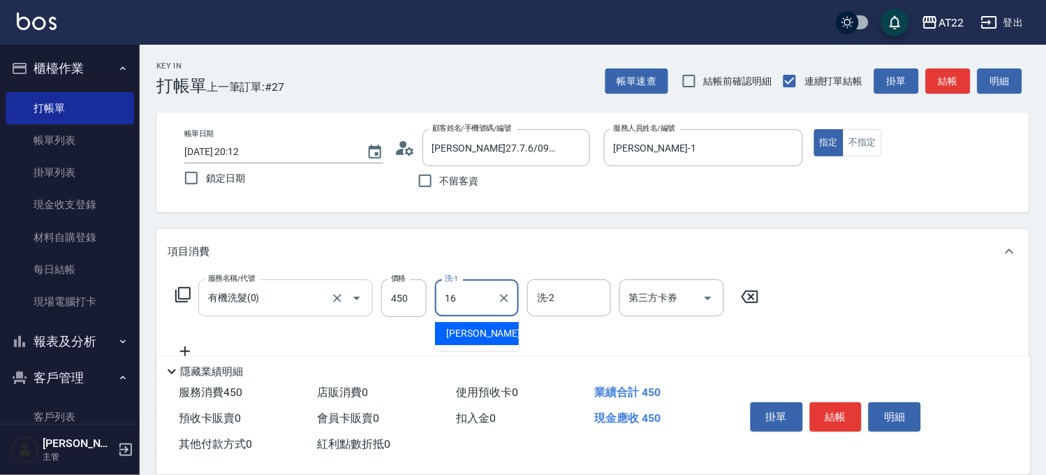
type input "Joe-16"
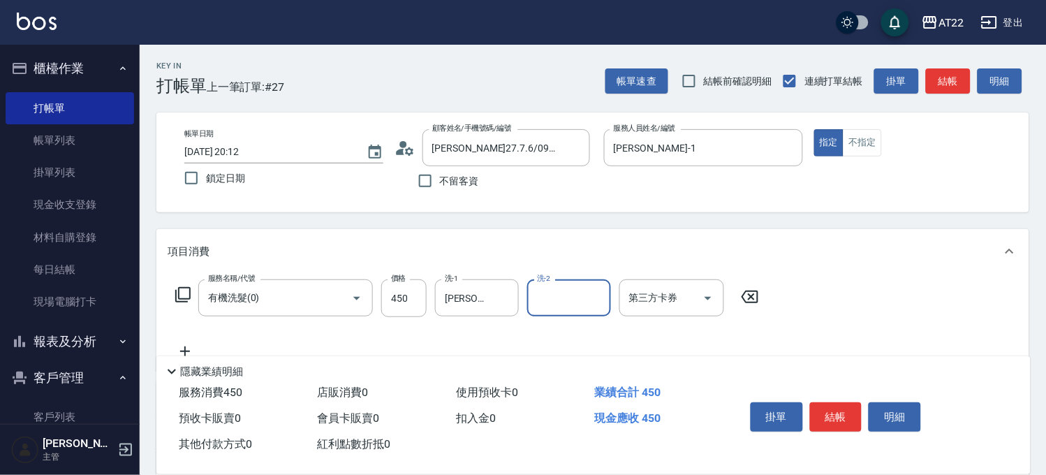
click at [188, 346] on icon at bounding box center [185, 351] width 35 height 17
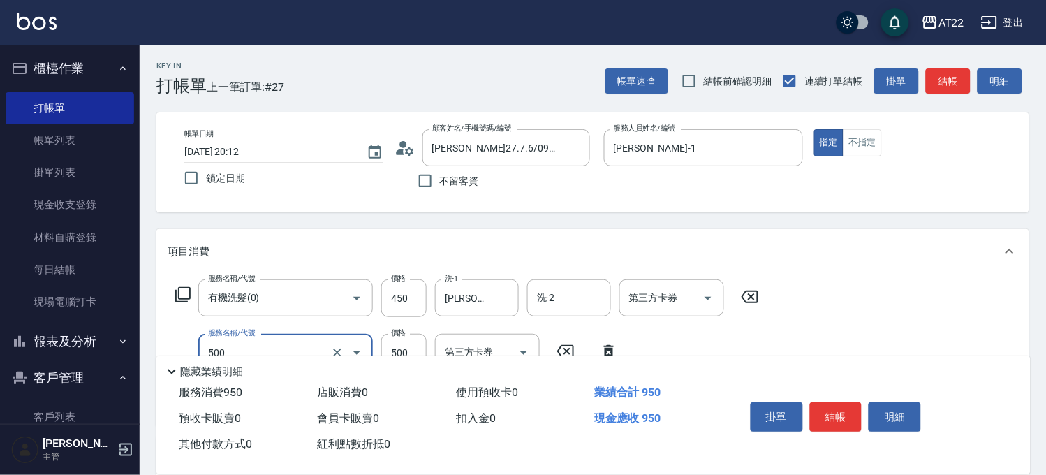
type input "剪髮(500)"
type input "280"
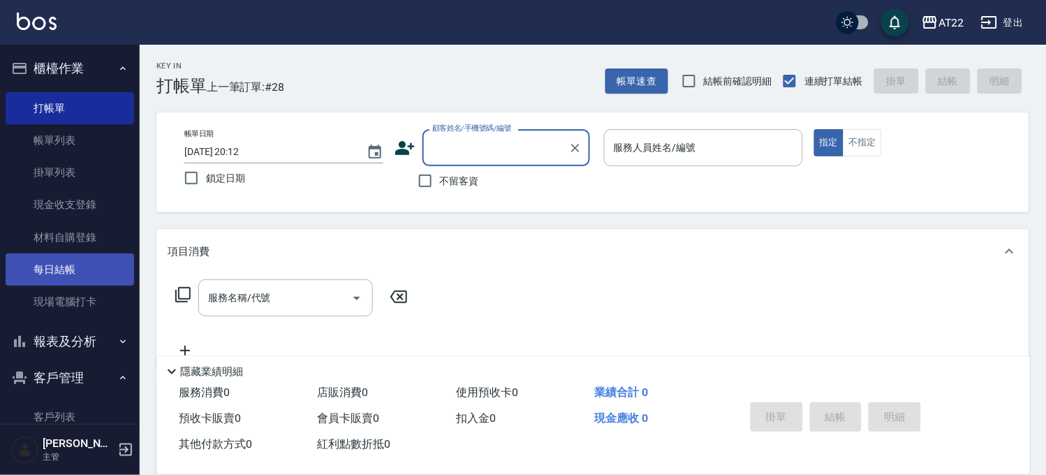
click at [73, 255] on link "每日結帳" at bounding box center [70, 269] width 128 height 32
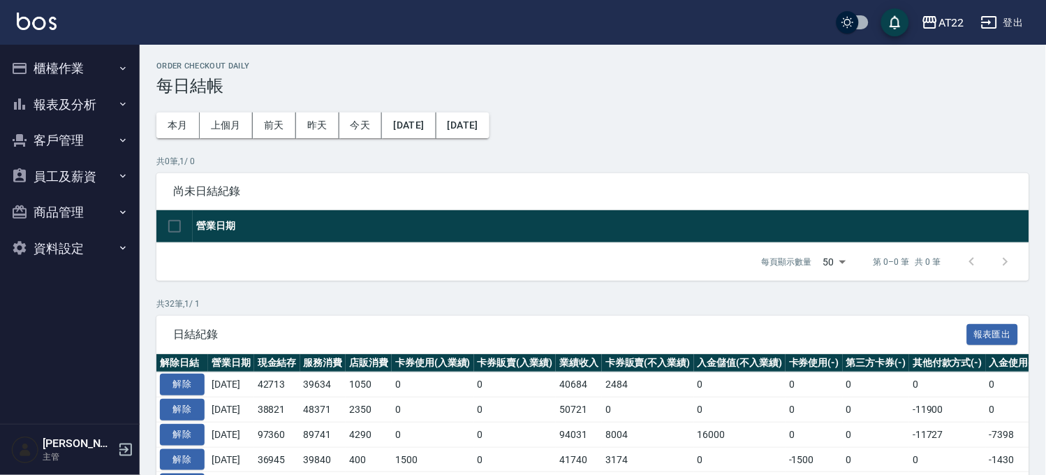
click at [99, 108] on button "報表及分析" at bounding box center [70, 105] width 128 height 36
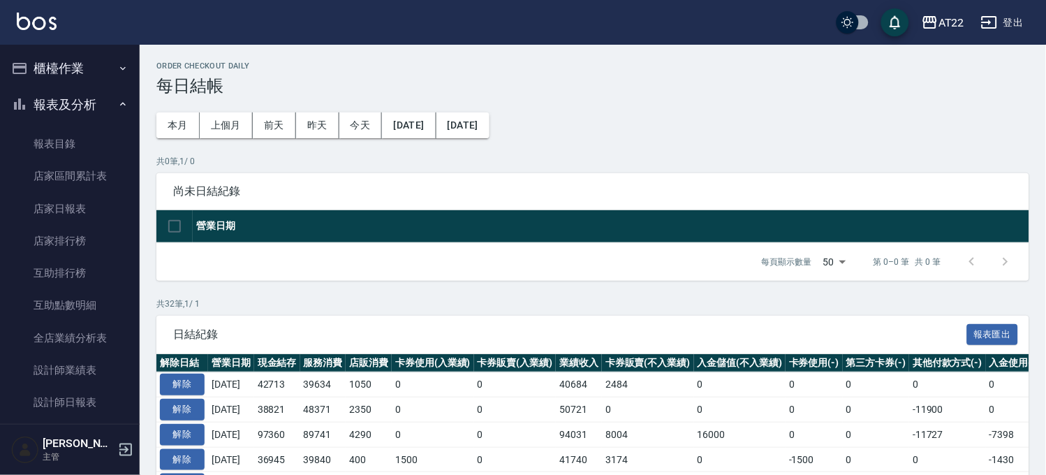
click at [80, 107] on button "報表及分析" at bounding box center [70, 105] width 128 height 36
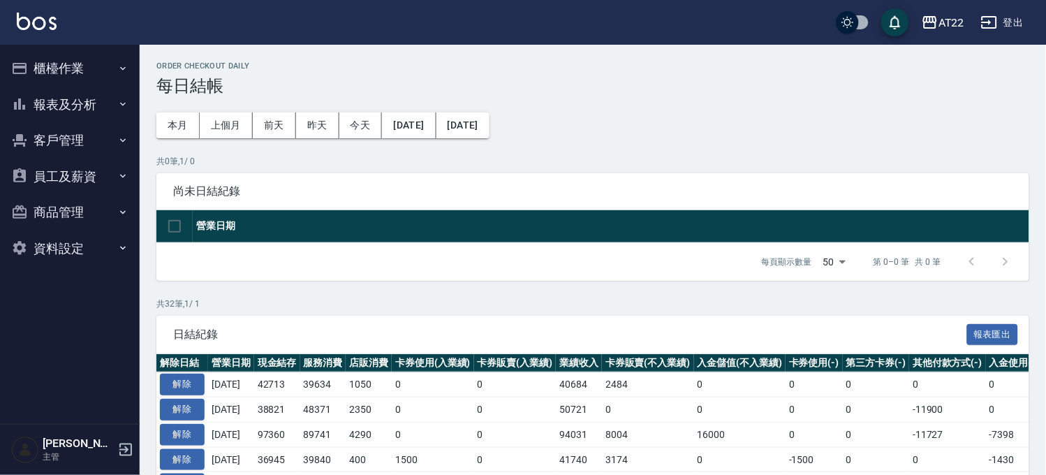
click at [80, 75] on button "櫃檯作業" at bounding box center [70, 68] width 128 height 36
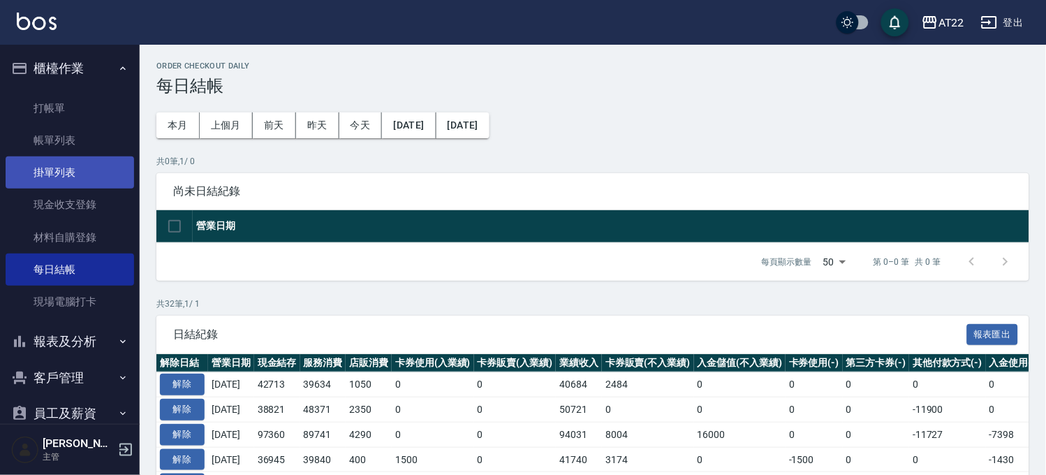
click at [77, 174] on link "掛單列表" at bounding box center [70, 172] width 128 height 32
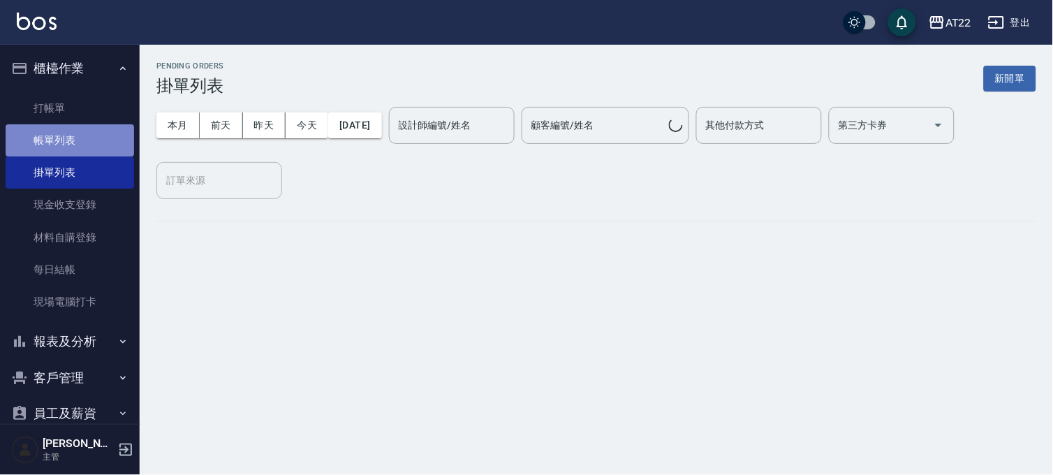
click at [84, 149] on link "帳單列表" at bounding box center [70, 140] width 128 height 32
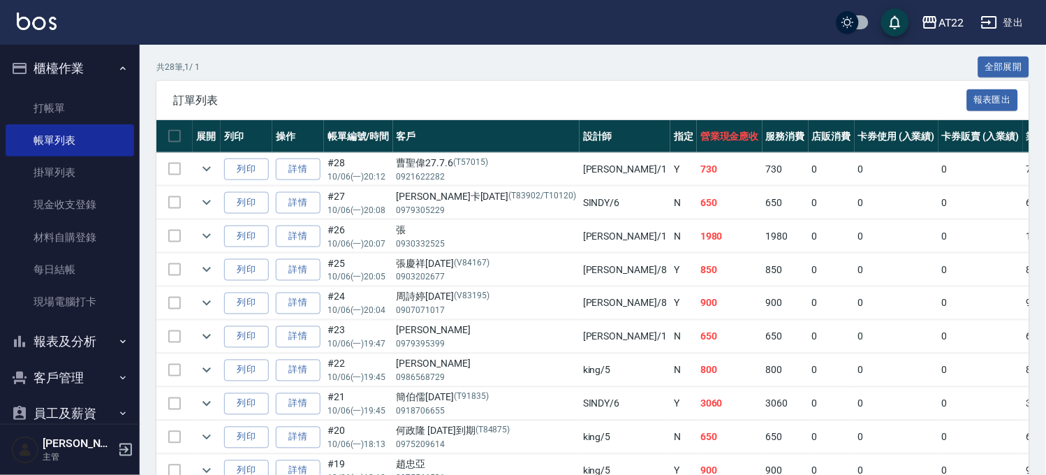
scroll to position [155, 0]
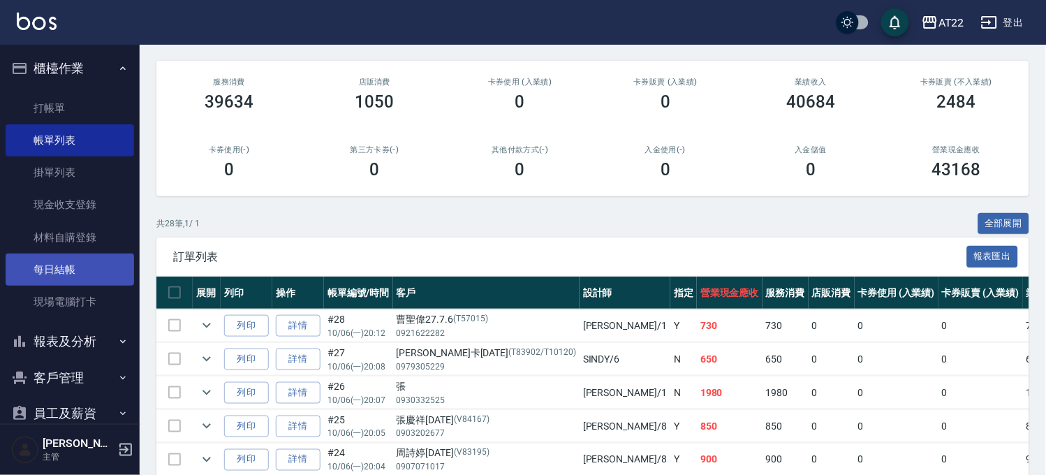
click at [59, 267] on link "每日結帳" at bounding box center [70, 269] width 128 height 32
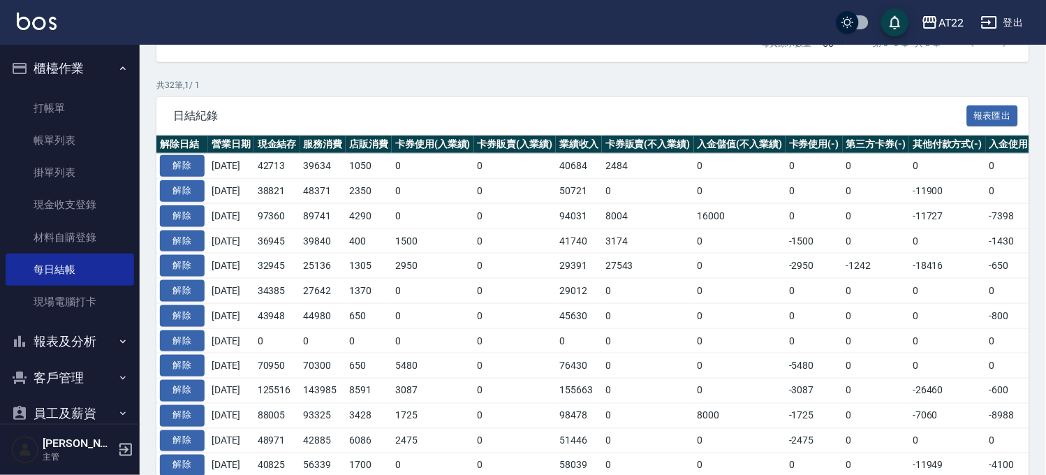
scroll to position [155, 0]
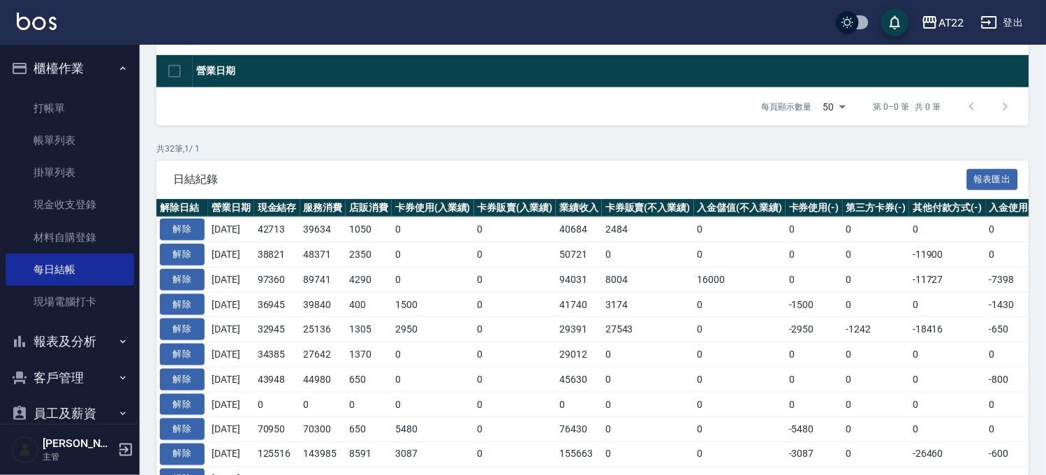
click at [105, 339] on button "報表及分析" at bounding box center [70, 341] width 128 height 36
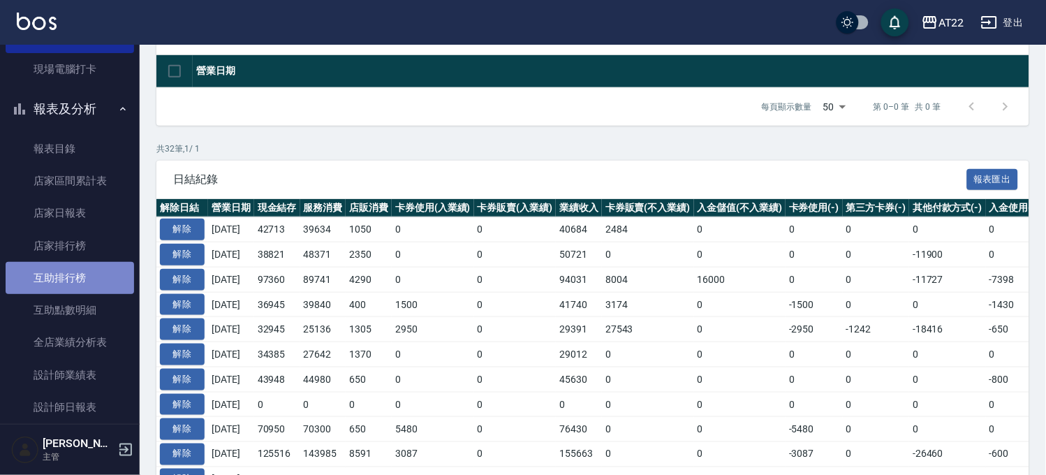
click at [95, 263] on link "互助排行榜" at bounding box center [70, 278] width 128 height 32
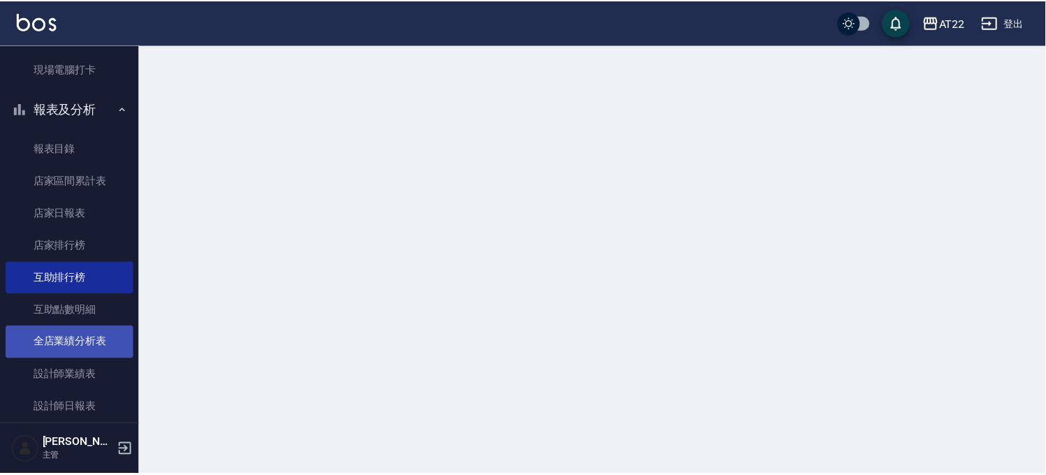
scroll to position [310, 0]
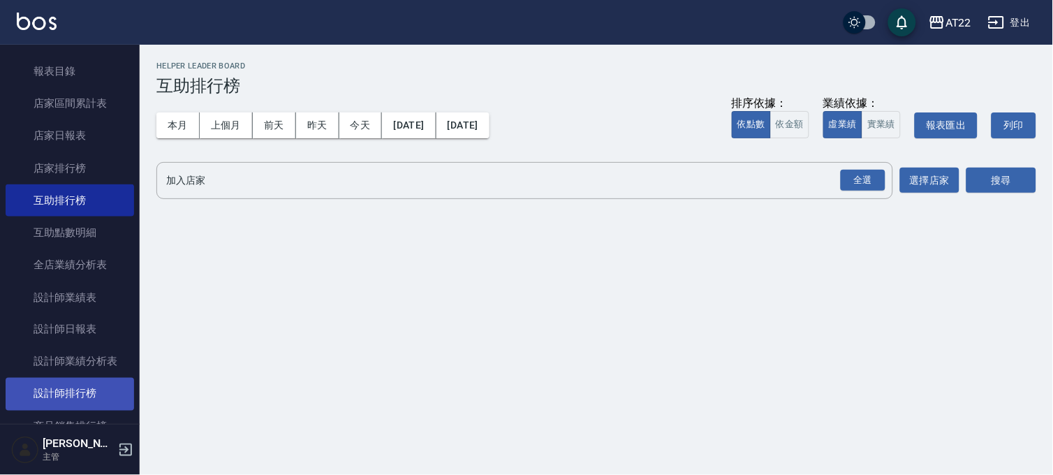
click at [68, 378] on link "設計師排行榜" at bounding box center [70, 394] width 128 height 32
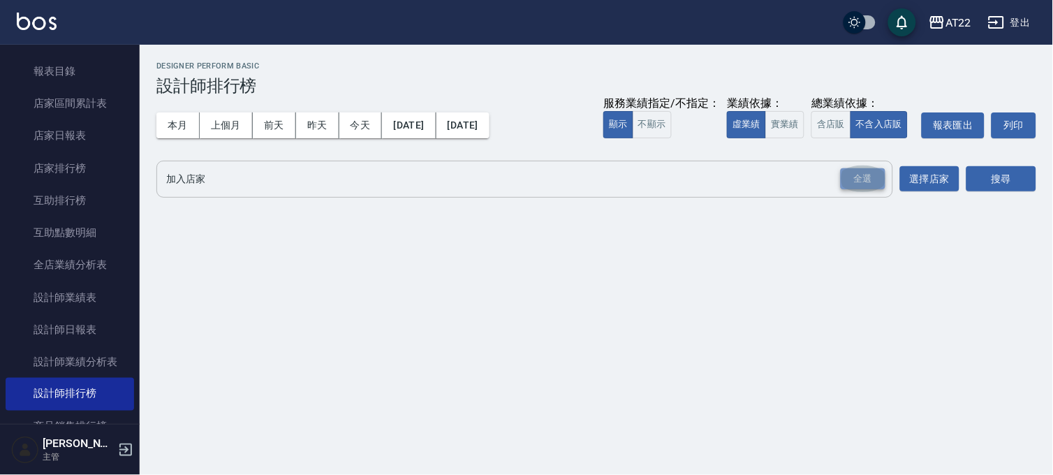
click at [865, 170] on div "全選" at bounding box center [862, 179] width 45 height 22
click at [973, 177] on button "搜尋" at bounding box center [1001, 180] width 70 height 26
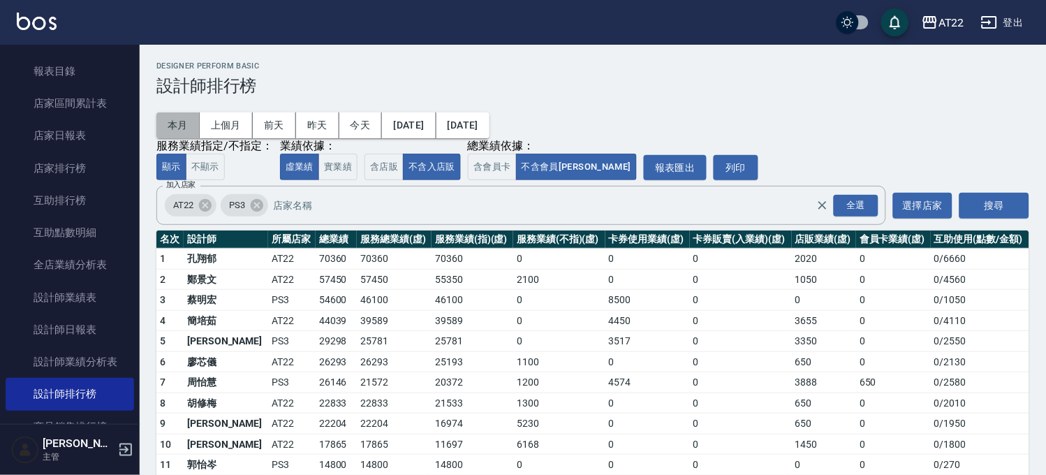
click at [187, 121] on button "本月" at bounding box center [177, 125] width 43 height 26
click at [371, 174] on button "含店販" at bounding box center [383, 167] width 39 height 27
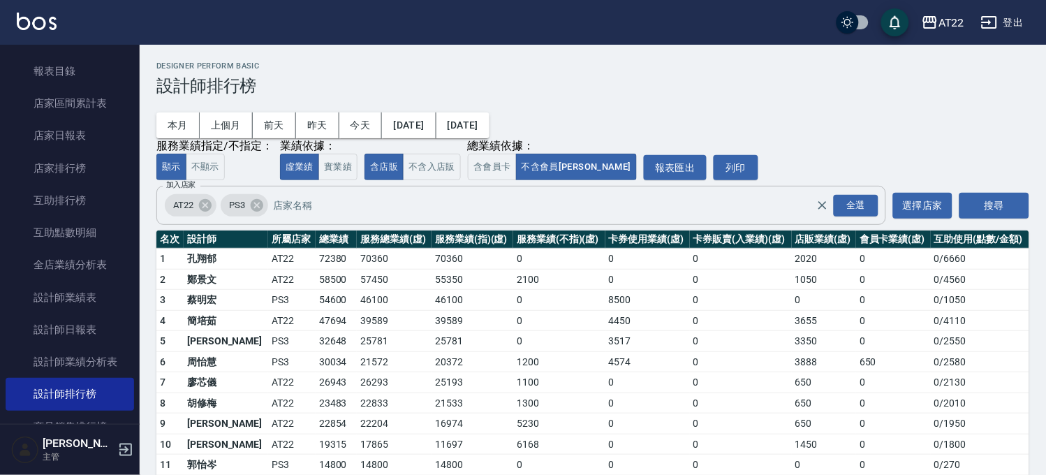
scroll to position [100, 0]
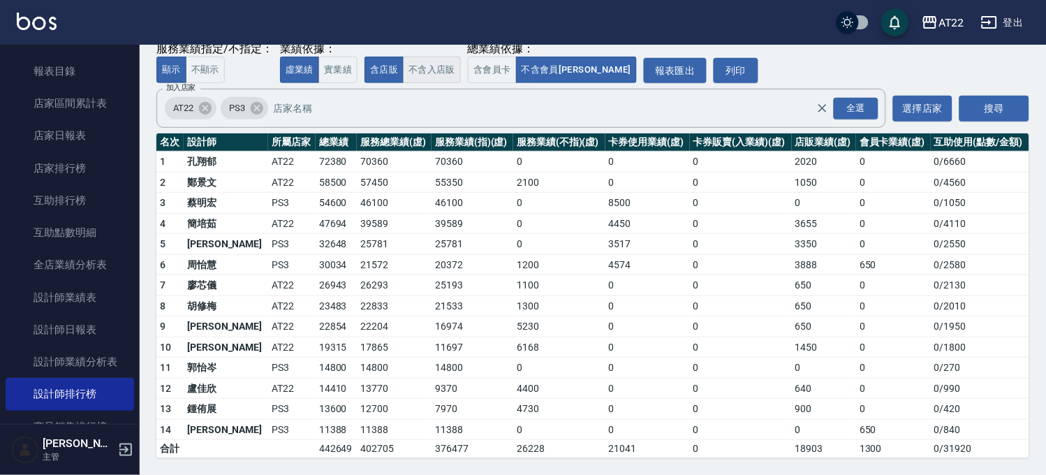
click at [424, 67] on button "不含入店販" at bounding box center [432, 70] width 58 height 27
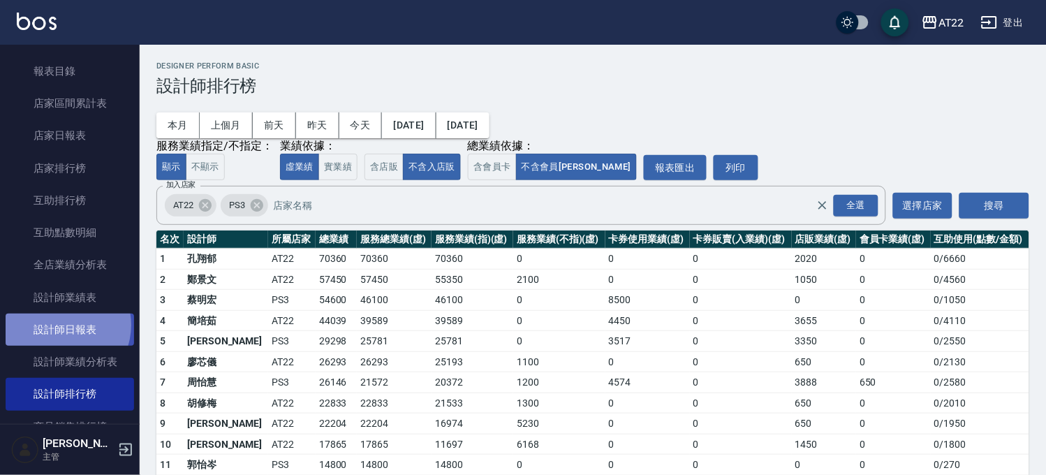
click at [60, 325] on link "設計師日報表" at bounding box center [70, 329] width 128 height 32
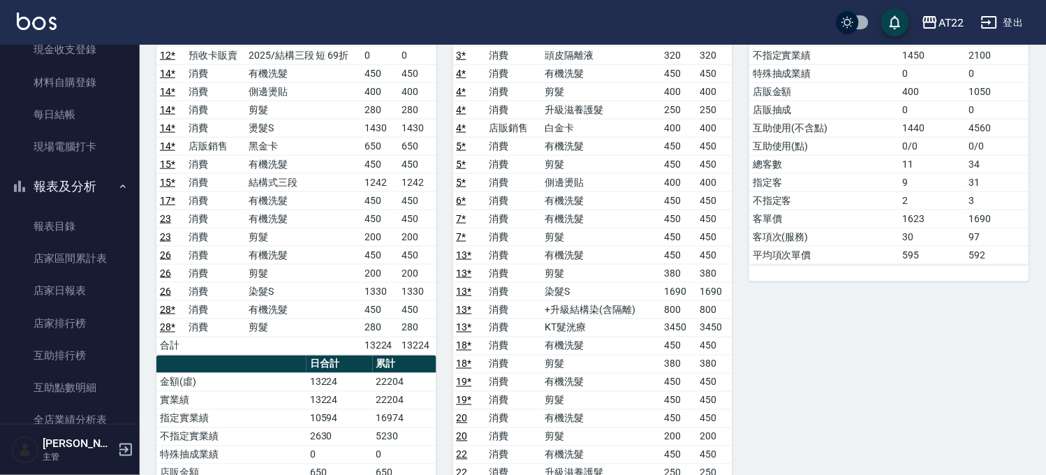
scroll to position [155, 0]
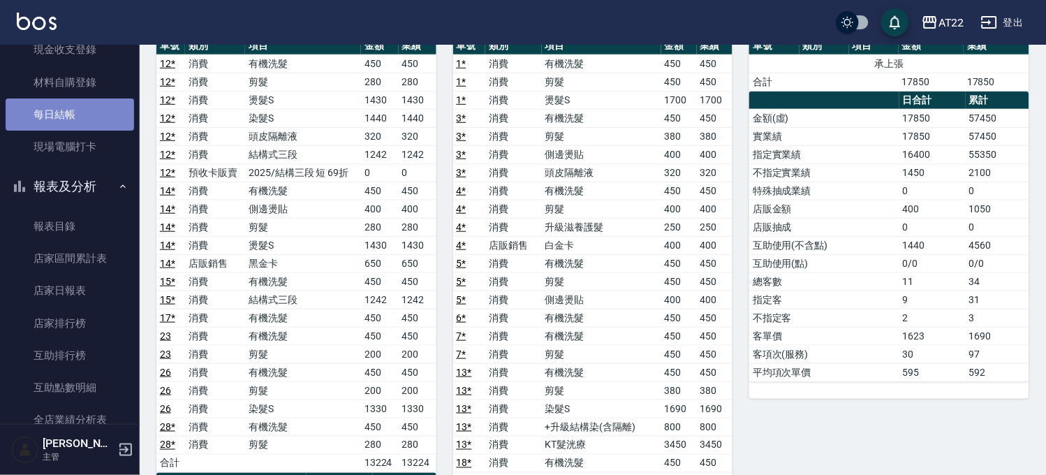
click at [86, 105] on link "每日結帳" at bounding box center [70, 114] width 128 height 32
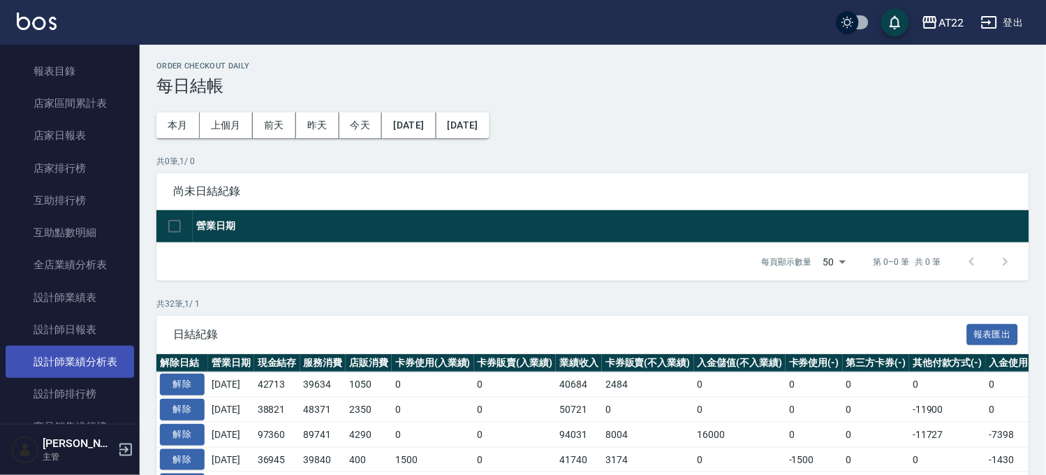
scroll to position [465, 0]
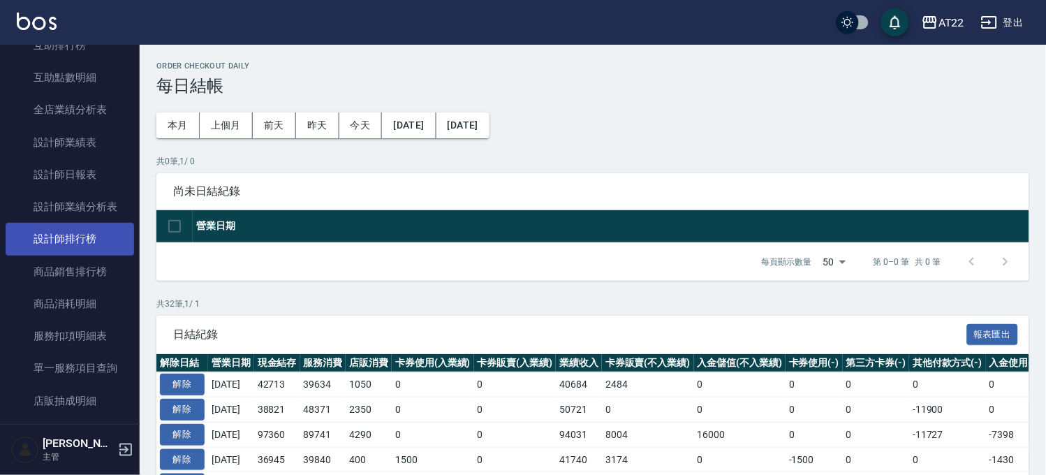
click at [102, 242] on link "設計師排行榜" at bounding box center [70, 239] width 128 height 32
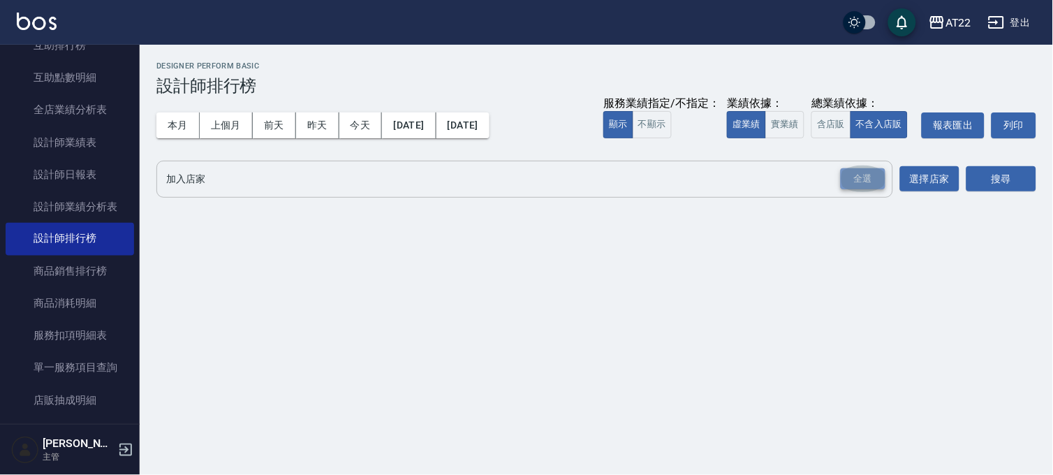
click at [859, 170] on div "全選" at bounding box center [862, 179] width 45 height 22
click at [1030, 169] on button "搜尋" at bounding box center [1001, 180] width 70 height 26
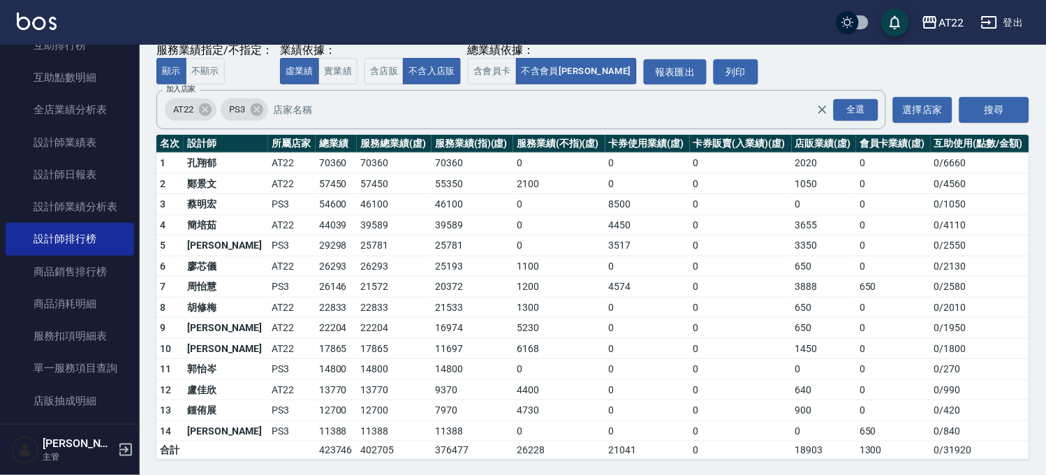
scroll to position [100, 0]
